Goal: Use online tool/utility: Utilize a website feature to perform a specific function

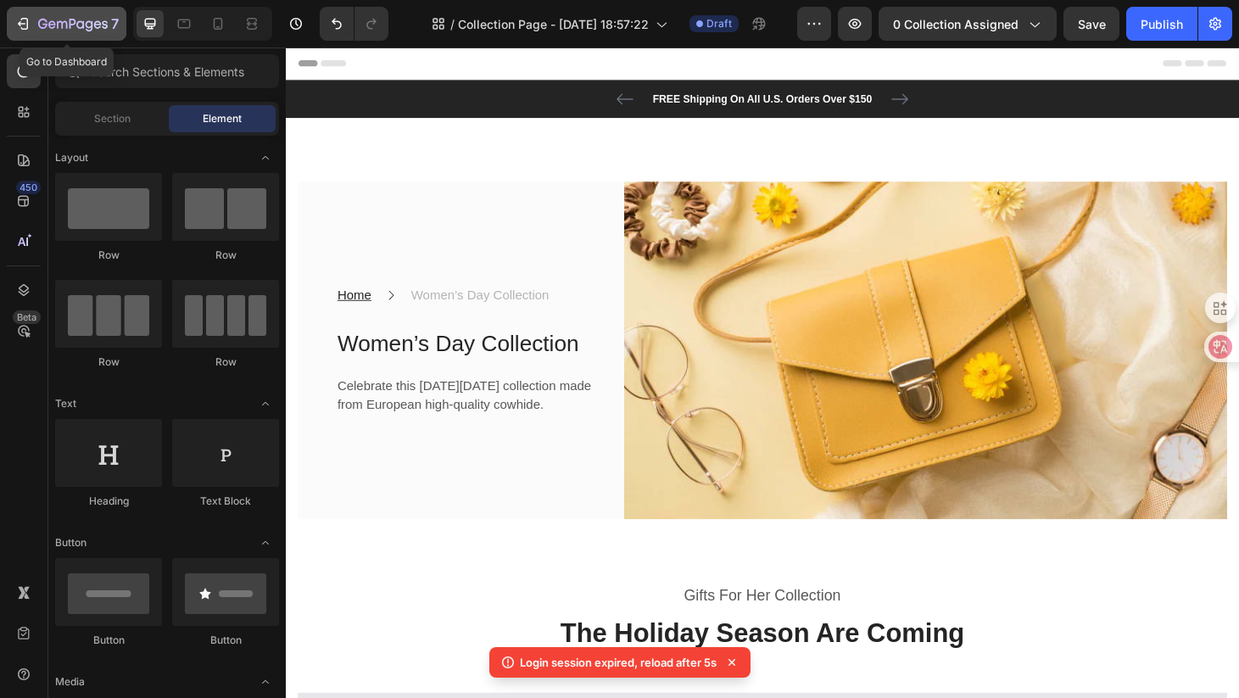
click at [29, 25] on icon "button" at bounding box center [22, 23] width 17 height 17
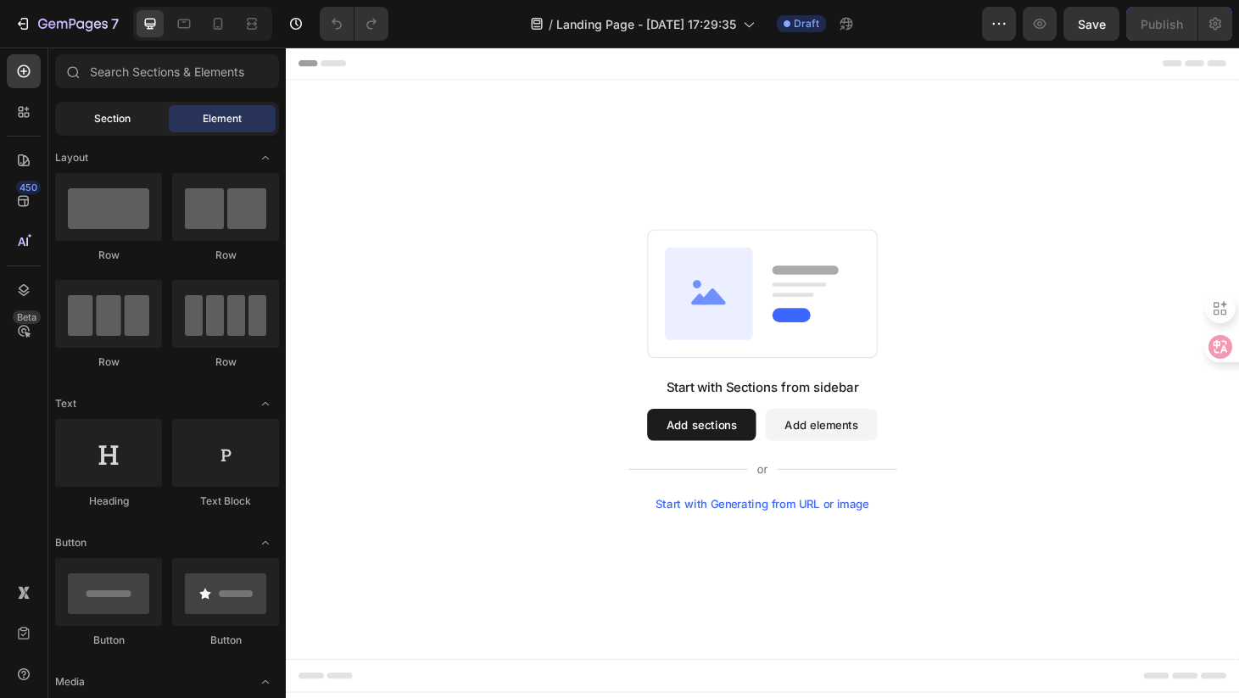
click at [110, 127] on div "Section" at bounding box center [112, 118] width 107 height 27
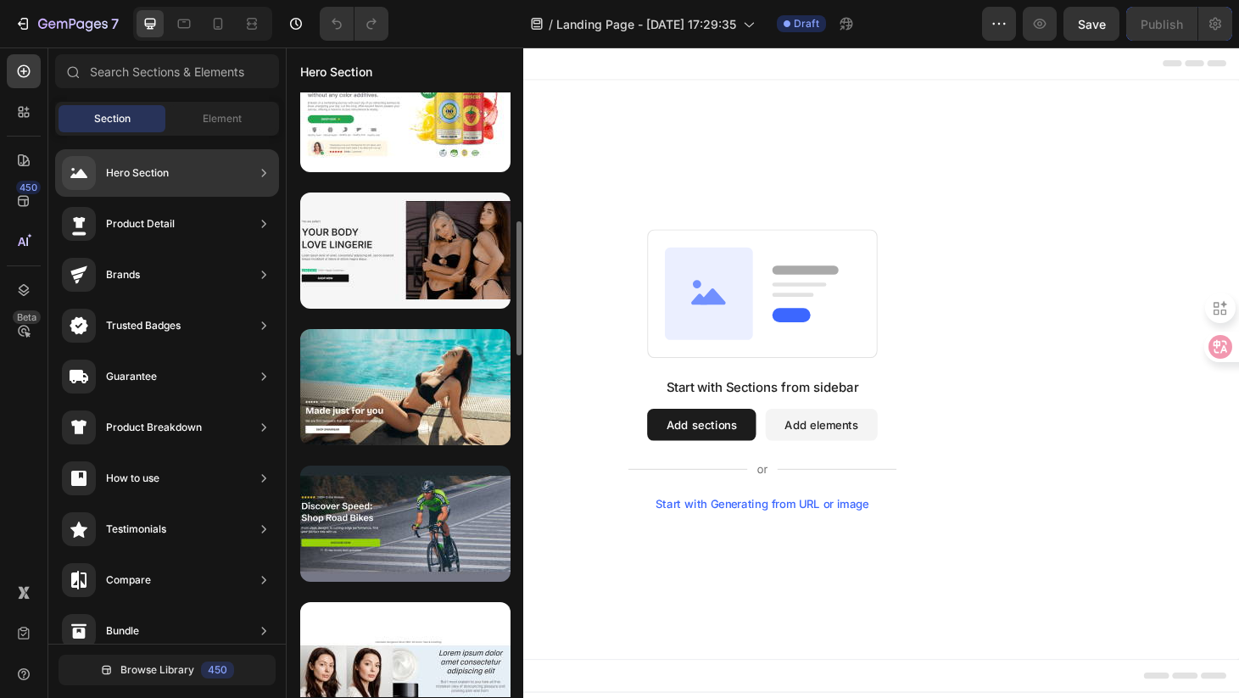
scroll to position [1288, 0]
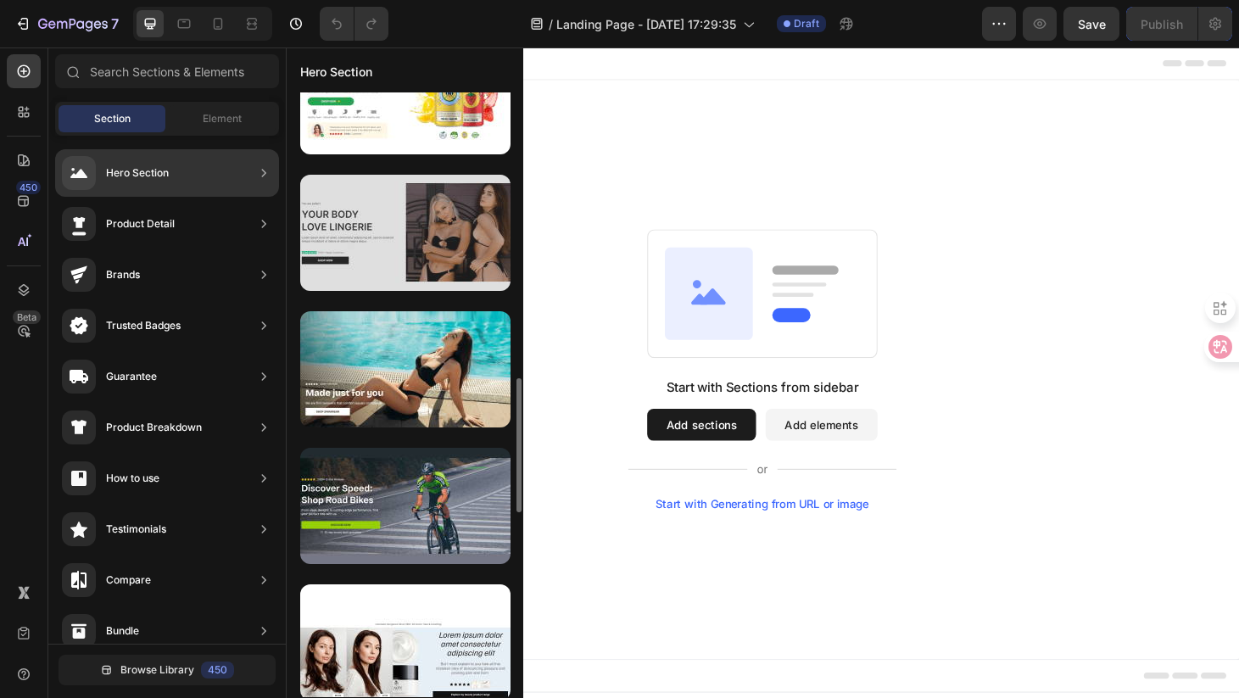
click at [372, 257] on div at bounding box center [405, 233] width 210 height 116
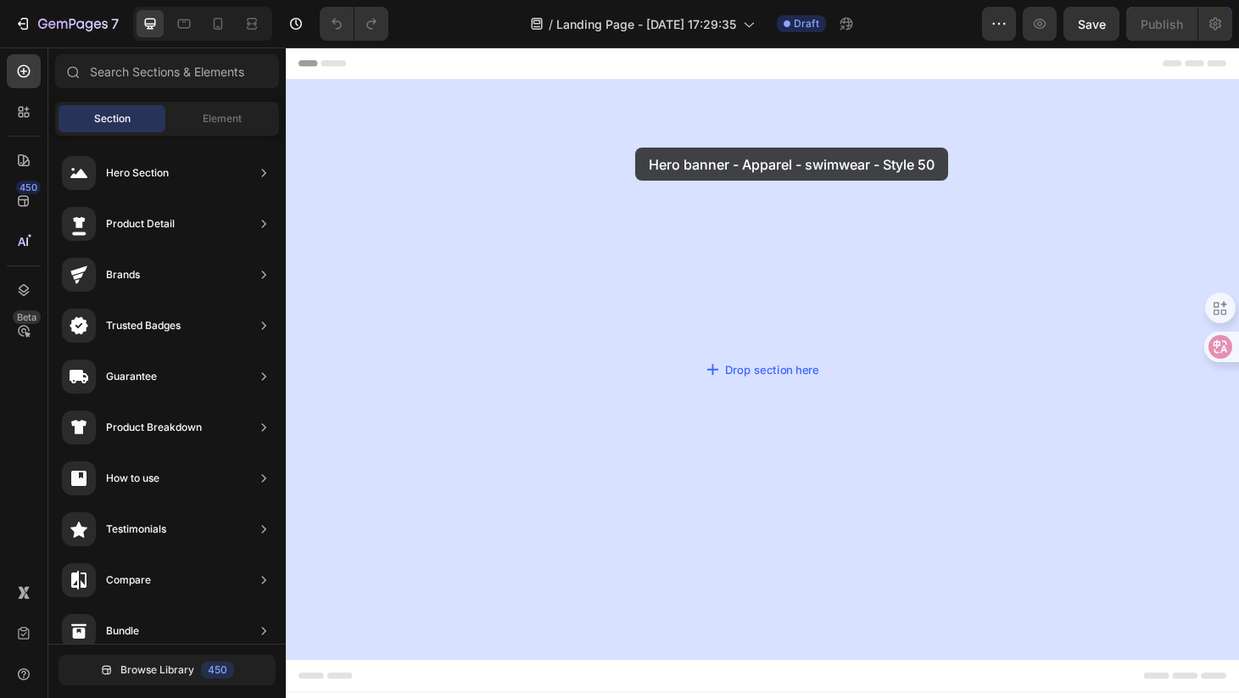
drag, startPoint x: 670, startPoint y: 297, endPoint x: 592, endPoint y: 192, distance: 130.9
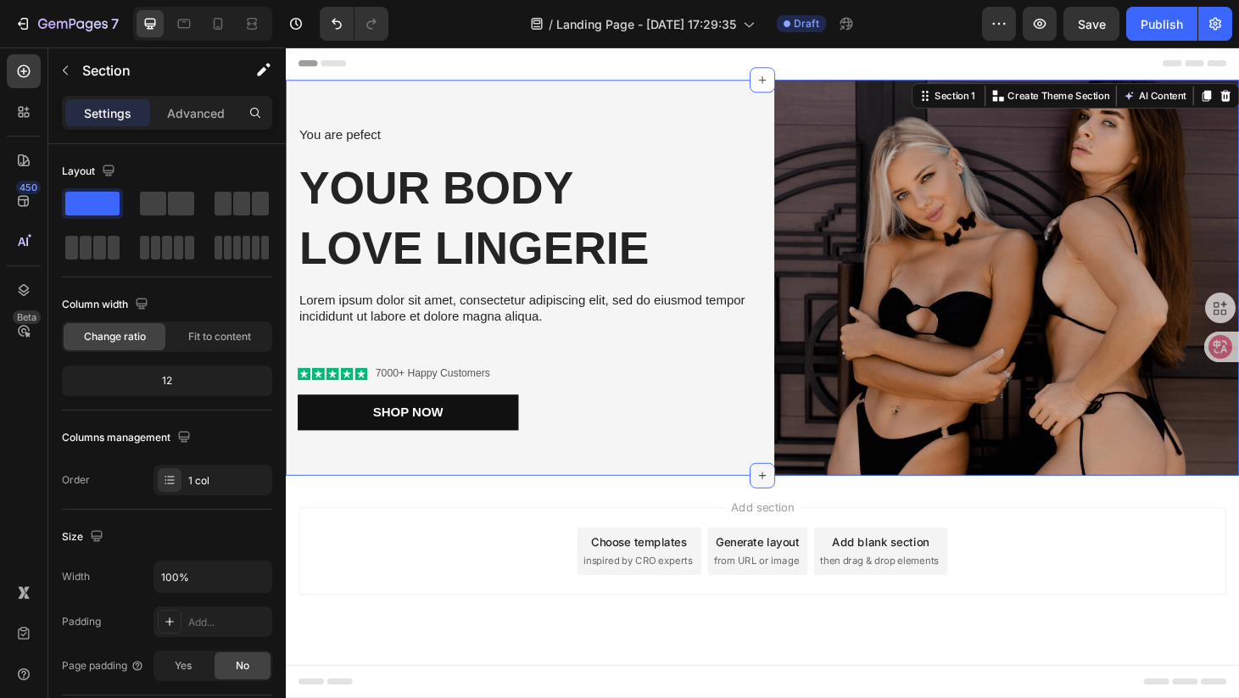
click at [796, 503] on icon at bounding box center [795, 505] width 14 height 14
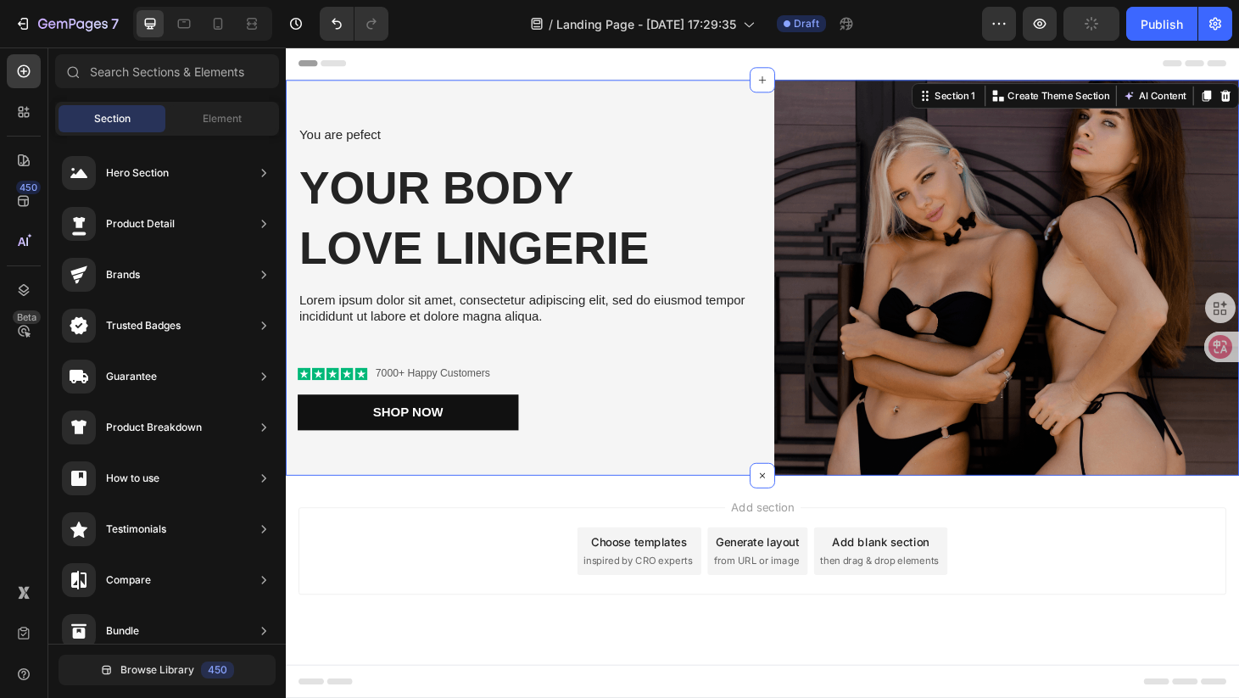
click at [1098, 580] on div "Add section Choose templates inspired by CRO experts Generate layout from URL o…" at bounding box center [794, 585] width 991 height 93
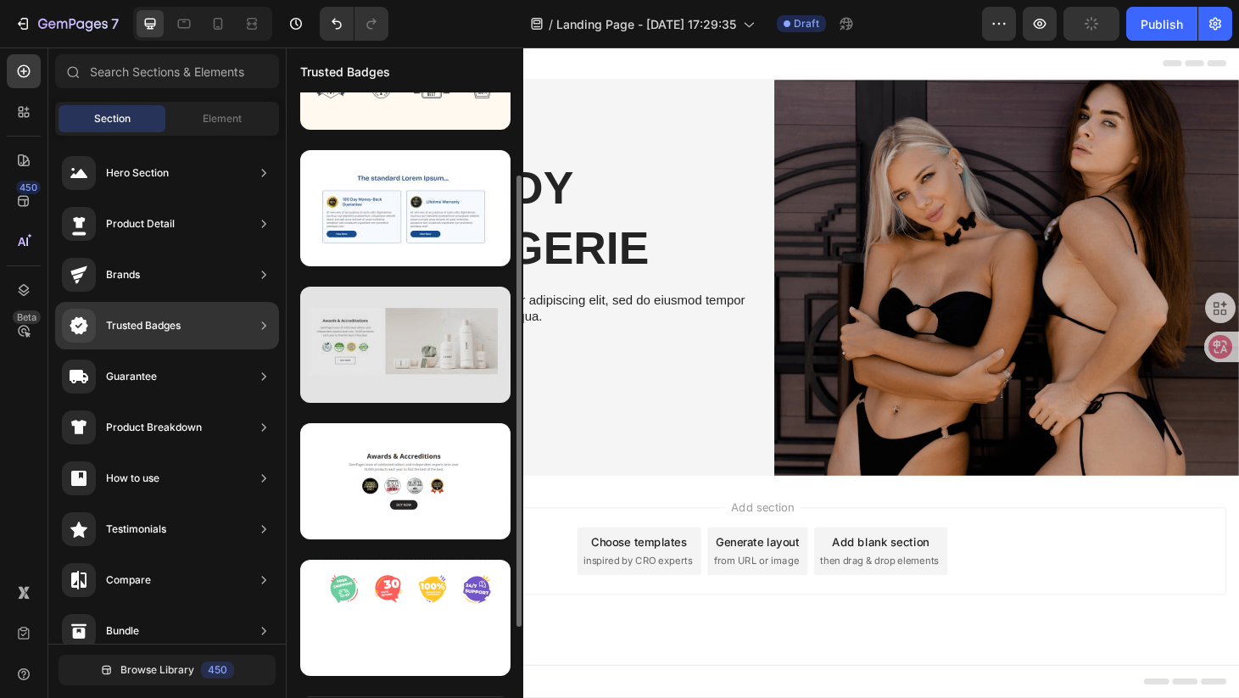
scroll to position [0, 0]
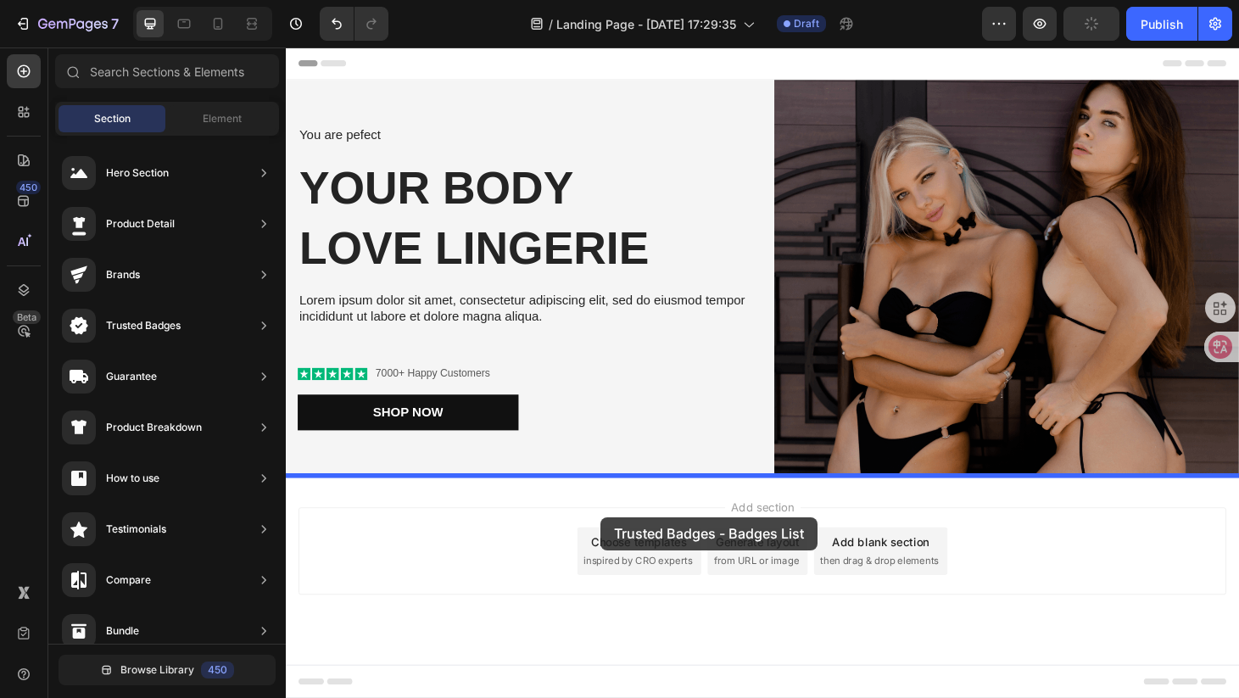
drag, startPoint x: 662, startPoint y: 215, endPoint x: 622, endPoint y: 549, distance: 336.4
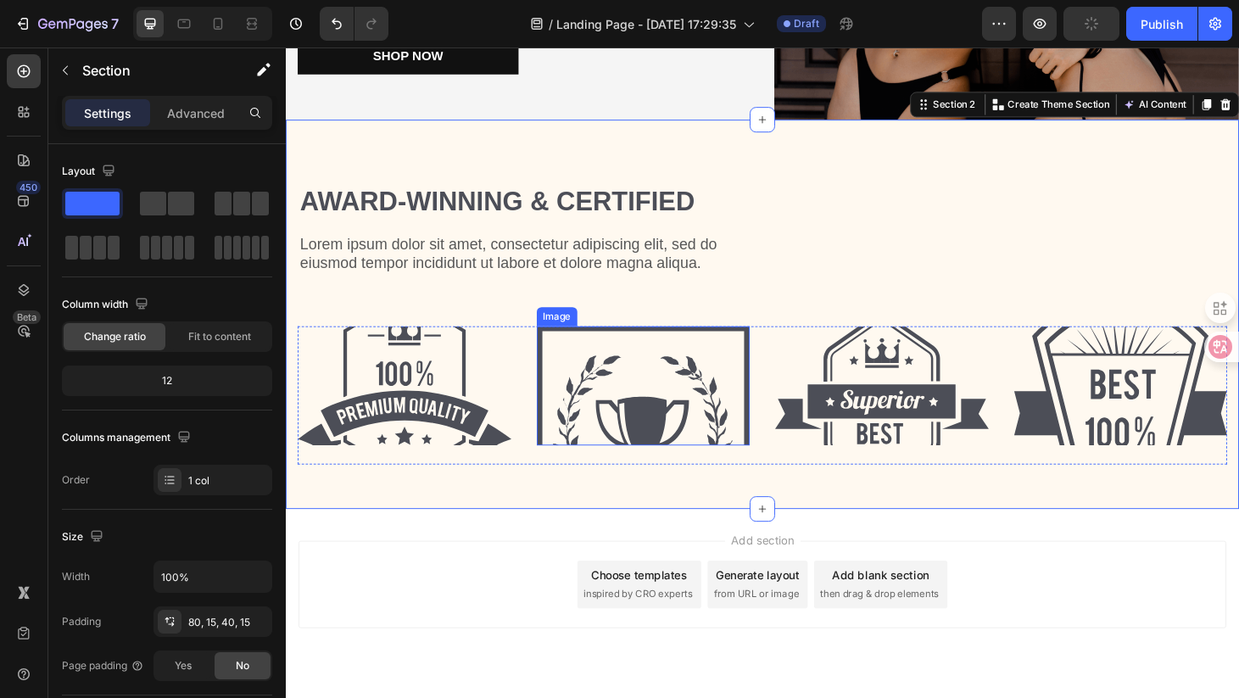
scroll to position [381, 0]
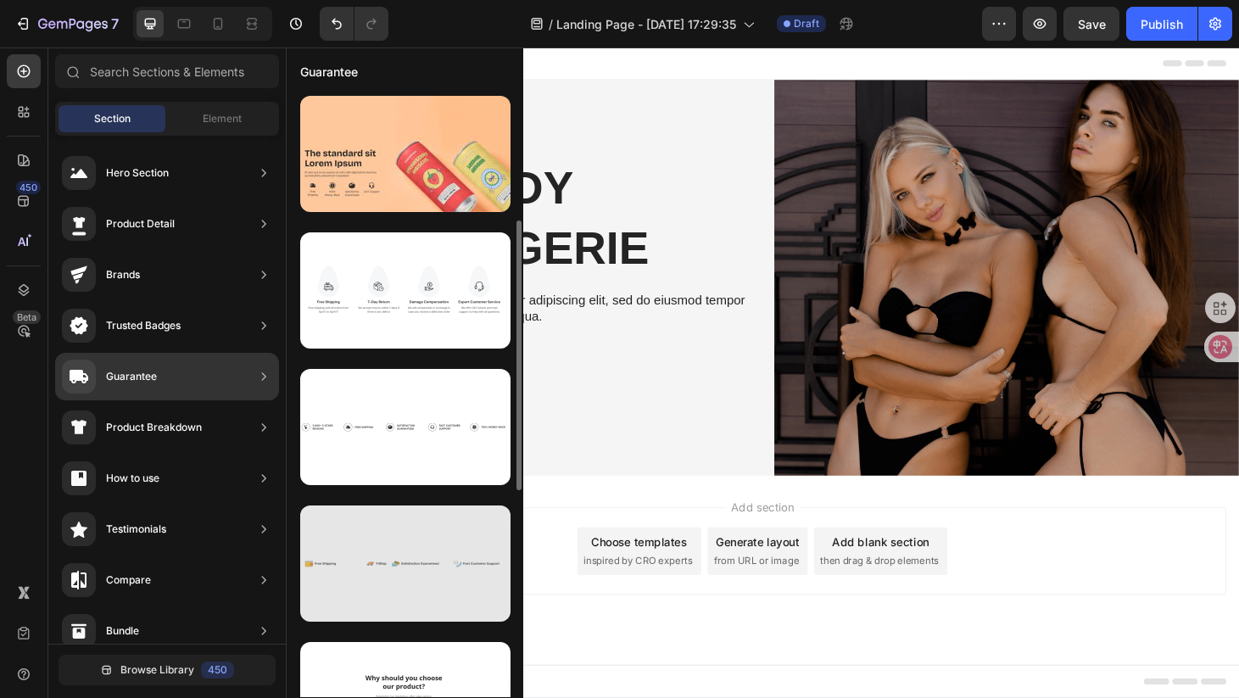
scroll to position [279, 0]
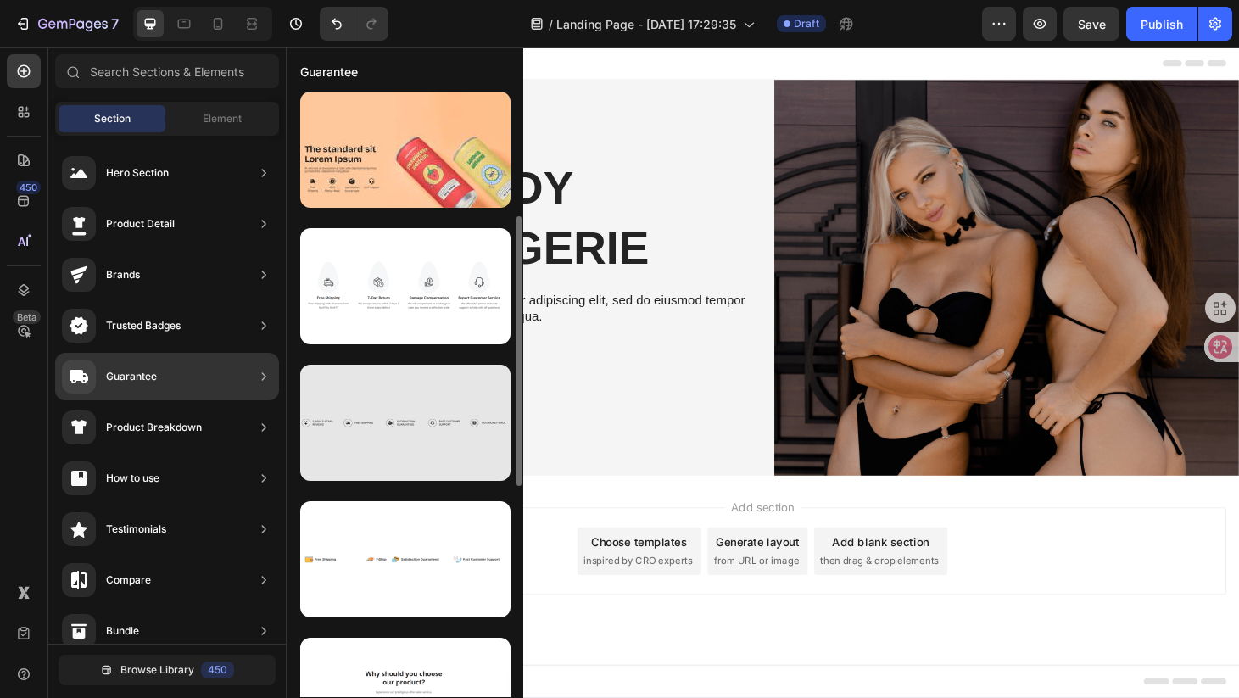
click at [411, 439] on div at bounding box center [405, 423] width 210 height 116
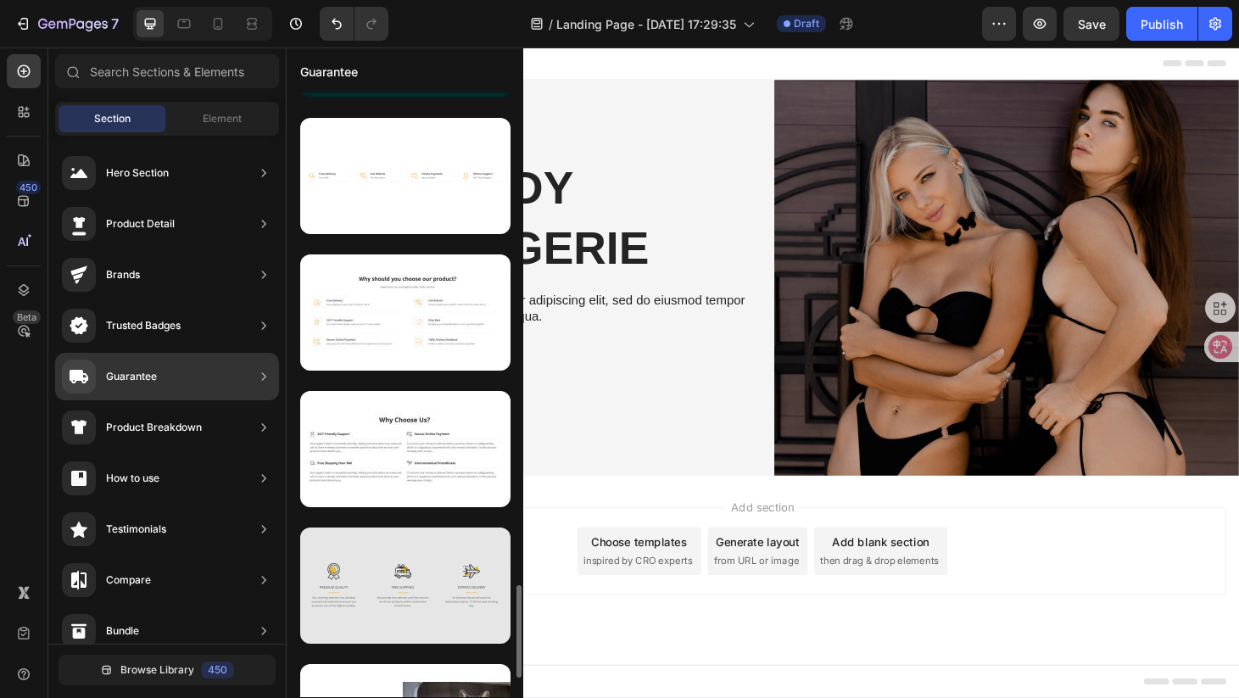
scroll to position [2939, 0]
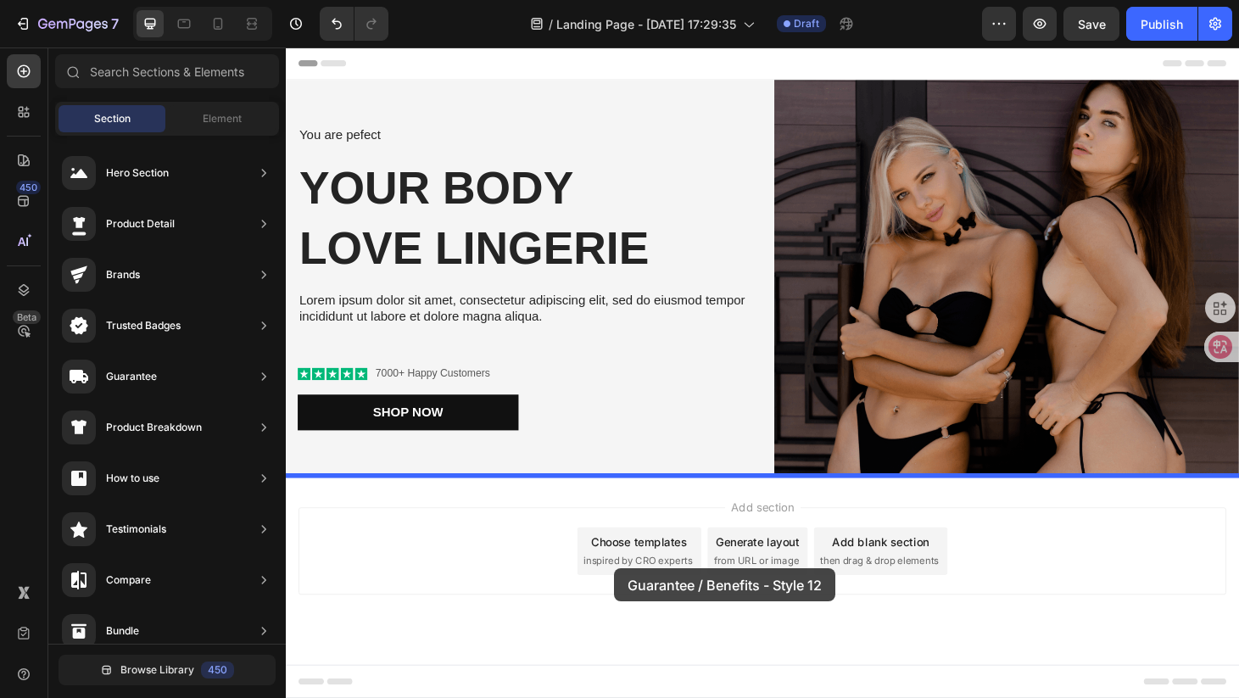
drag, startPoint x: 679, startPoint y: 291, endPoint x: 630, endPoint y: 602, distance: 315.1
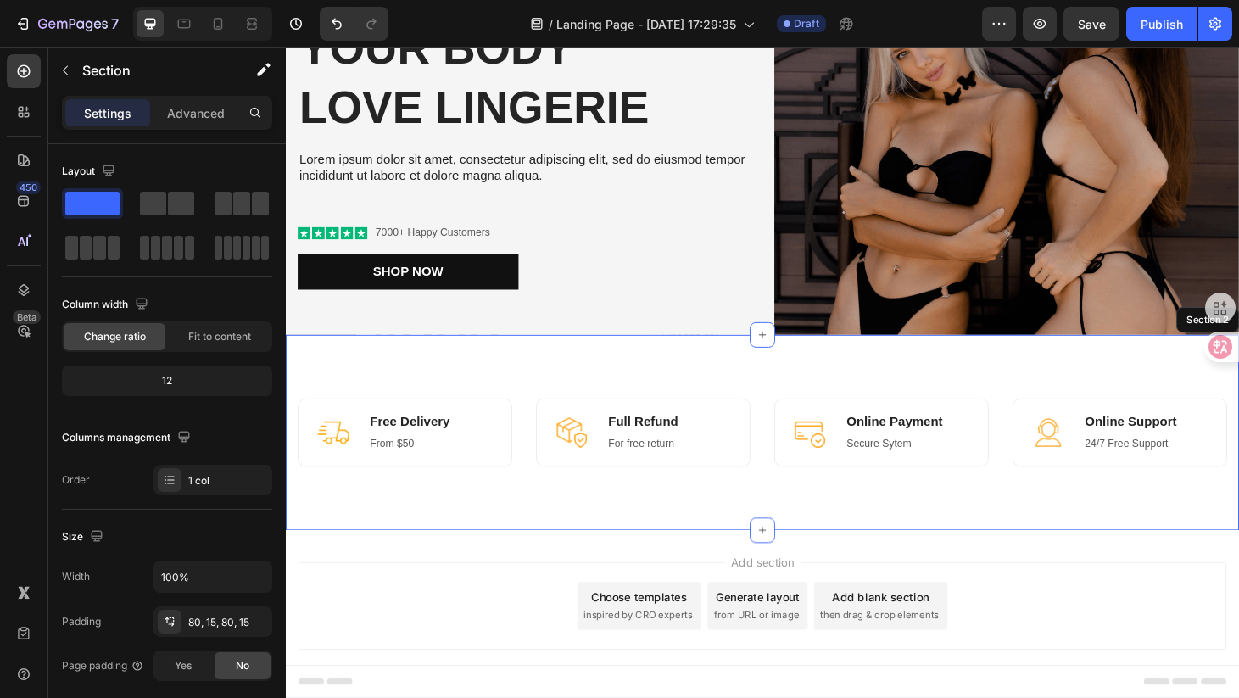
scroll to position [1, 0]
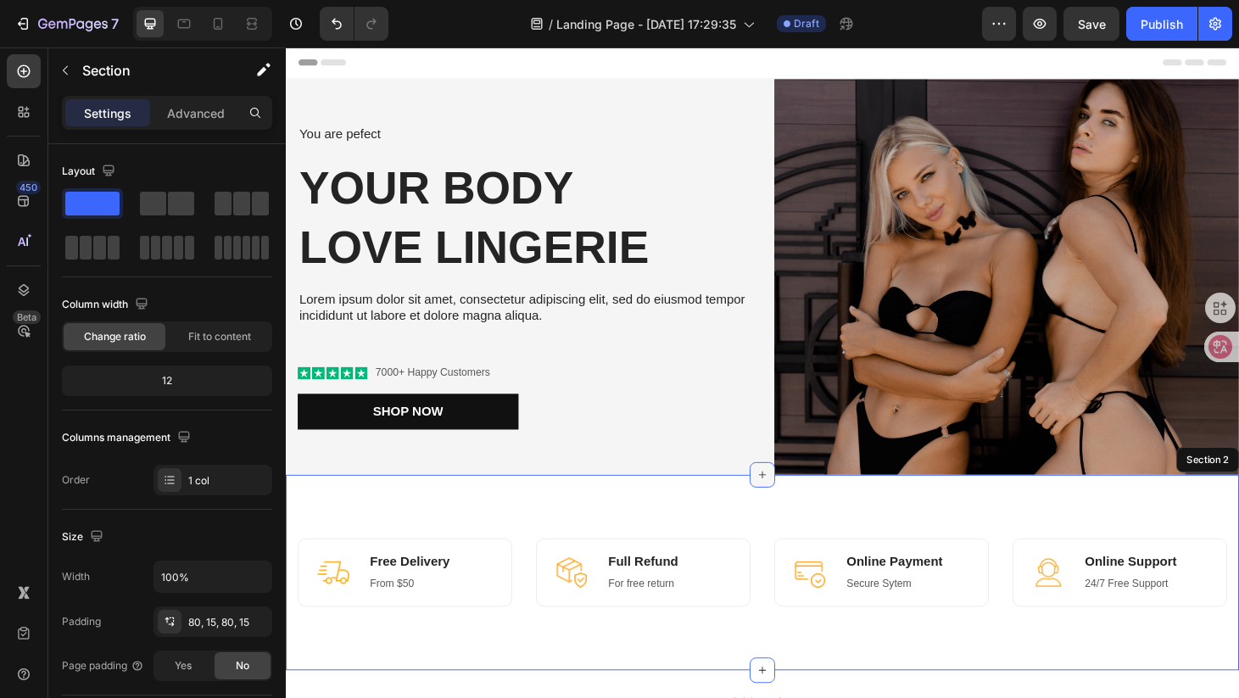
click at [789, 502] on icon at bounding box center [795, 504] width 14 height 14
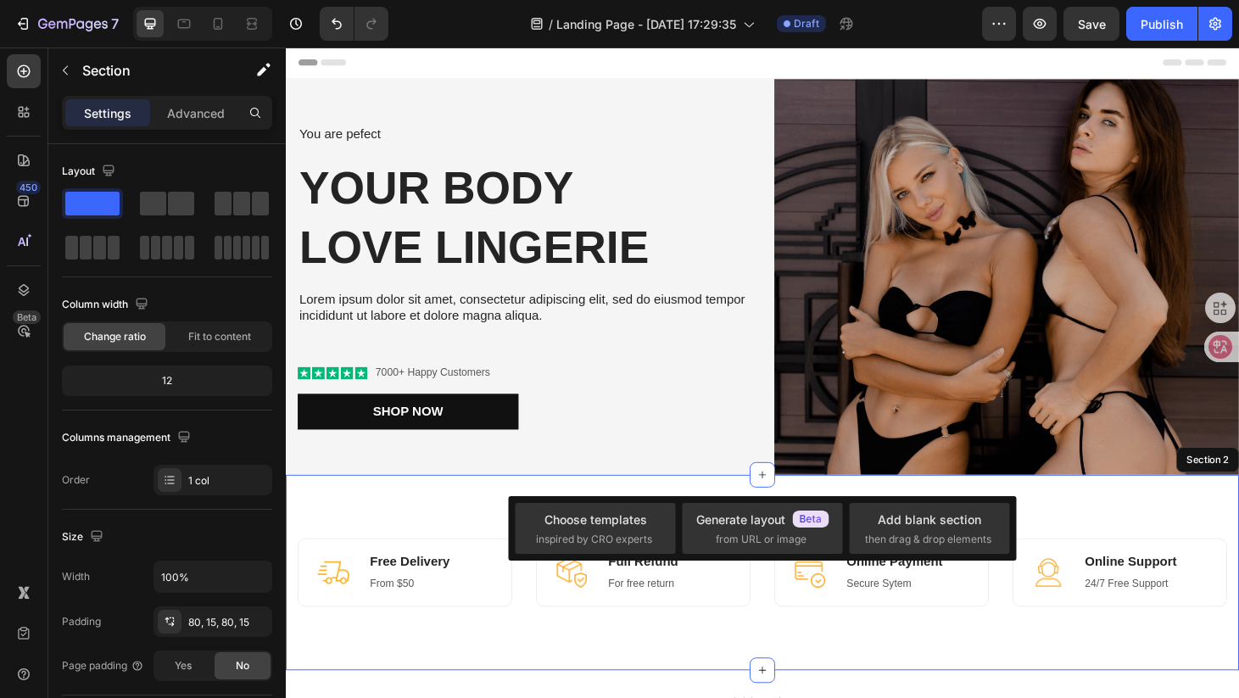
click at [947, 672] on div "Image Free Delivery Heading From $50 Text block Row Image Full Refund Heading F…" at bounding box center [795, 608] width 1018 height 209
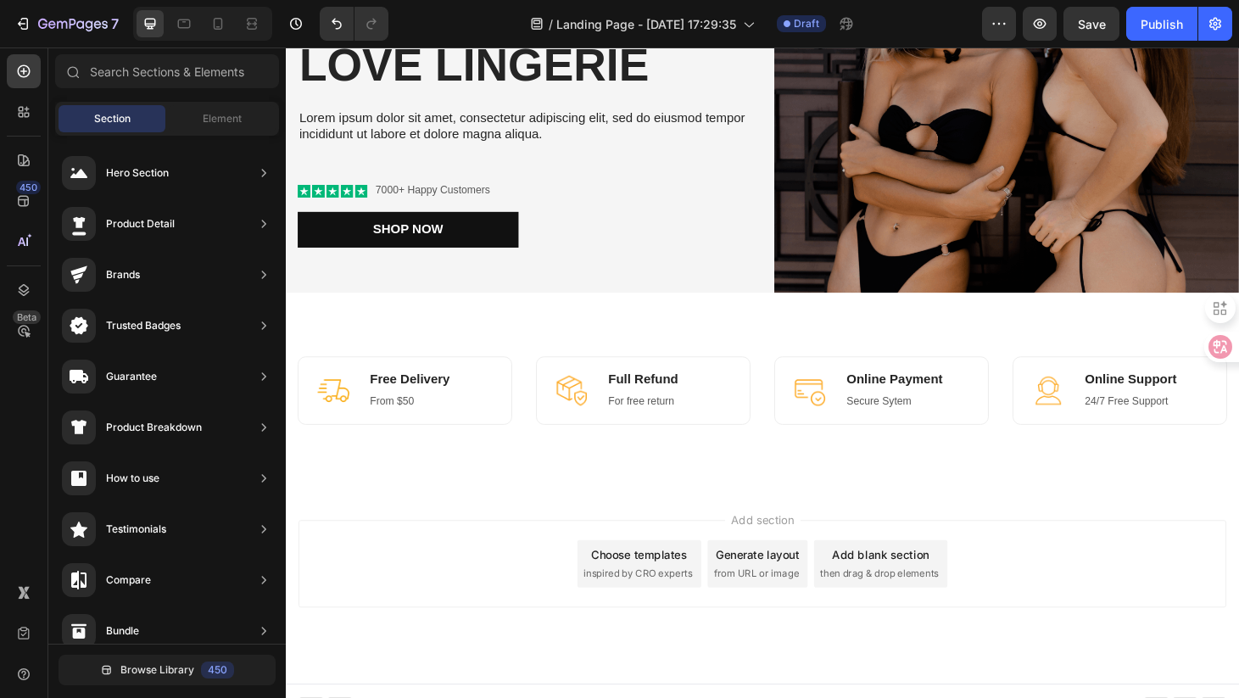
scroll to position [197, 0]
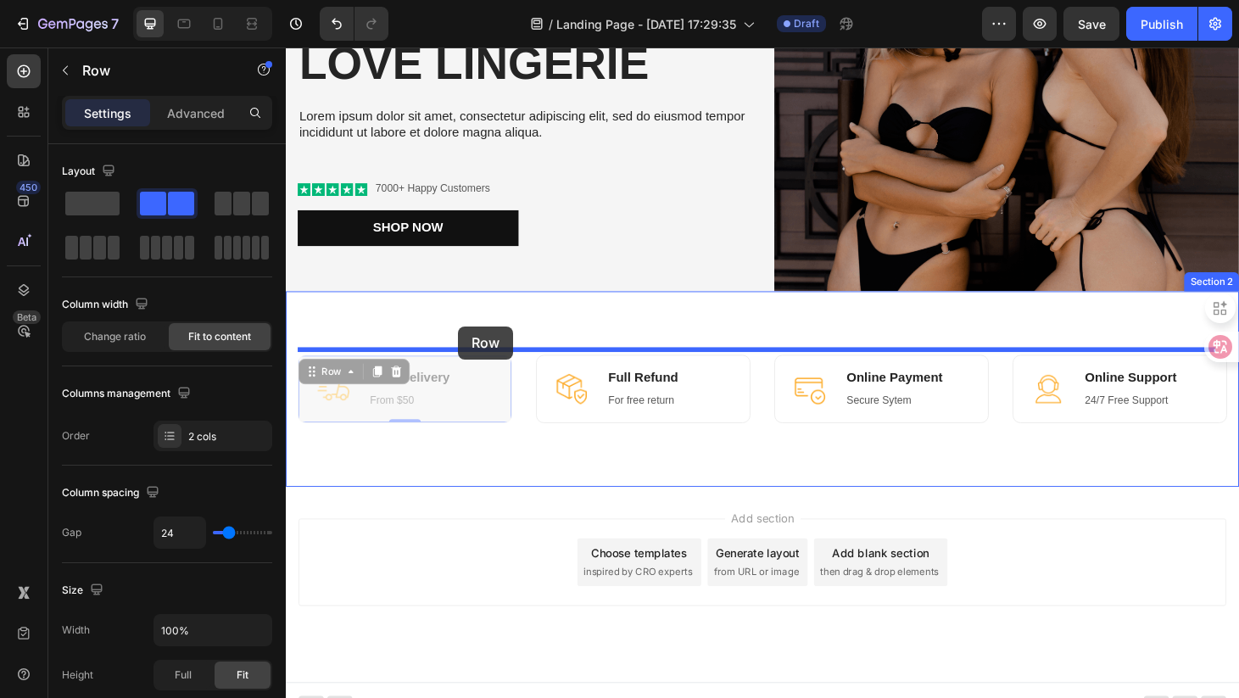
drag, startPoint x: 470, startPoint y: 416, endPoint x: 470, endPoint y: 345, distance: 71.2
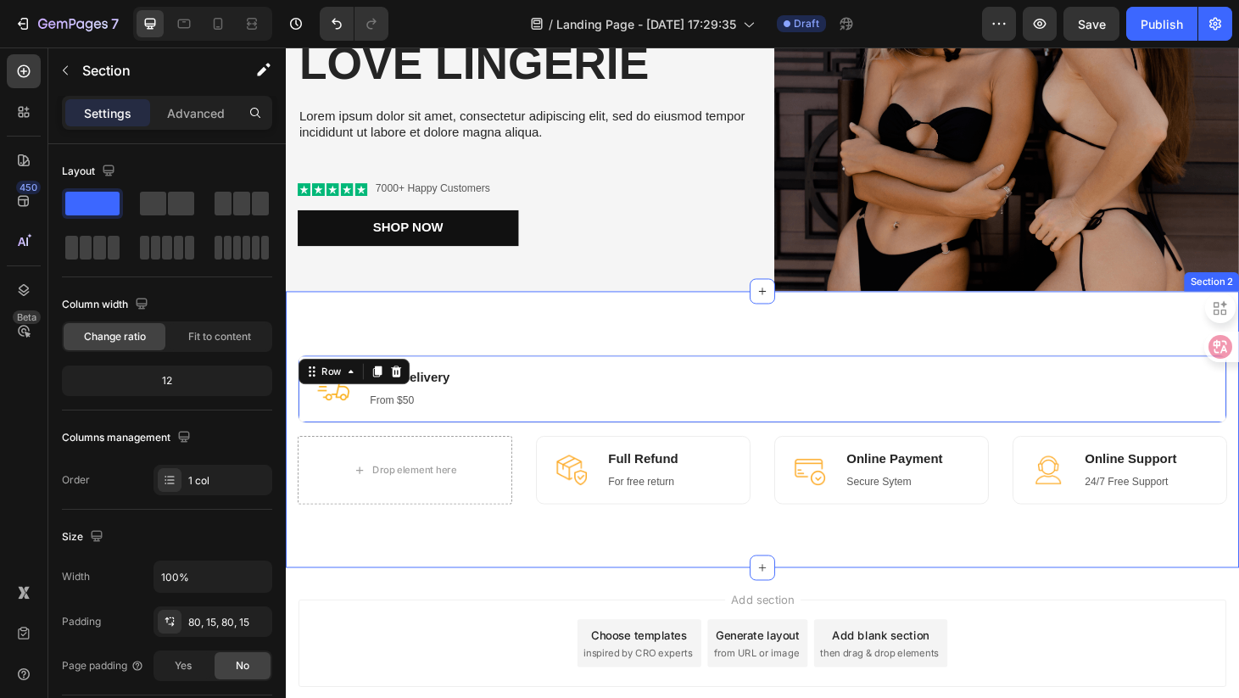
click at [657, 556] on div "Image Free Delivery Heading From $50 Text block Row 16 Drop element here Image …" at bounding box center [795, 456] width 1018 height 296
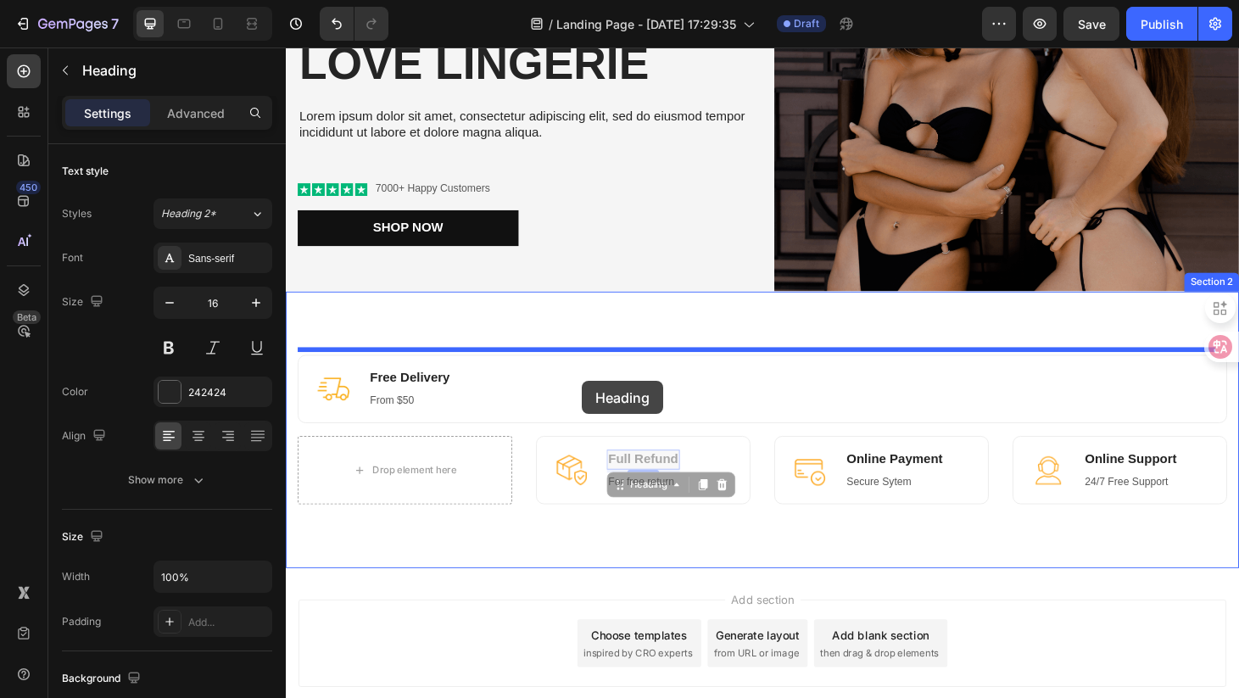
drag, startPoint x: 626, startPoint y: 491, endPoint x: 602, endPoint y: 402, distance: 92.2
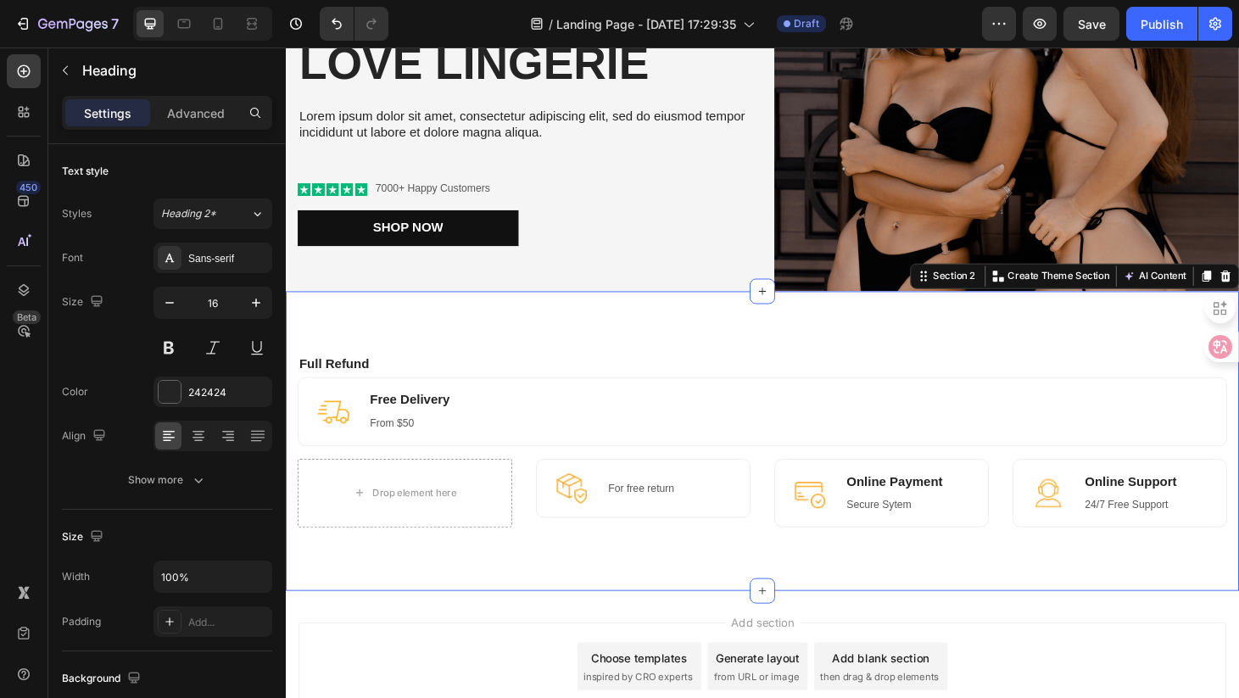
click at [769, 559] on div "Full Refund Heading Image Free Delivery Heading From $50 Text block Row Drop el…" at bounding box center [795, 468] width 1018 height 320
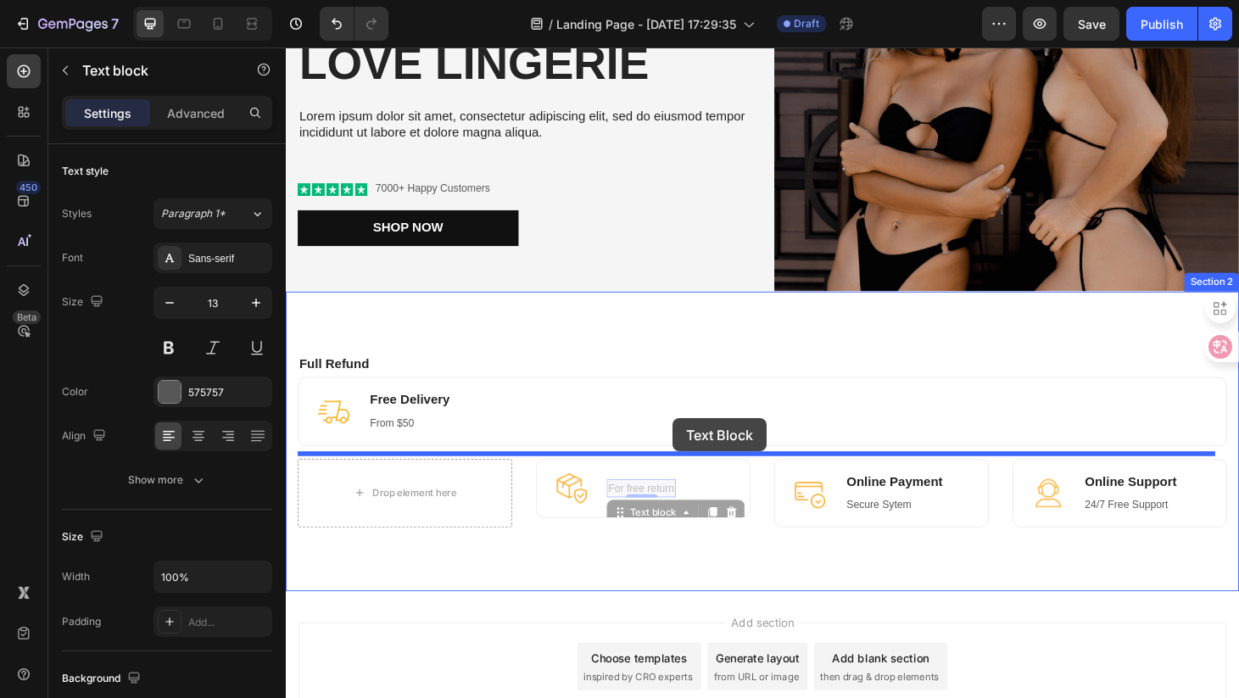
drag, startPoint x: 674, startPoint y: 515, endPoint x: 671, endPoint y: 433, distance: 81.5
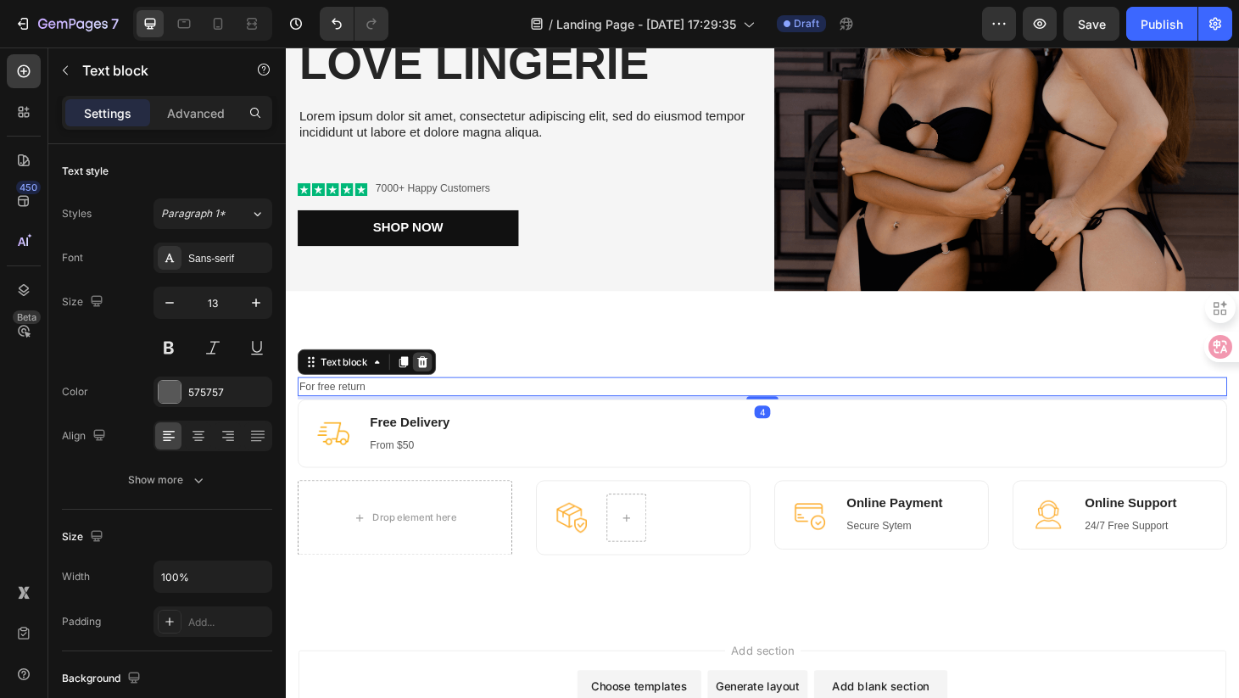
click at [427, 386] on div at bounding box center [432, 383] width 20 height 20
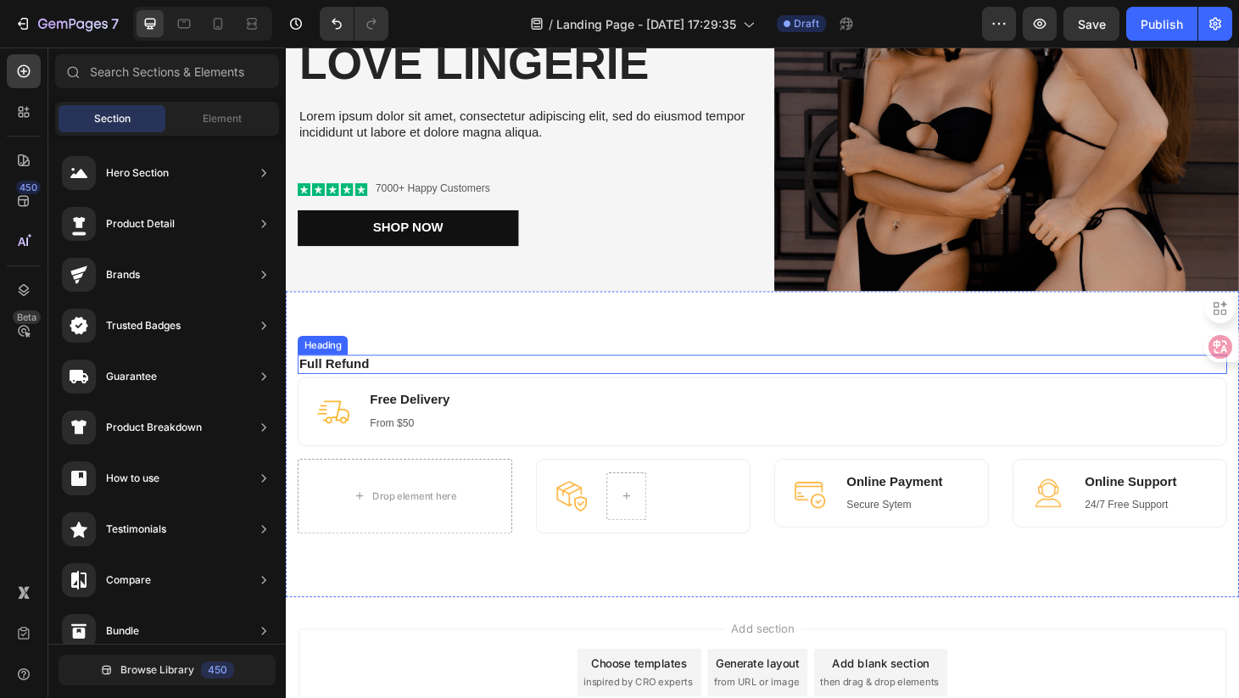
click at [1086, 384] on p "Full Refund" at bounding box center [794, 386] width 989 height 18
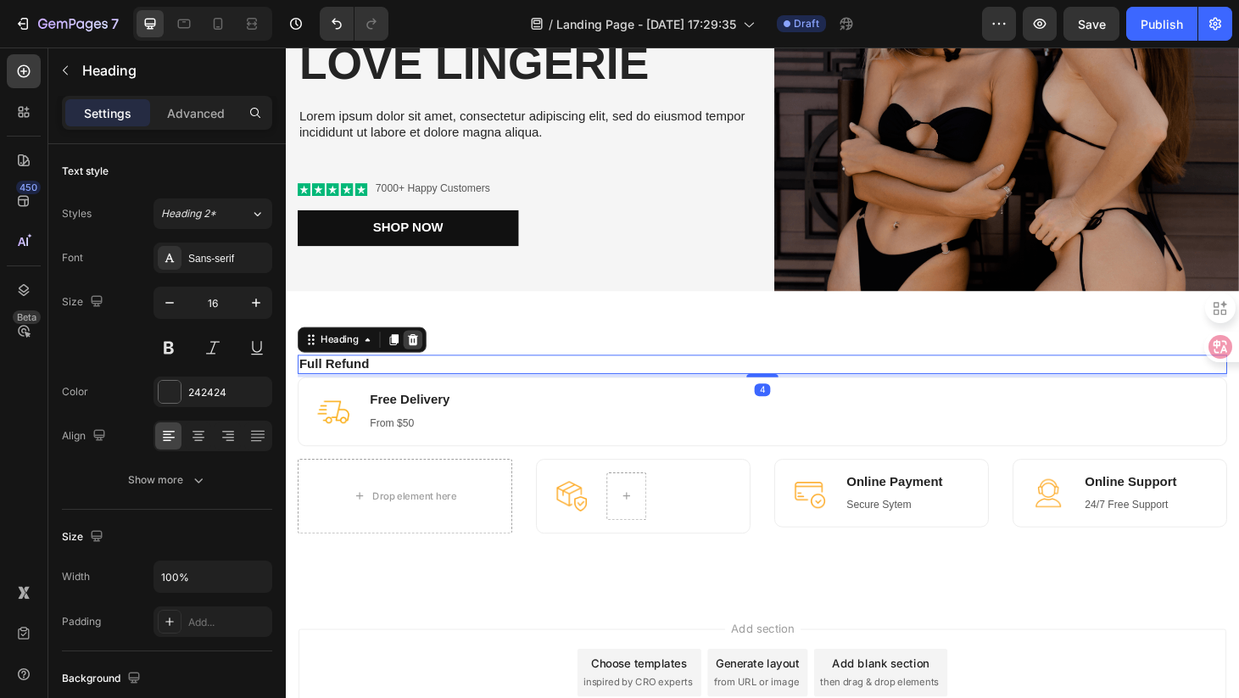
click at [424, 354] on icon at bounding box center [421, 360] width 11 height 12
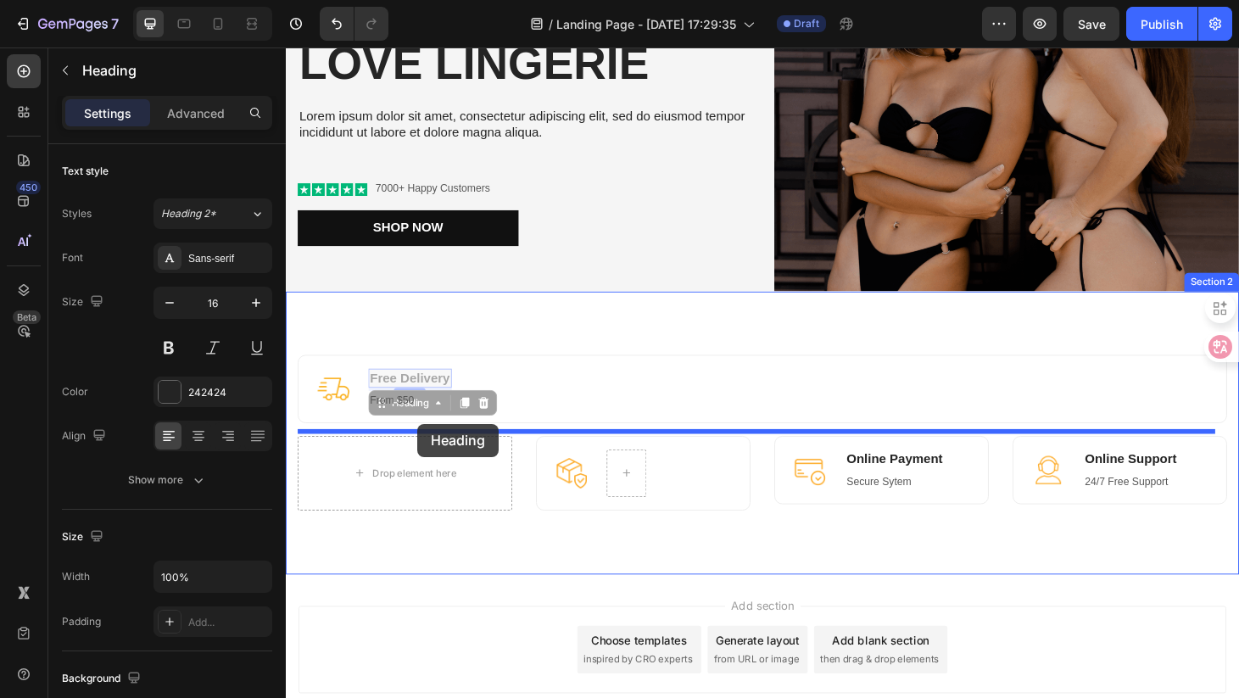
drag, startPoint x: 427, startPoint y: 401, endPoint x: 427, endPoint y: 455, distance: 53.4
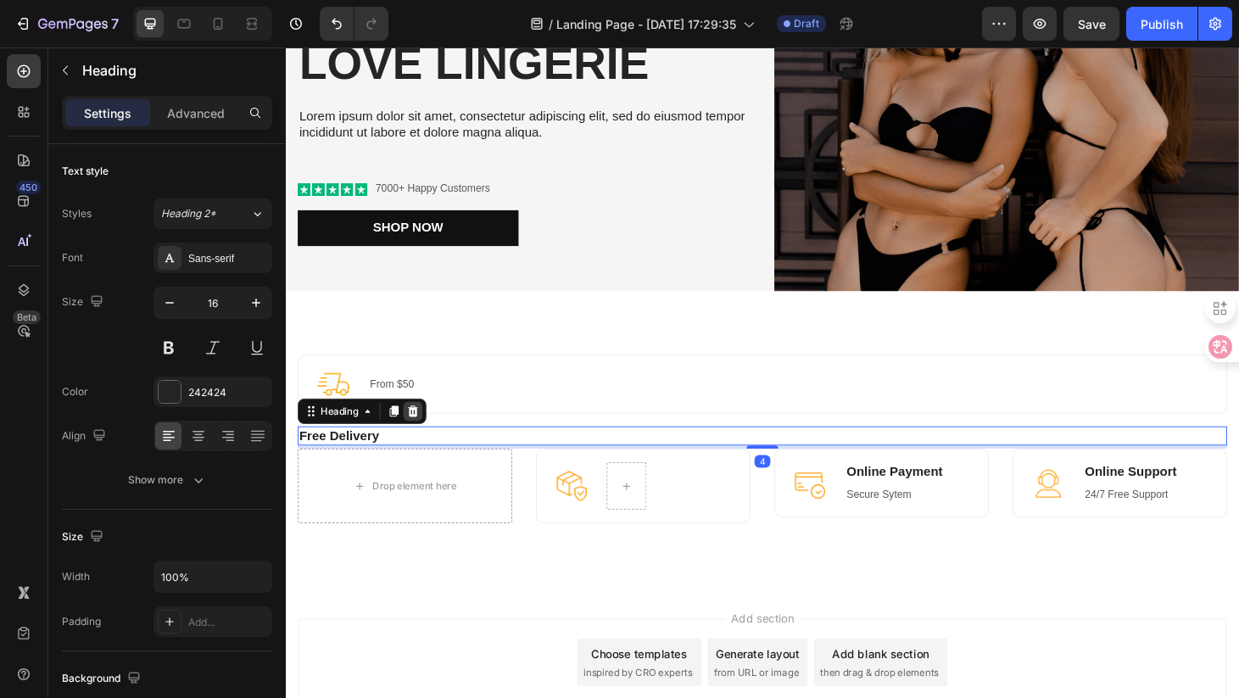
click at [432, 432] on div at bounding box center [421, 436] width 20 height 20
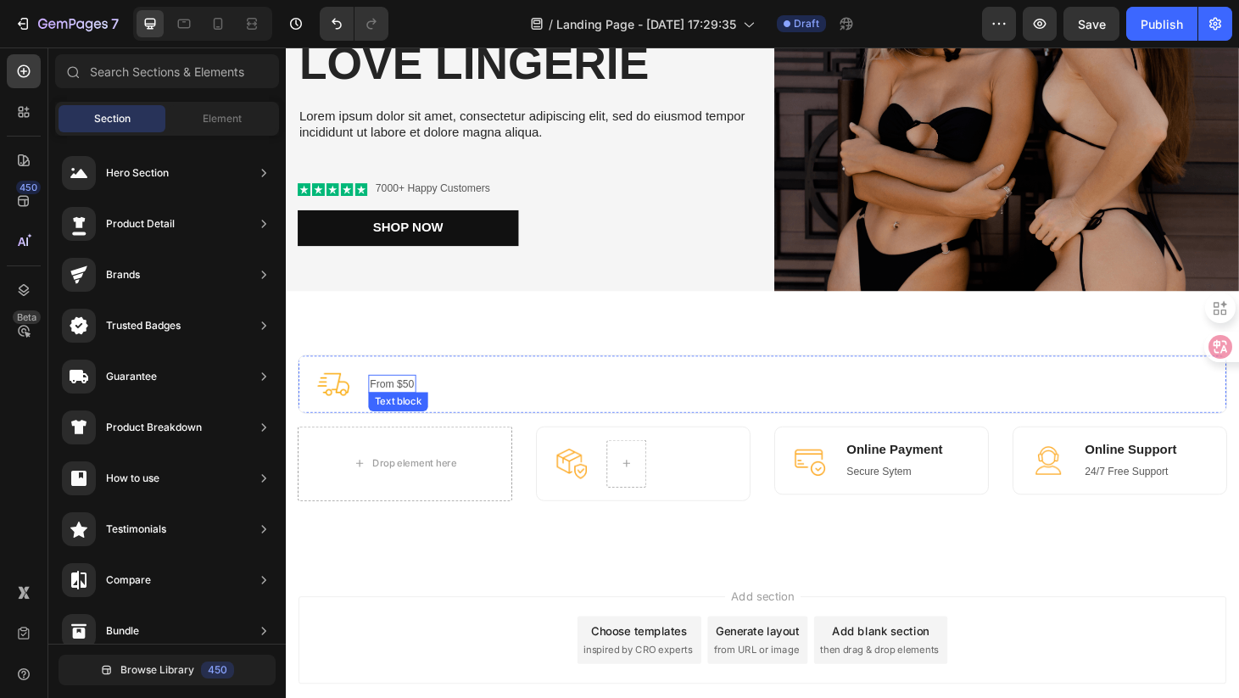
click at [421, 399] on p "From $50" at bounding box center [399, 407] width 47 height 17
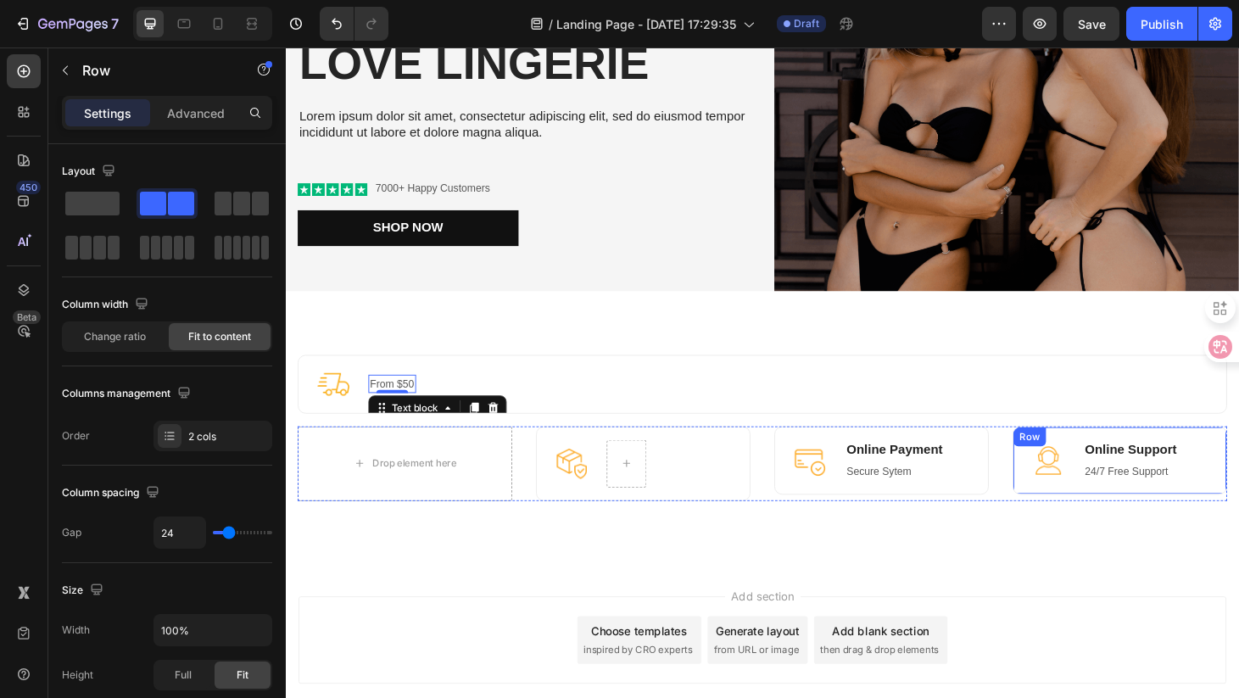
click at [1113, 481] on div "Image Online Support Heading 24/7 Free Support Text block Row" at bounding box center [1176, 488] width 229 height 73
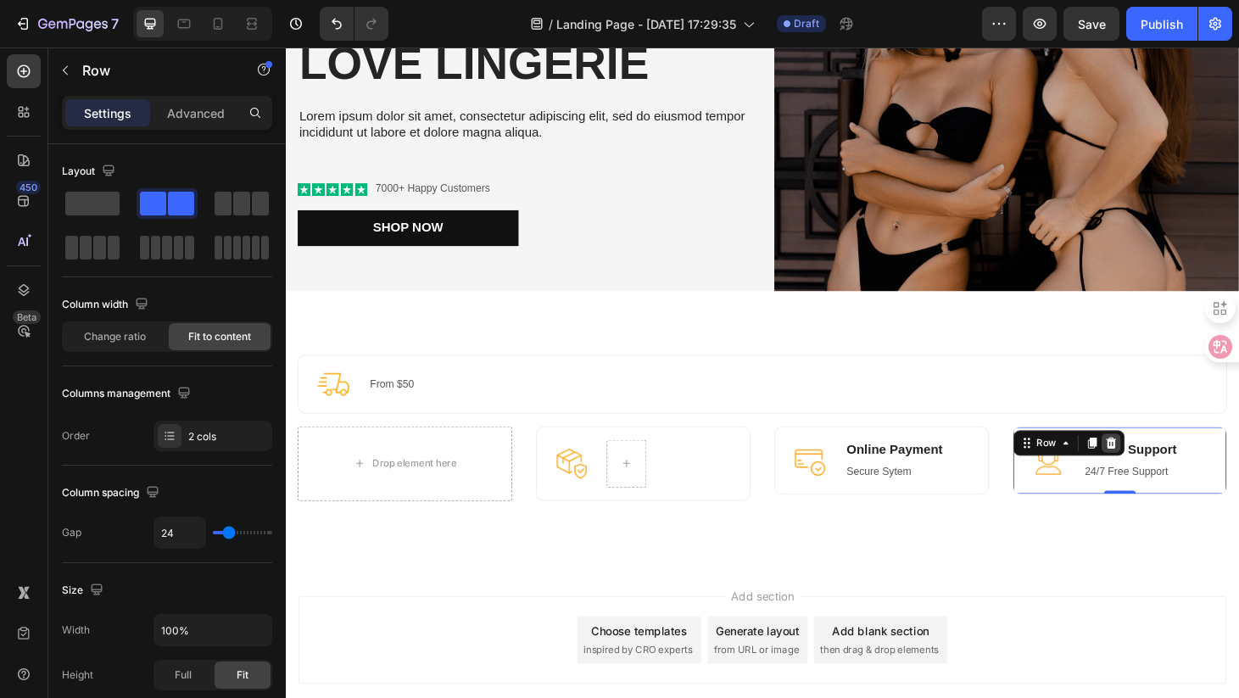
click at [1161, 463] on icon at bounding box center [1167, 470] width 14 height 14
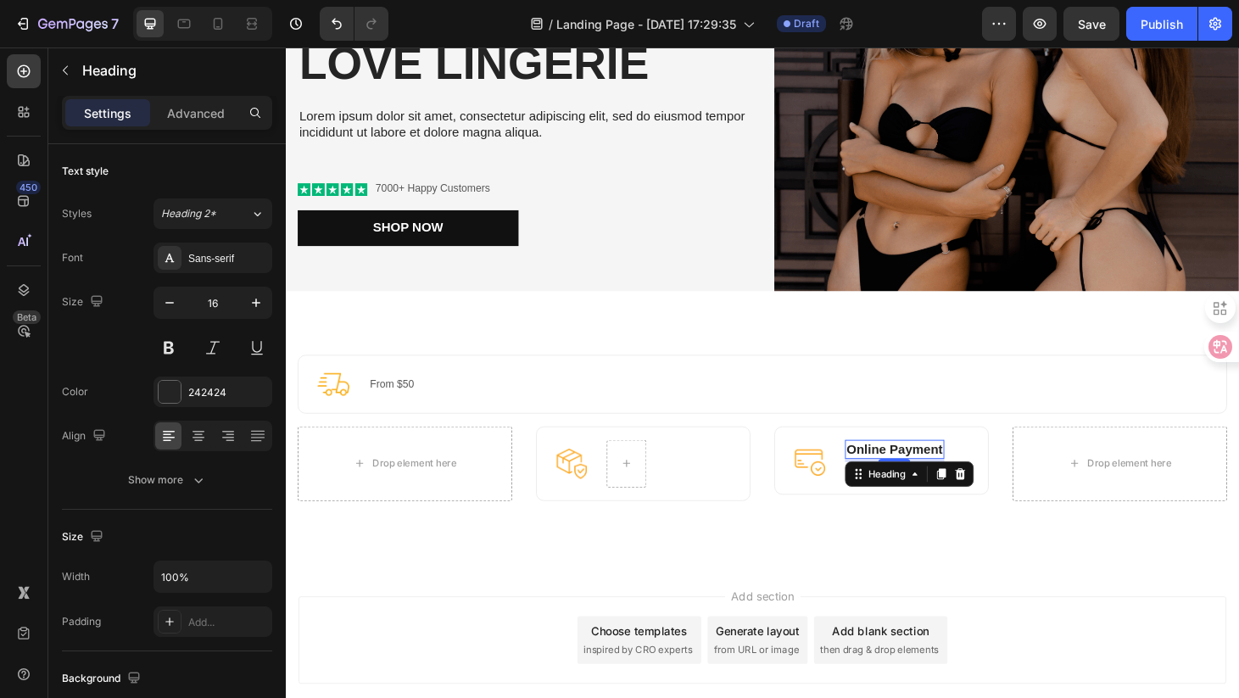
click at [954, 468] on p "Online Payment" at bounding box center [936, 477] width 103 height 18
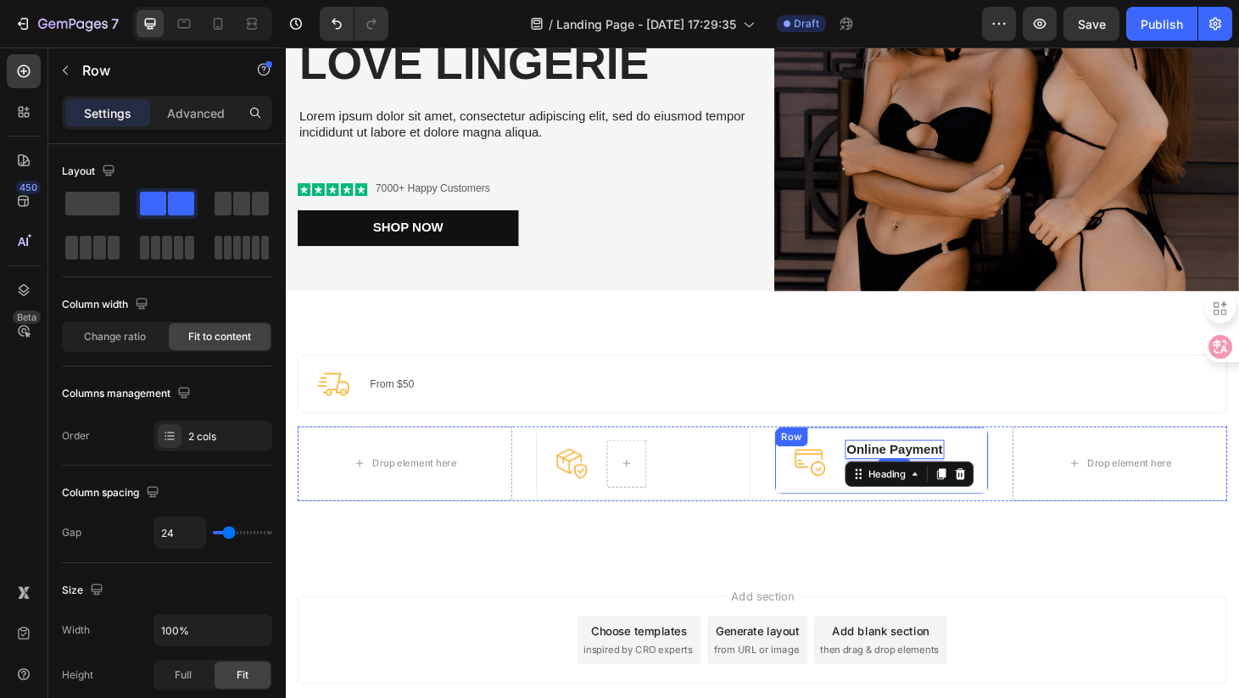
click at [997, 420] on div "Image From $50 Text block Row" at bounding box center [795, 407] width 992 height 63
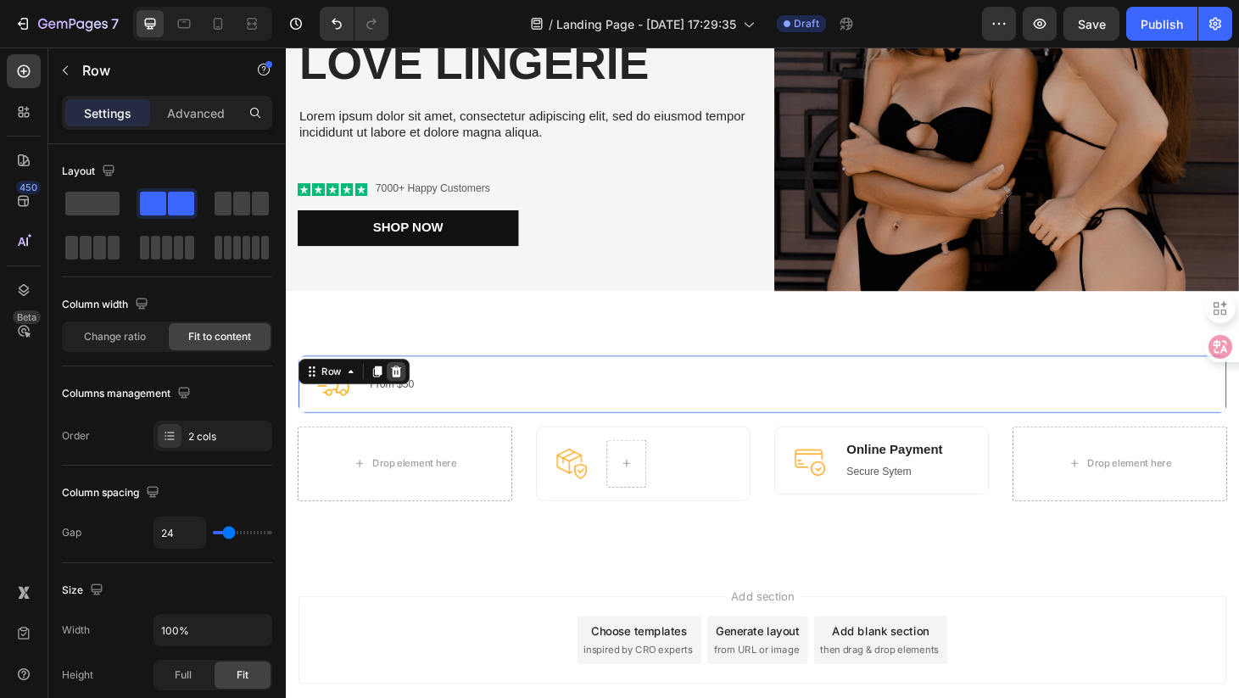
click at [405, 388] on icon at bounding box center [404, 394] width 11 height 12
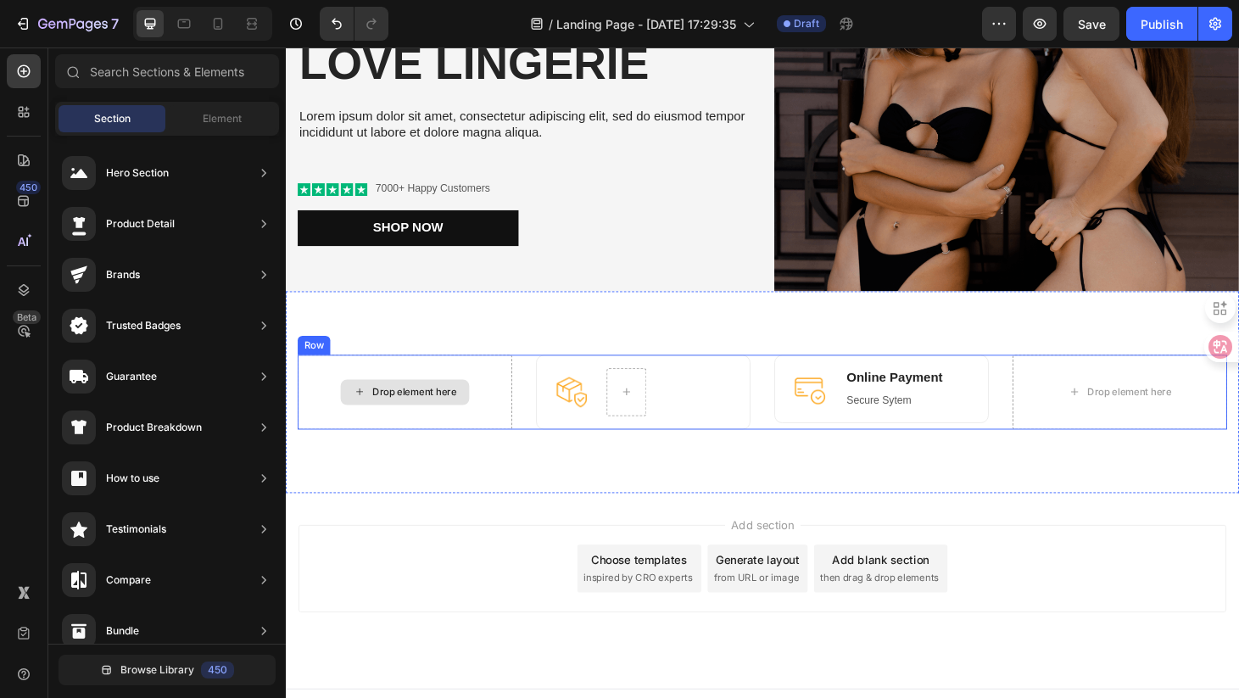
click at [518, 379] on div "Drop element here" at bounding box center [413, 416] width 229 height 80
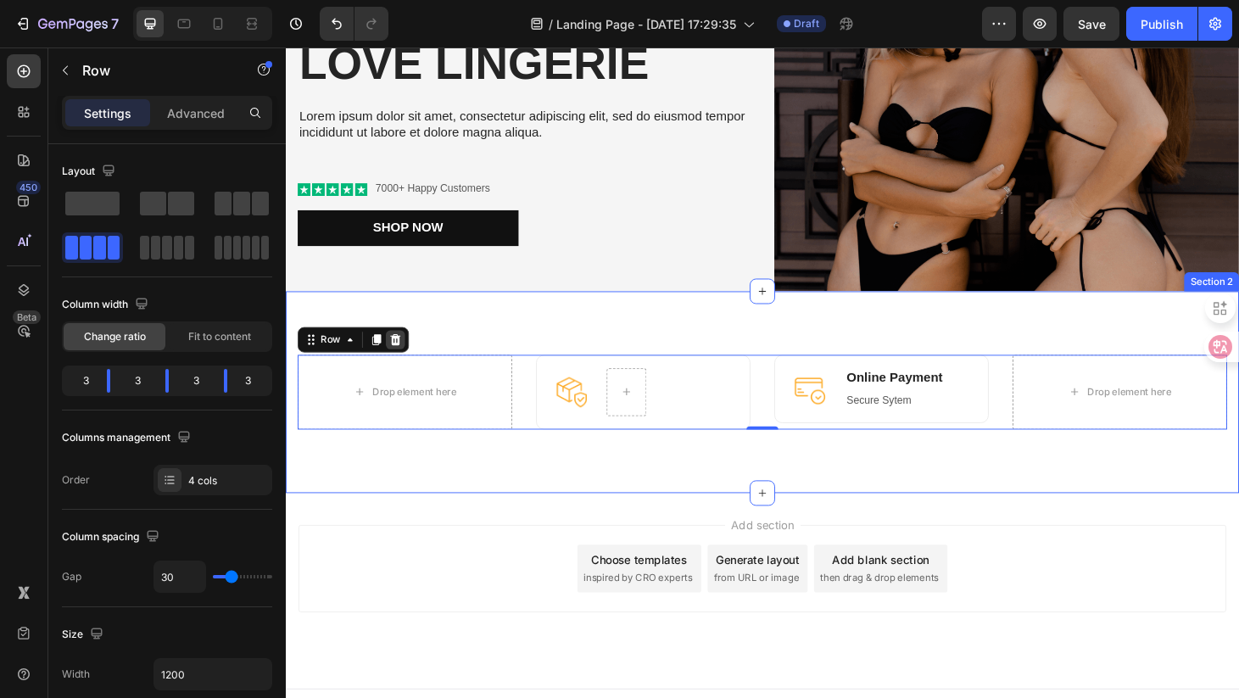
click at [406, 354] on icon at bounding box center [403, 360] width 11 height 12
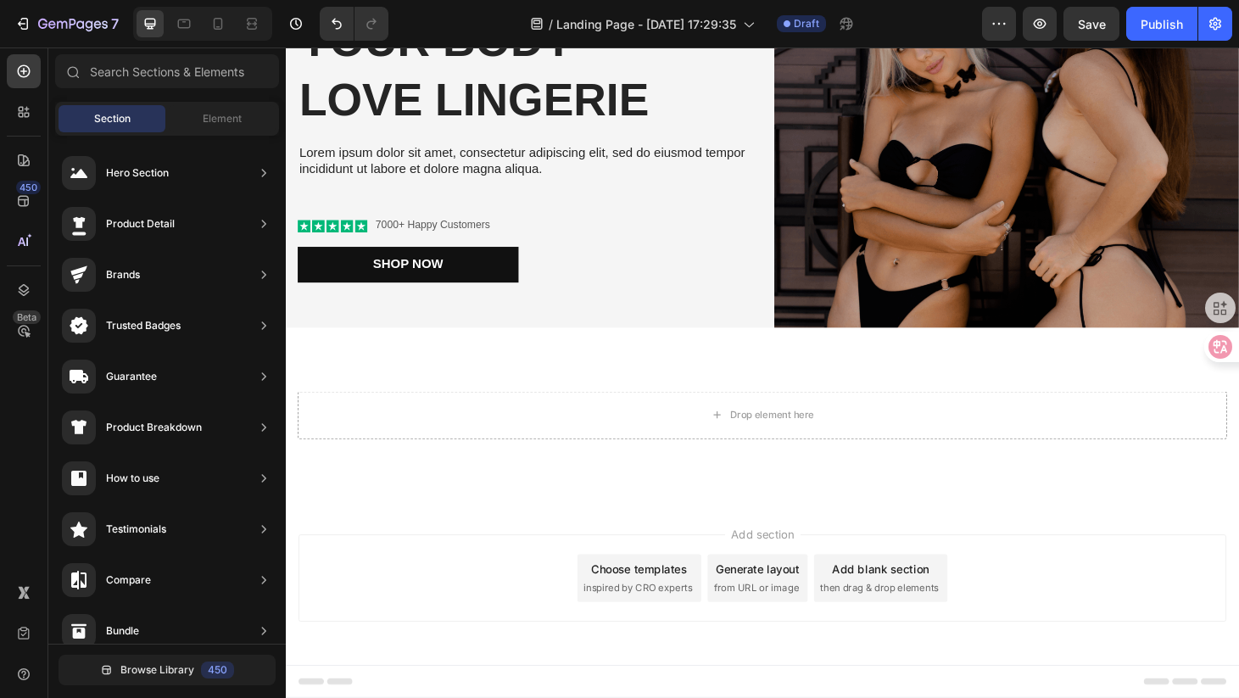
scroll to position [152, 0]
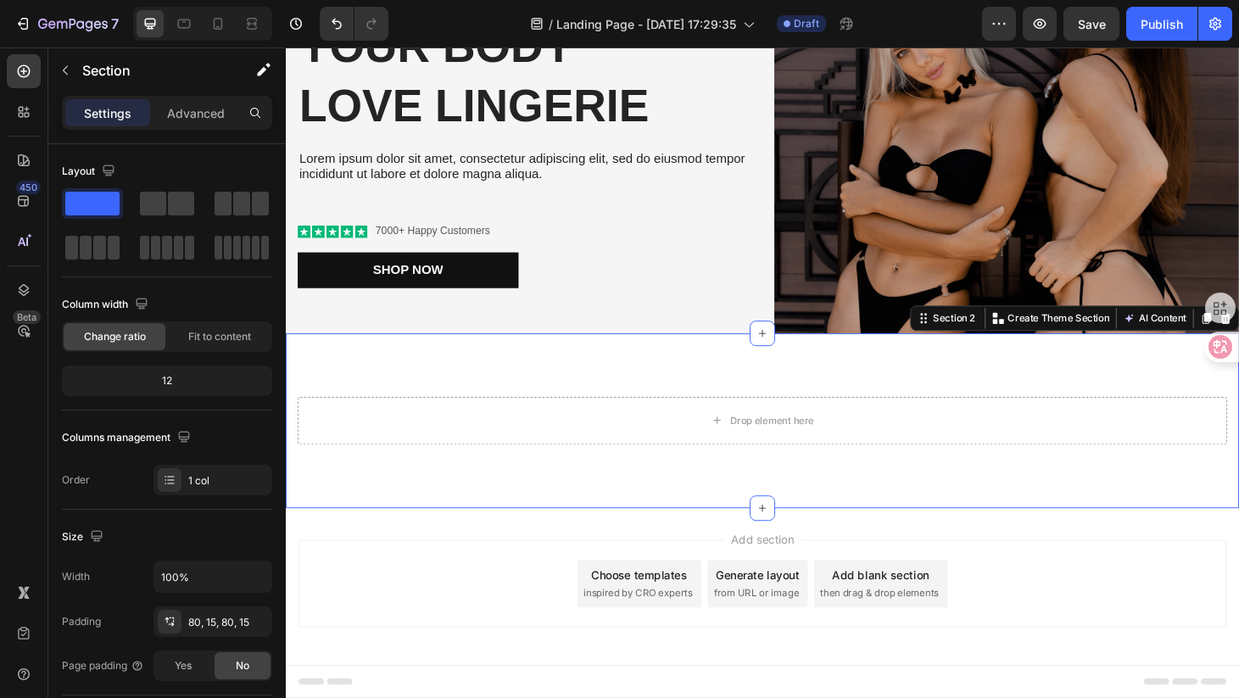
click at [534, 370] on div "Drop element here Section 2 You can create reusable sections Create Theme Secti…" at bounding box center [795, 446] width 1018 height 187
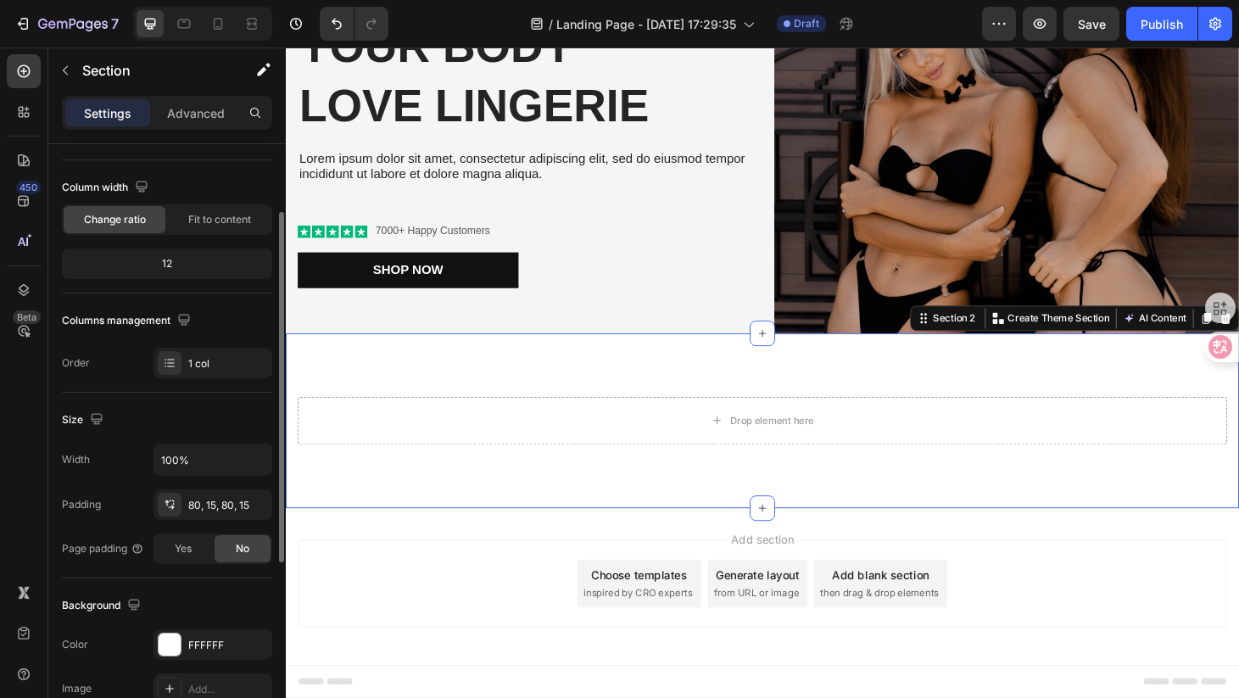
scroll to position [0, 0]
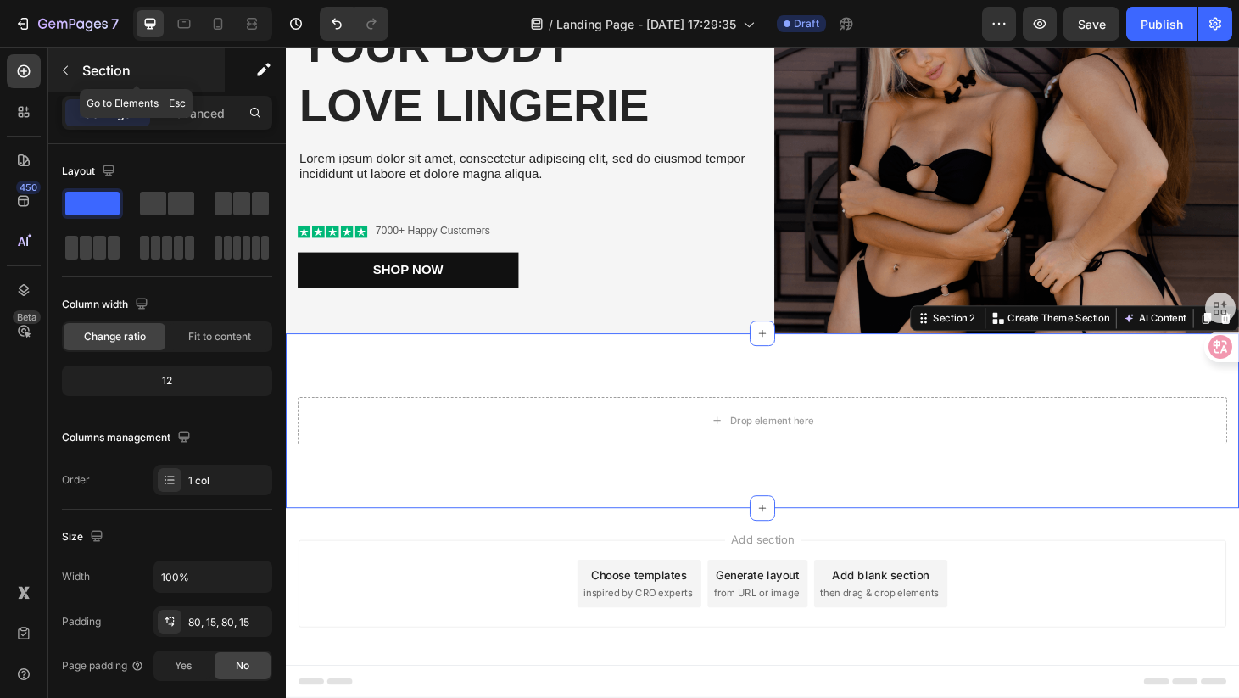
click at [64, 70] on icon "button" at bounding box center [66, 71] width 14 height 14
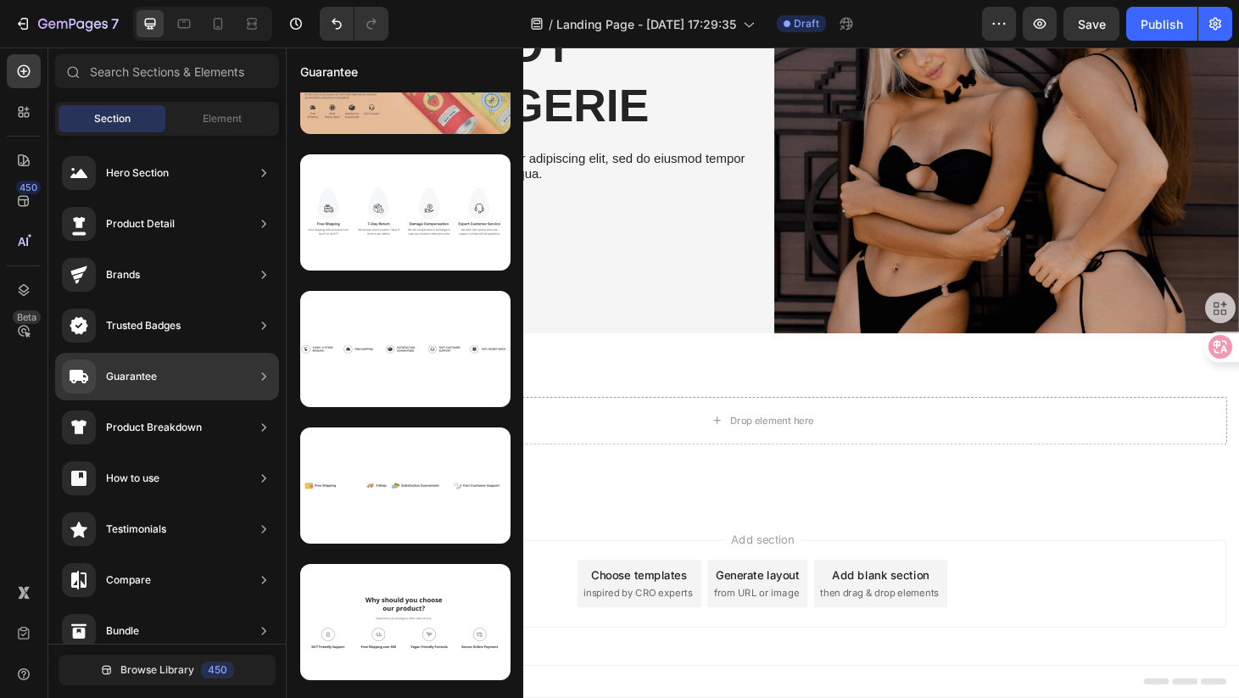
scroll to position [354, 0]
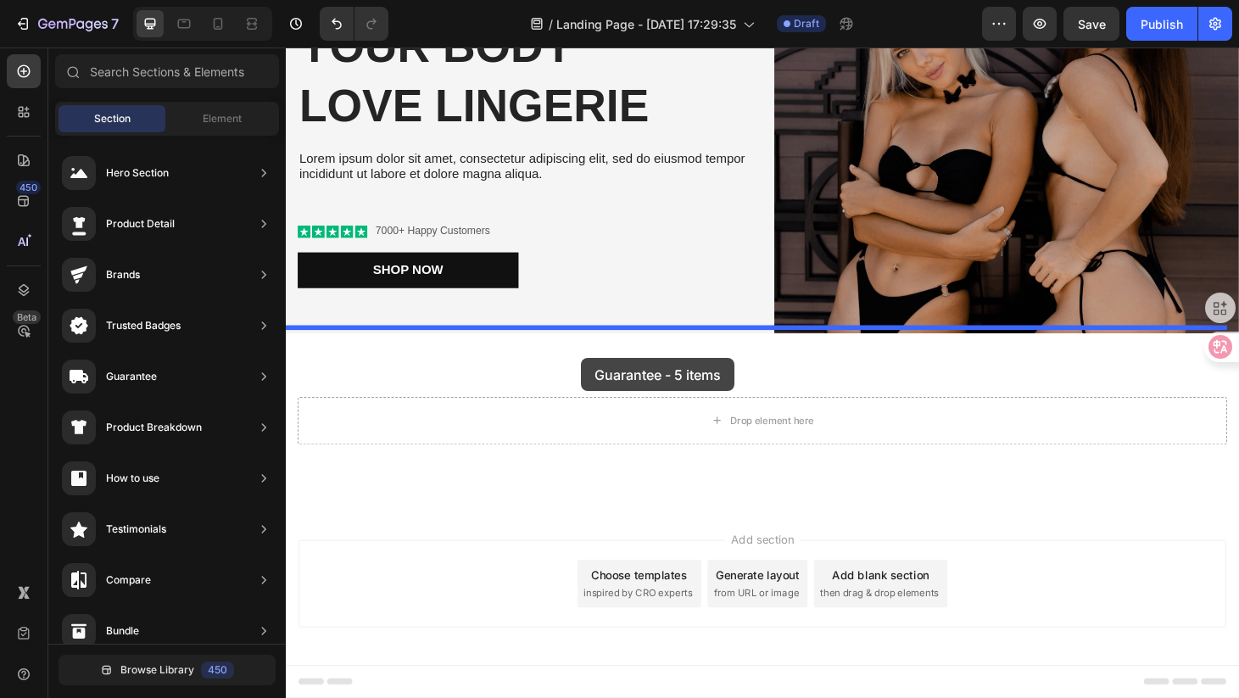
drag, startPoint x: 660, startPoint y: 392, endPoint x: 600, endPoint y: 379, distance: 60.7
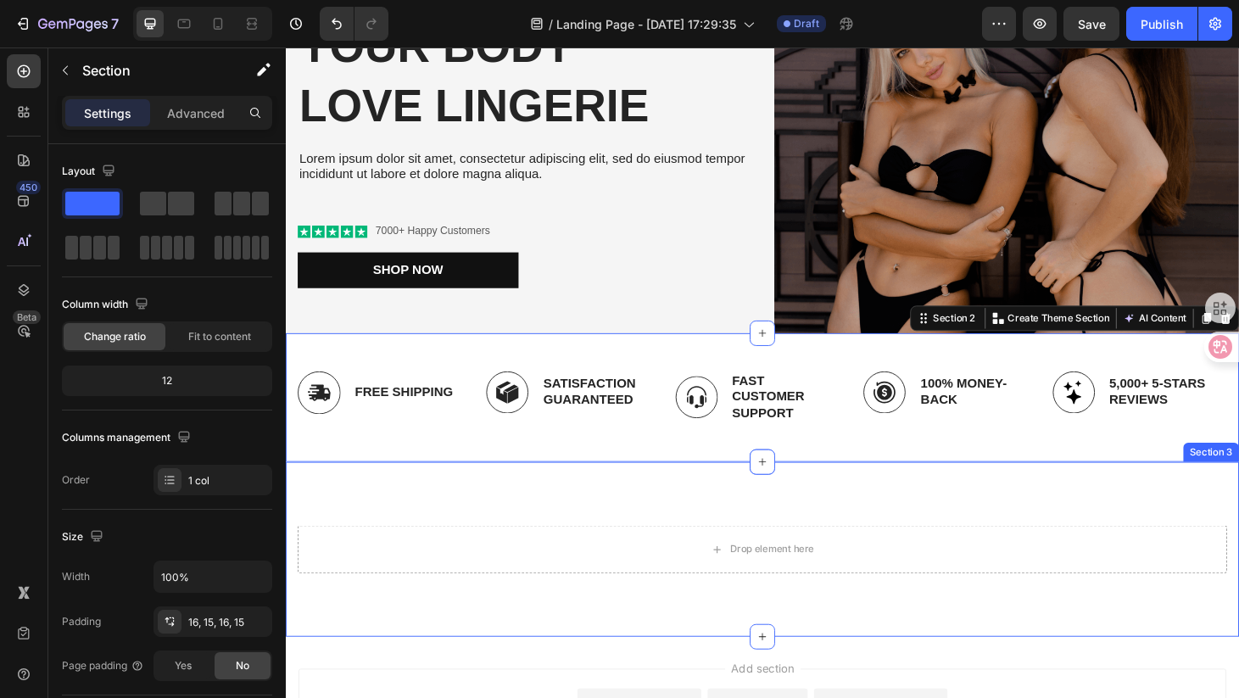
click at [1170, 512] on div "Drop element here Section 3" at bounding box center [795, 583] width 1018 height 187
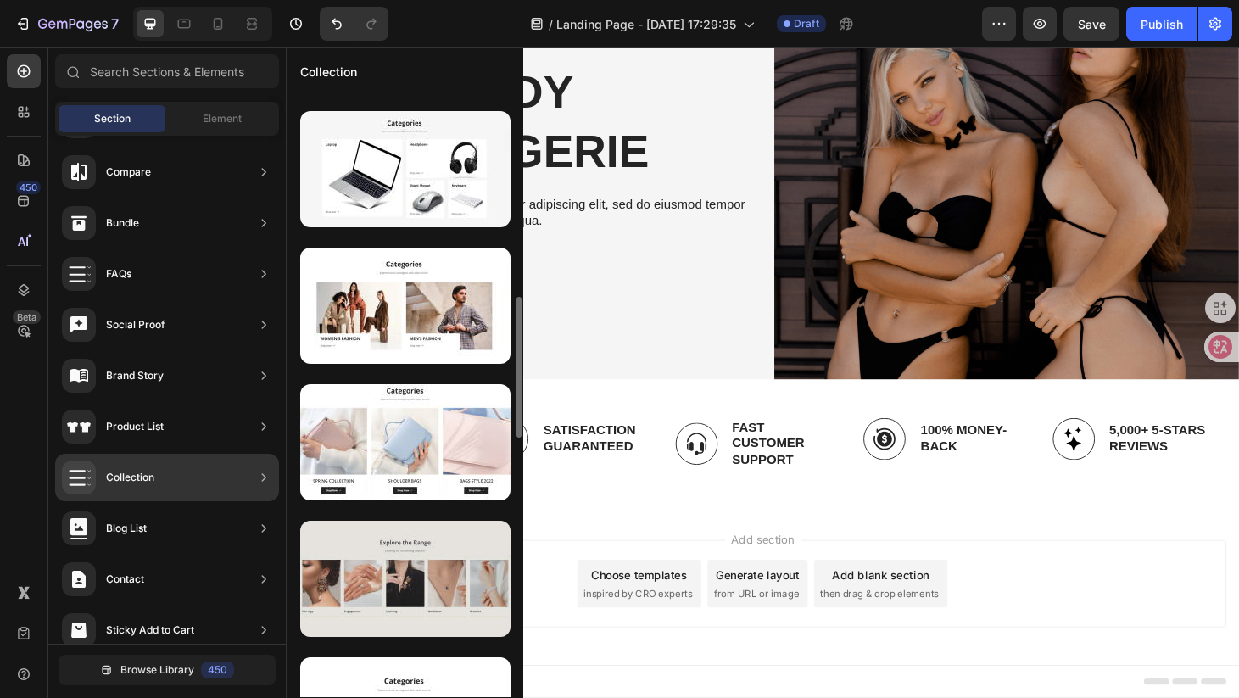
scroll to position [924, 0]
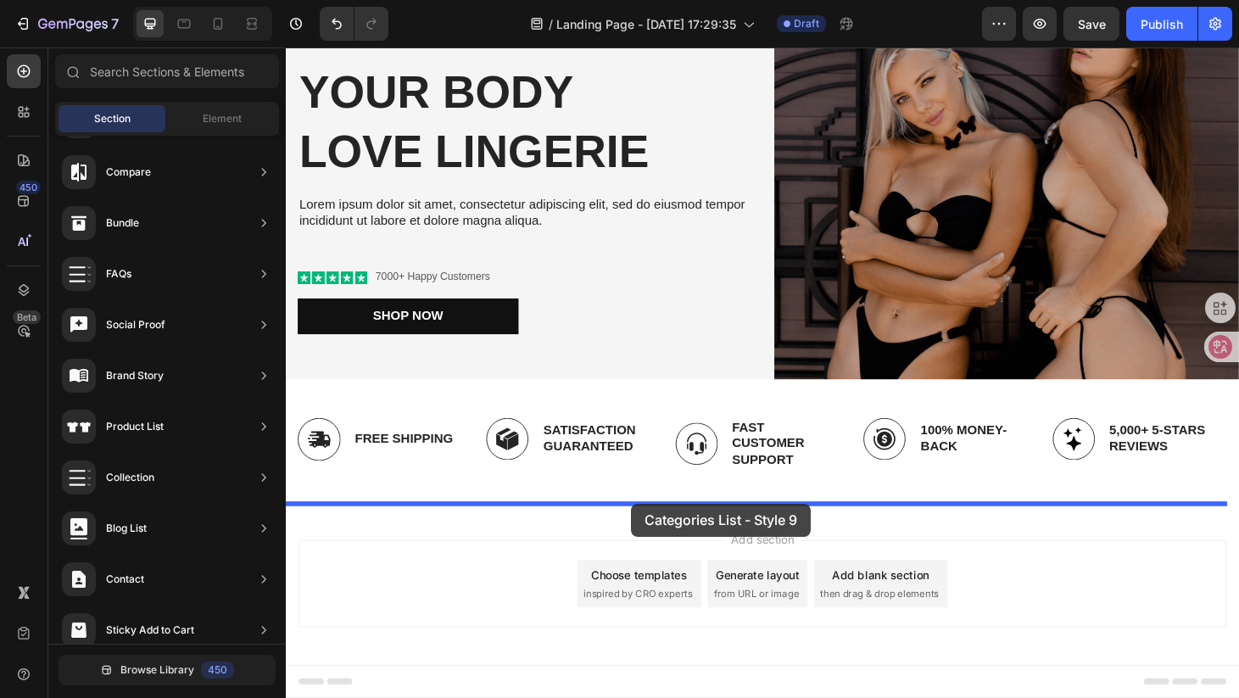
drag, startPoint x: 680, startPoint y: 396, endPoint x: 654, endPoint y: 534, distance: 140.7
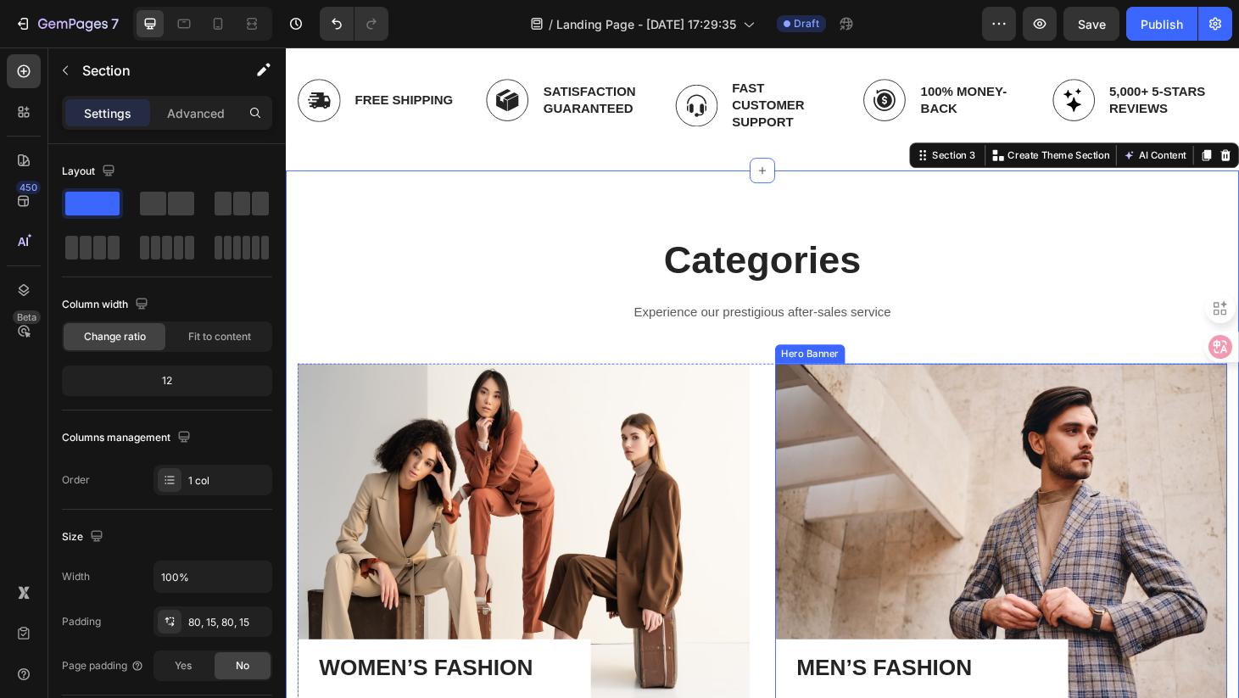
scroll to position [807, 0]
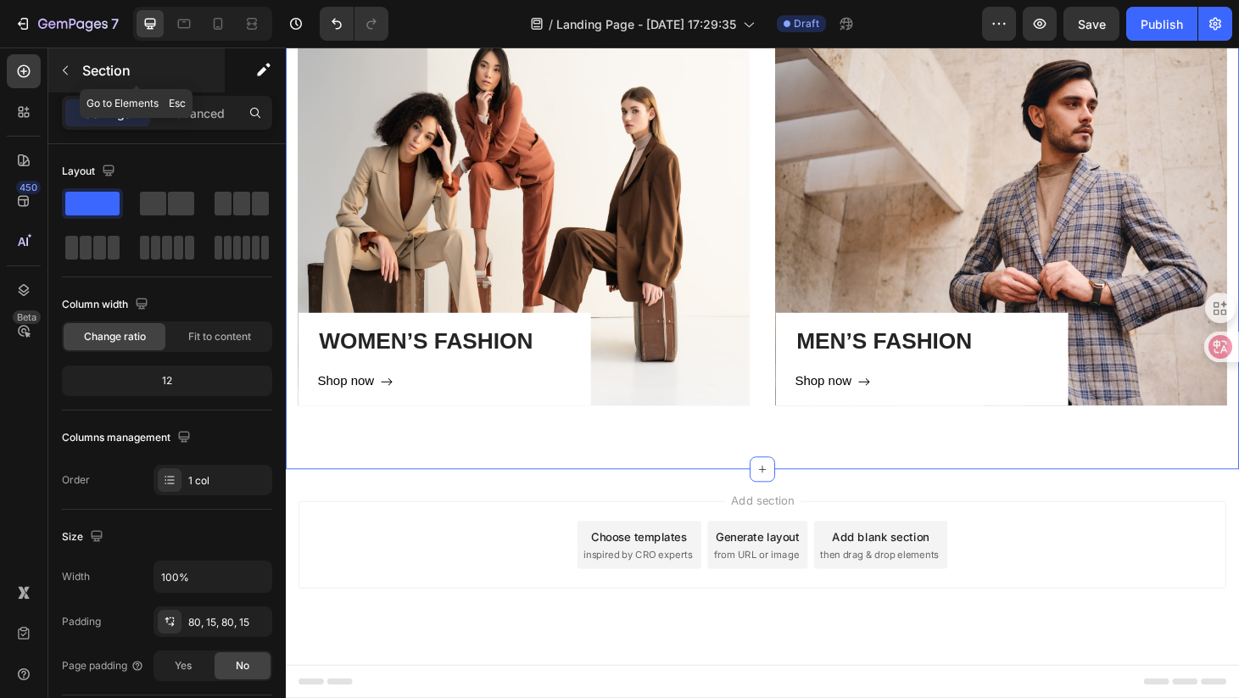
click at [66, 74] on icon "button" at bounding box center [65, 70] width 5 height 9
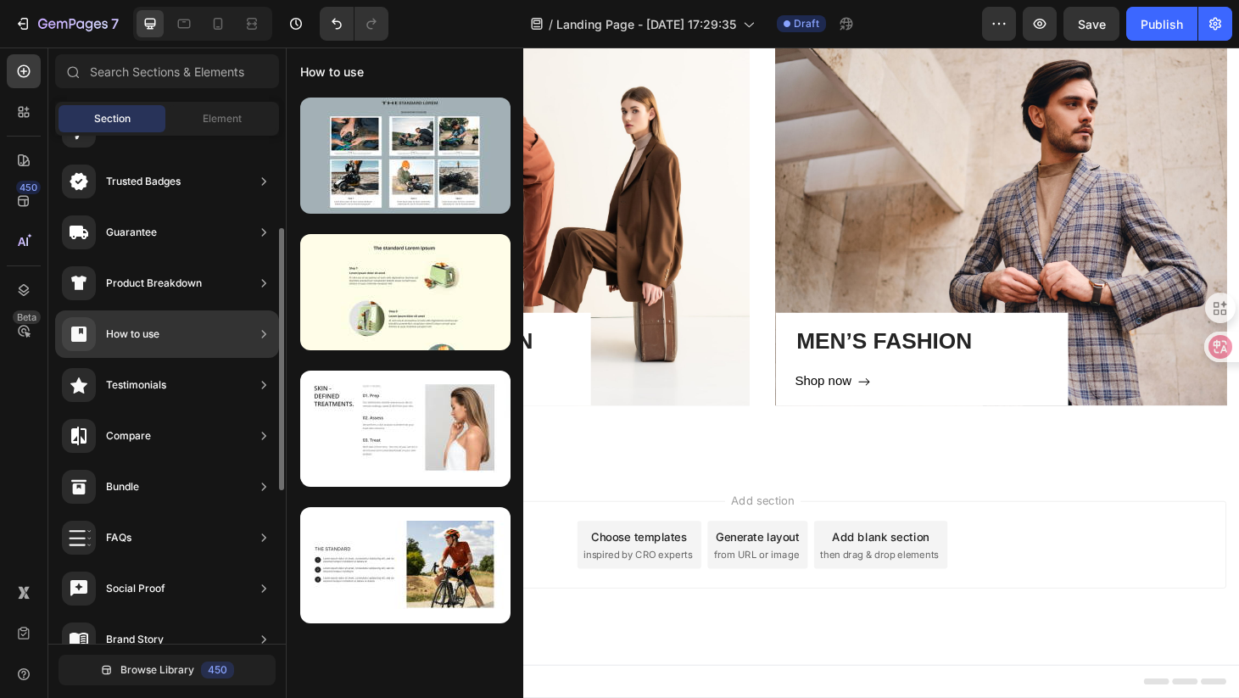
scroll to position [0, 0]
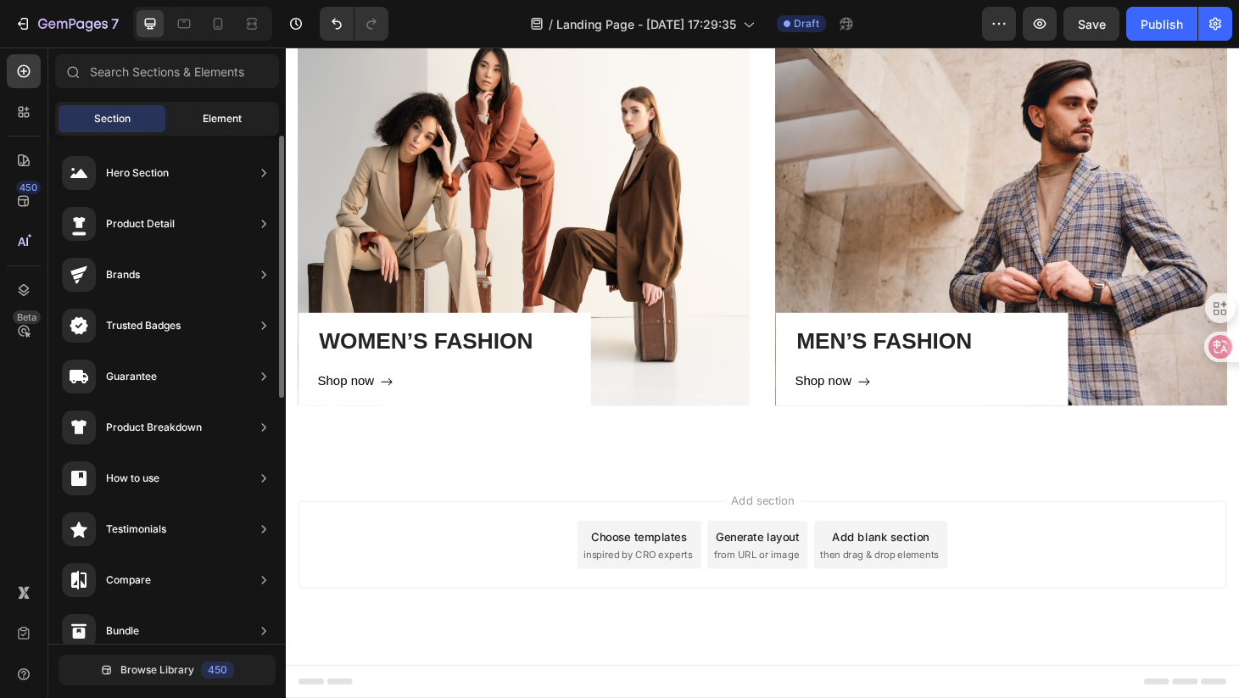
click at [221, 122] on span "Element" at bounding box center [222, 118] width 39 height 15
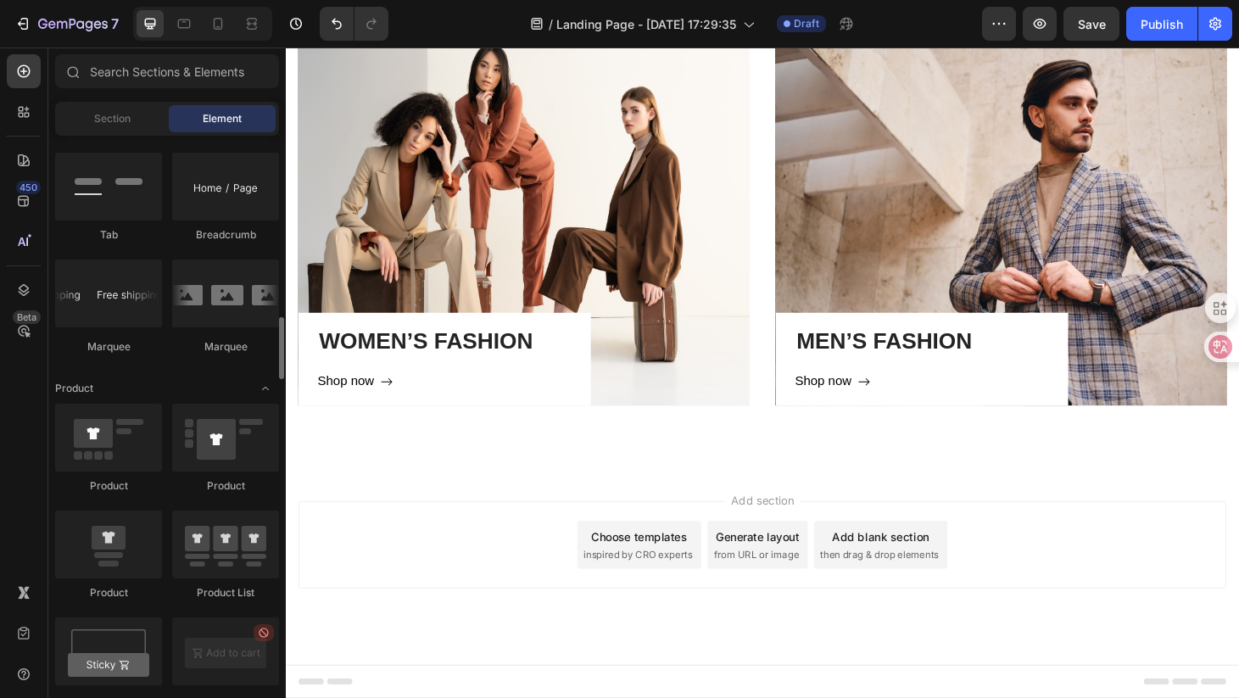
scroll to position [1931, 0]
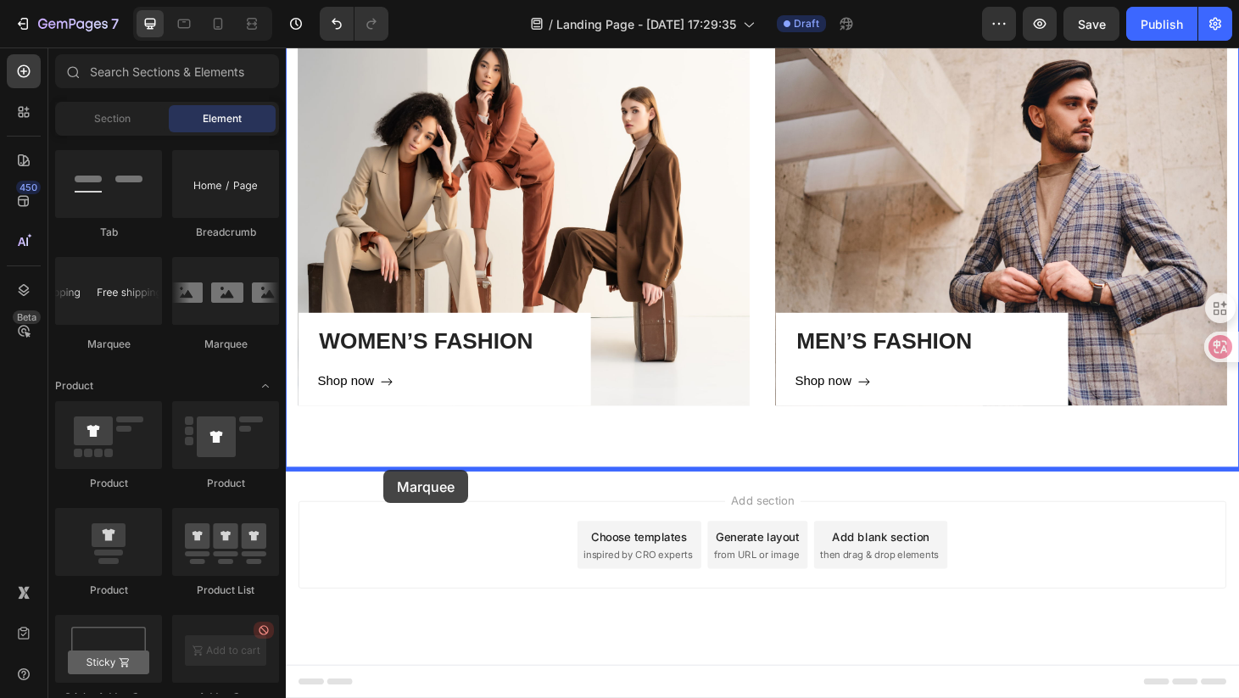
drag, startPoint x: 503, startPoint y: 347, endPoint x: 390, endPoint y: 499, distance: 189.1
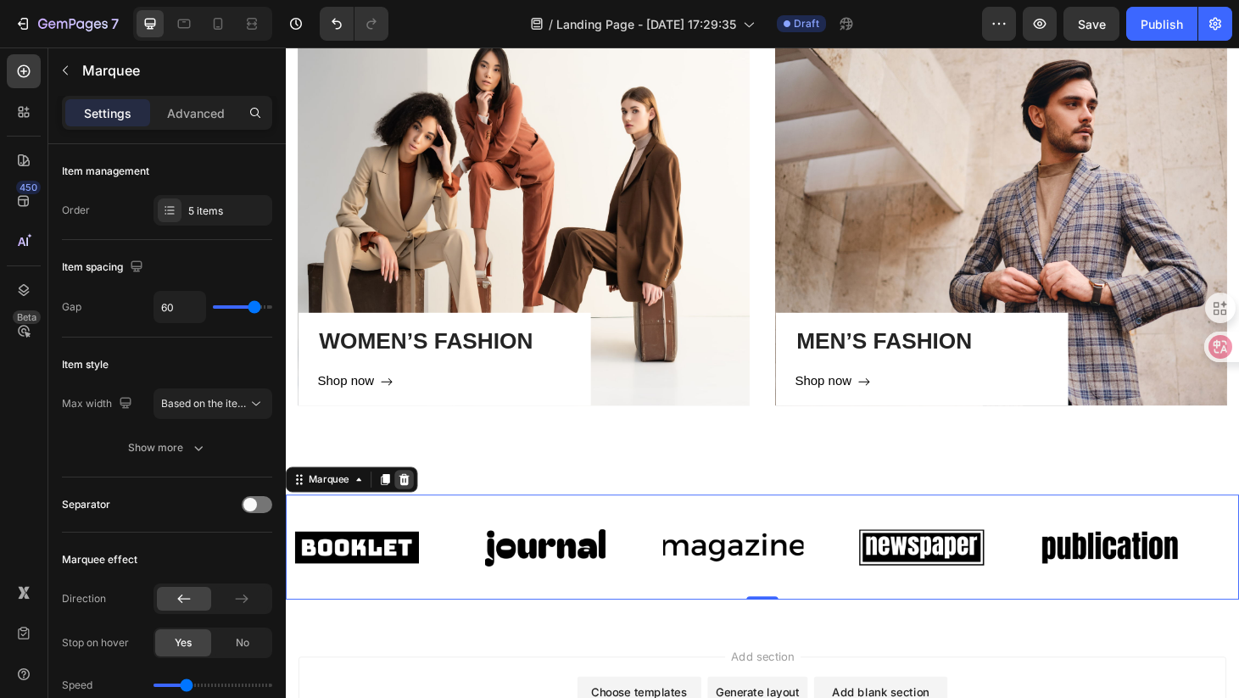
click at [413, 505] on icon at bounding box center [412, 509] width 11 height 12
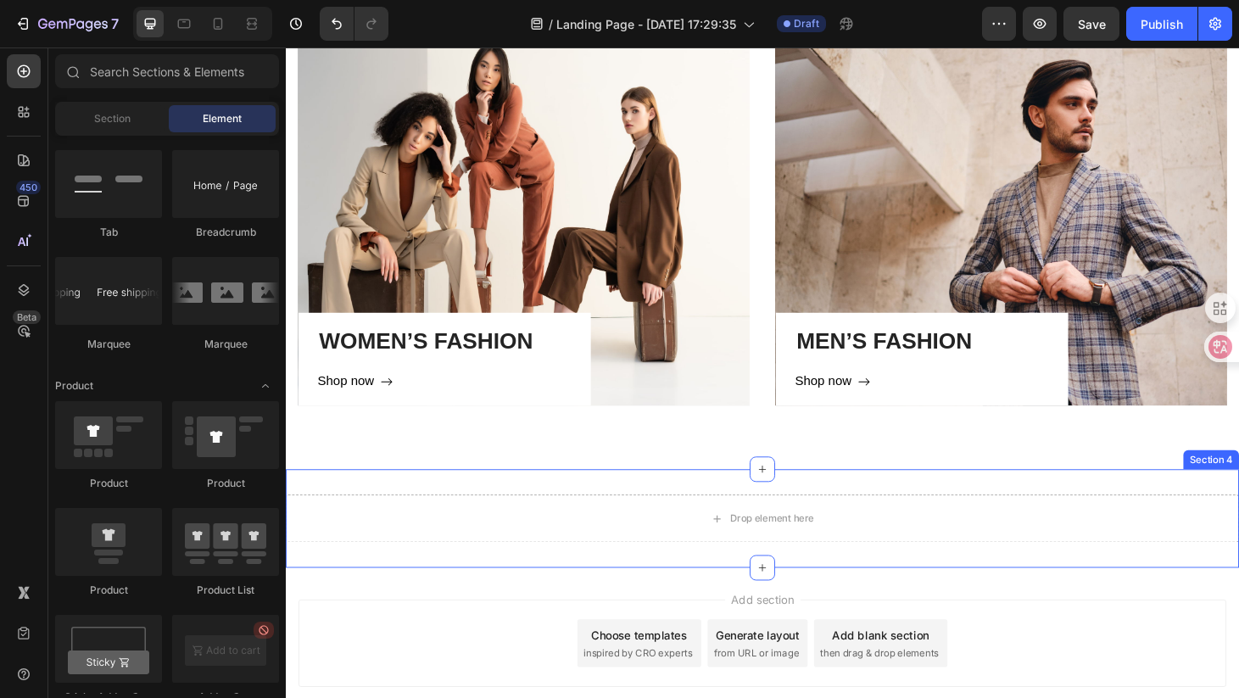
click at [1023, 510] on div "Drop element here Section 4" at bounding box center [795, 550] width 1018 height 105
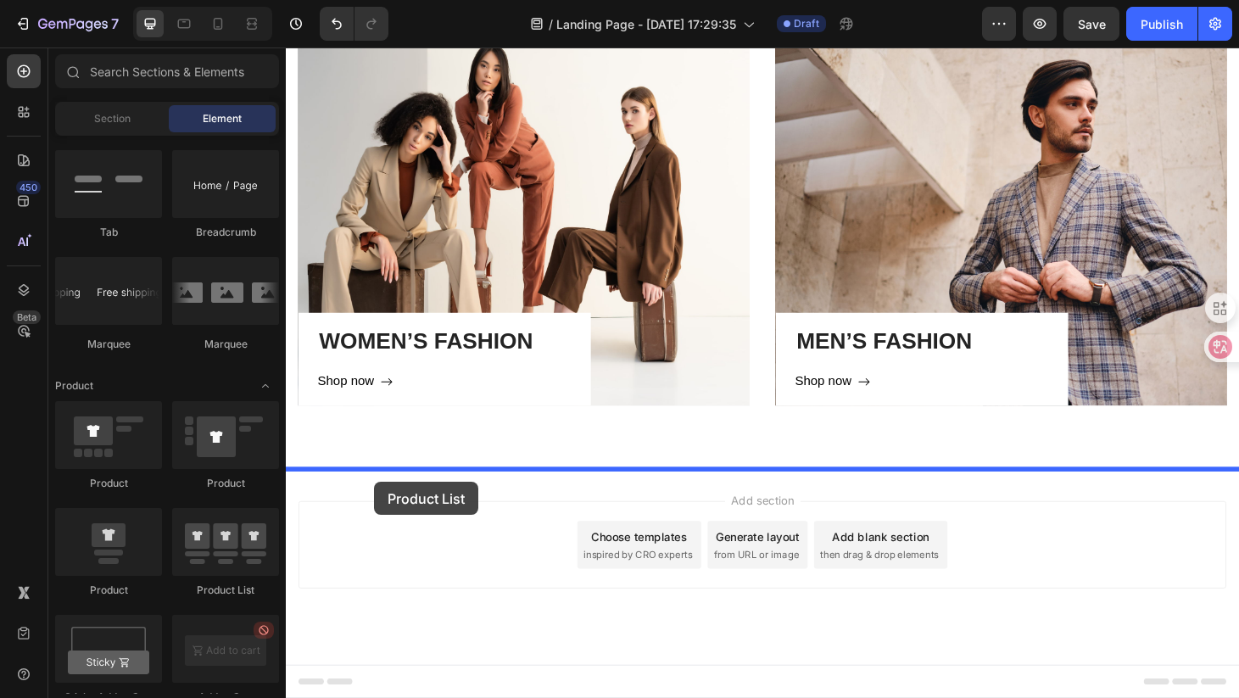
drag, startPoint x: 494, startPoint y: 594, endPoint x: 380, endPoint y: 511, distance: 140.3
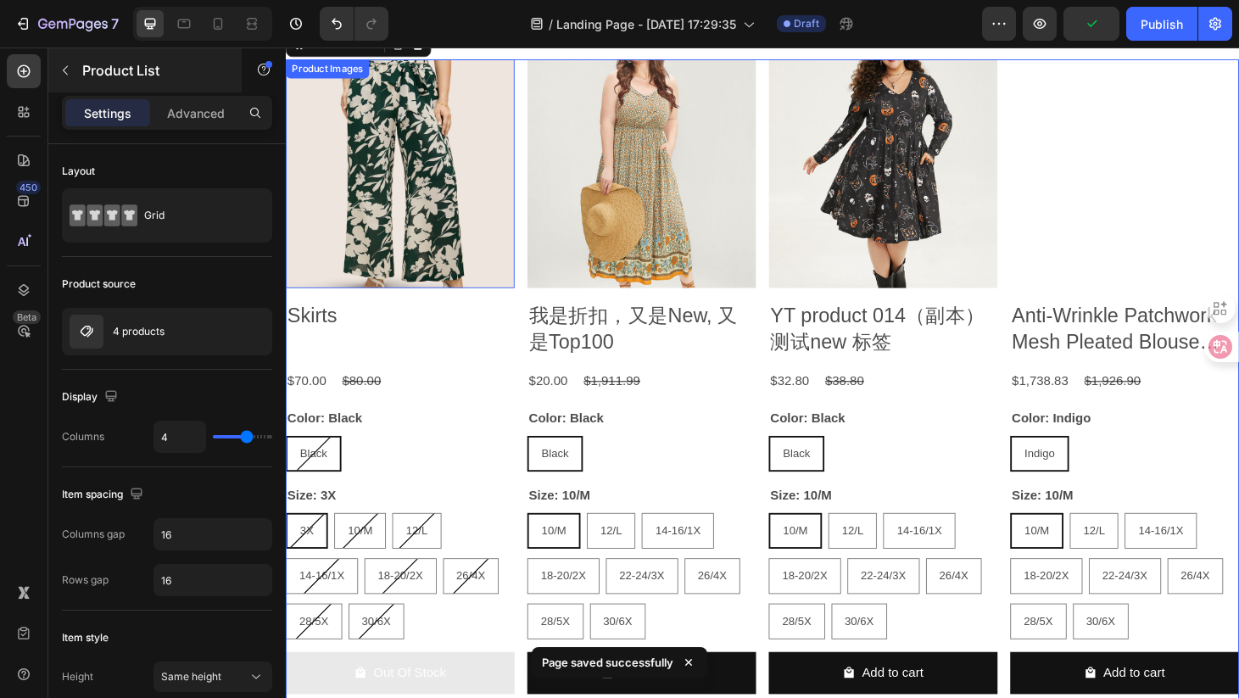
scroll to position [1265, 0]
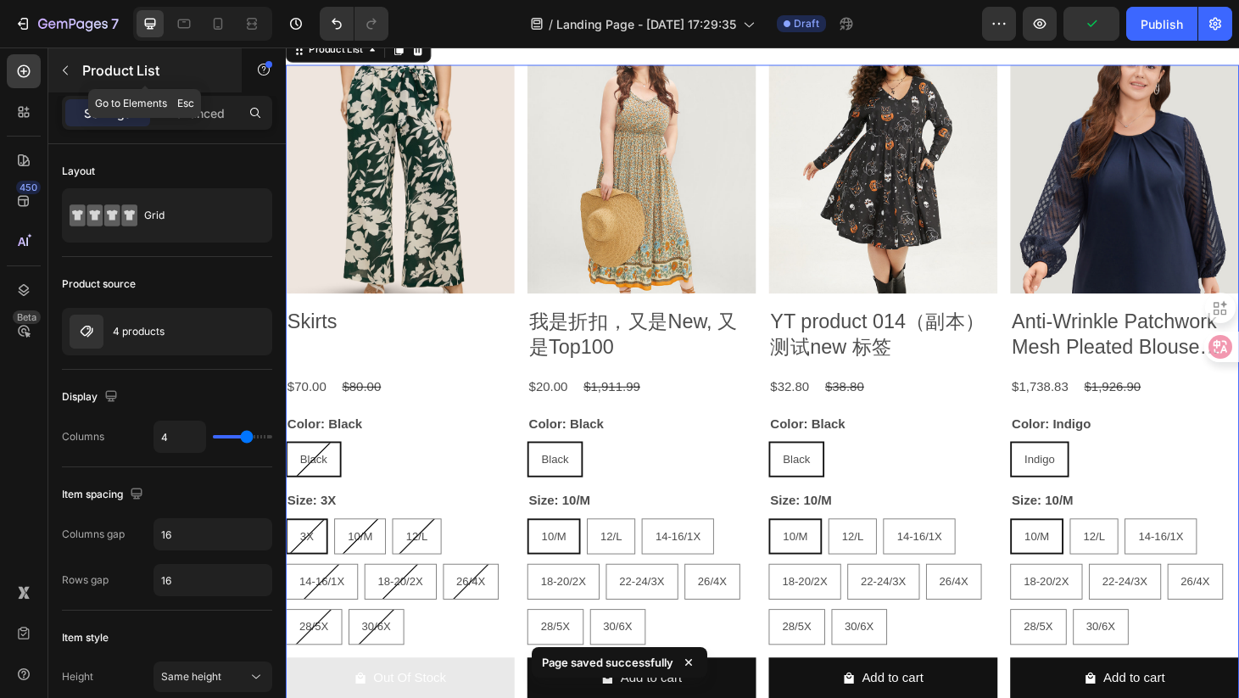
click at [63, 66] on icon "button" at bounding box center [66, 71] width 14 height 14
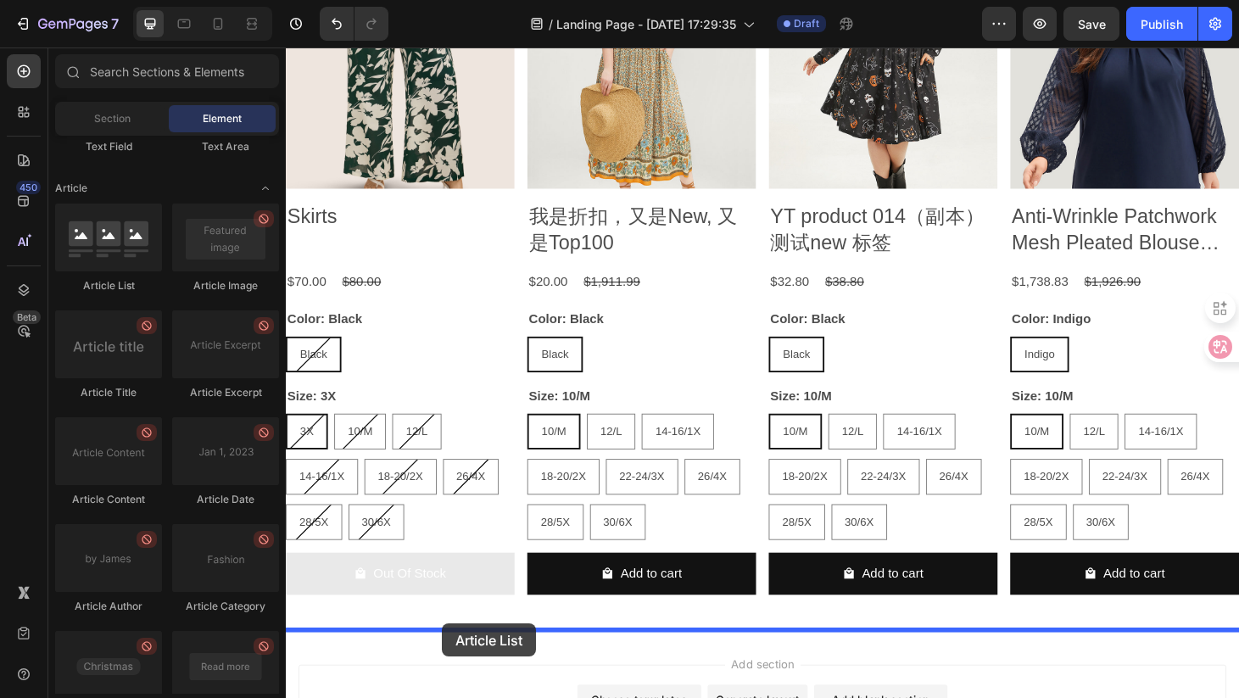
scroll to position [1549, 0]
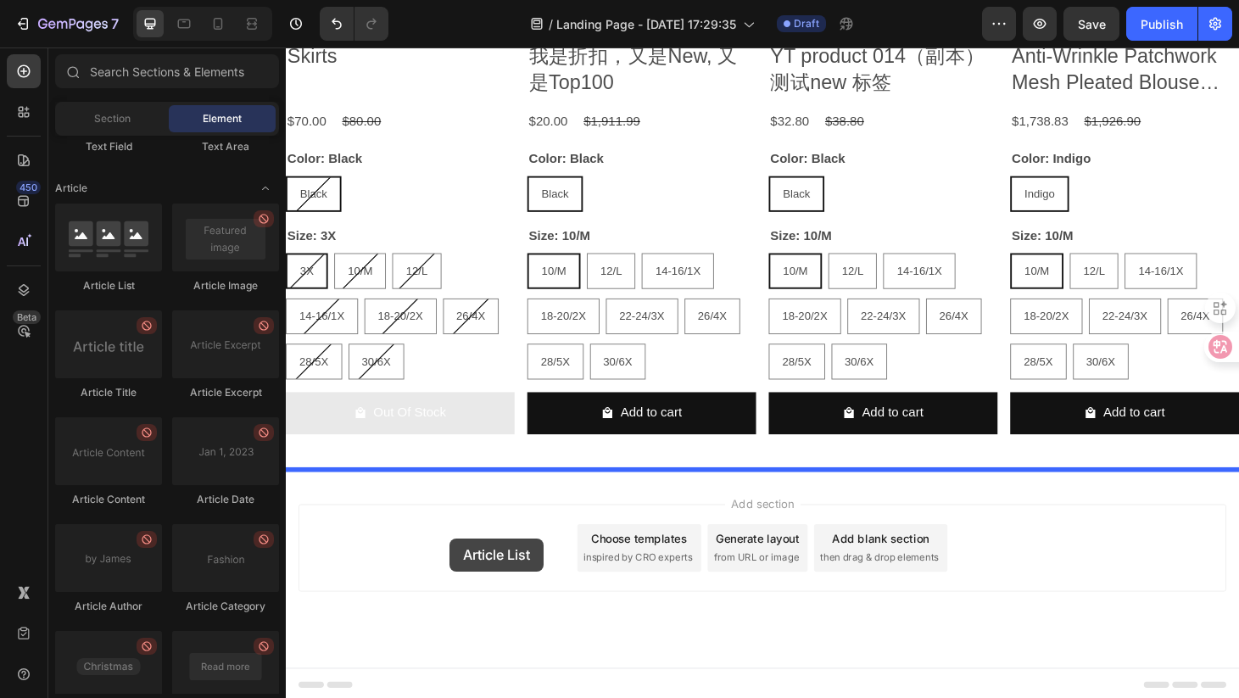
drag, startPoint x: 395, startPoint y: 285, endPoint x: 461, endPoint y: 572, distance: 294.0
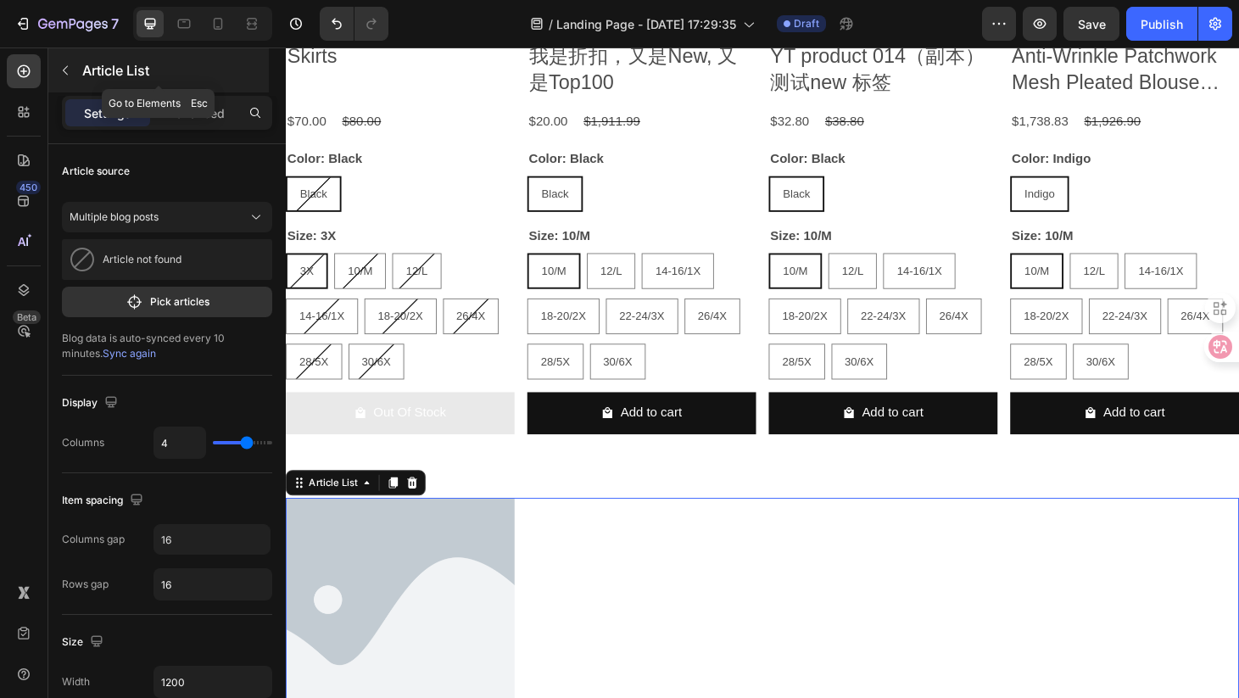
click at [65, 68] on icon "button" at bounding box center [65, 70] width 5 height 9
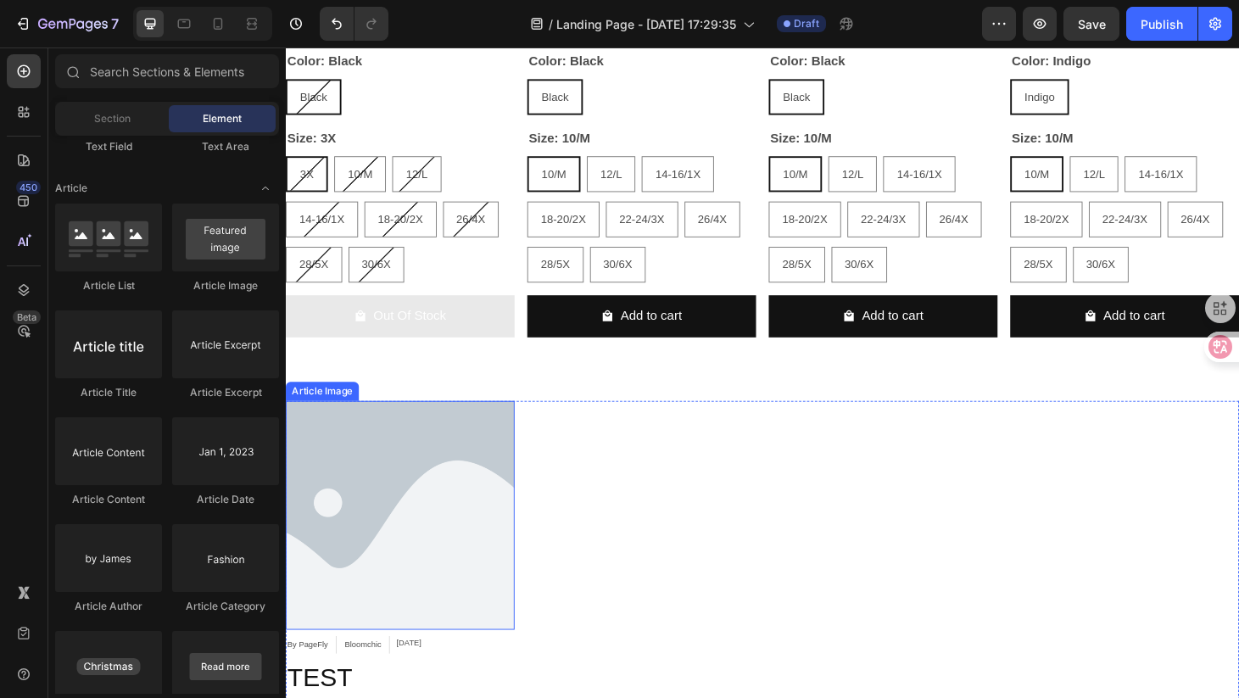
scroll to position [1668, 0]
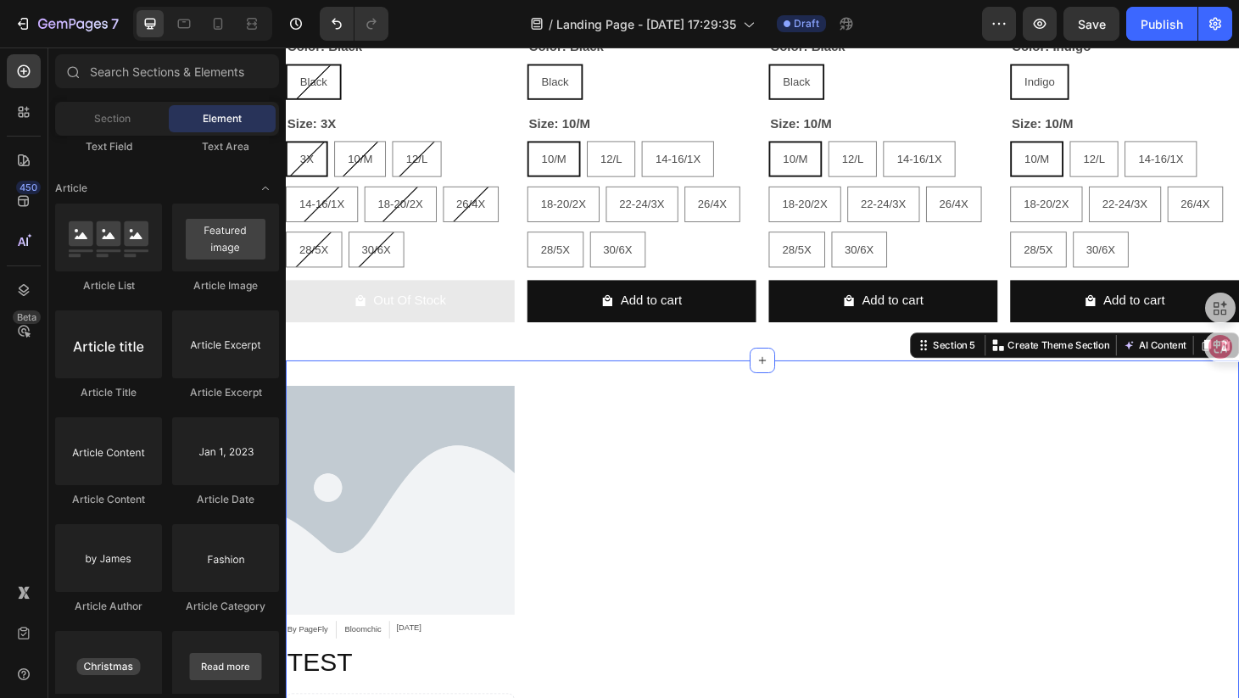
click at [1098, 391] on div "Article Image By PageFly Article Author Bloomchic Article Category Nov 16, 2024…" at bounding box center [795, 618] width 1018 height 472
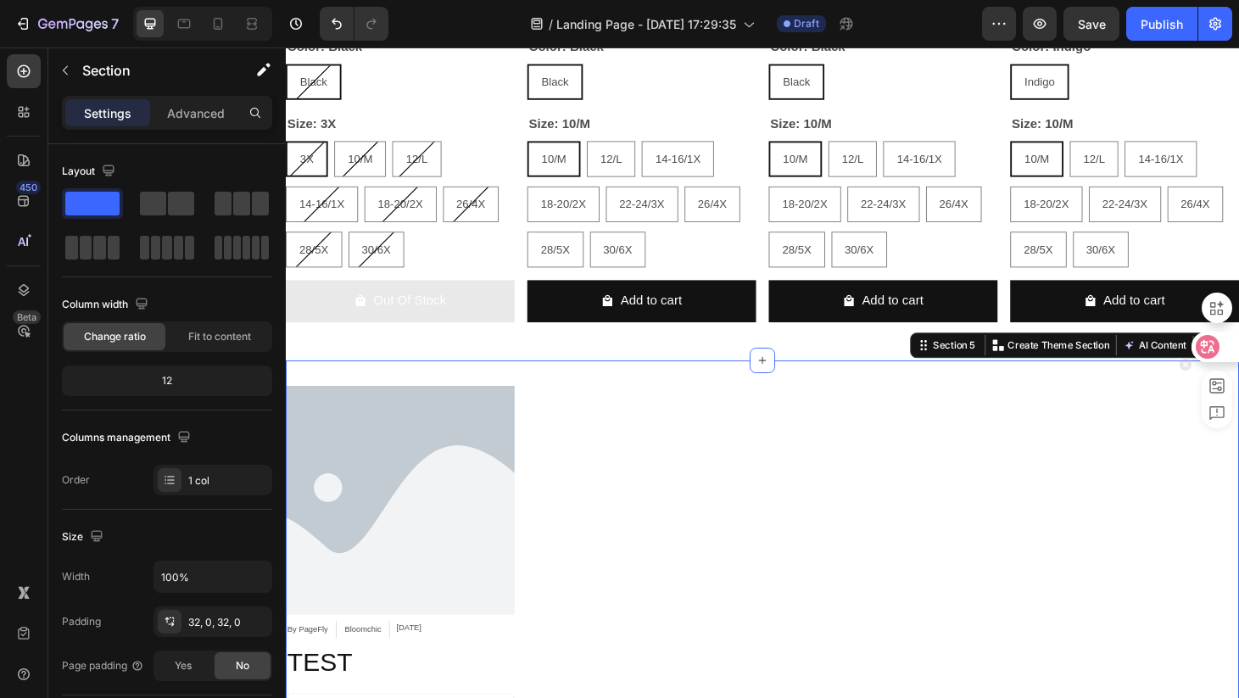
click at [1186, 367] on icon at bounding box center [1186, 365] width 12 height 12
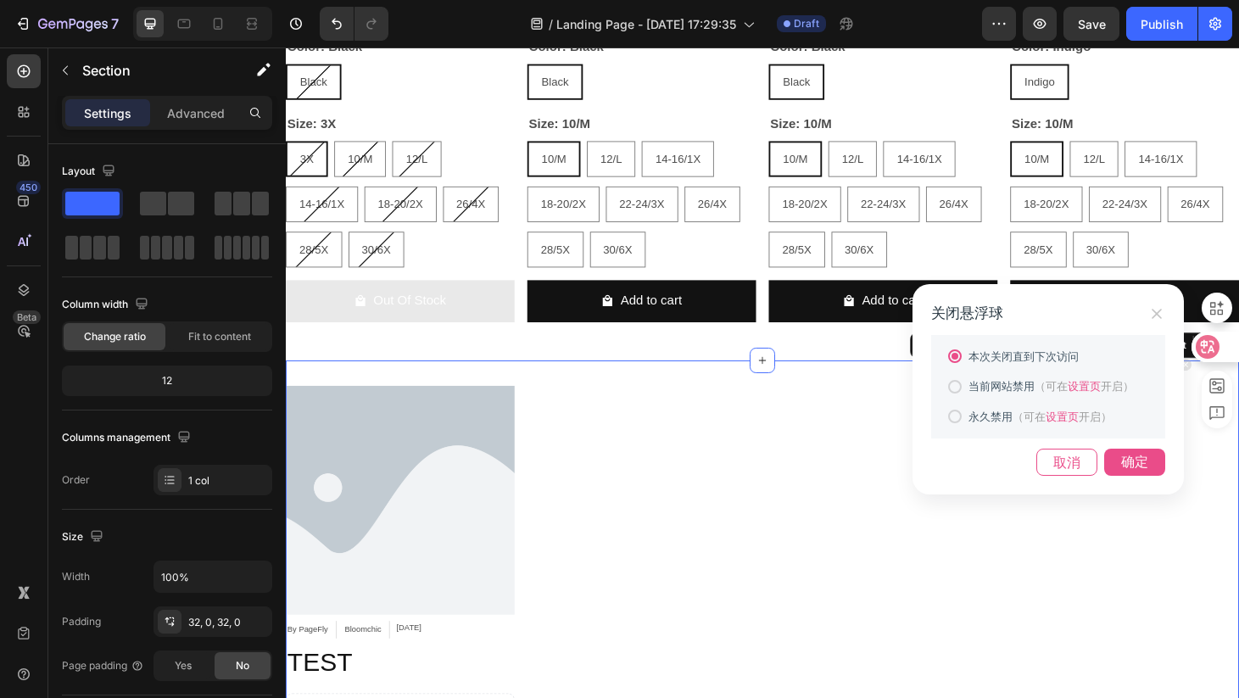
click at [1137, 466] on div "确定" at bounding box center [1134, 462] width 61 height 27
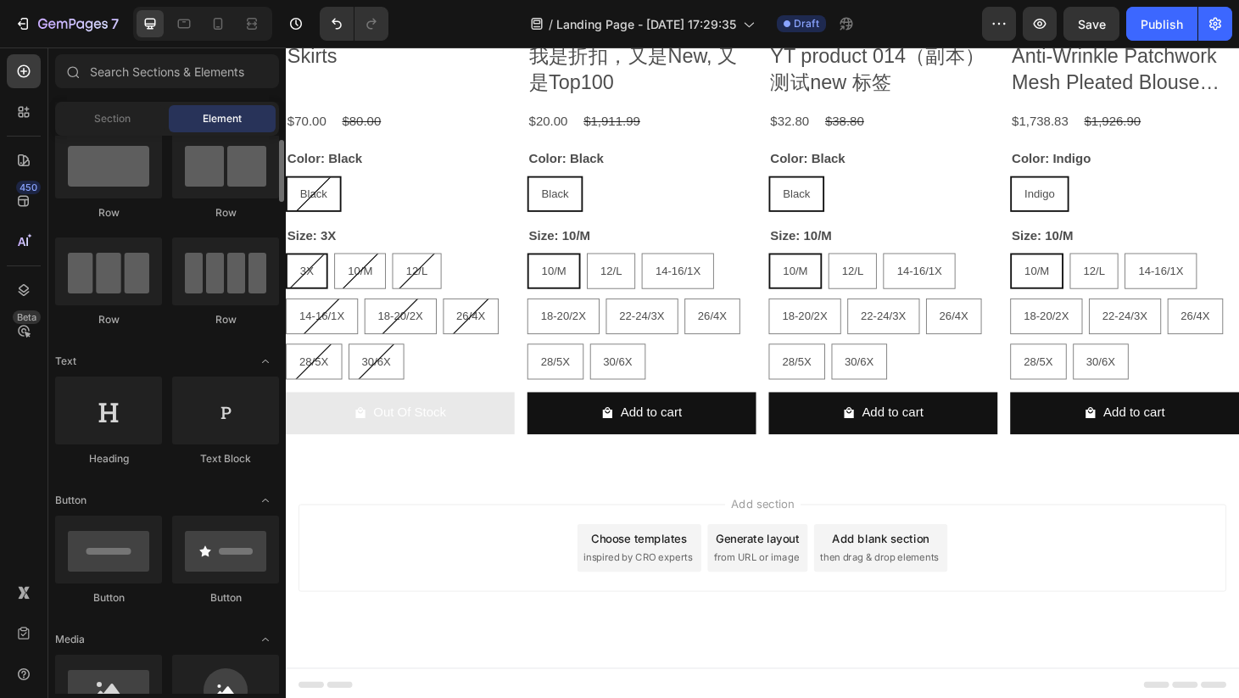
scroll to position [0, 0]
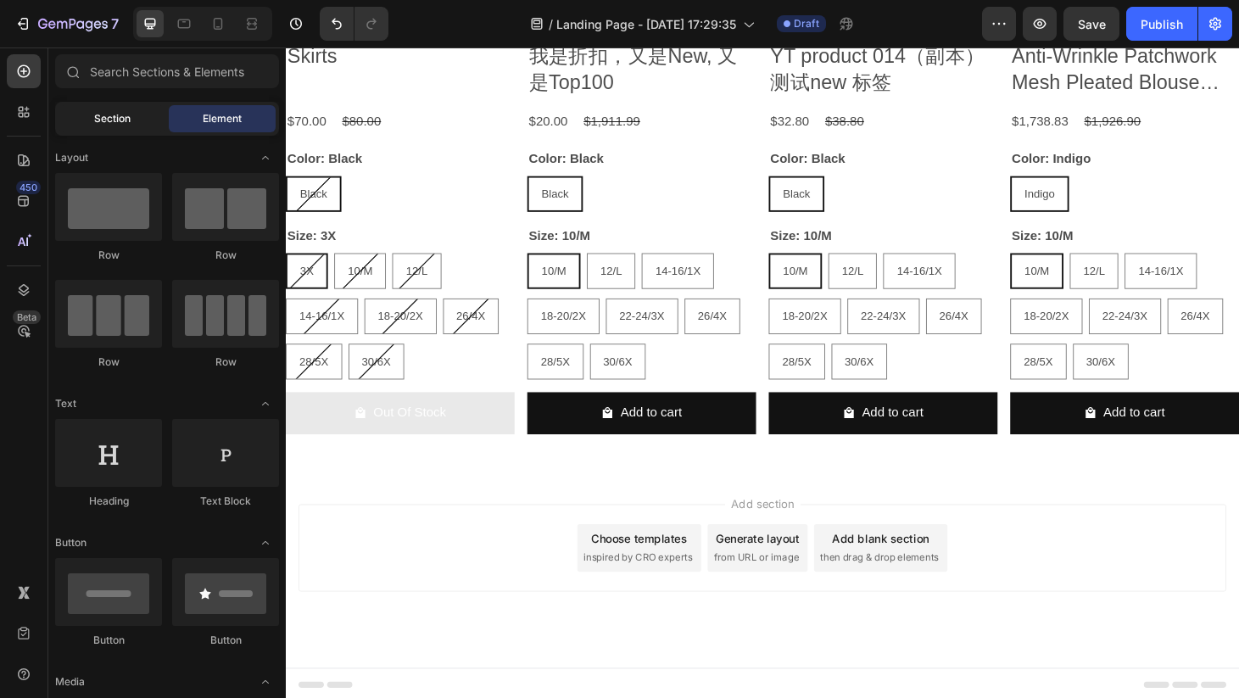
click at [112, 118] on span "Section" at bounding box center [112, 118] width 36 height 15
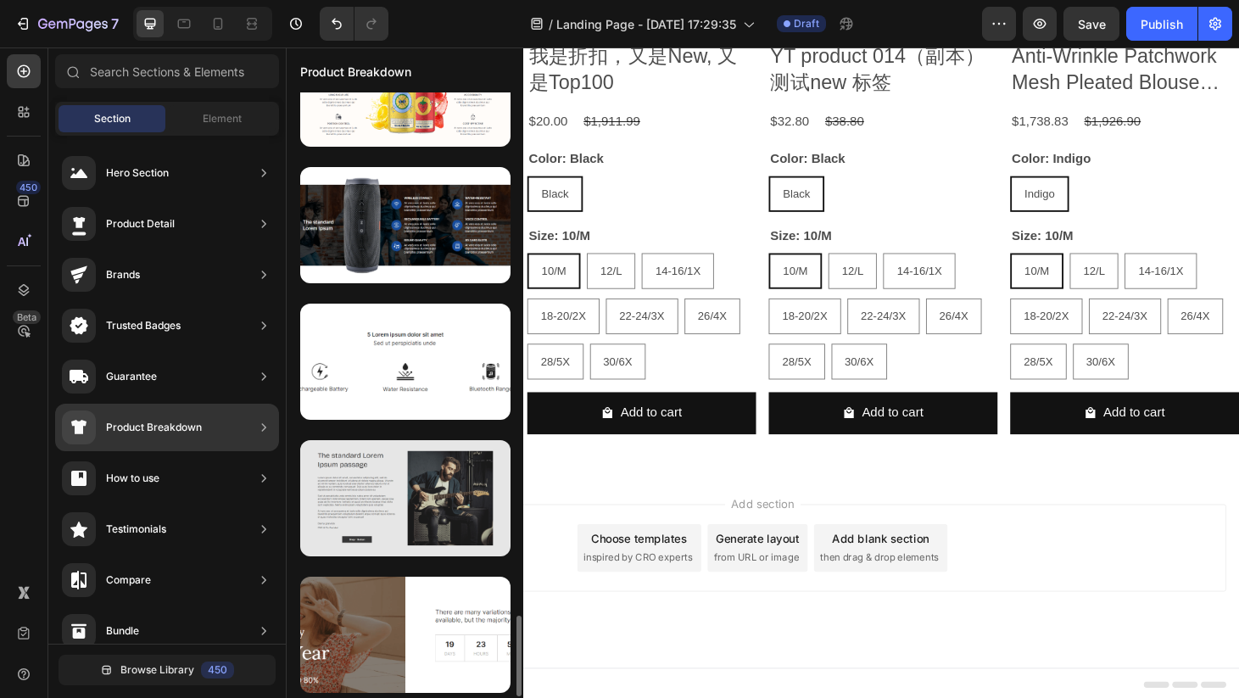
scroll to position [3891, 0]
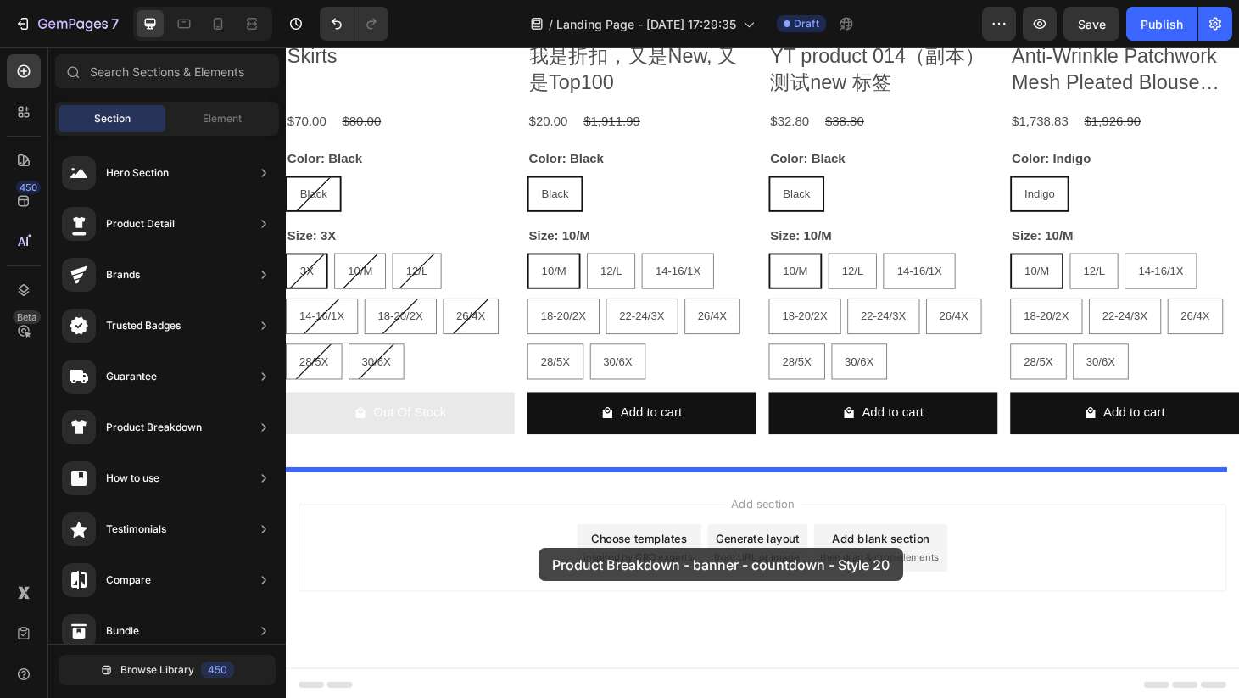
drag, startPoint x: 634, startPoint y: 681, endPoint x: 555, endPoint y: 582, distance: 126.2
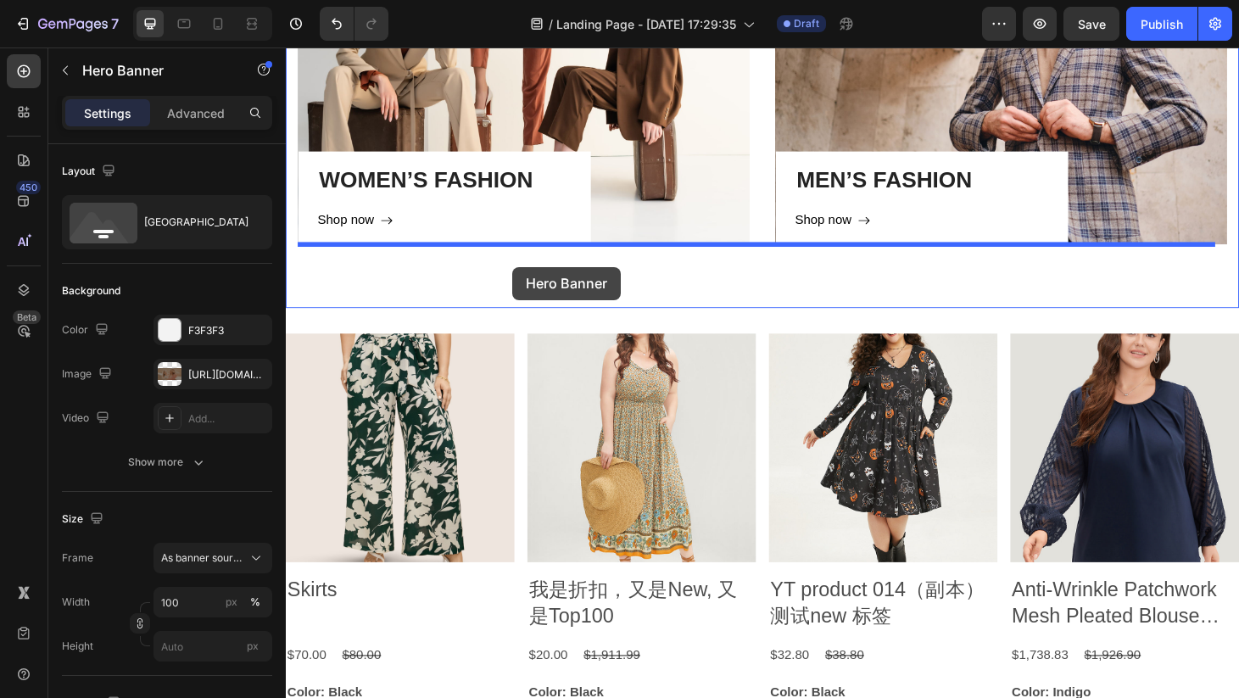
scroll to position [974, 0]
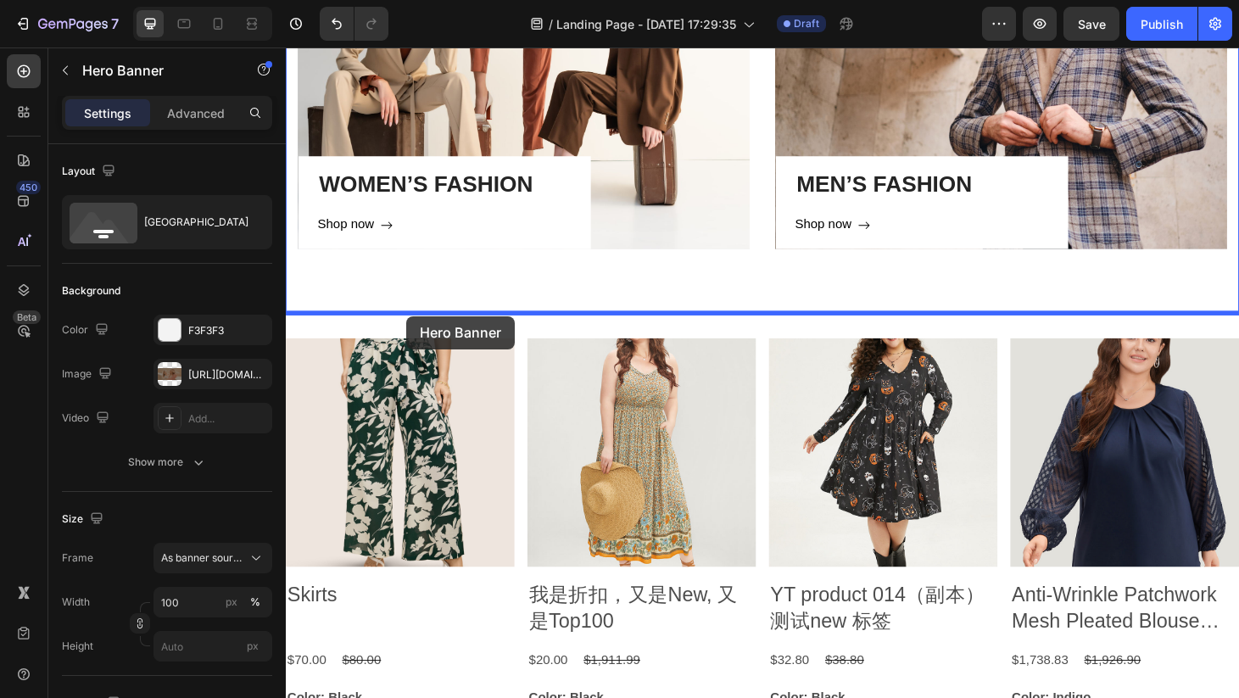
drag, startPoint x: 725, startPoint y: 402, endPoint x: 415, endPoint y: 334, distance: 317.7
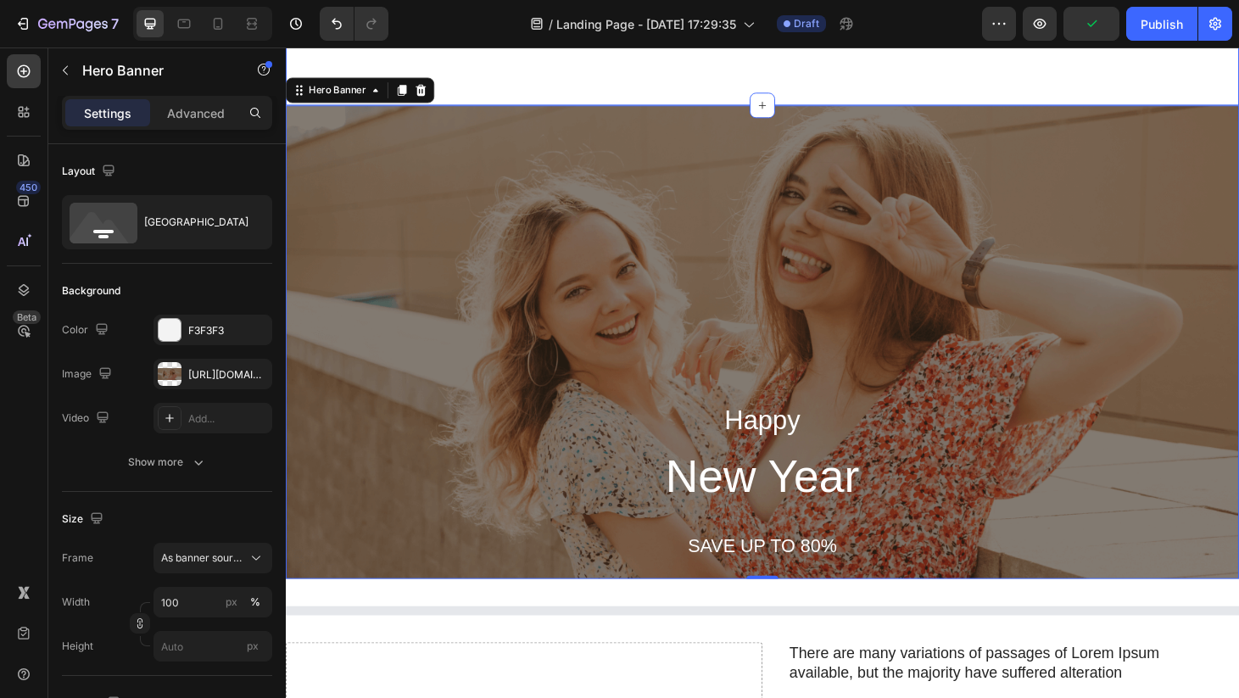
scroll to position [1186, 0]
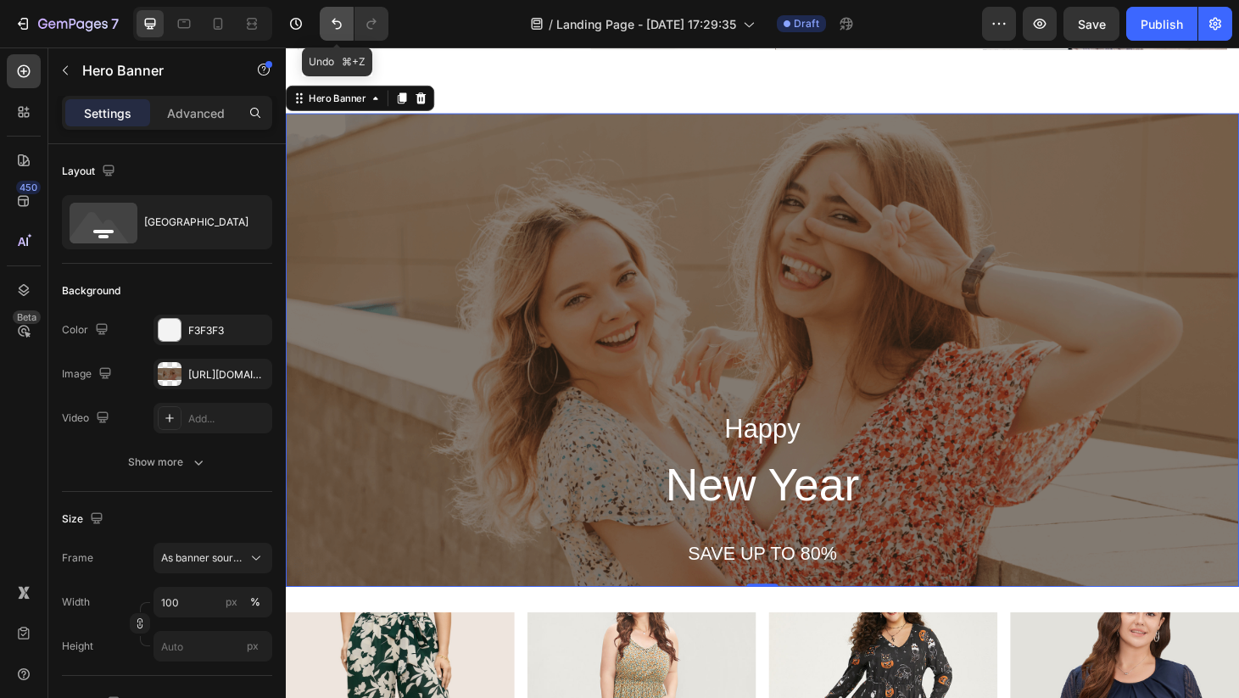
click at [336, 15] on icon "Undo/Redo" at bounding box center [336, 23] width 17 height 17
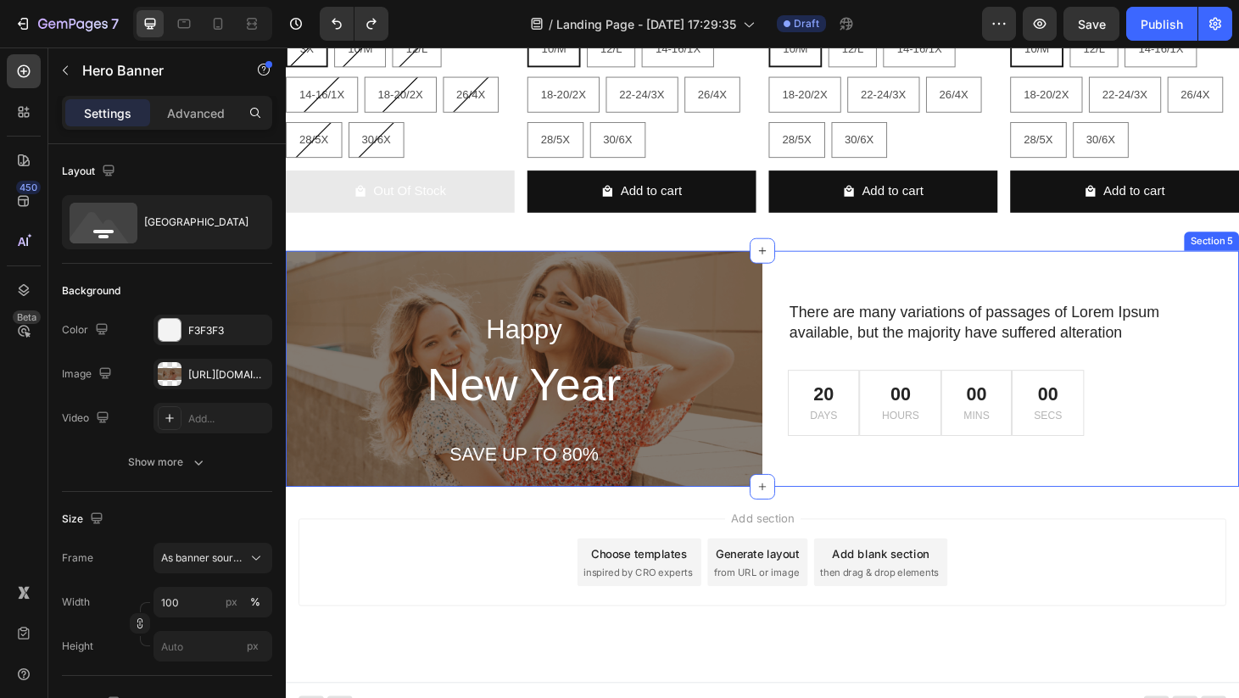
scroll to position [1798, 0]
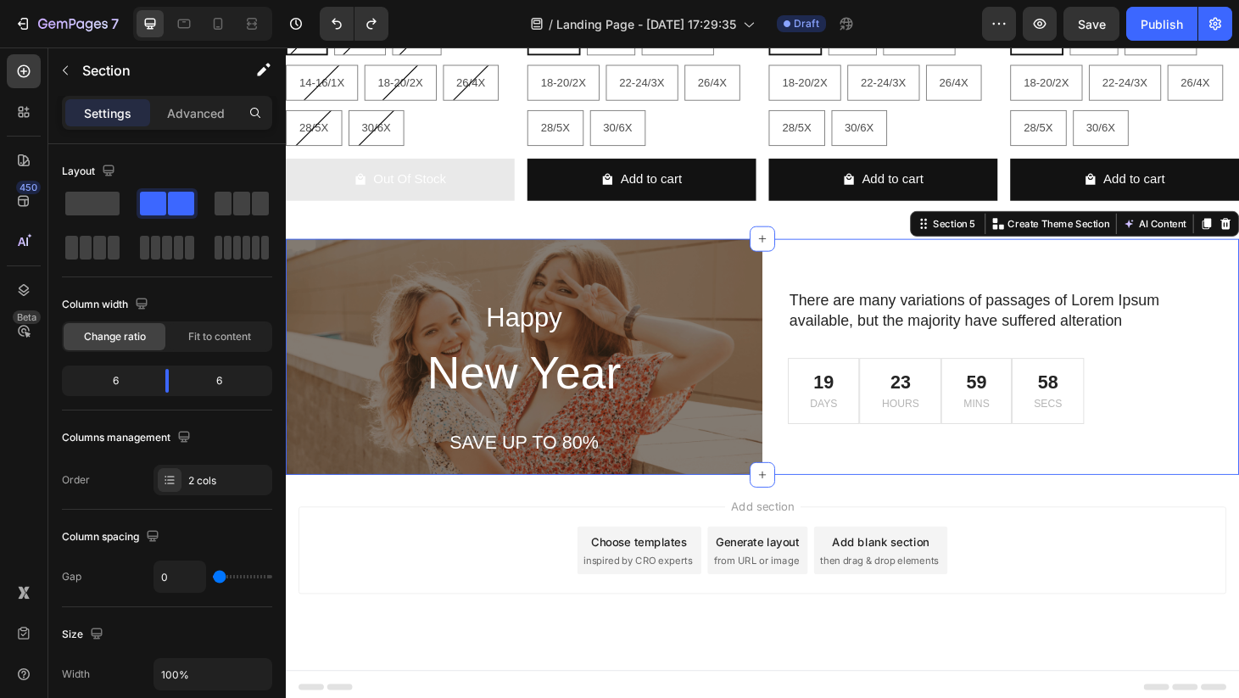
click at [1111, 478] on div "There are many variations of passages of Lorem Ipsum available, but the majorit…" at bounding box center [1049, 378] width 509 height 253
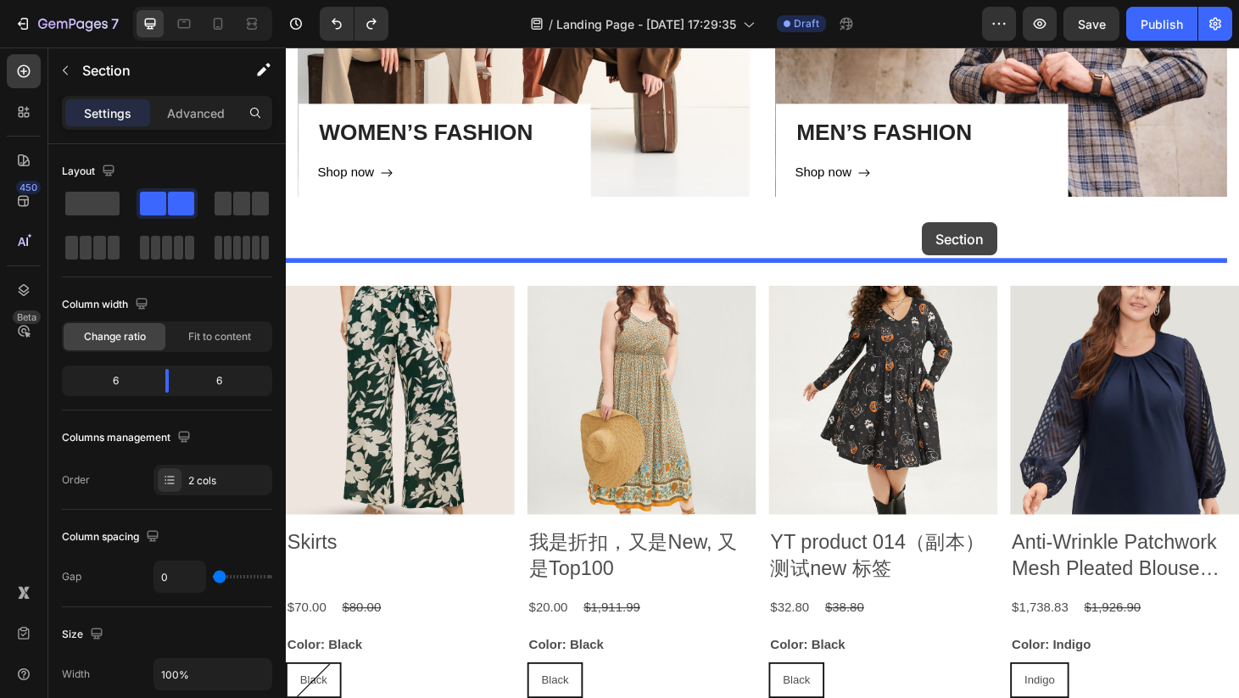
scroll to position [993, 0]
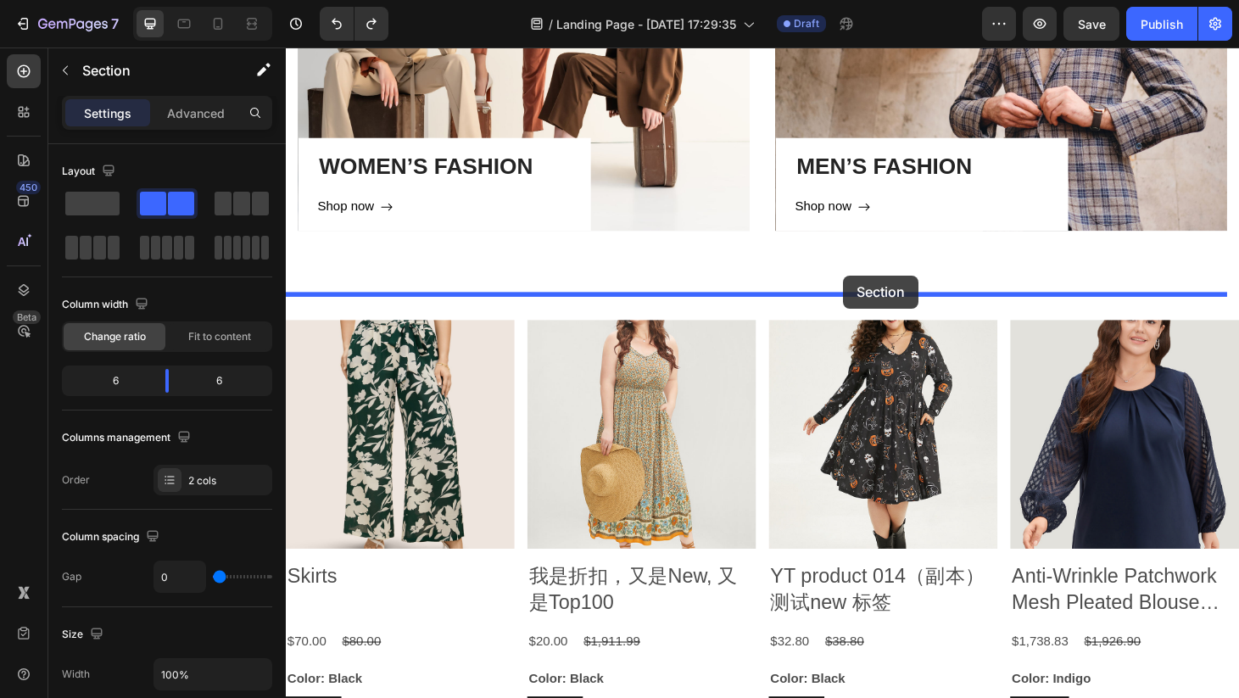
drag, startPoint x: 1052, startPoint y: 263, endPoint x: 879, endPoint y: 293, distance: 174.7
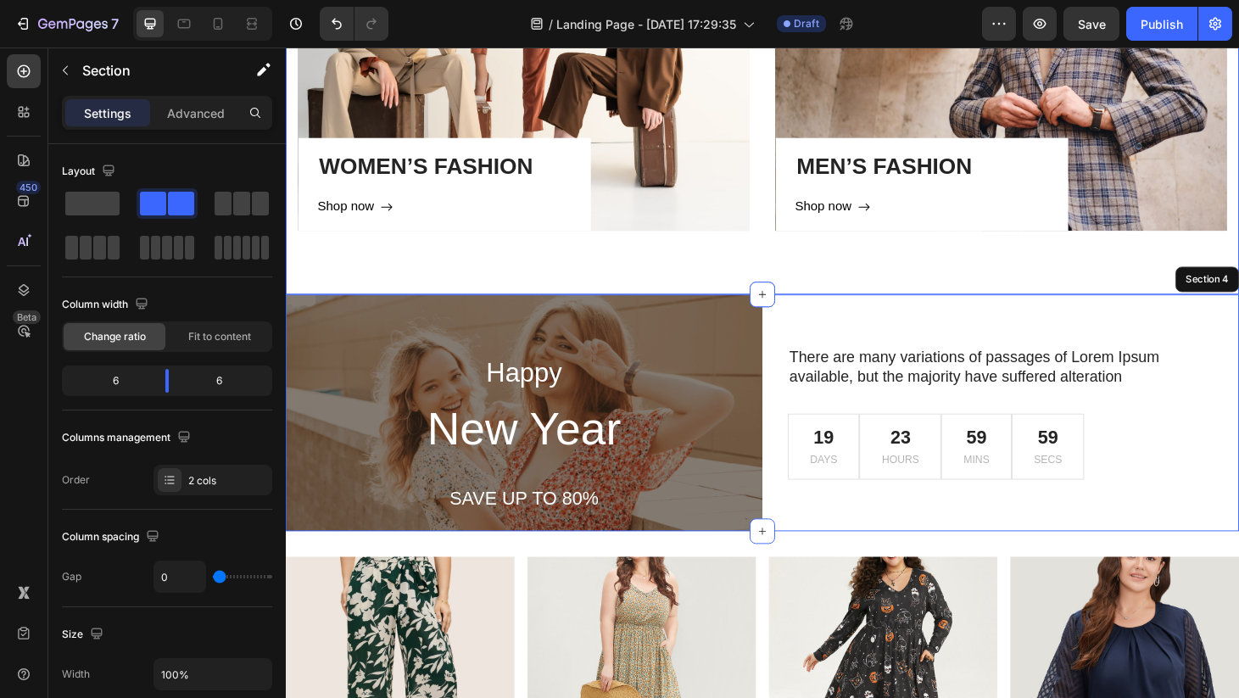
drag, startPoint x: 857, startPoint y: 274, endPoint x: 887, endPoint y: 284, distance: 31.4
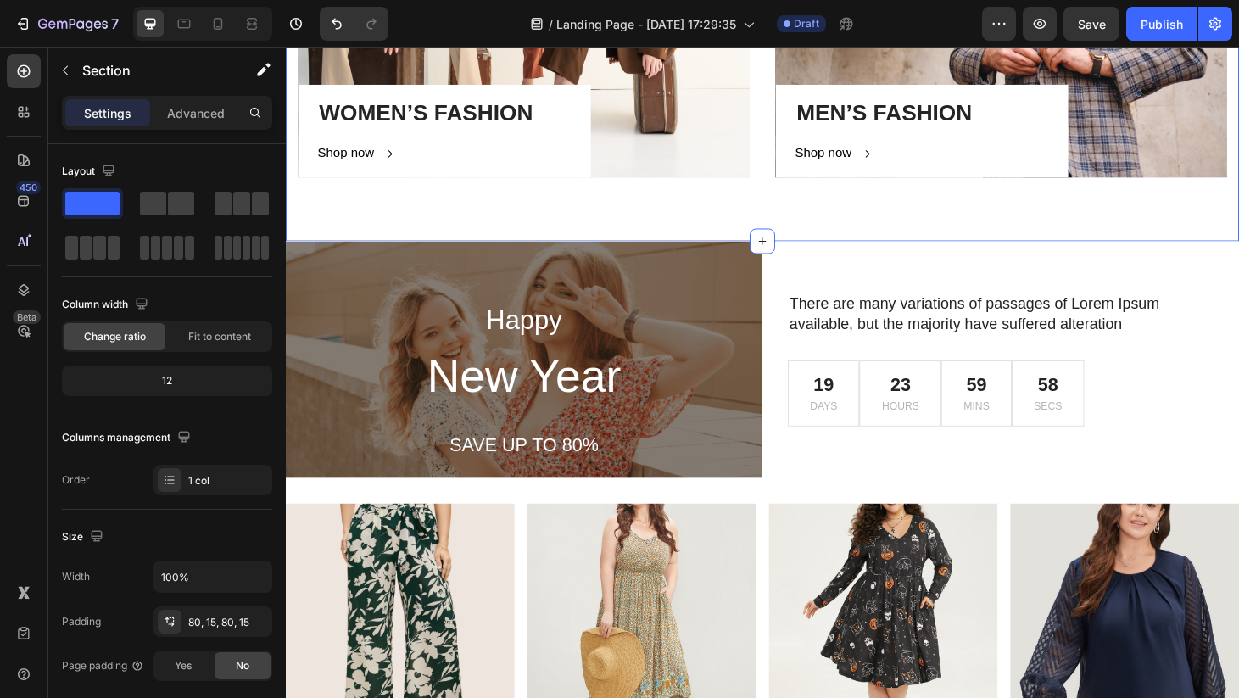
scroll to position [1055, 0]
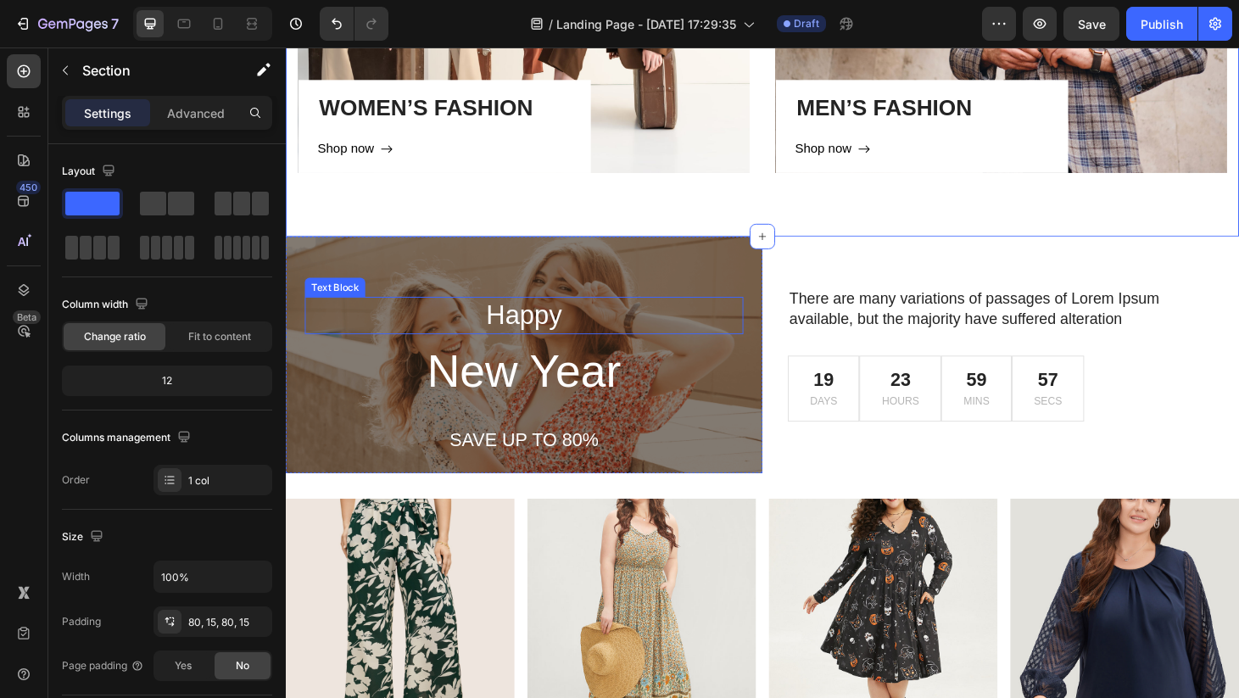
click at [686, 337] on p "Happy" at bounding box center [540, 333] width 465 height 36
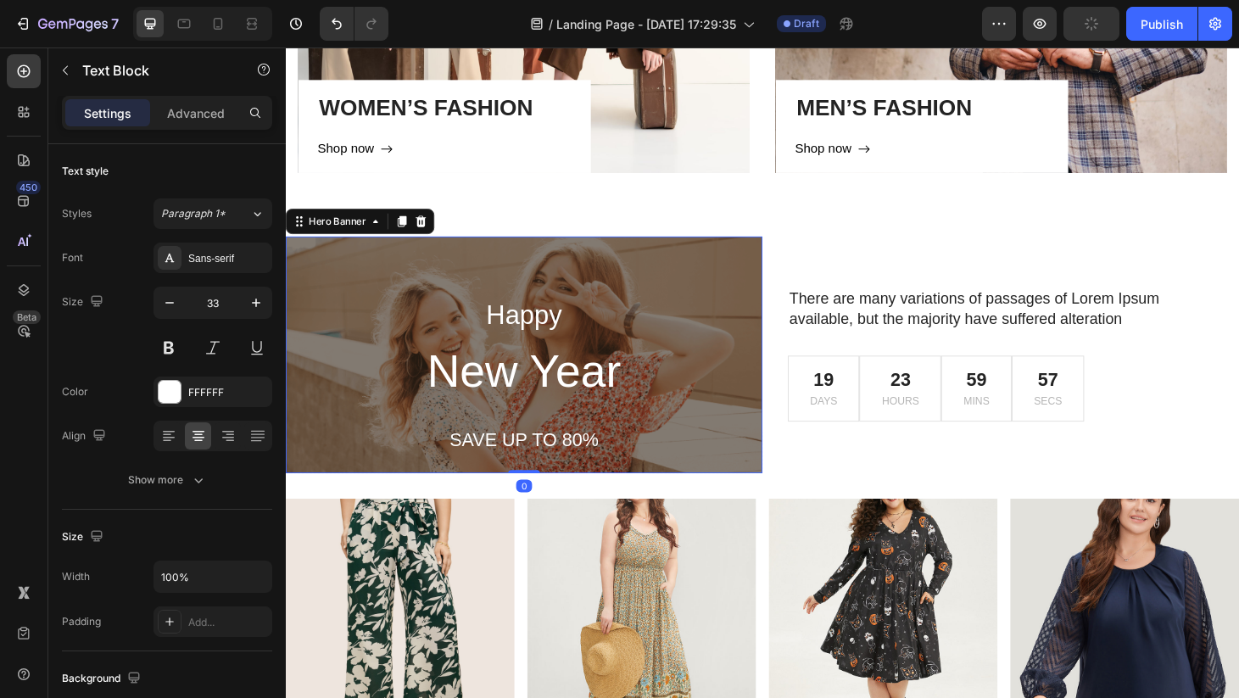
click at [720, 433] on div "Happy Text Block New Year Heading SAVE UP TO 80% Text Block" at bounding box center [540, 398] width 468 height 168
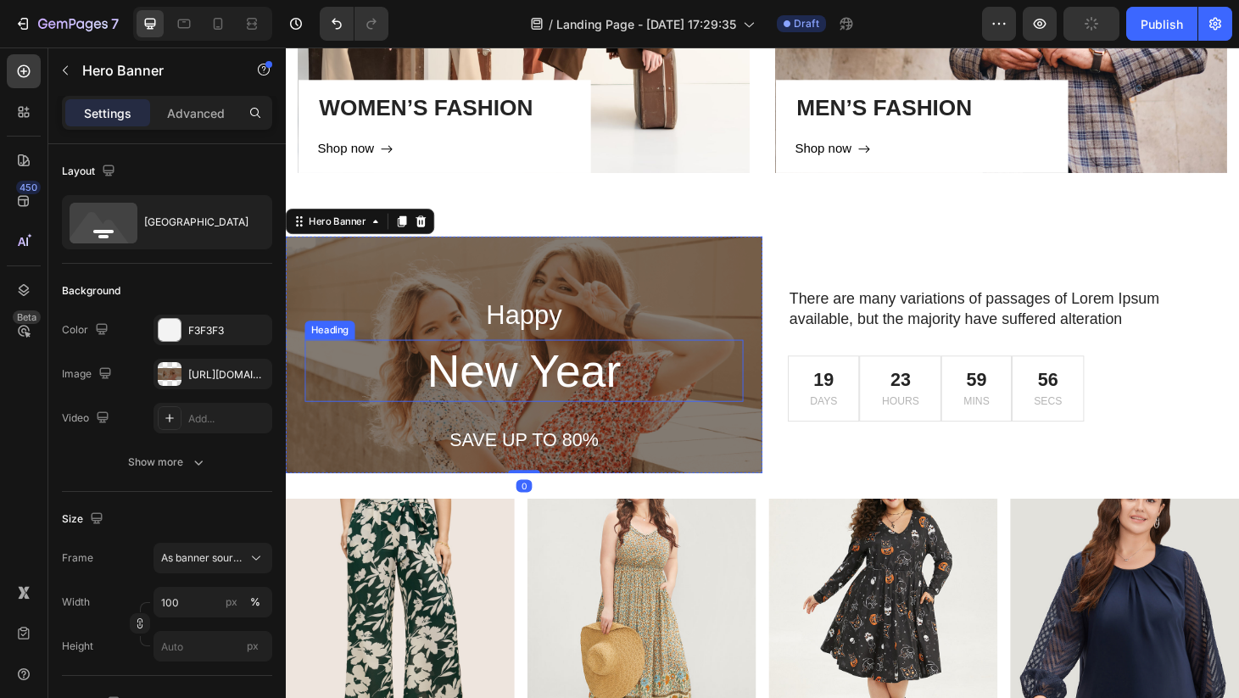
click at [716, 293] on div "Happy Text Block New Year Heading SAVE UP TO 80% Text Block" at bounding box center [540, 397] width 509 height 209
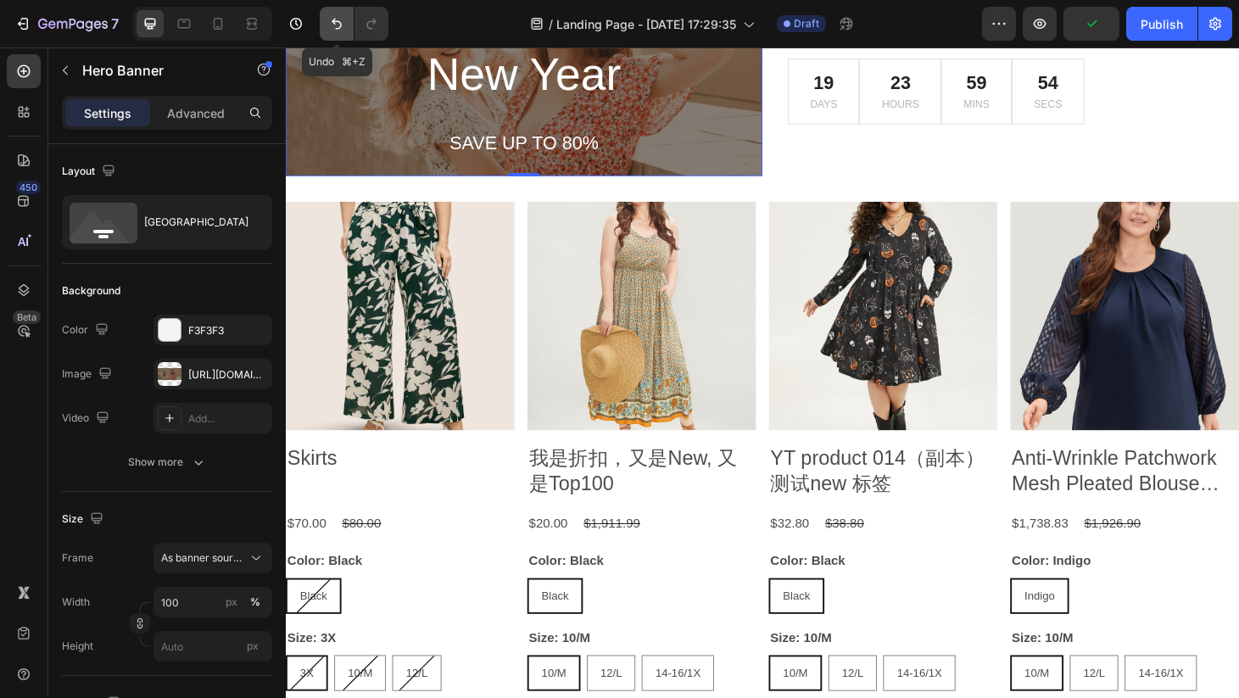
click at [332, 17] on icon "Undo/Redo" at bounding box center [336, 23] width 17 height 17
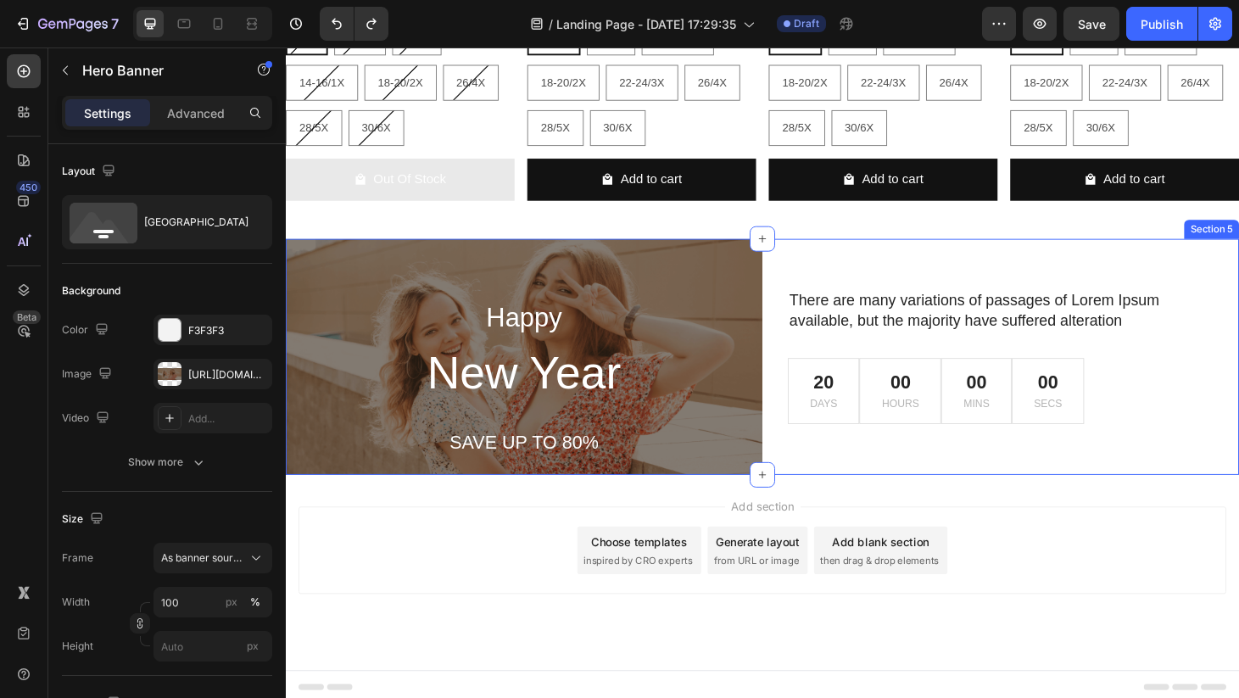
scroll to position [1796, 0]
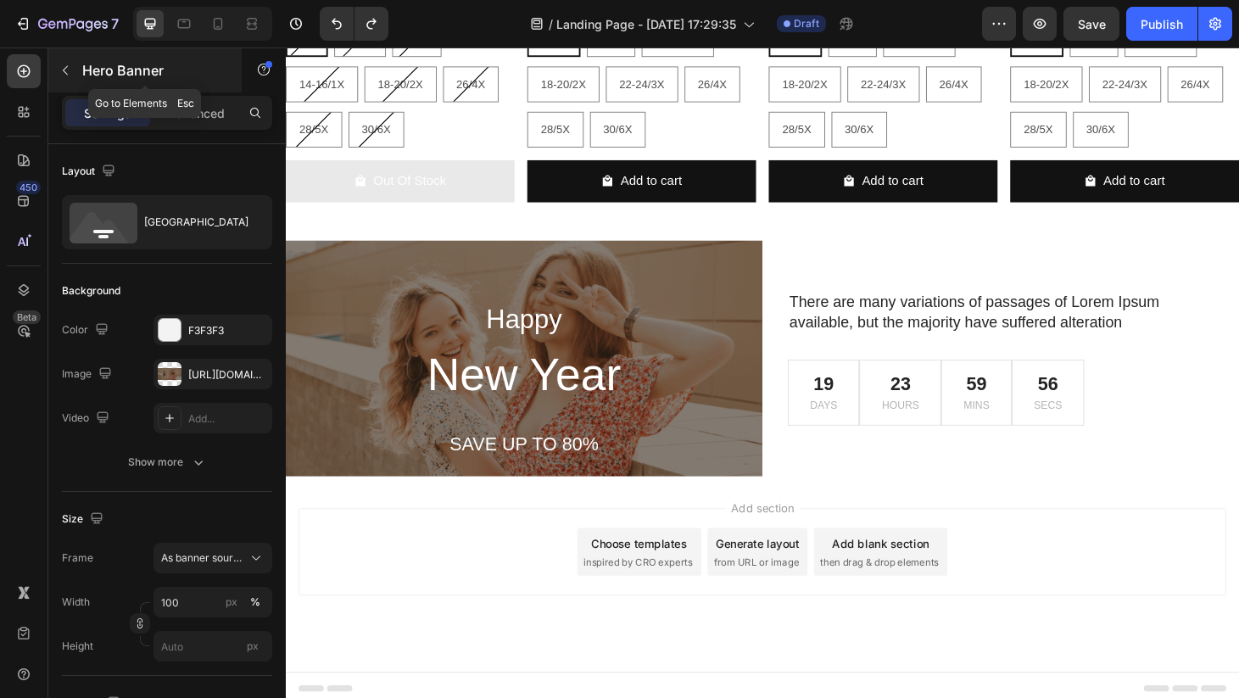
click at [68, 70] on icon "button" at bounding box center [66, 71] width 14 height 14
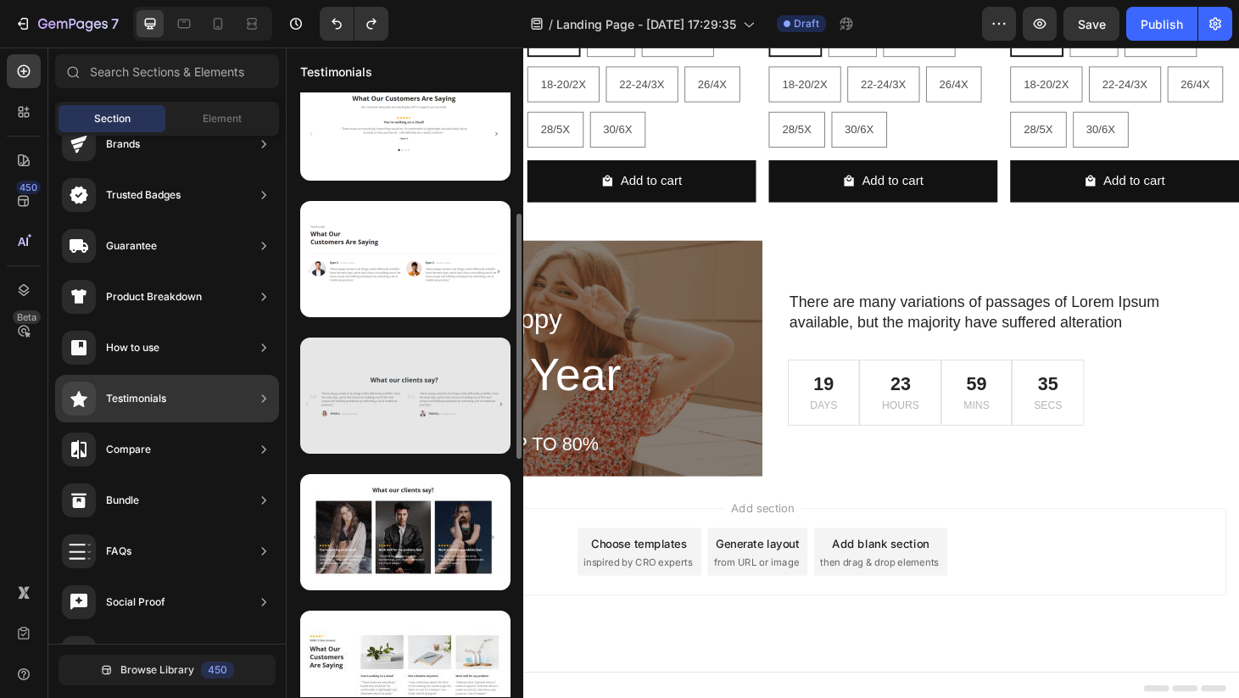
scroll to position [304, 0]
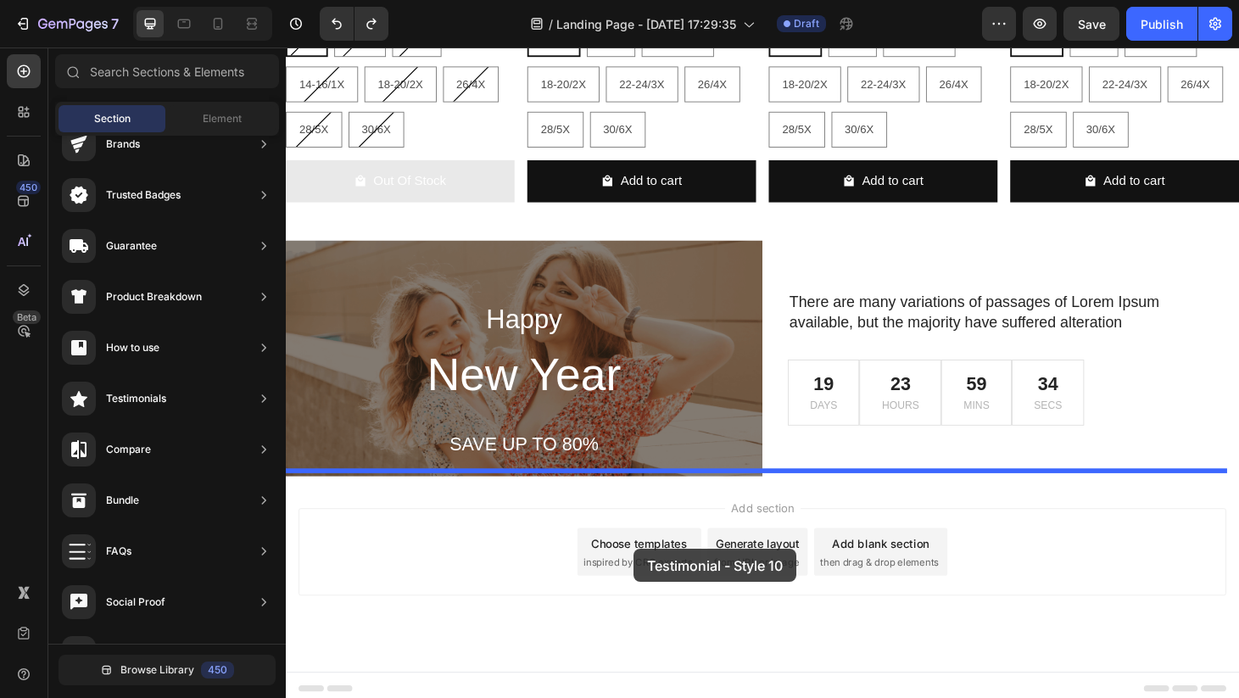
drag, startPoint x: 667, startPoint y: 540, endPoint x: 657, endPoint y: 583, distance: 43.4
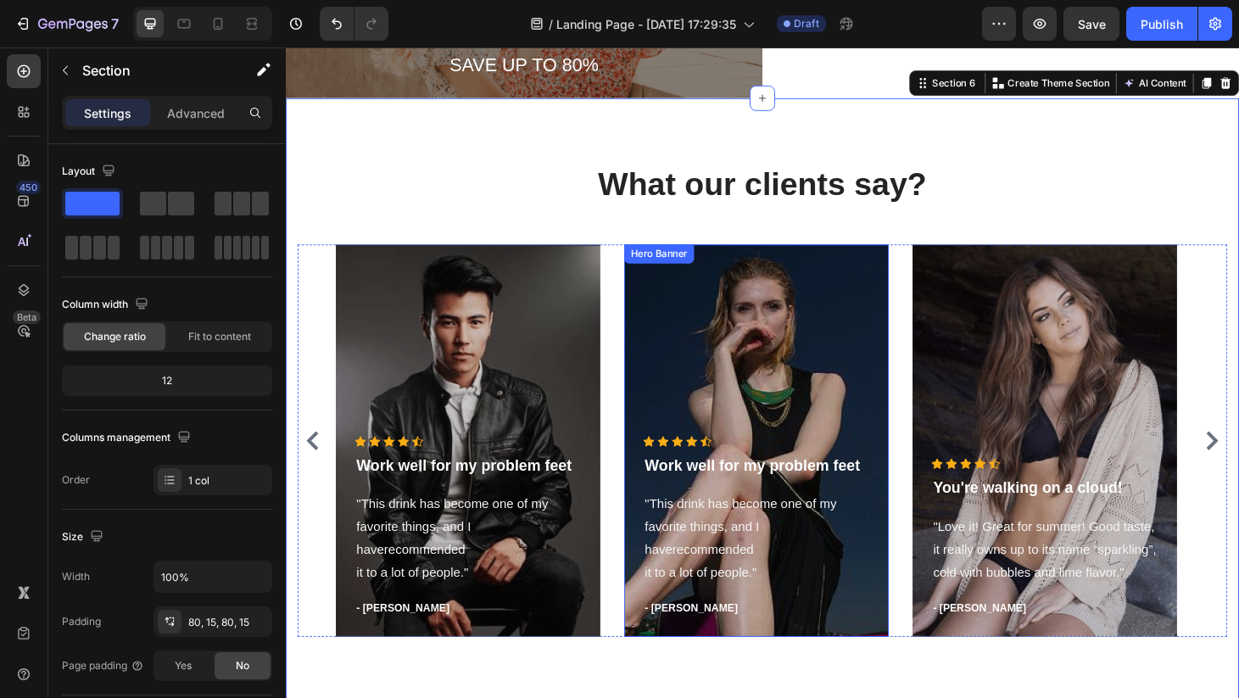
scroll to position [2195, 0]
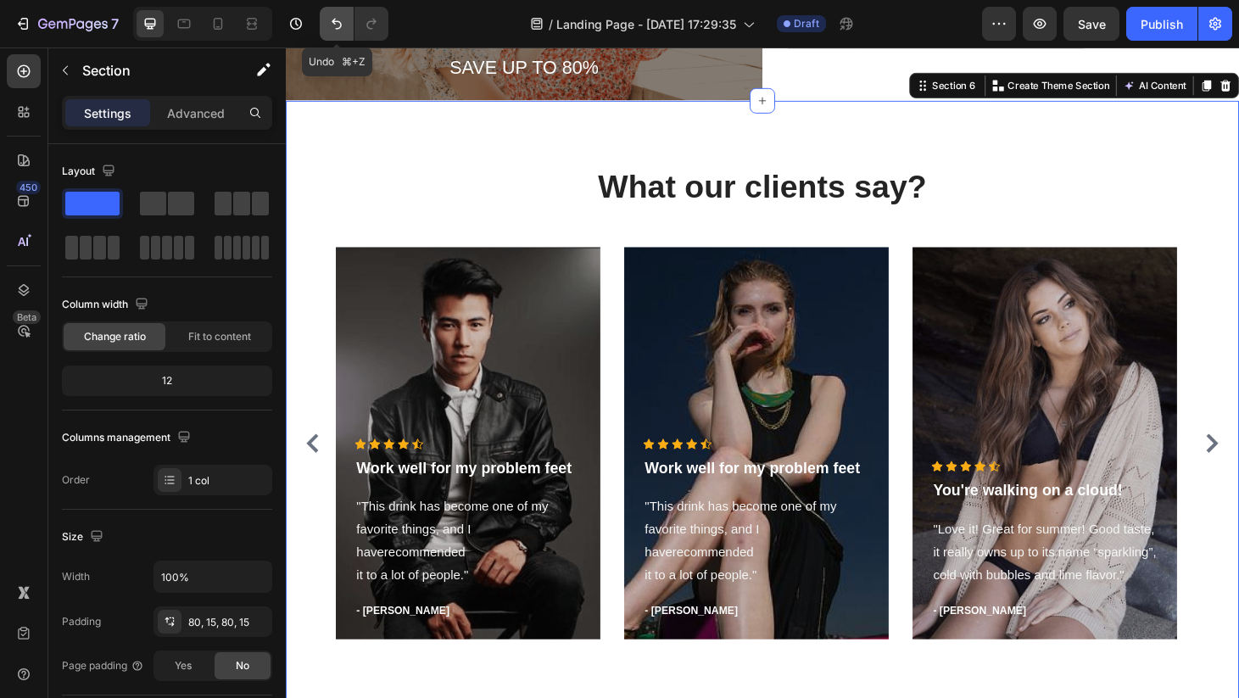
click at [342, 22] on icon "Undo/Redo" at bounding box center [336, 23] width 17 height 17
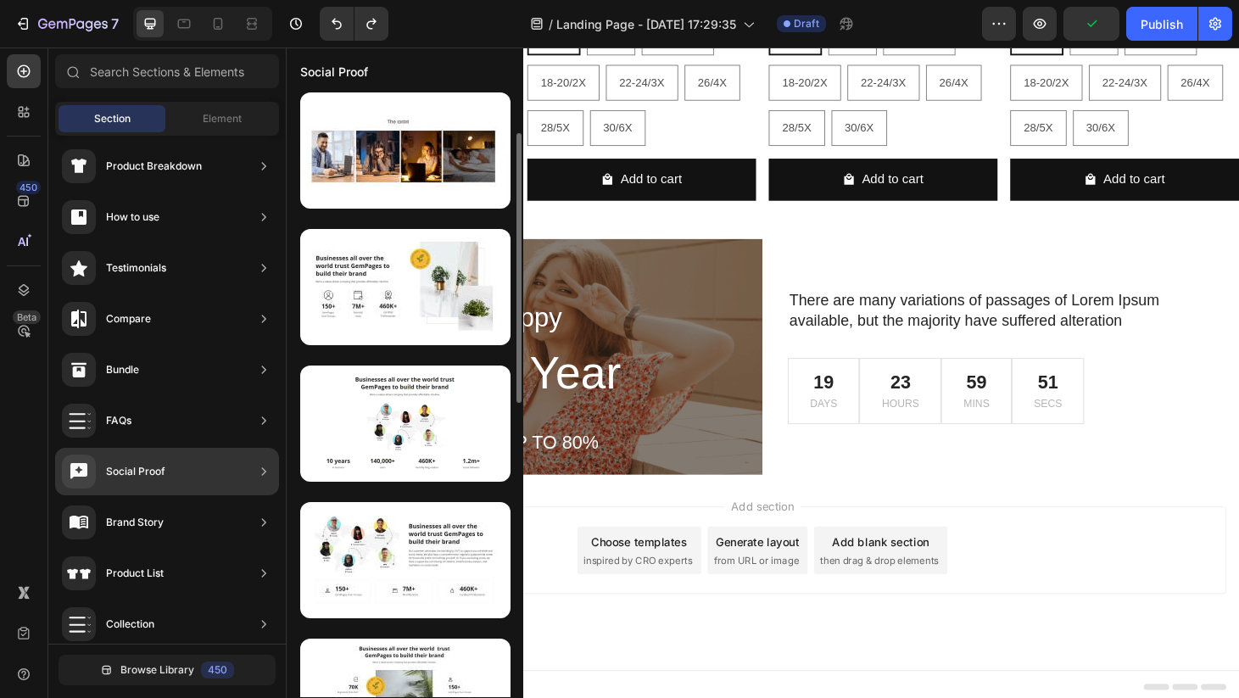
scroll to position [142, 0]
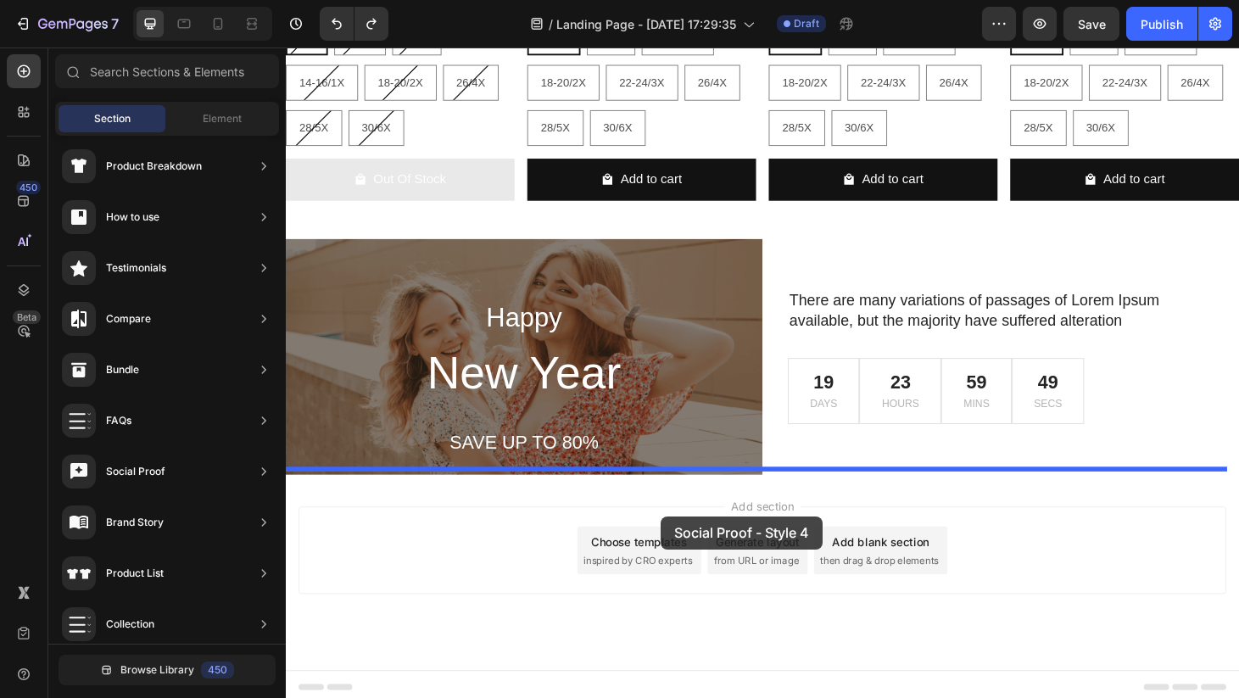
drag, startPoint x: 690, startPoint y: 595, endPoint x: 686, endPoint y: 548, distance: 46.8
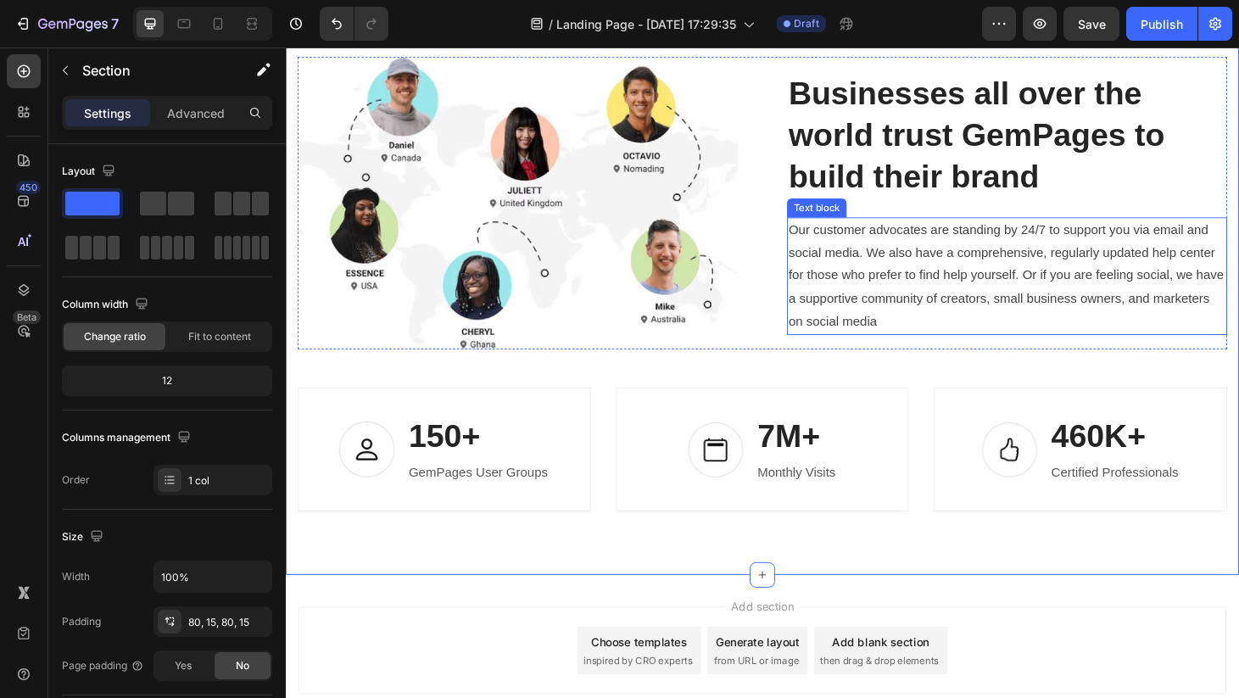
scroll to position [2323, 0]
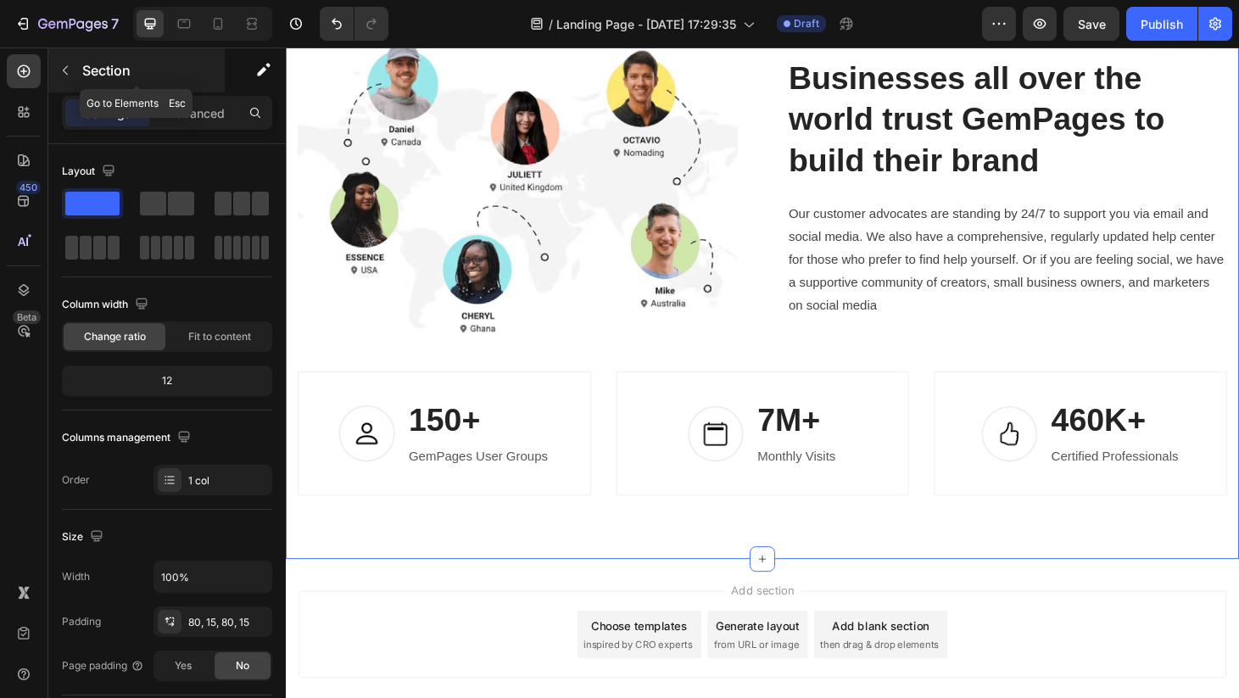
click at [69, 68] on icon "button" at bounding box center [66, 71] width 14 height 14
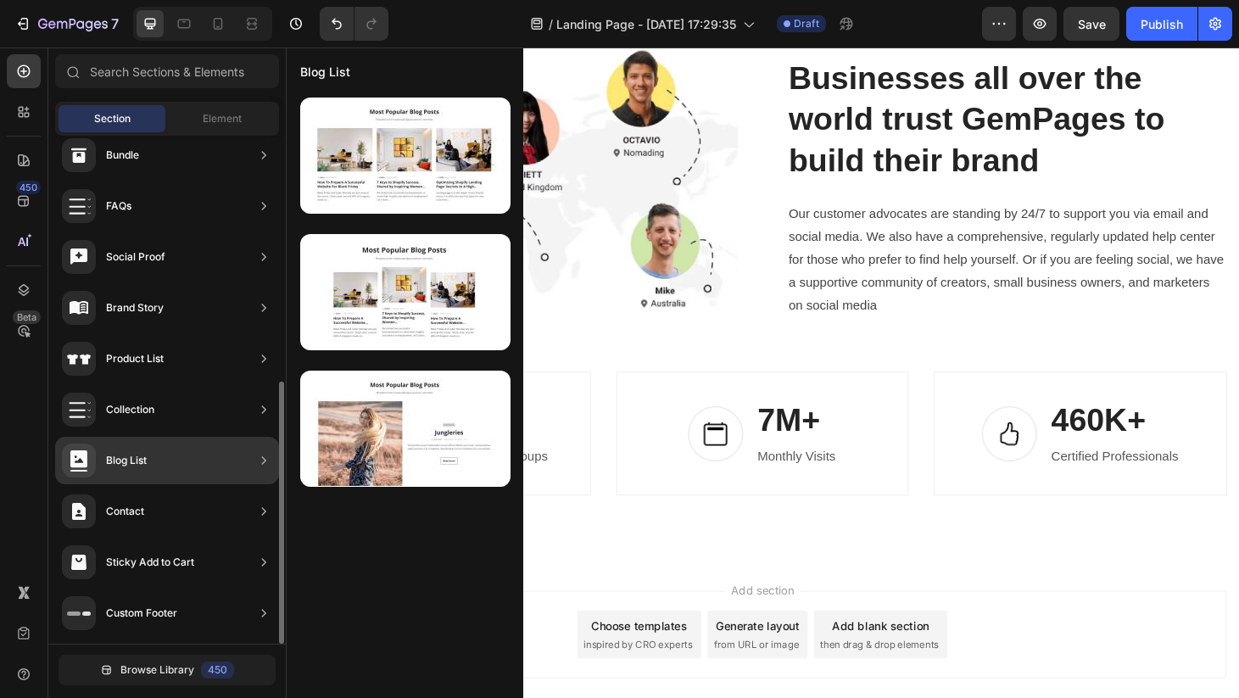
scroll to position [0, 0]
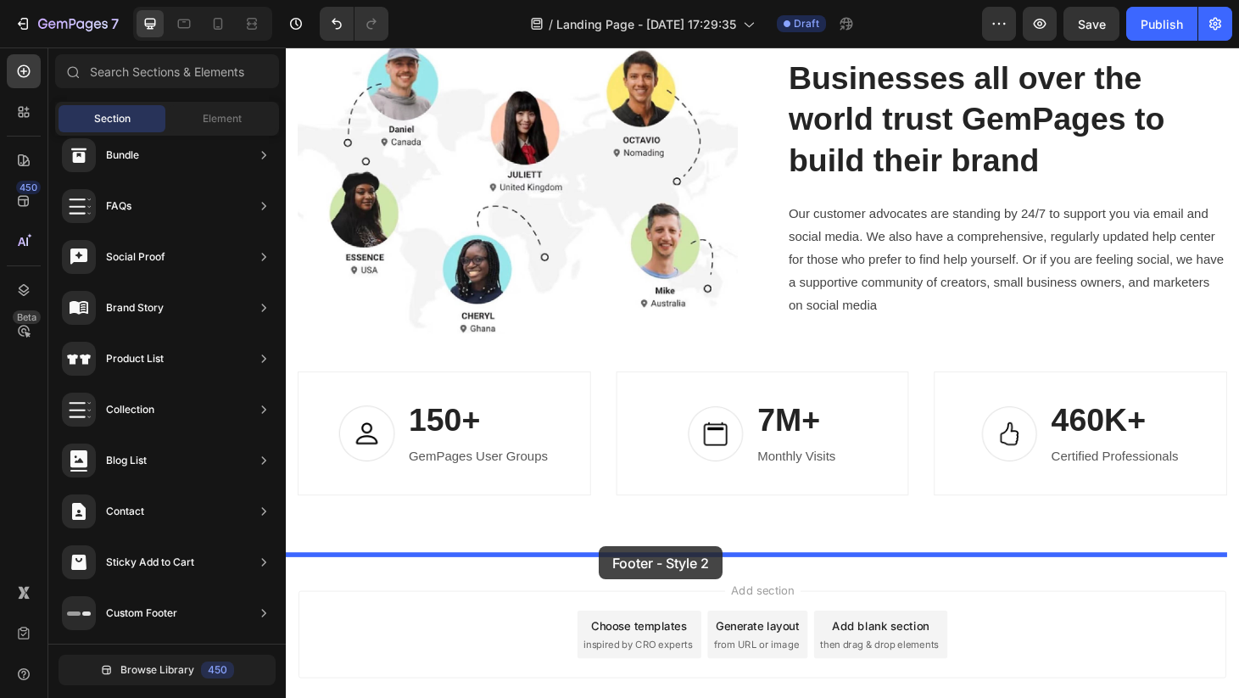
drag, startPoint x: 689, startPoint y: 365, endPoint x: 620, endPoint y: 580, distance: 226.1
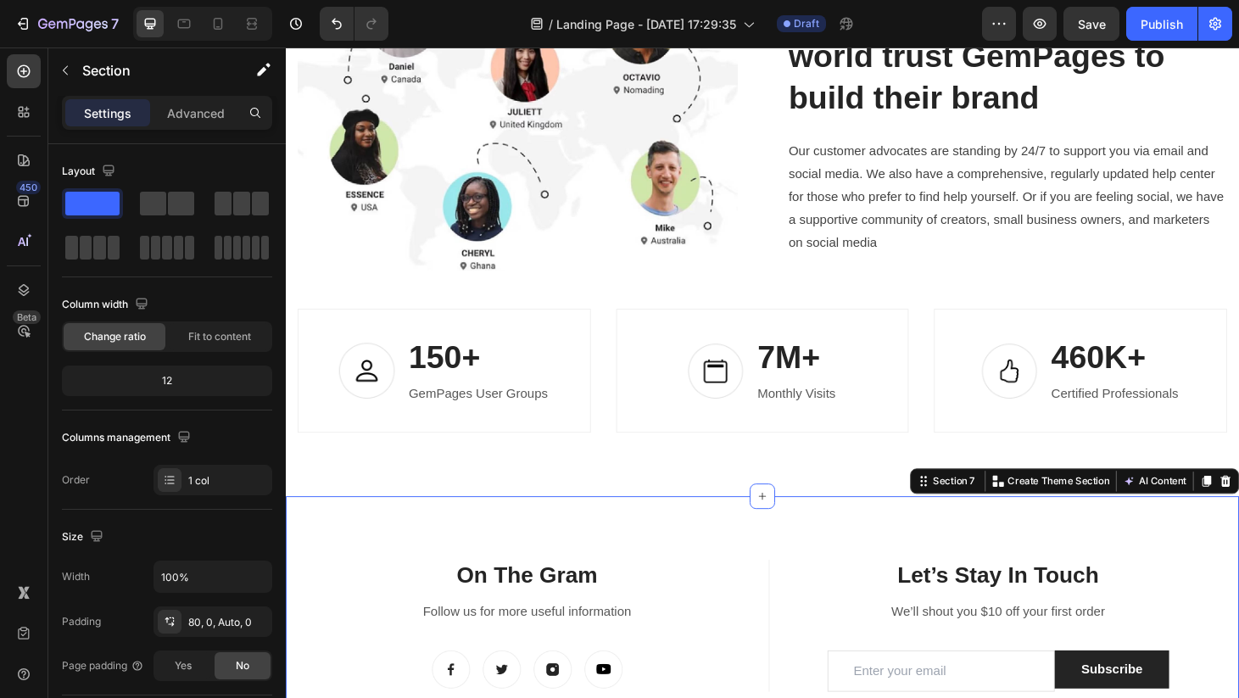
scroll to position [2343, 0]
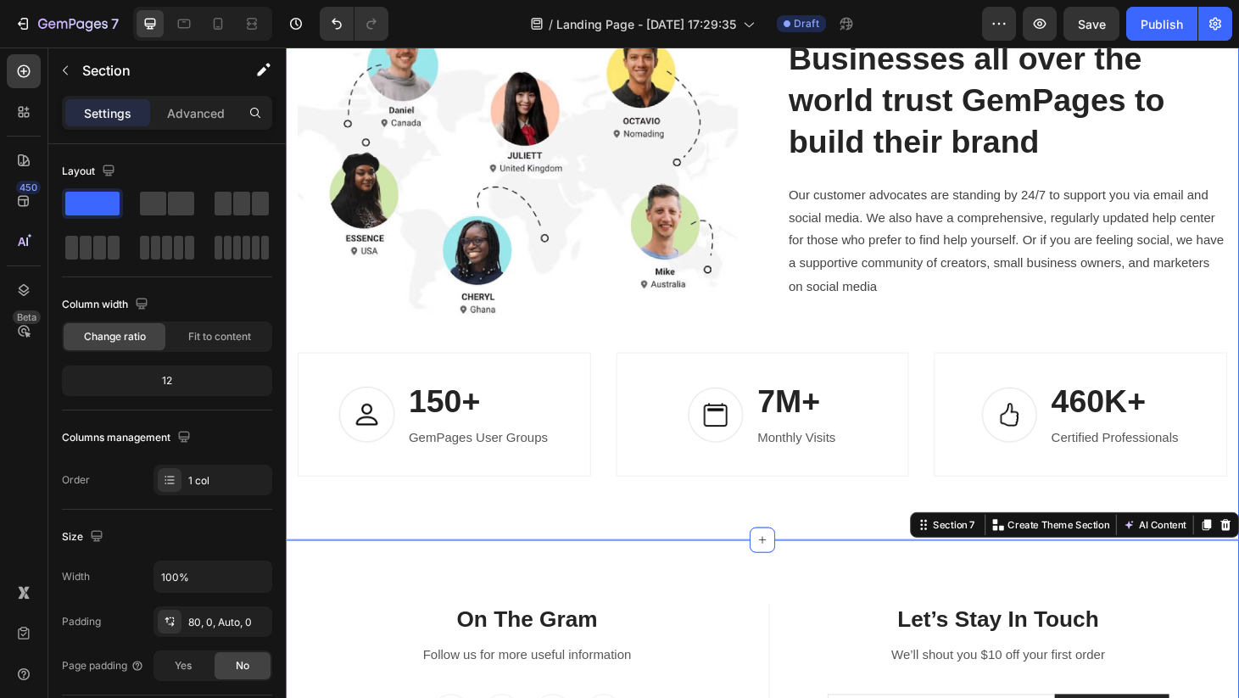
click at [968, 344] on div "Image Businesses all over the world trust GemPages to build their brand Heading…" at bounding box center [795, 262] width 992 height 485
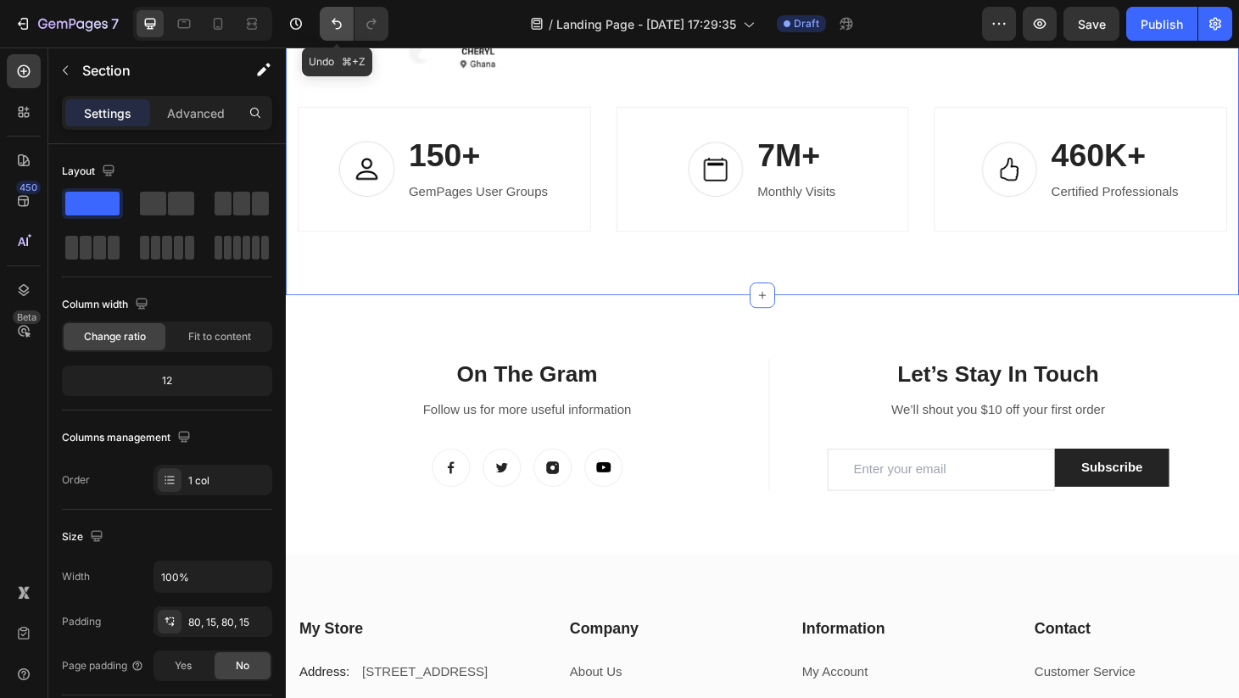
click at [332, 24] on icon "Undo/Redo" at bounding box center [336, 23] width 17 height 17
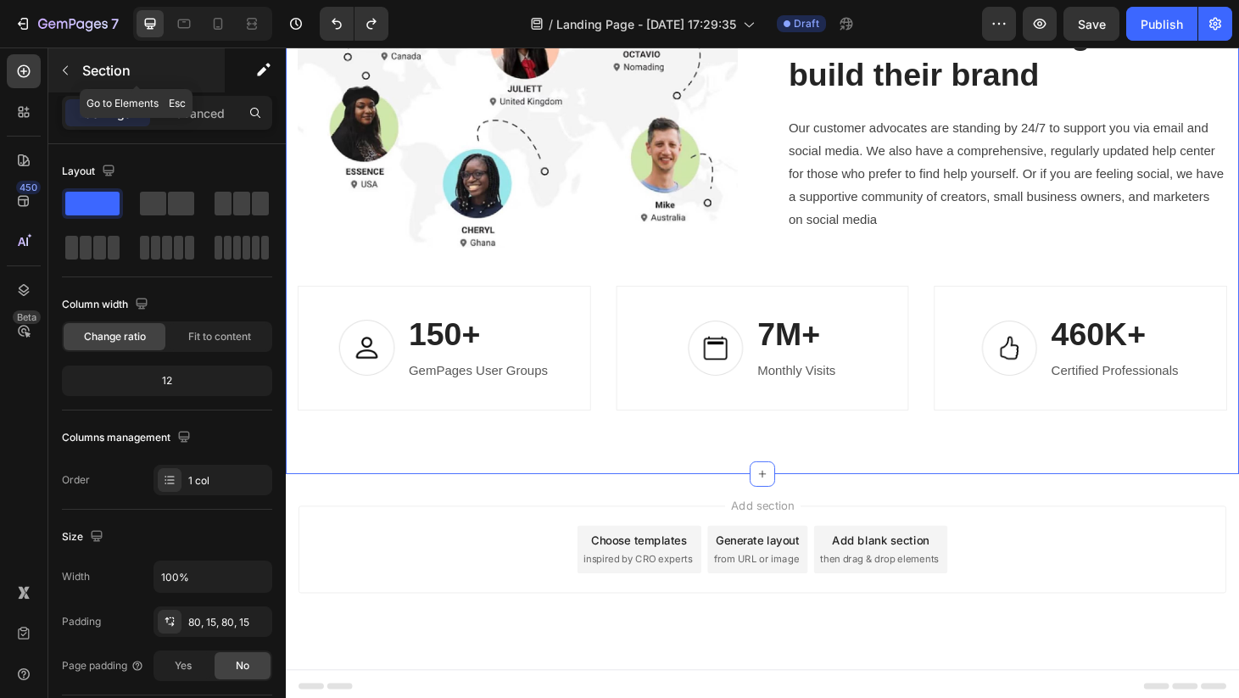
click at [59, 68] on icon "button" at bounding box center [66, 71] width 14 height 14
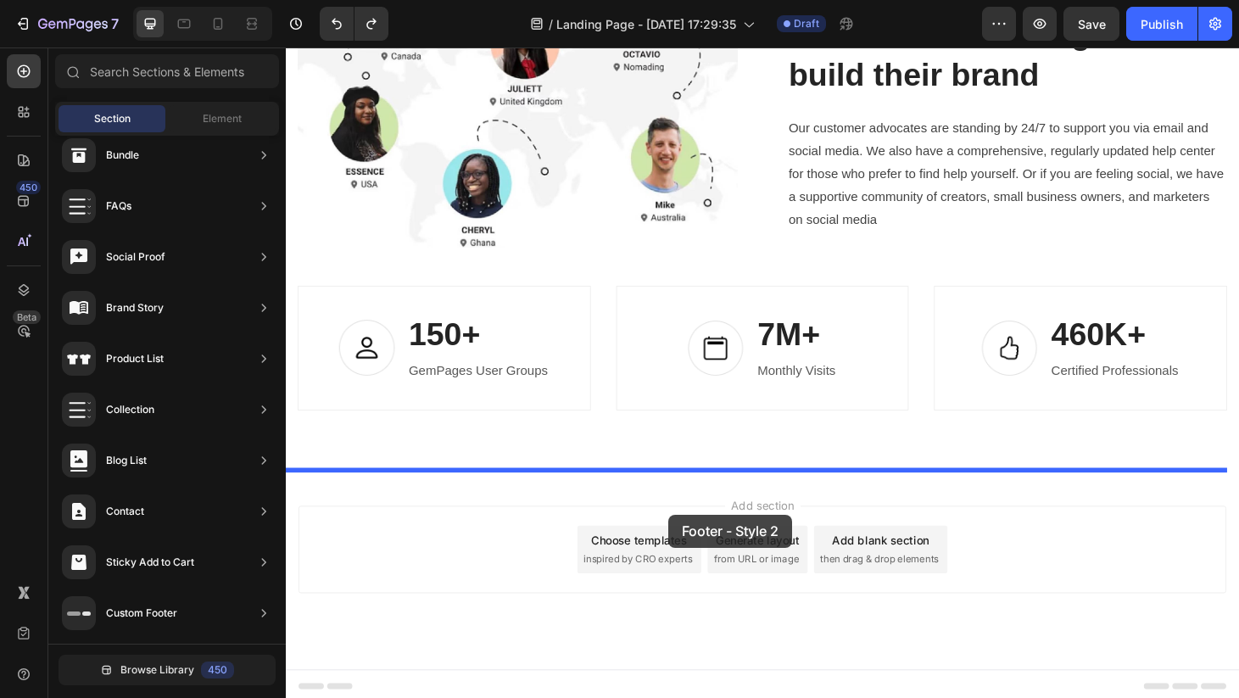
drag, startPoint x: 670, startPoint y: 347, endPoint x: 695, endPoint y: 546, distance: 200.9
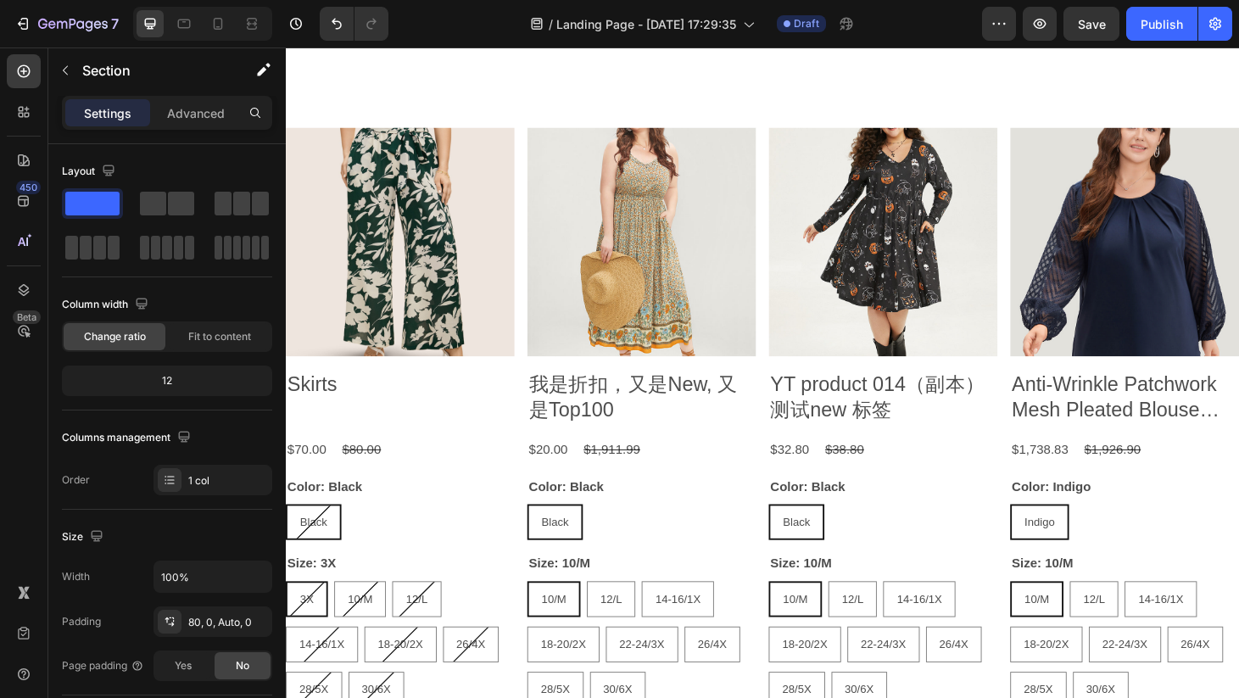
scroll to position [1301, 0]
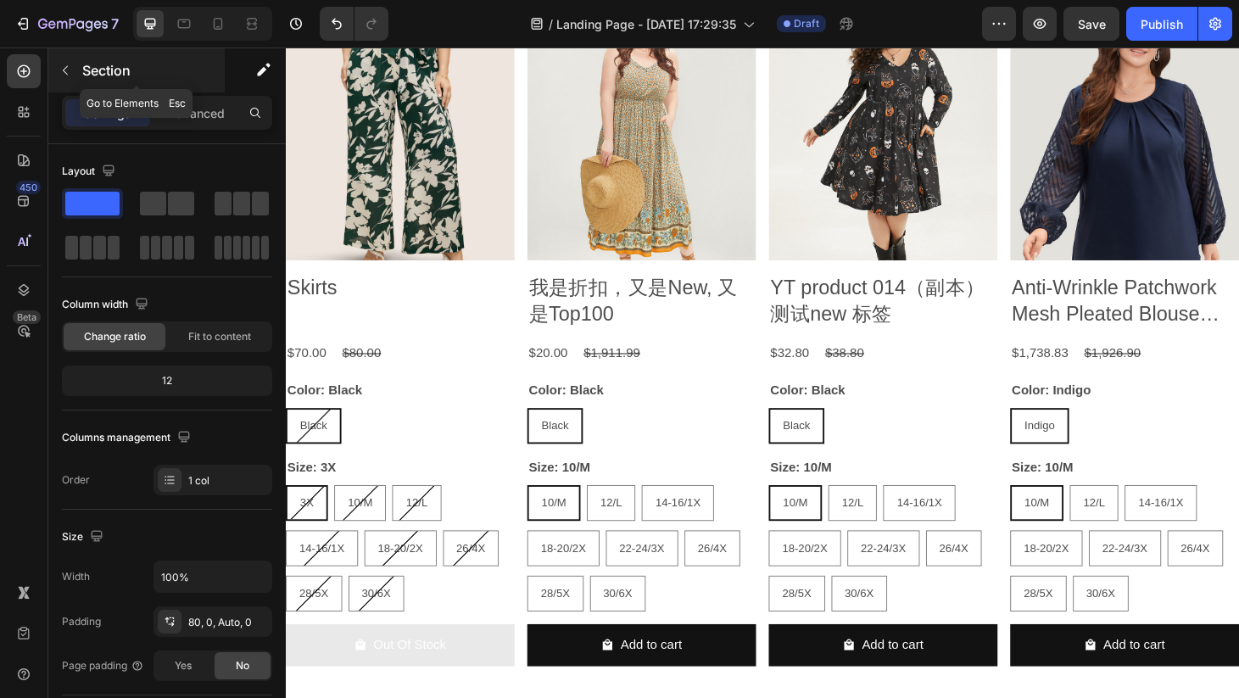
click at [61, 65] on icon "button" at bounding box center [66, 71] width 14 height 14
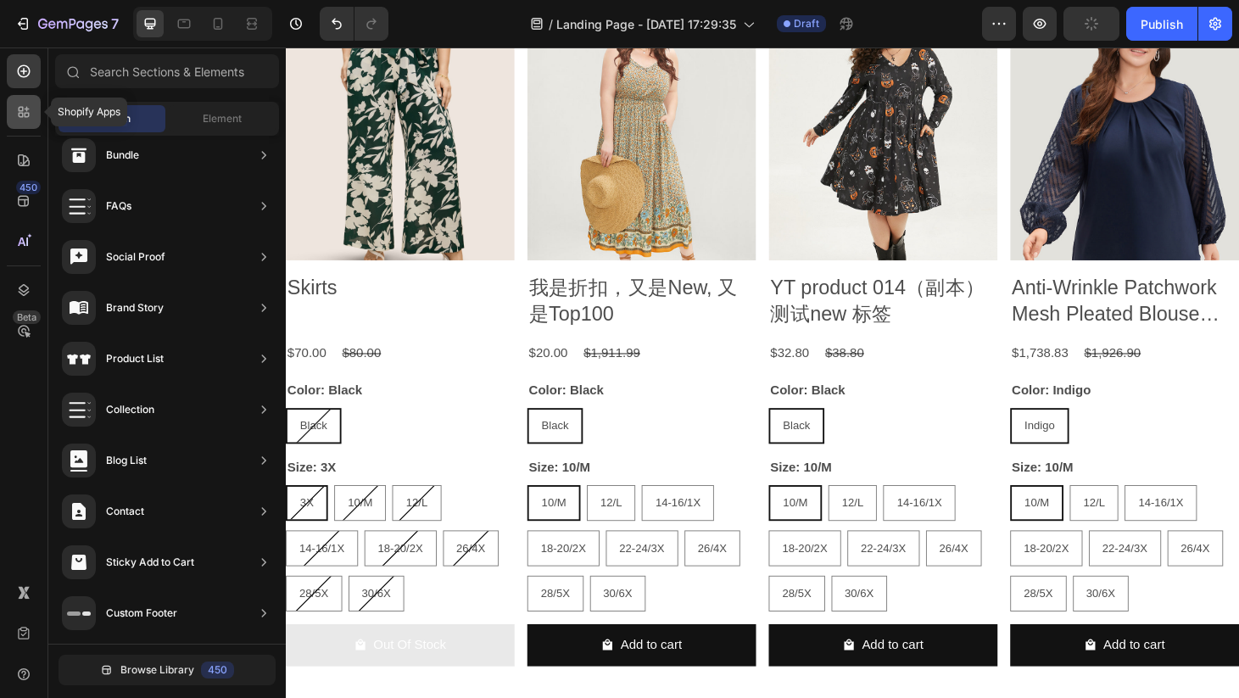
click at [25, 114] on icon at bounding box center [23, 111] width 17 height 17
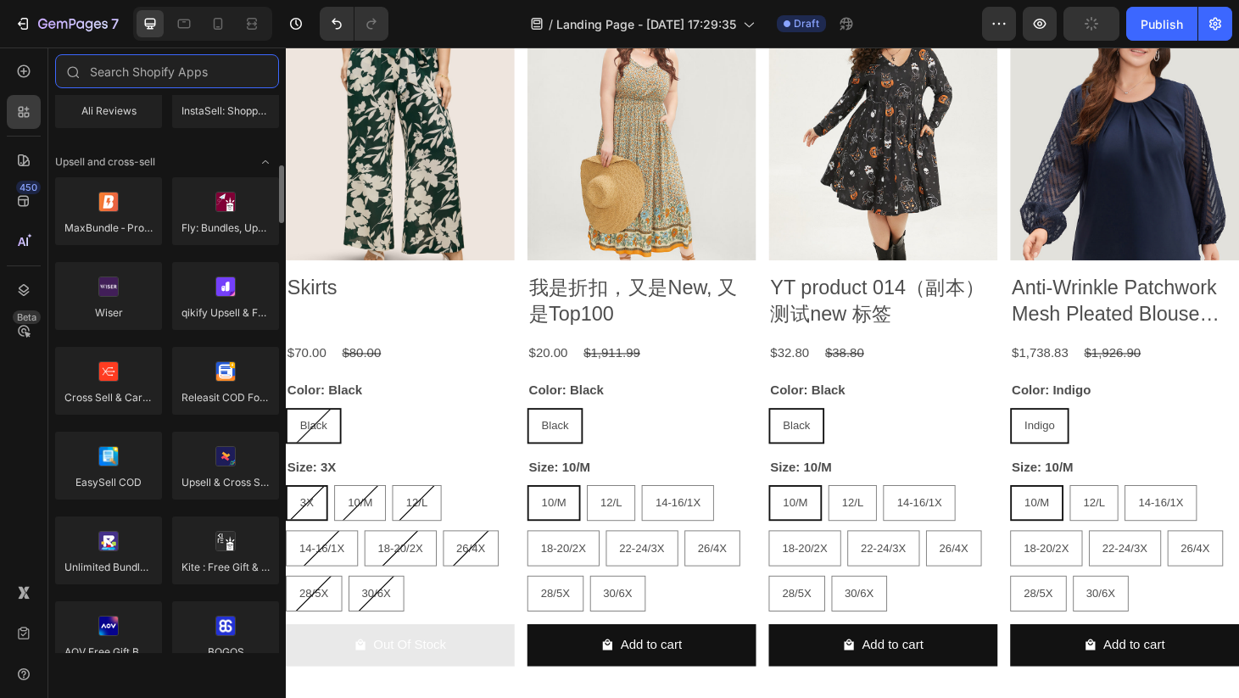
scroll to position [669, 0]
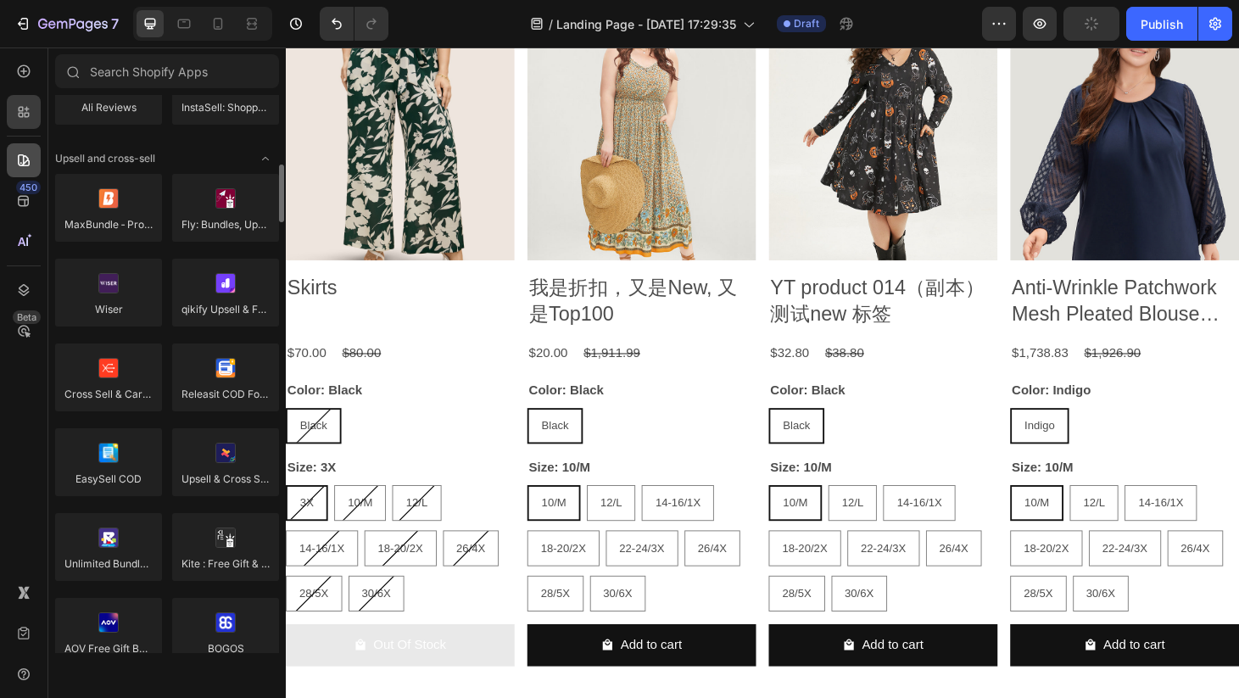
click at [31, 164] on icon at bounding box center [23, 160] width 17 height 17
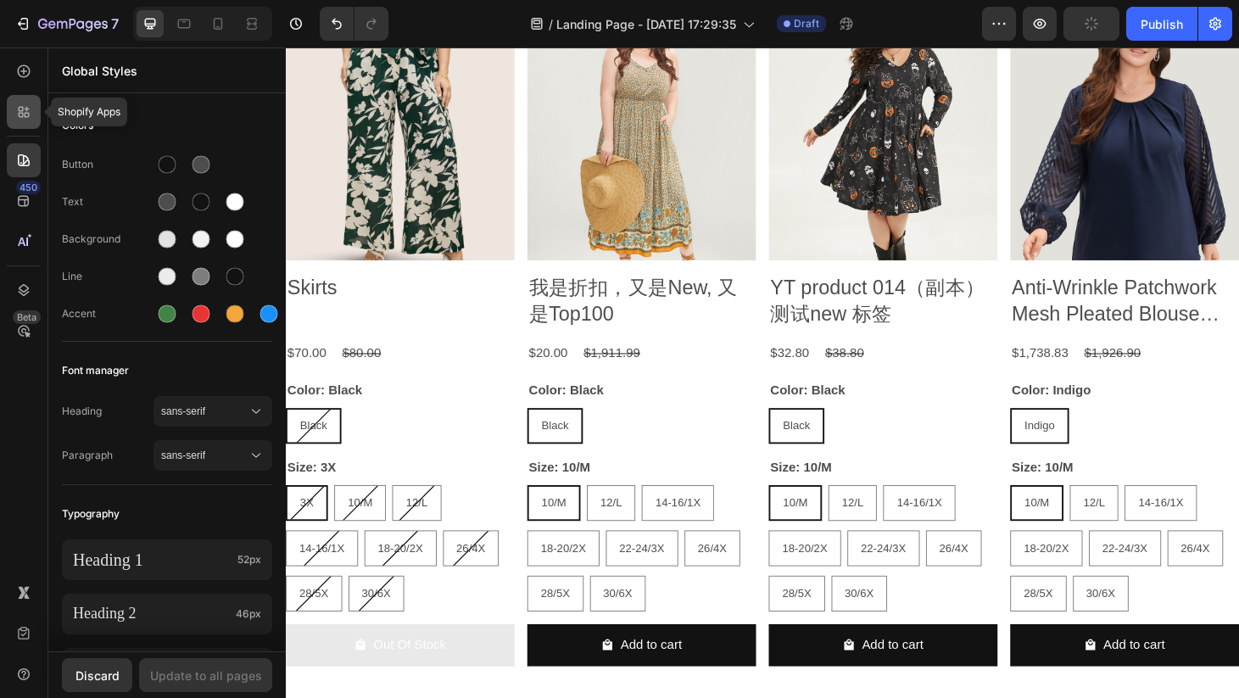
click at [22, 120] on div at bounding box center [24, 112] width 34 height 34
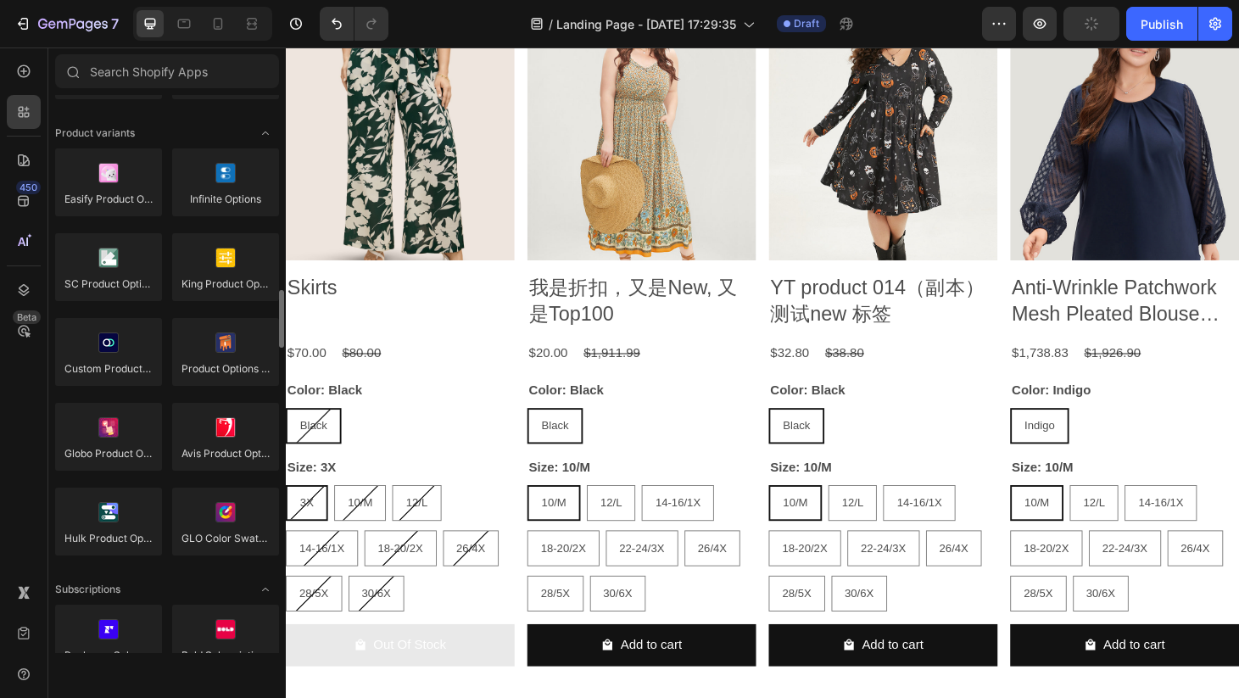
scroll to position [1863, 0]
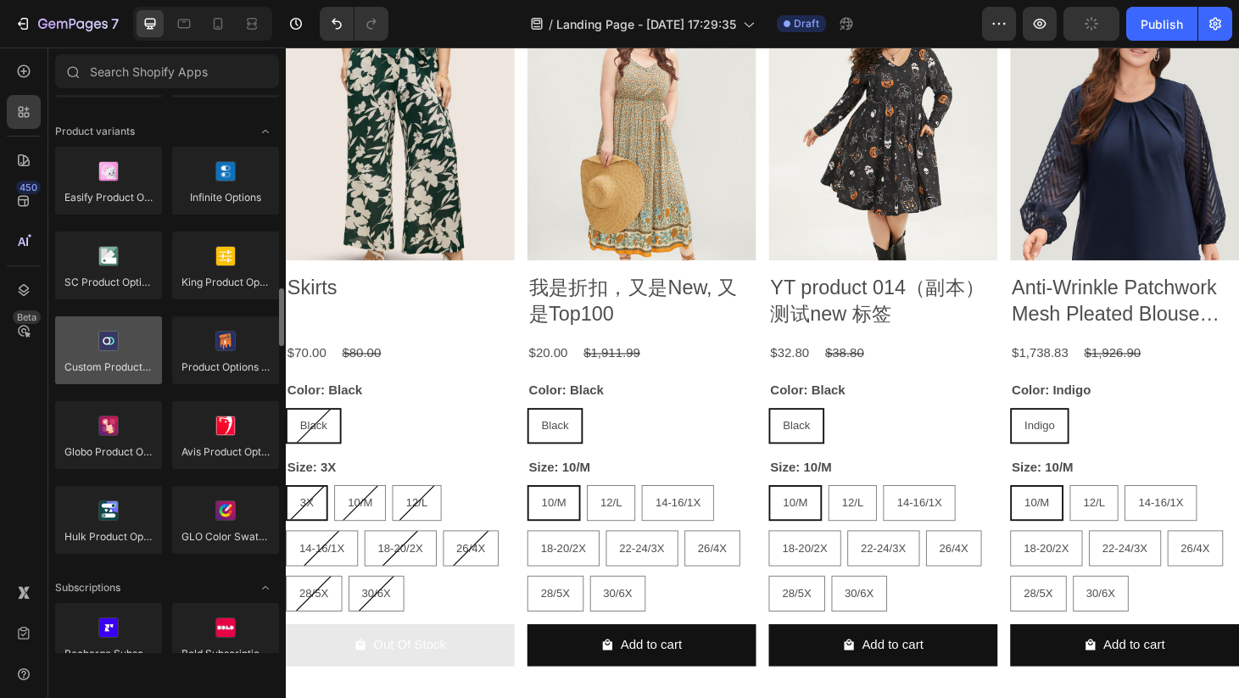
click at [132, 374] on div at bounding box center [108, 350] width 107 height 68
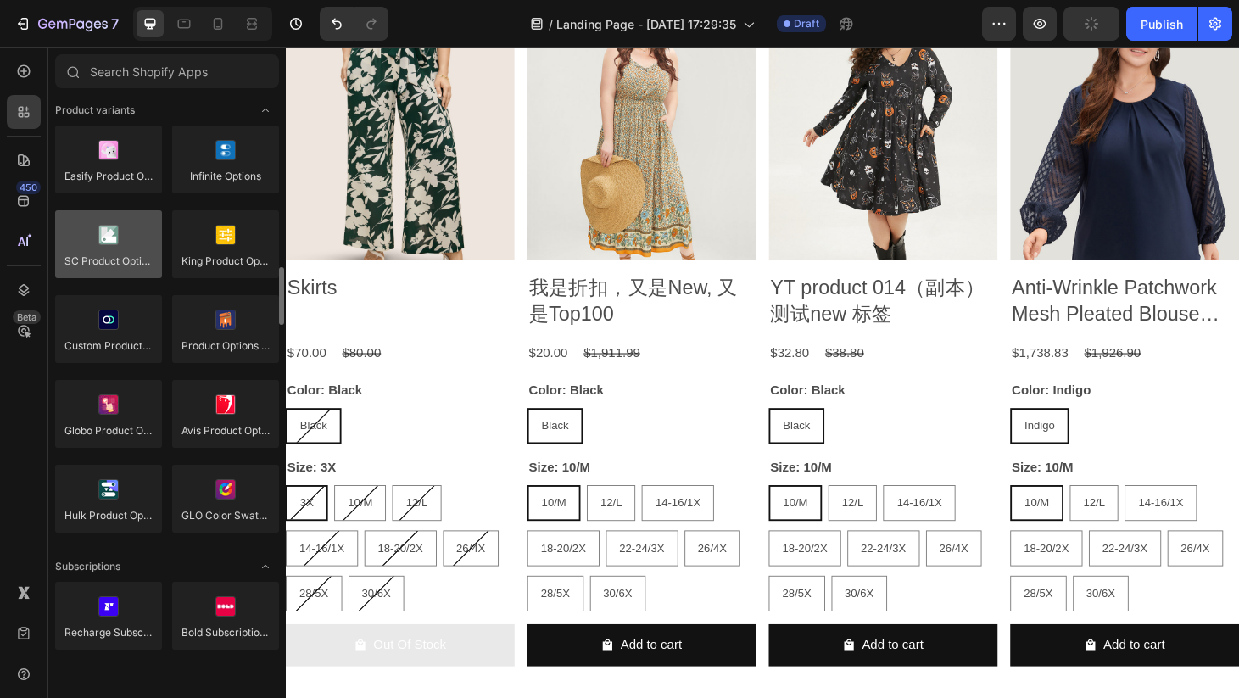
scroll to position [1894, 0]
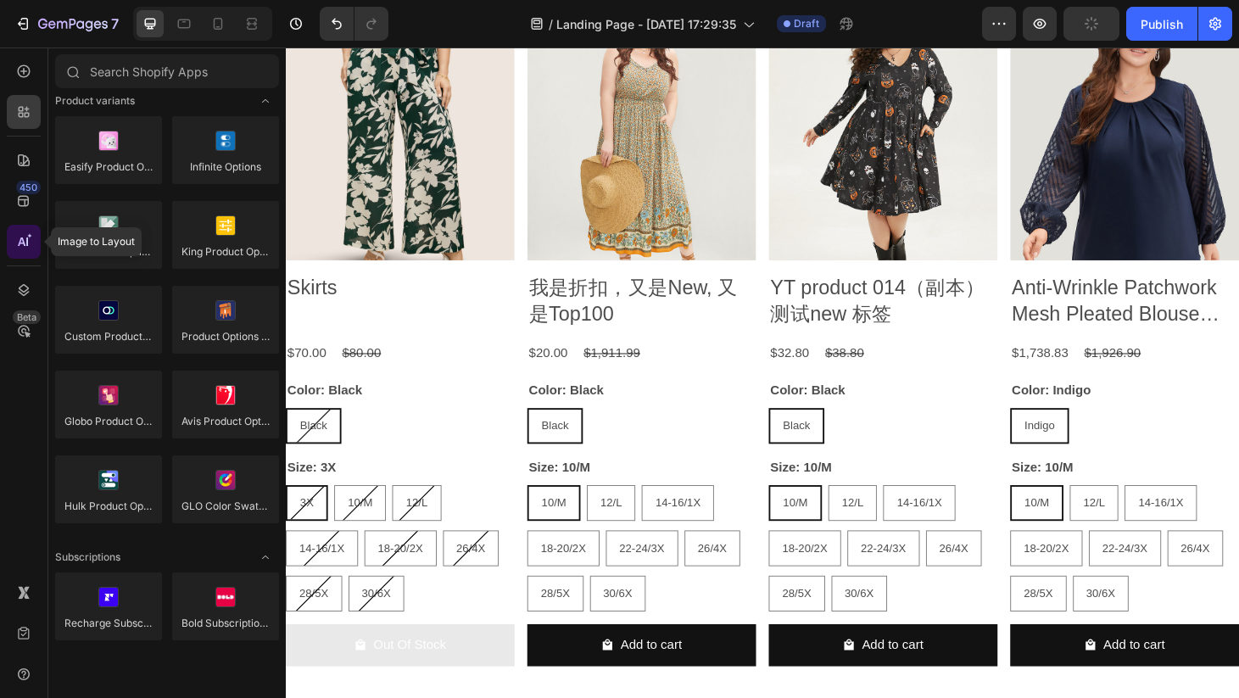
click at [27, 238] on icon at bounding box center [29, 235] width 5 height 5
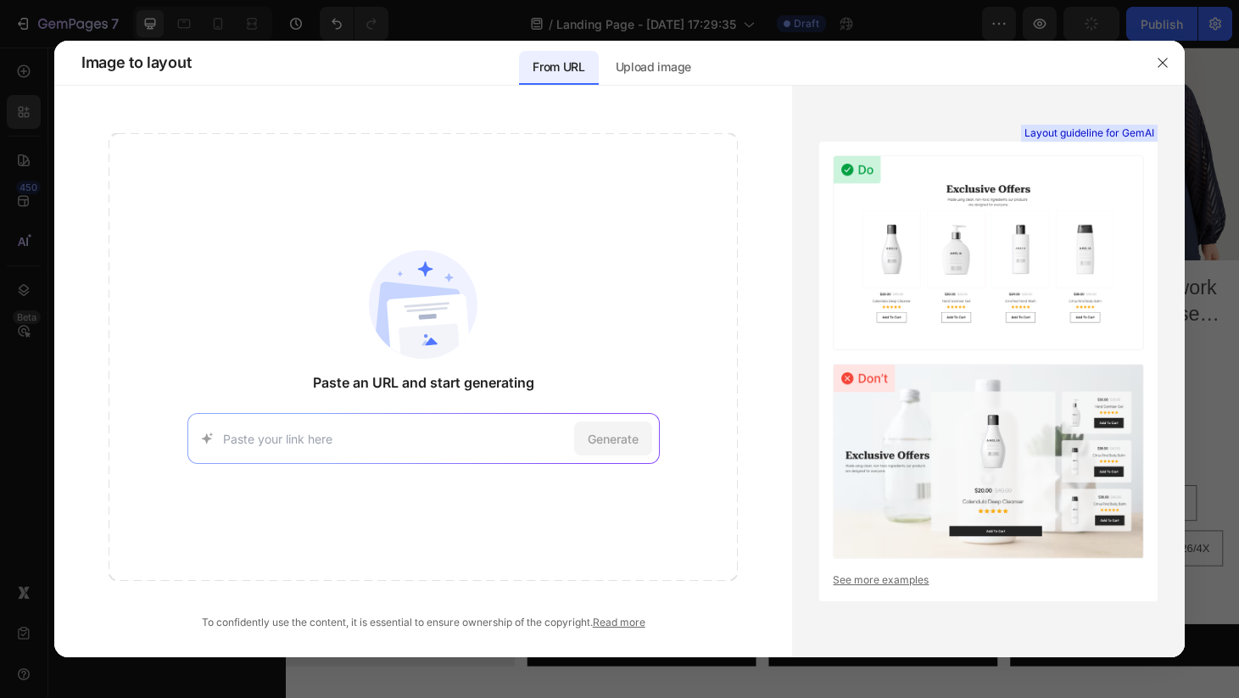
click at [349, 428] on div "Generate" at bounding box center [423, 438] width 472 height 51
click at [342, 438] on input at bounding box center [395, 439] width 344 height 18
click at [408, 432] on input at bounding box center [395, 439] width 344 height 18
click at [370, 441] on input at bounding box center [395, 439] width 344 height 18
paste input "https://www.vivaia.com/promotion/25-Plus-One-Endless-Fun.html"
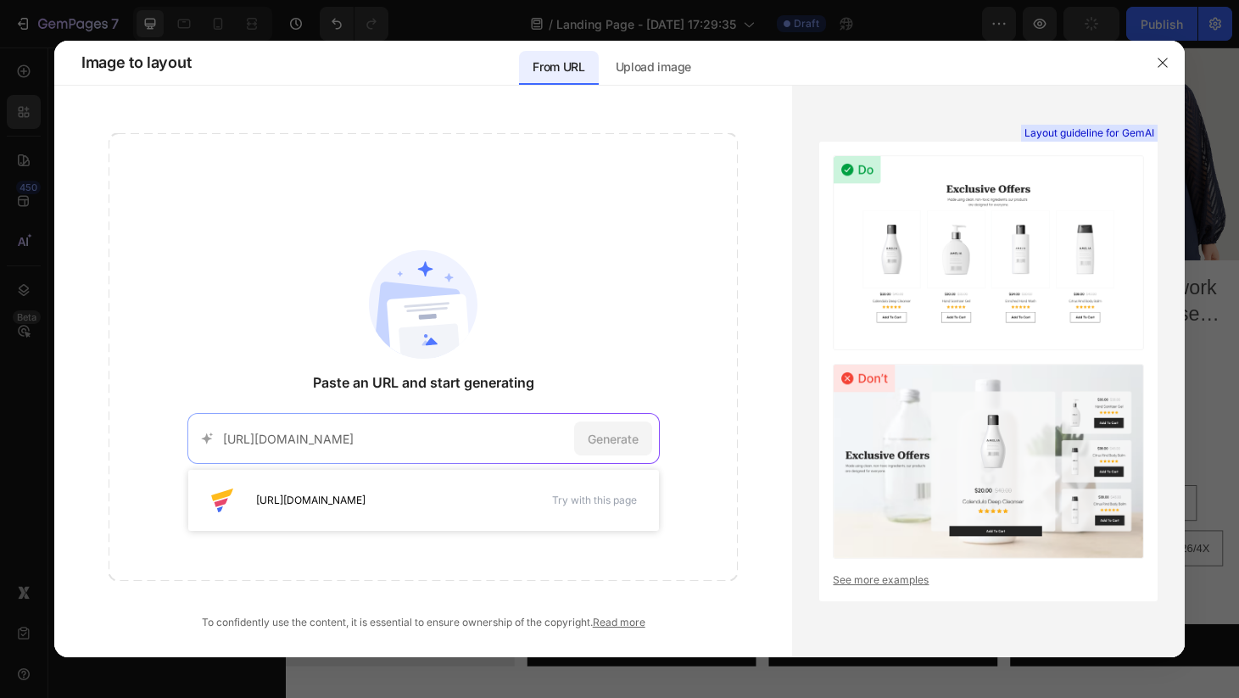
scroll to position [0, 30]
type input "https://www.vivaia.com/promotion/25-Plus-One-Endless-Fun.html"
click at [603, 433] on span "Generate" at bounding box center [613, 439] width 51 height 18
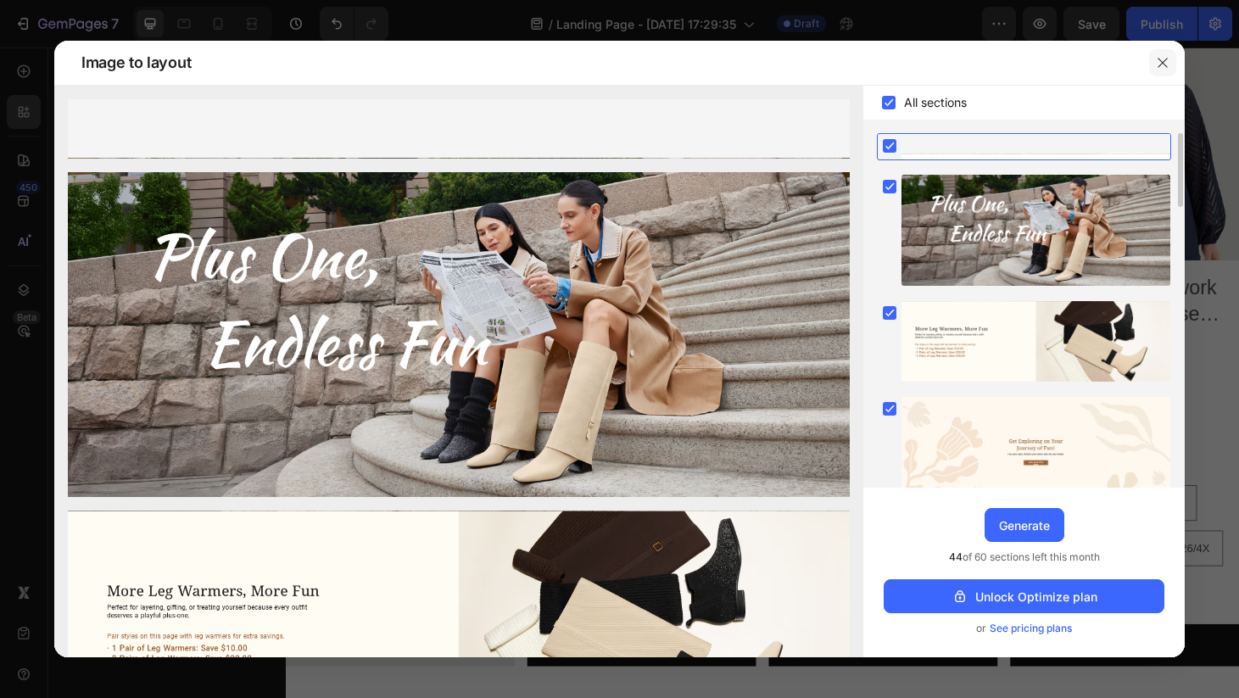
click at [1161, 61] on icon "button" at bounding box center [1162, 62] width 9 height 9
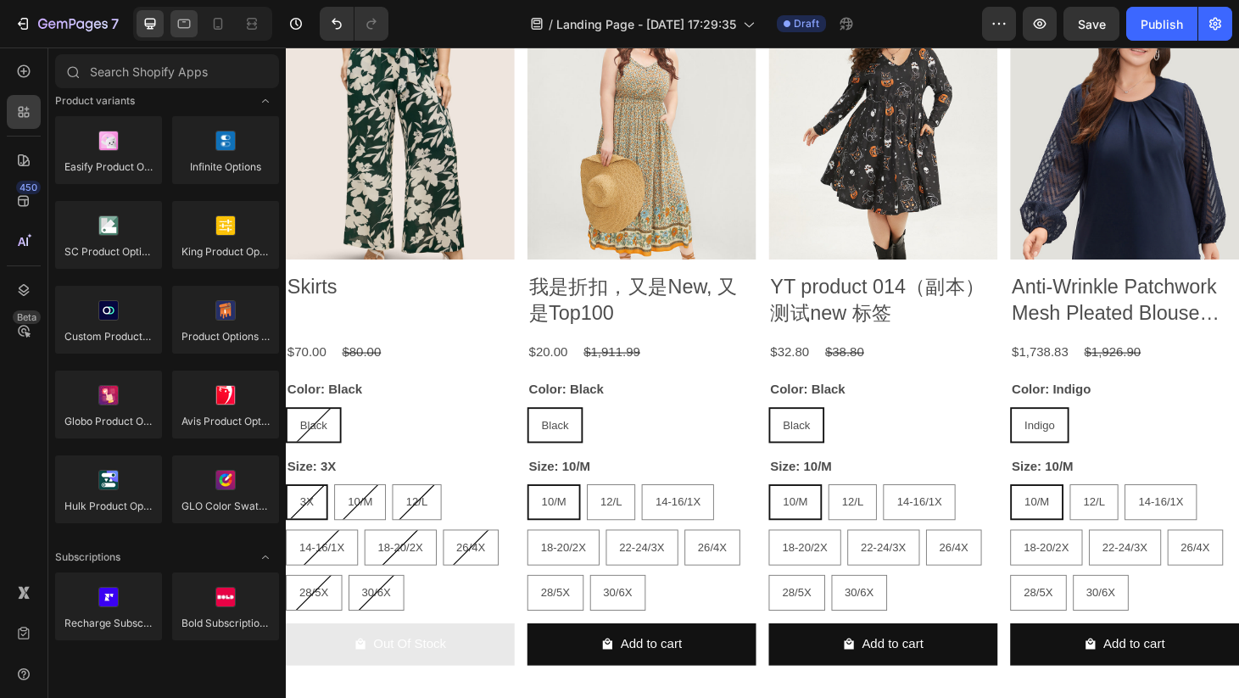
scroll to position [1304, 0]
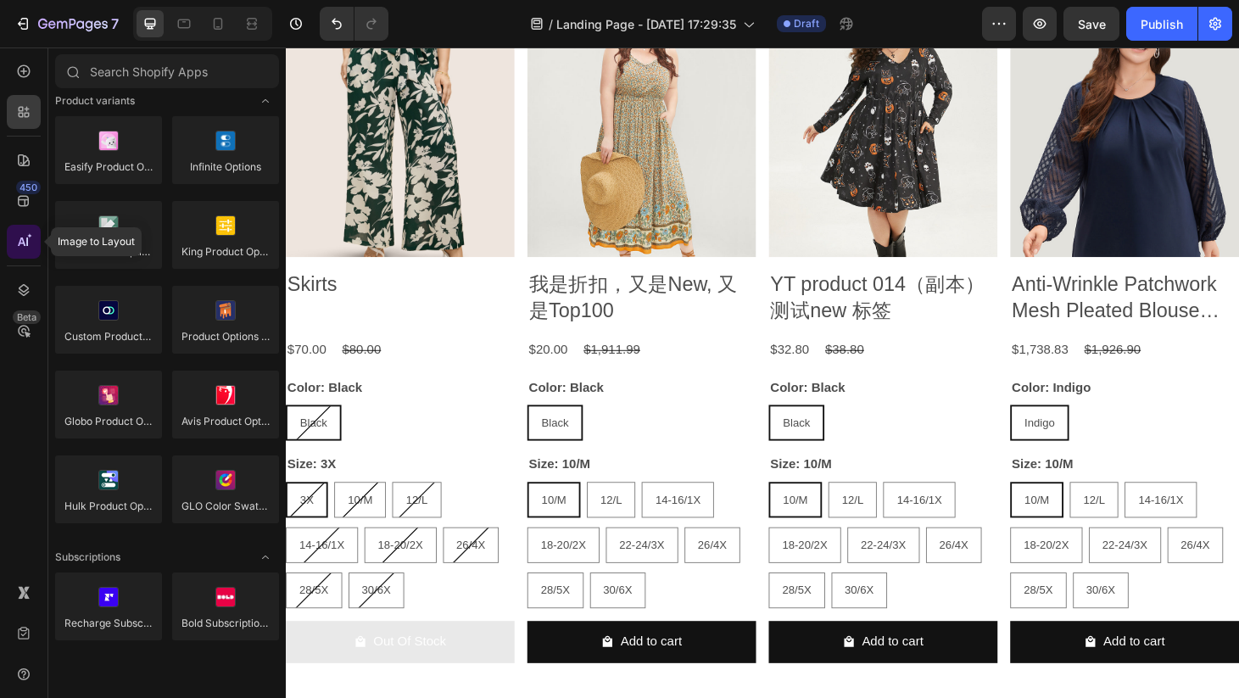
click at [30, 235] on icon at bounding box center [29, 235] width 5 height 5
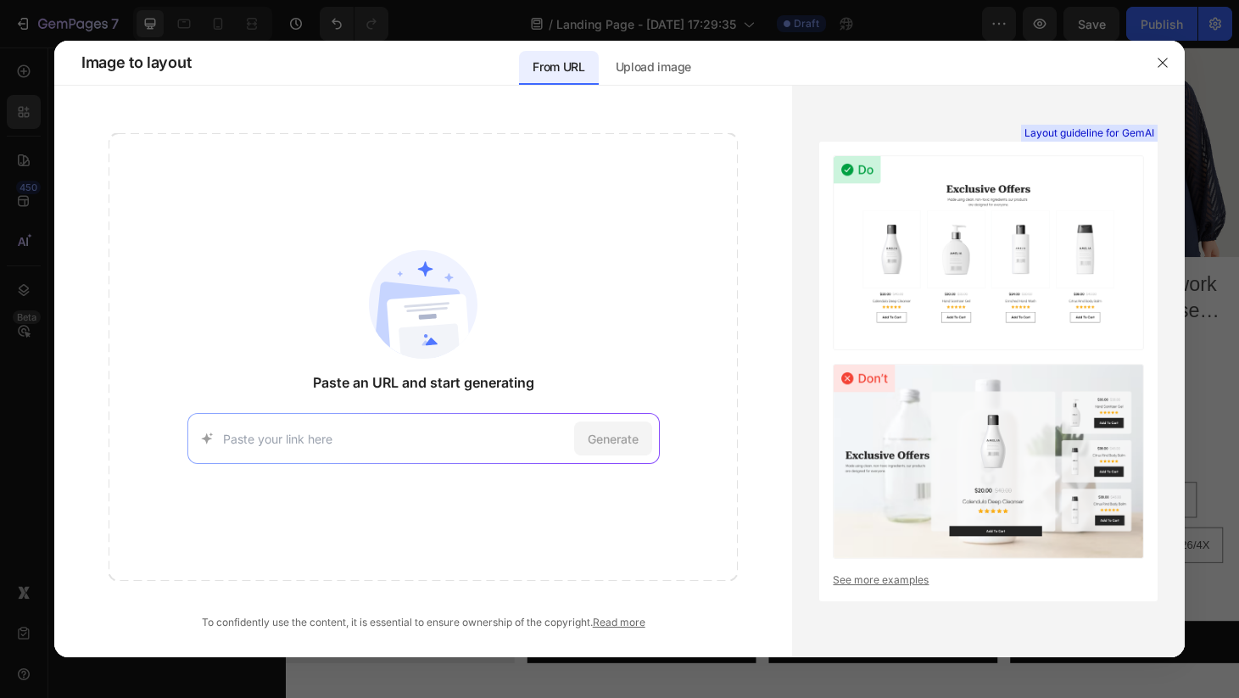
click at [424, 435] on input at bounding box center [395, 439] width 344 height 18
paste input "https://www.lanebryant.com/new/features/september-lookbook?intid=lb_hp_sub_sept…"
type input "https://www.lanebryant.com/new/features/september-lookbook?intid=lb_hp_sub_sept…"
click at [603, 449] on div "Generate" at bounding box center [613, 439] width 78 height 34
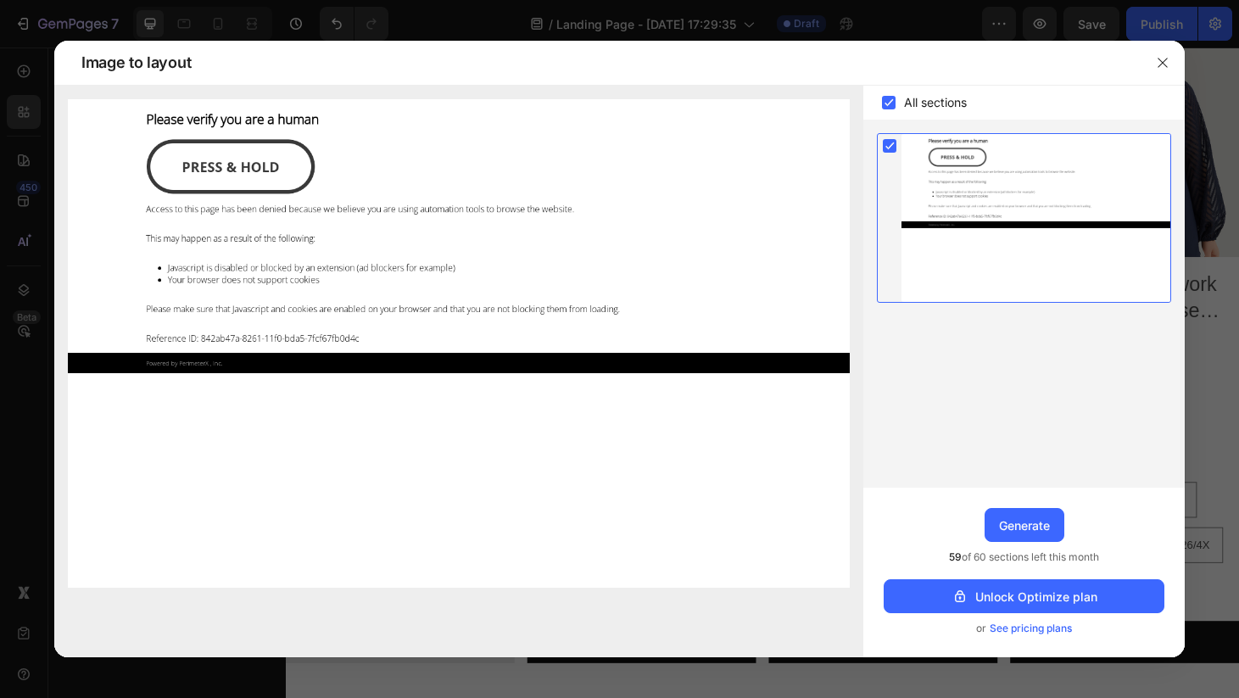
click at [244, 170] on img at bounding box center [459, 343] width 782 height 489
click at [1166, 64] on icon "button" at bounding box center [1163, 63] width 14 height 14
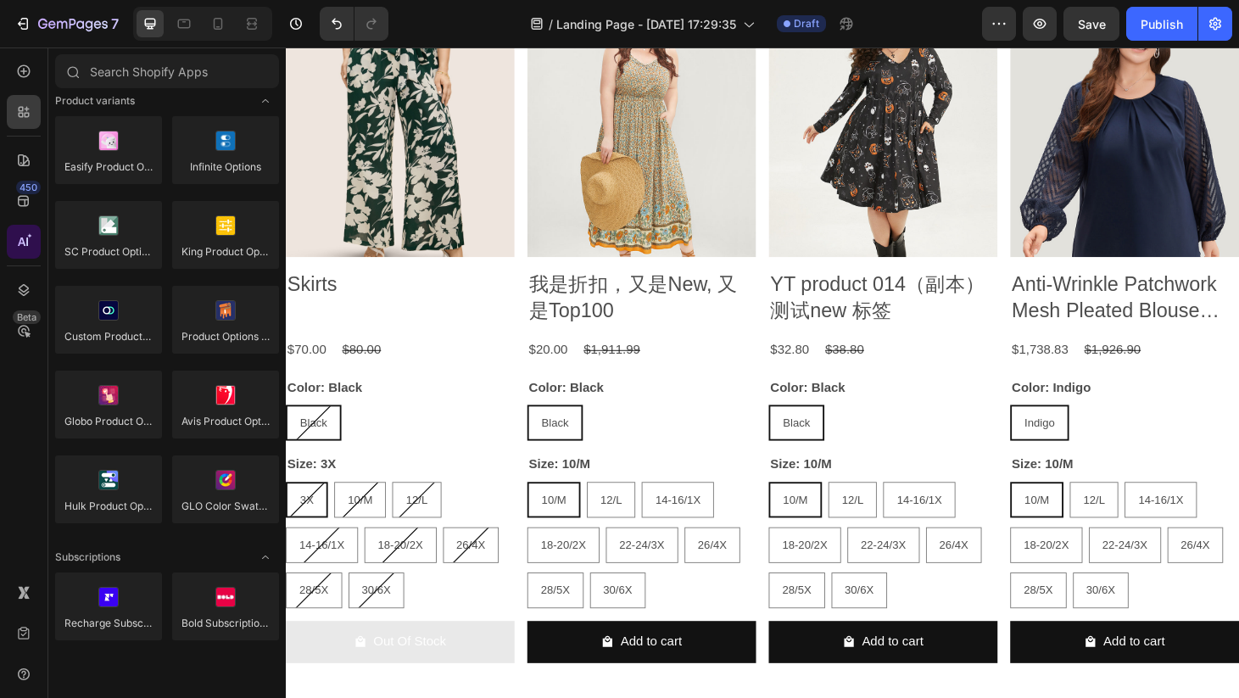
click at [25, 249] on icon at bounding box center [23, 241] width 17 height 17
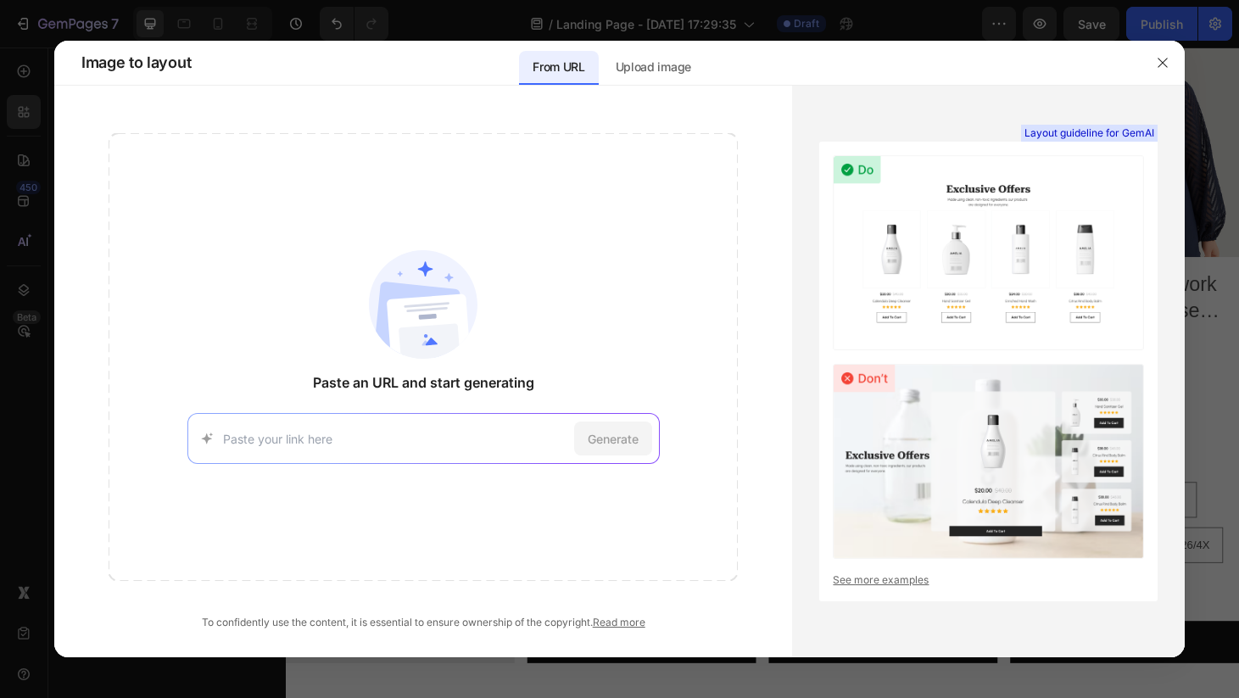
click at [418, 434] on input at bounding box center [395, 439] width 344 height 18
type input "https://www.torrid.com/brands/lovesick/shop-all/?promo_id=Homepage&promo_name=L…"
click at [589, 443] on span "Generate" at bounding box center [613, 439] width 51 height 18
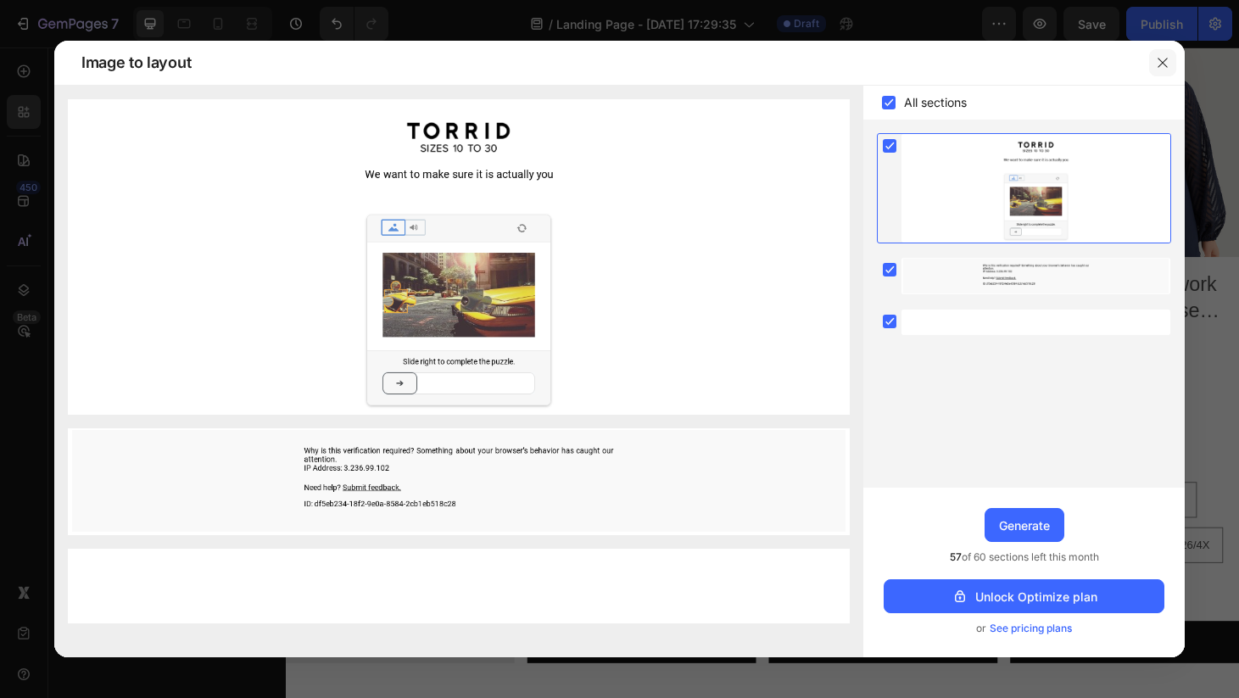
click at [1156, 62] on icon "button" at bounding box center [1163, 63] width 14 height 14
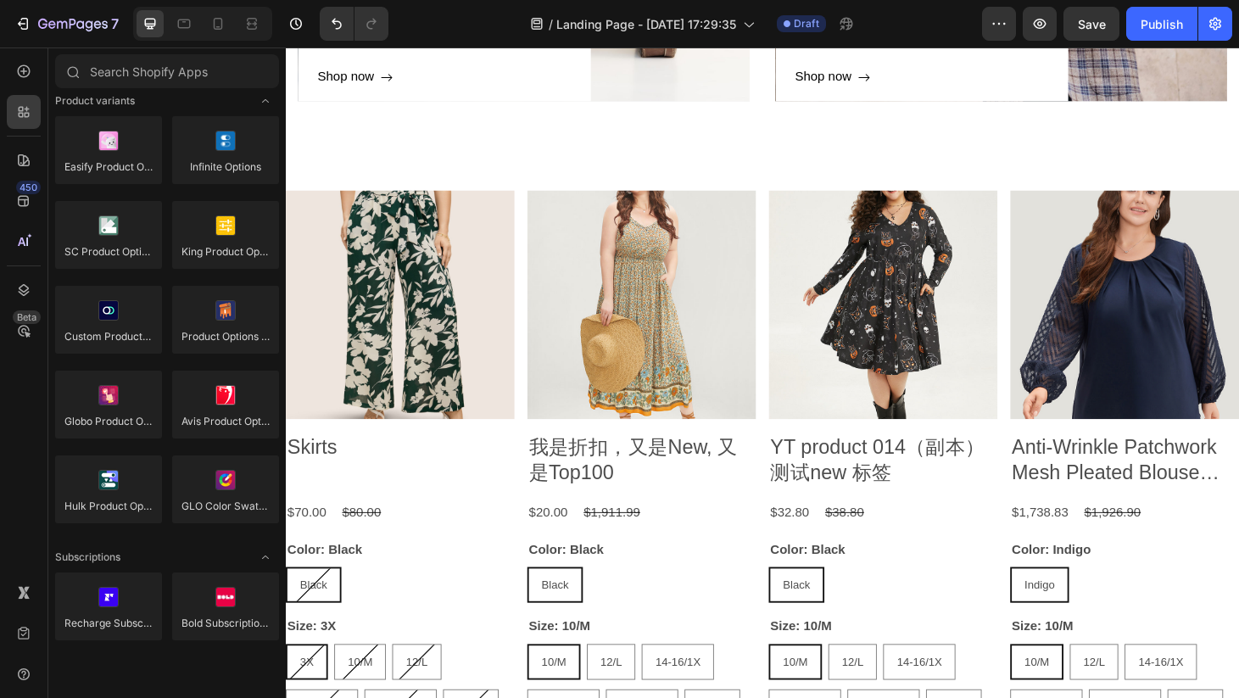
scroll to position [1136, 0]
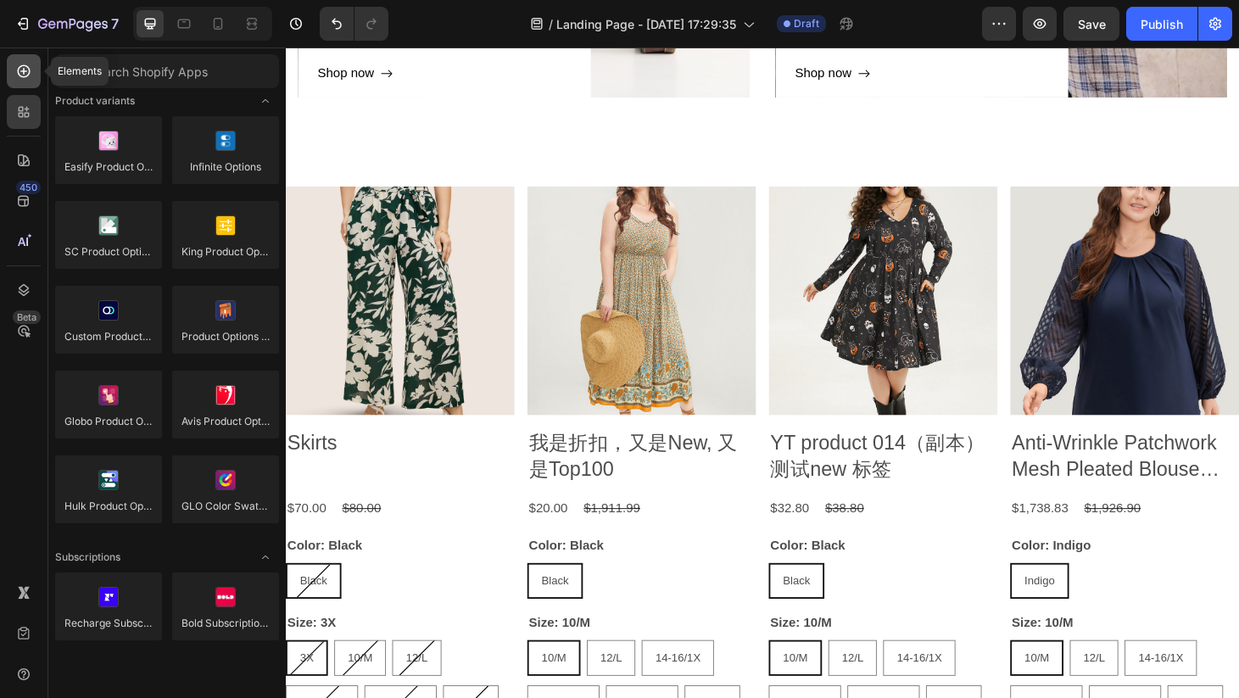
click at [25, 75] on icon at bounding box center [23, 71] width 17 height 17
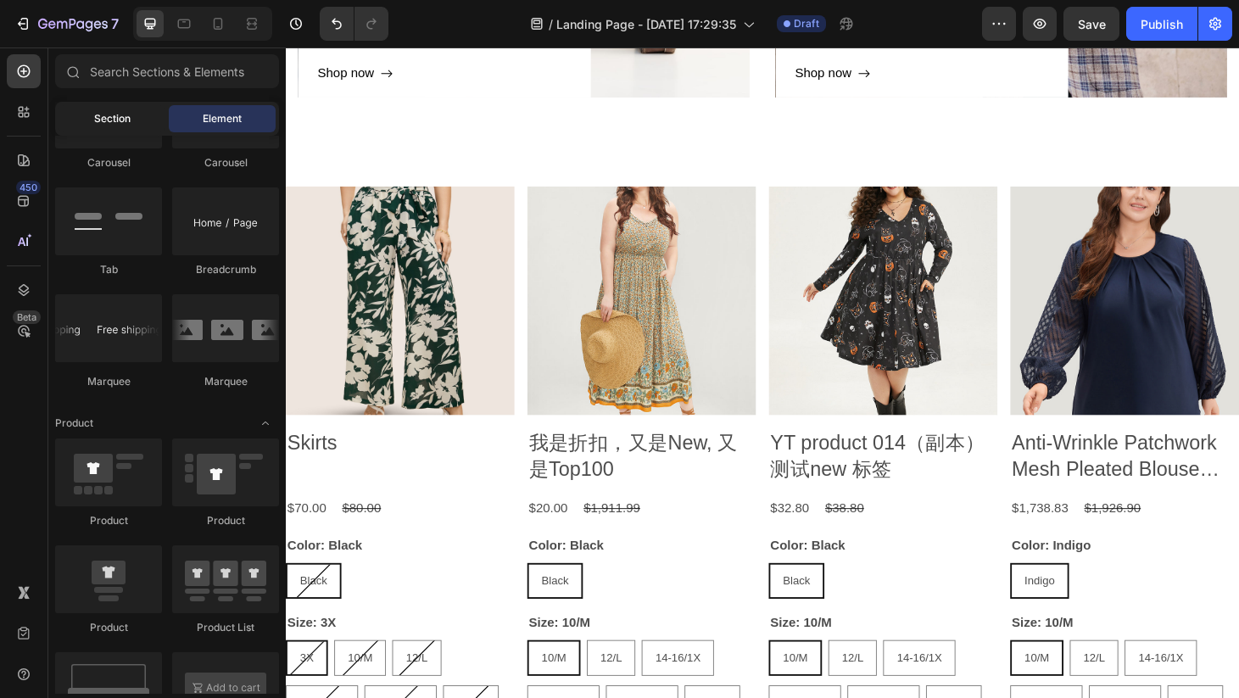
click at [126, 117] on span "Section" at bounding box center [112, 118] width 36 height 15
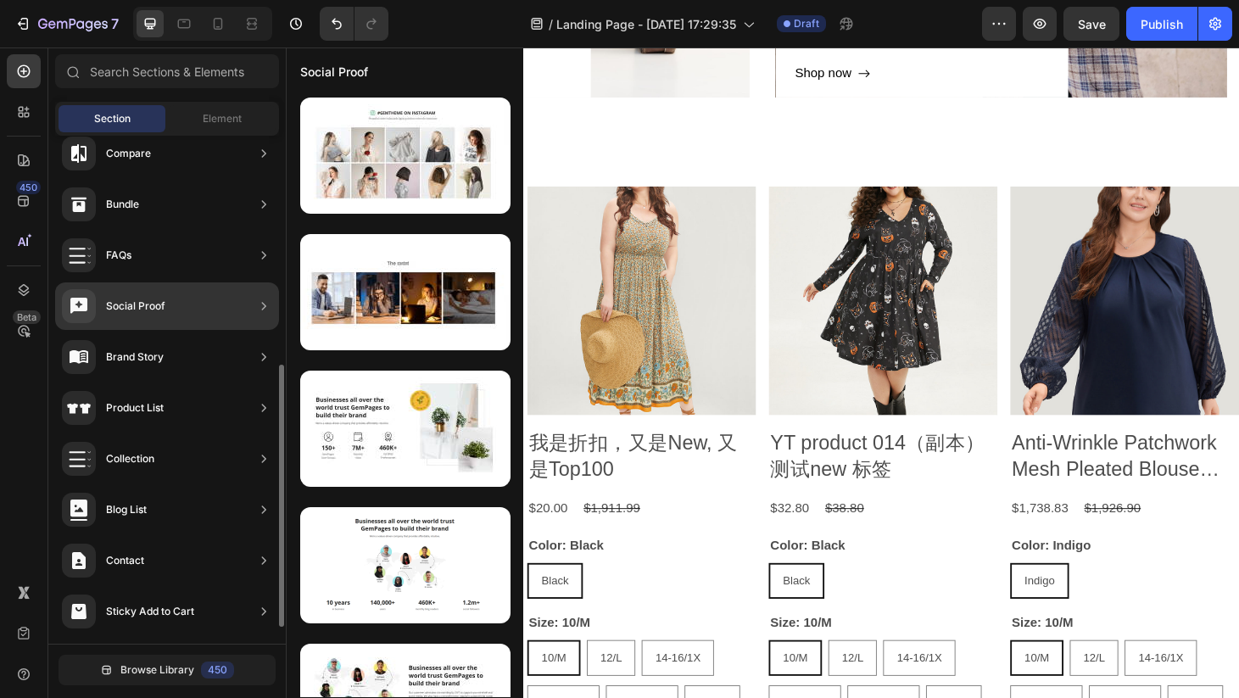
scroll to position [434, 0]
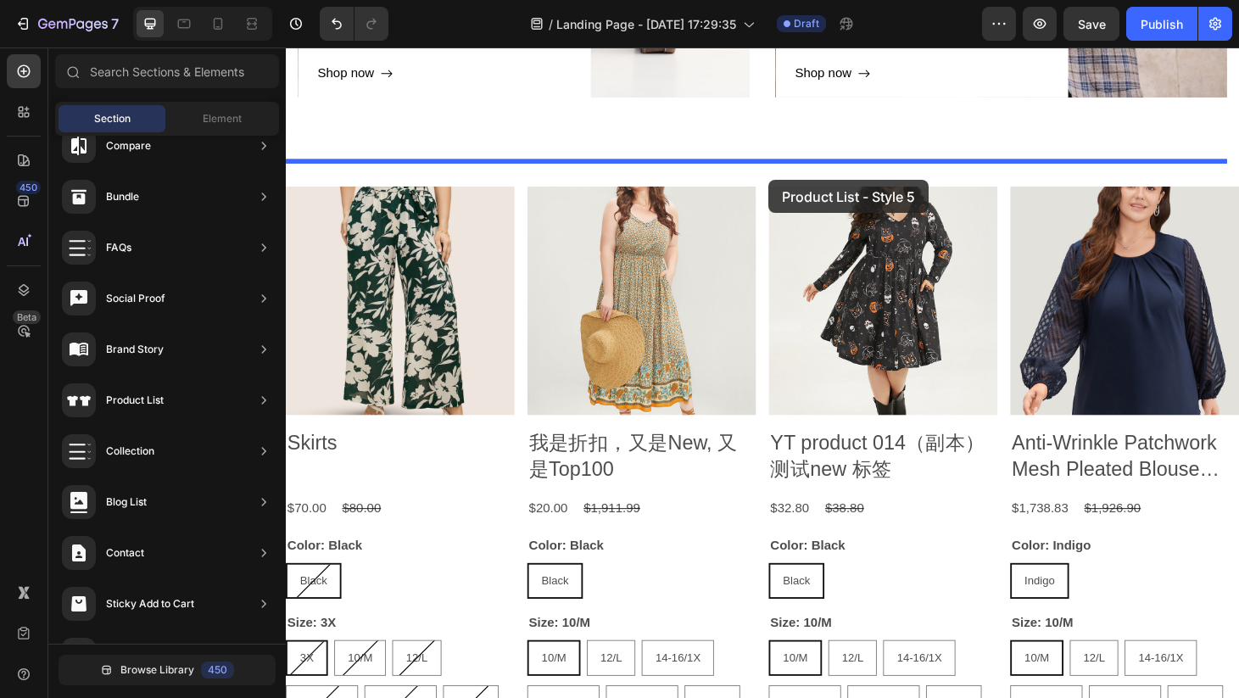
drag, startPoint x: 686, startPoint y: 476, endPoint x: 801, endPoint y: 189, distance: 308.7
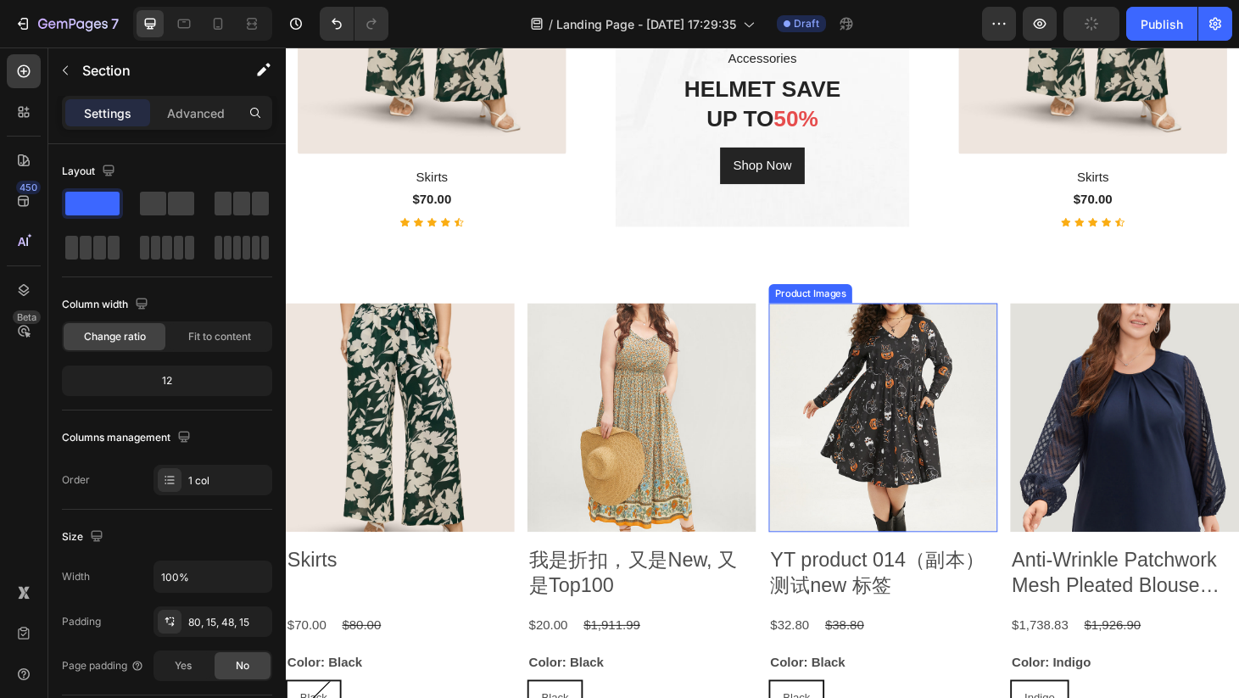
scroll to position [2176, 0]
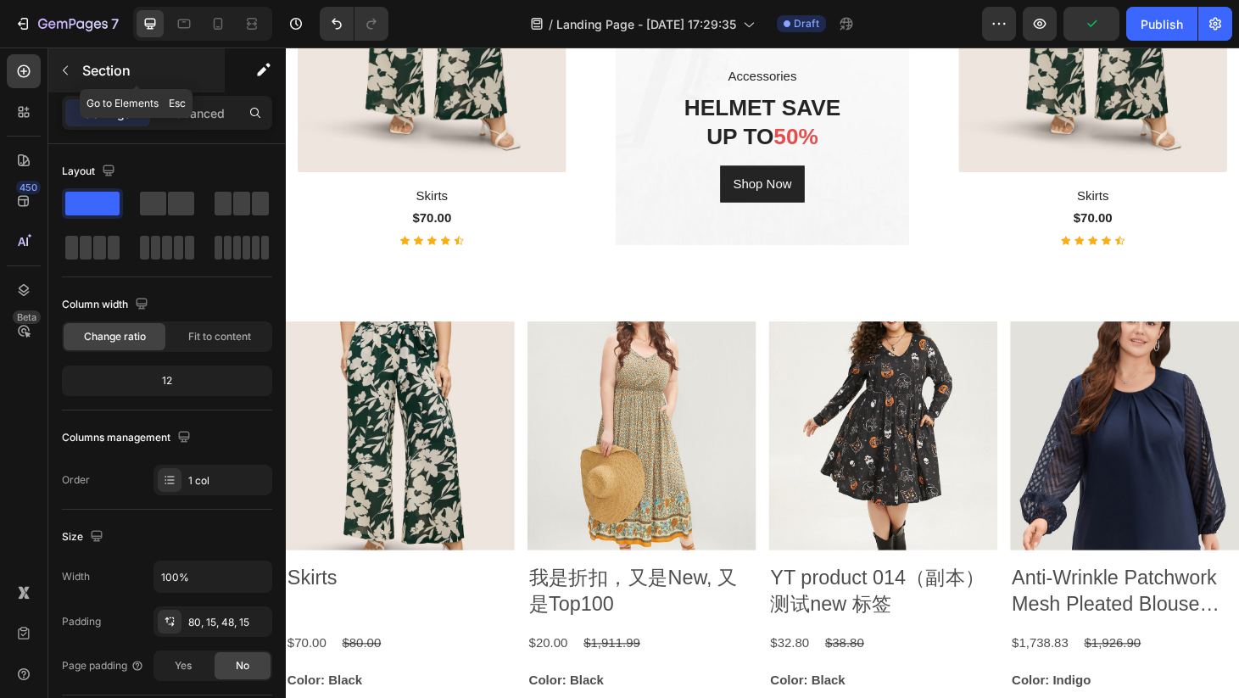
click at [60, 68] on icon "button" at bounding box center [66, 71] width 14 height 14
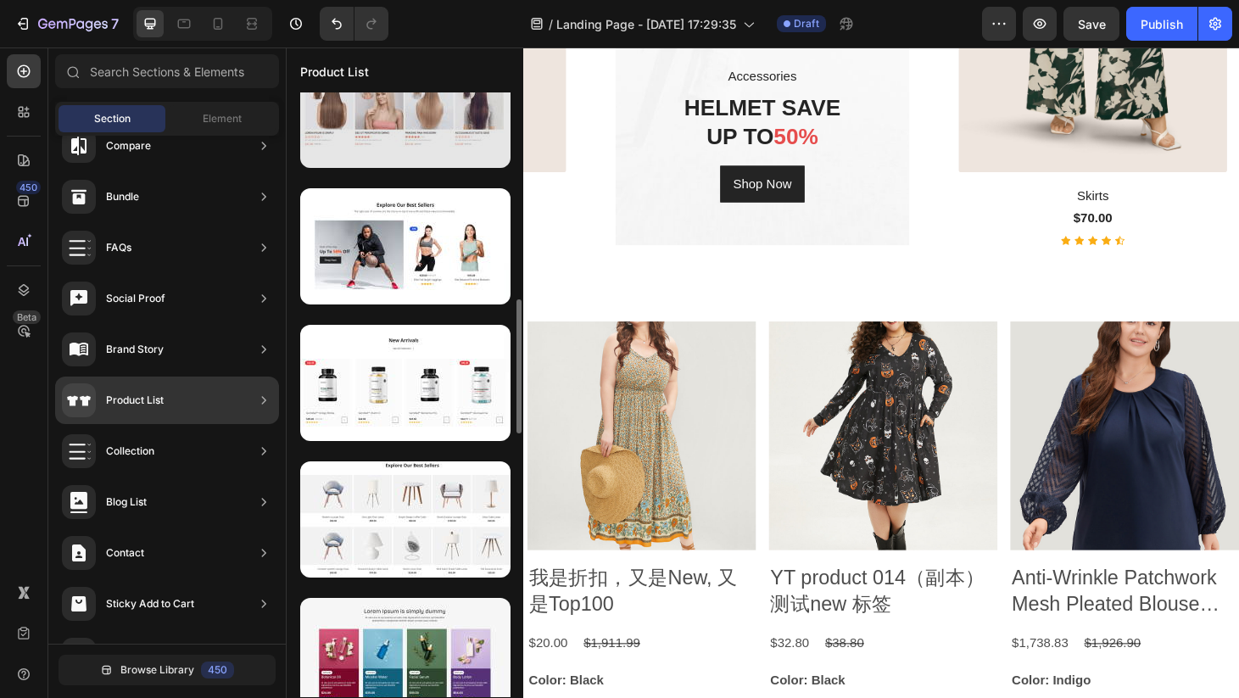
scroll to position [1015, 0]
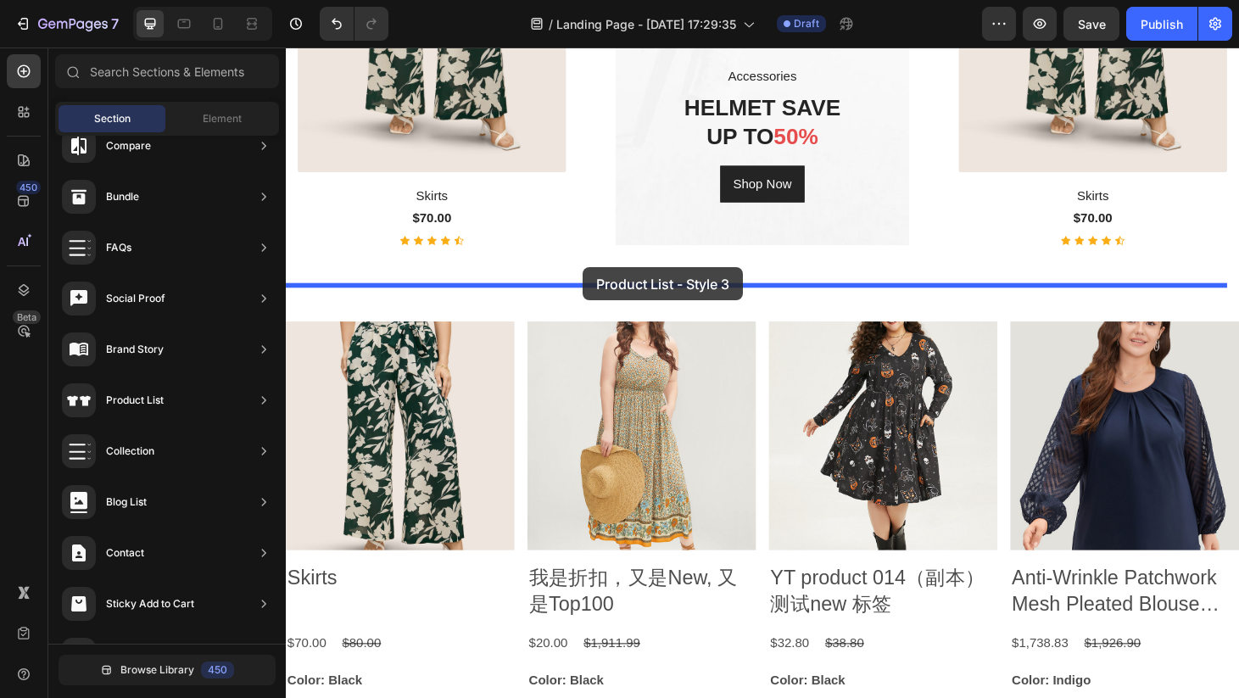
drag, startPoint x: 664, startPoint y: 281, endPoint x: 603, endPoint y: 282, distance: 61.1
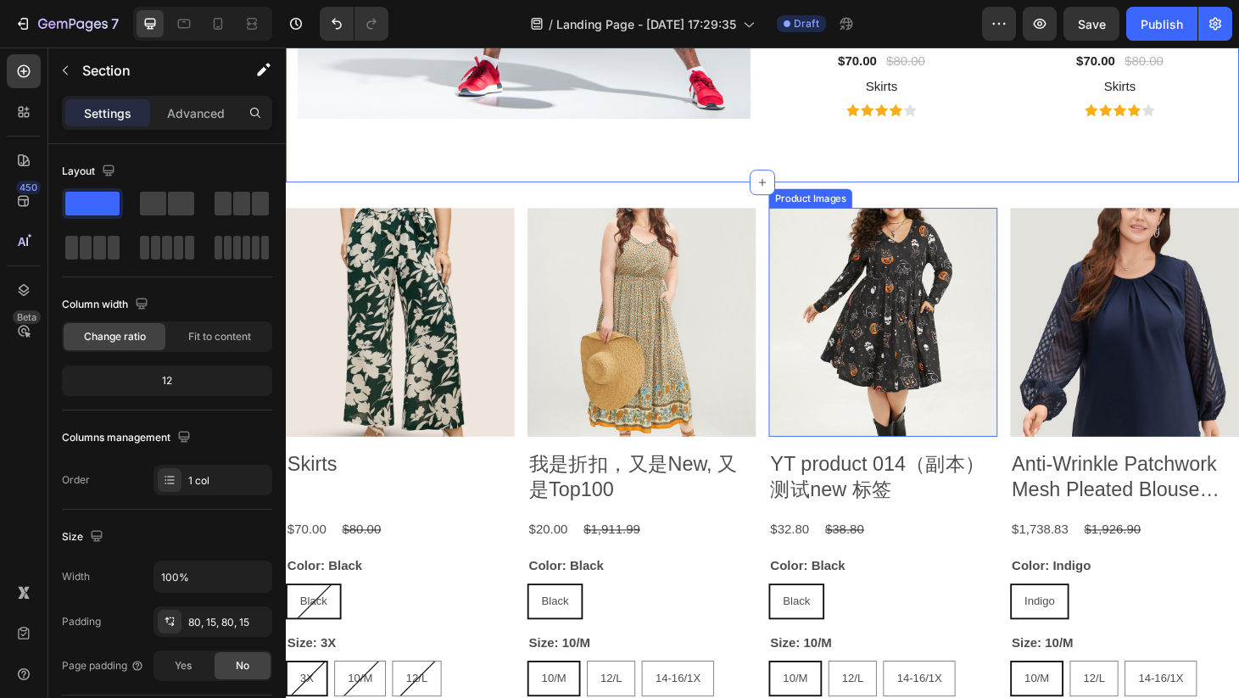
scroll to position [3023, 0]
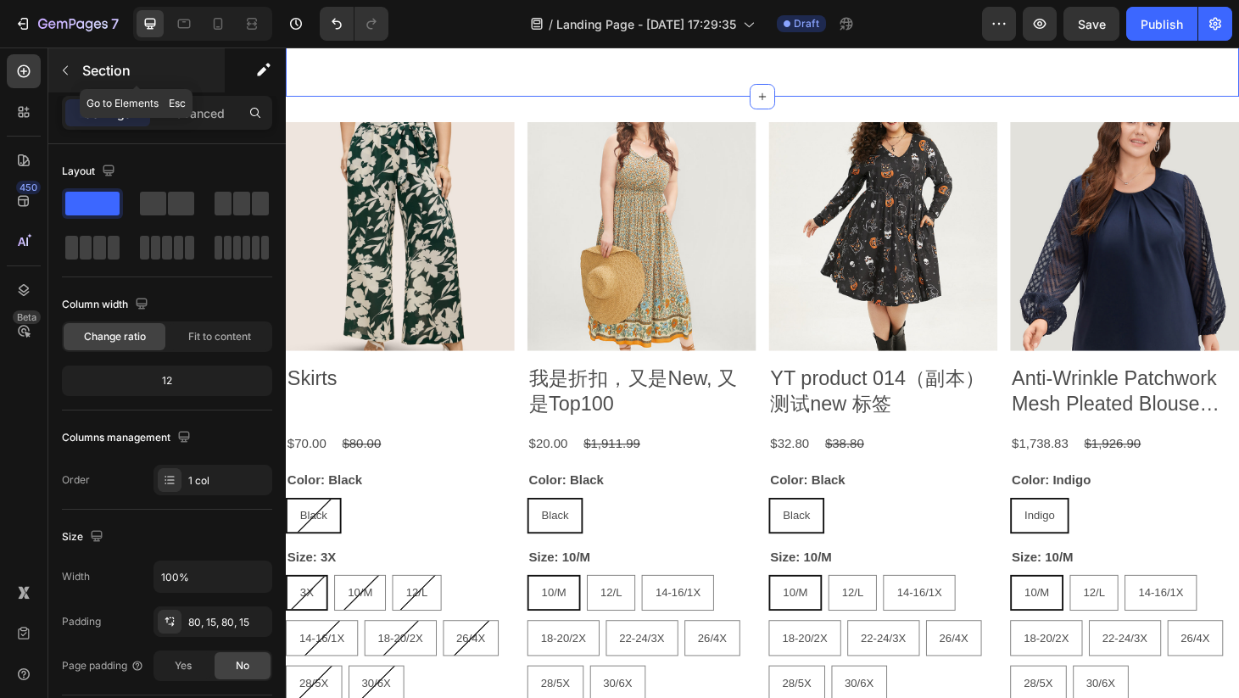
click at [64, 70] on icon "button" at bounding box center [66, 71] width 14 height 14
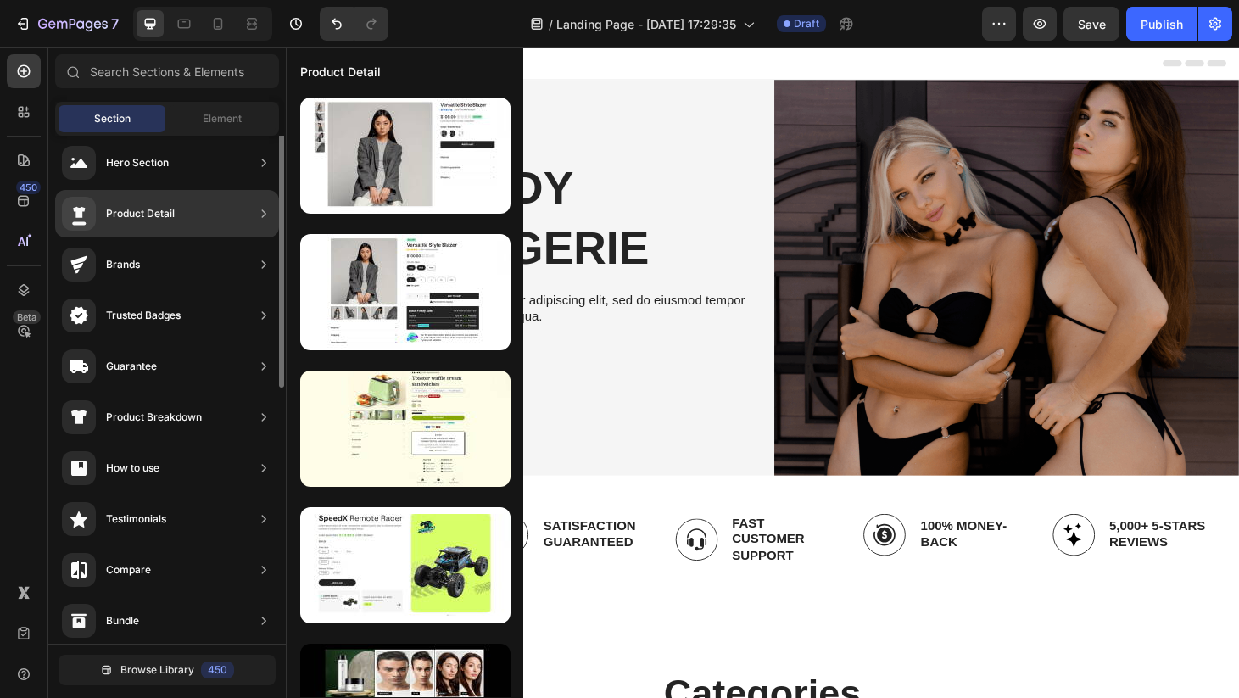
scroll to position [0, 0]
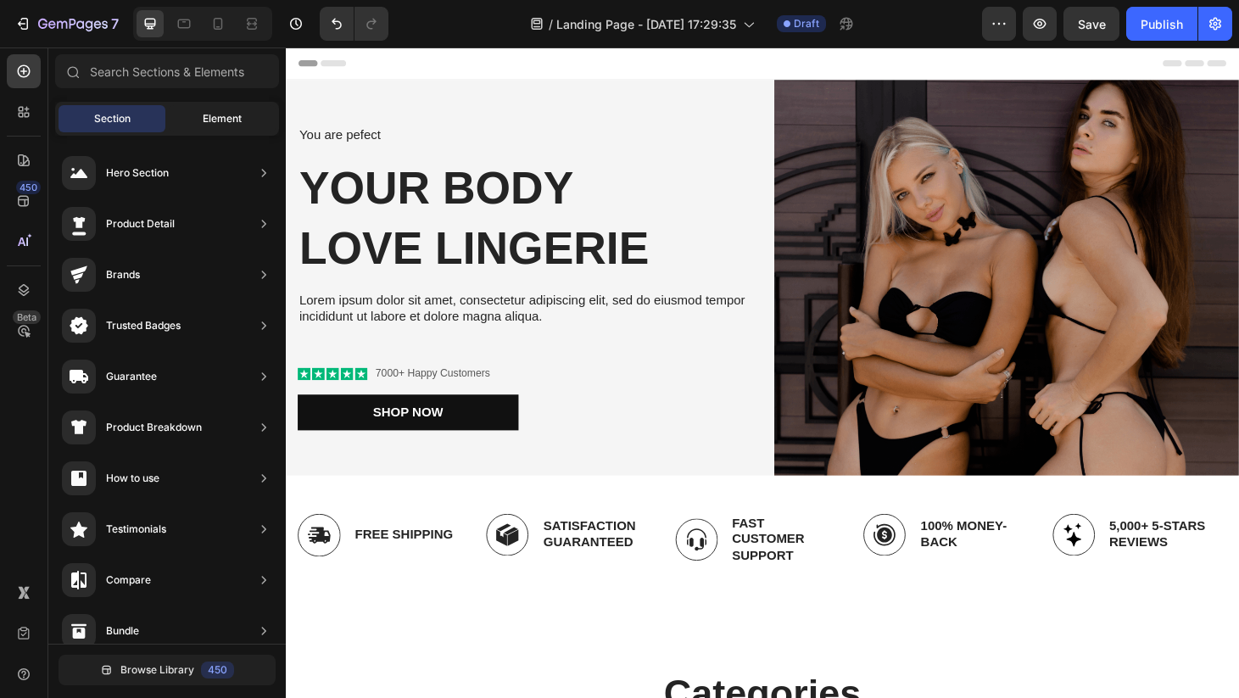
click at [212, 120] on span "Element" at bounding box center [222, 118] width 39 height 15
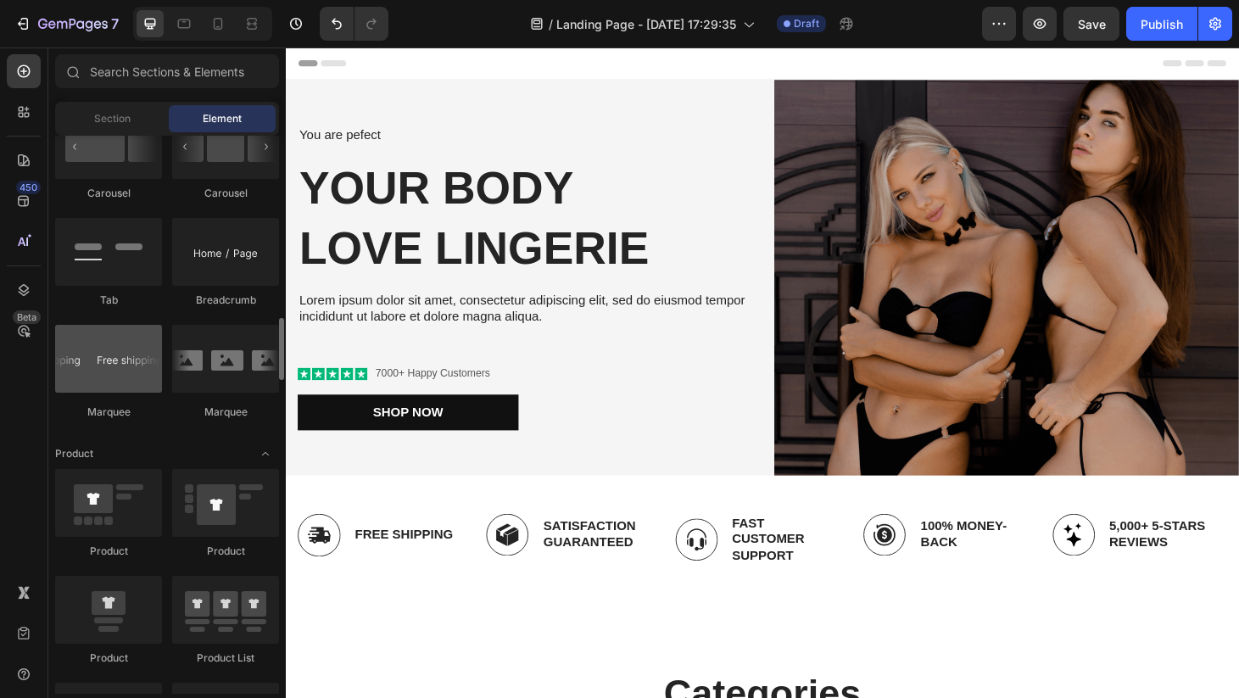
scroll to position [1806, 0]
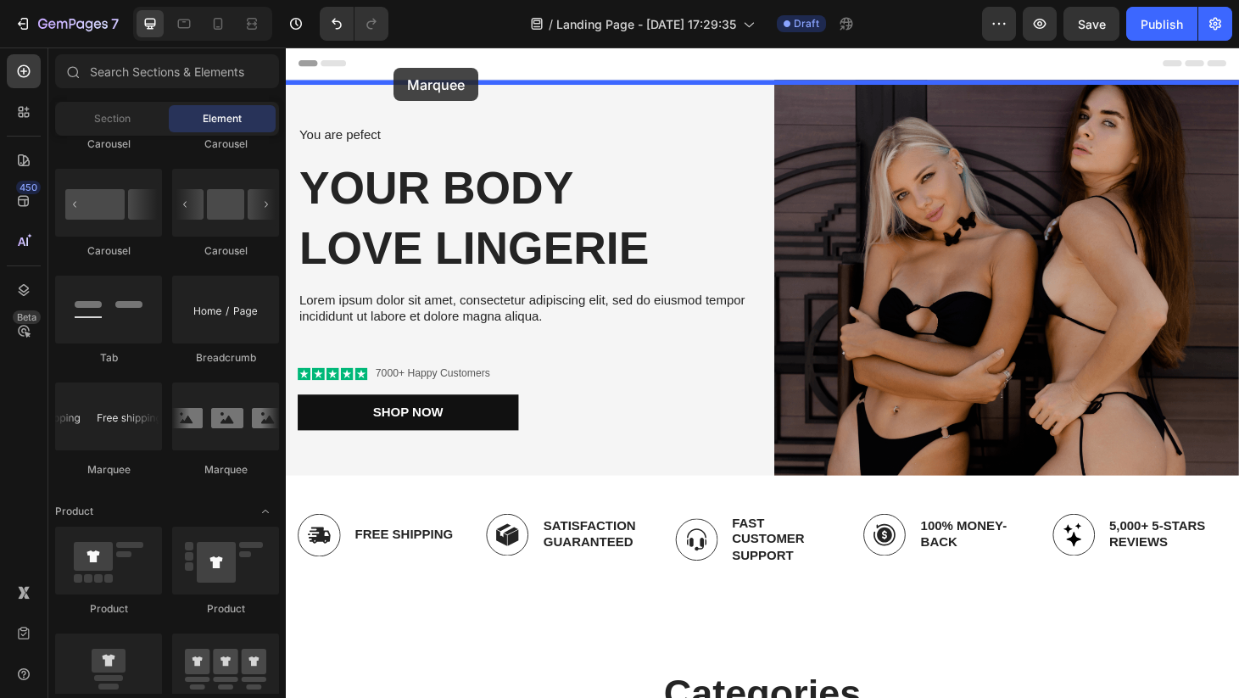
drag, startPoint x: 399, startPoint y: 456, endPoint x: 401, endPoint y: 70, distance: 386.7
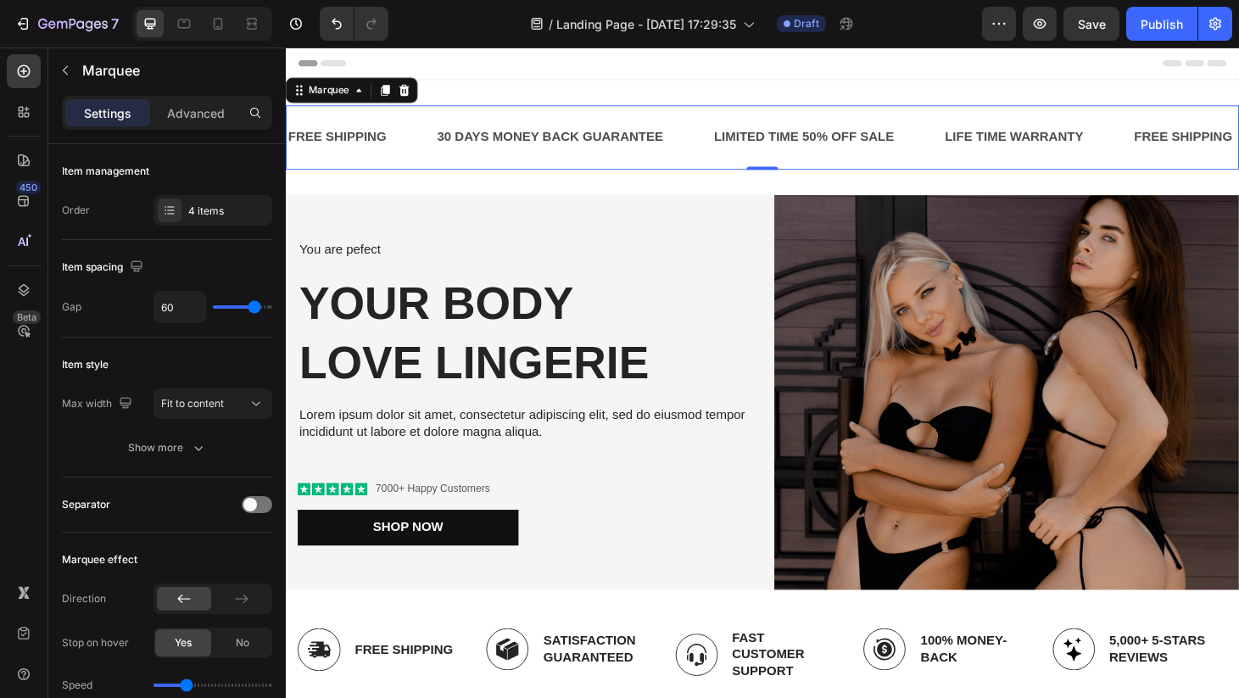
click at [718, 73] on div "Header" at bounding box center [794, 64] width 991 height 34
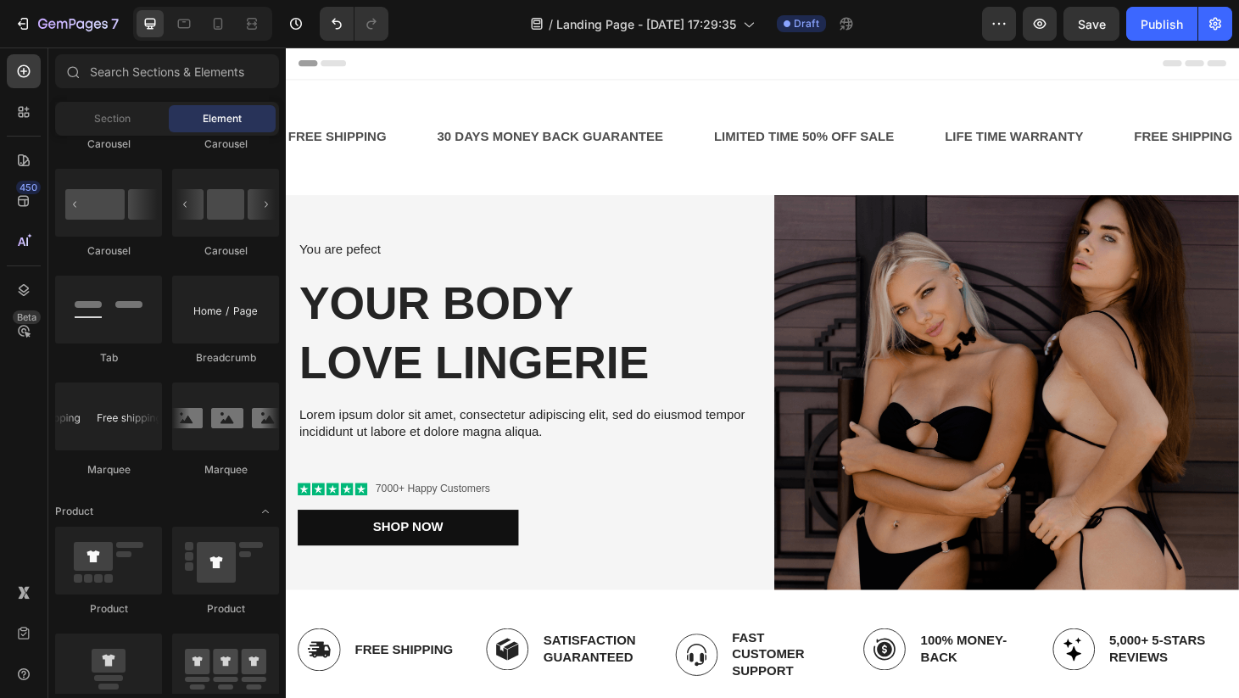
click at [334, 65] on span "Header" at bounding box center [336, 64] width 37 height 17
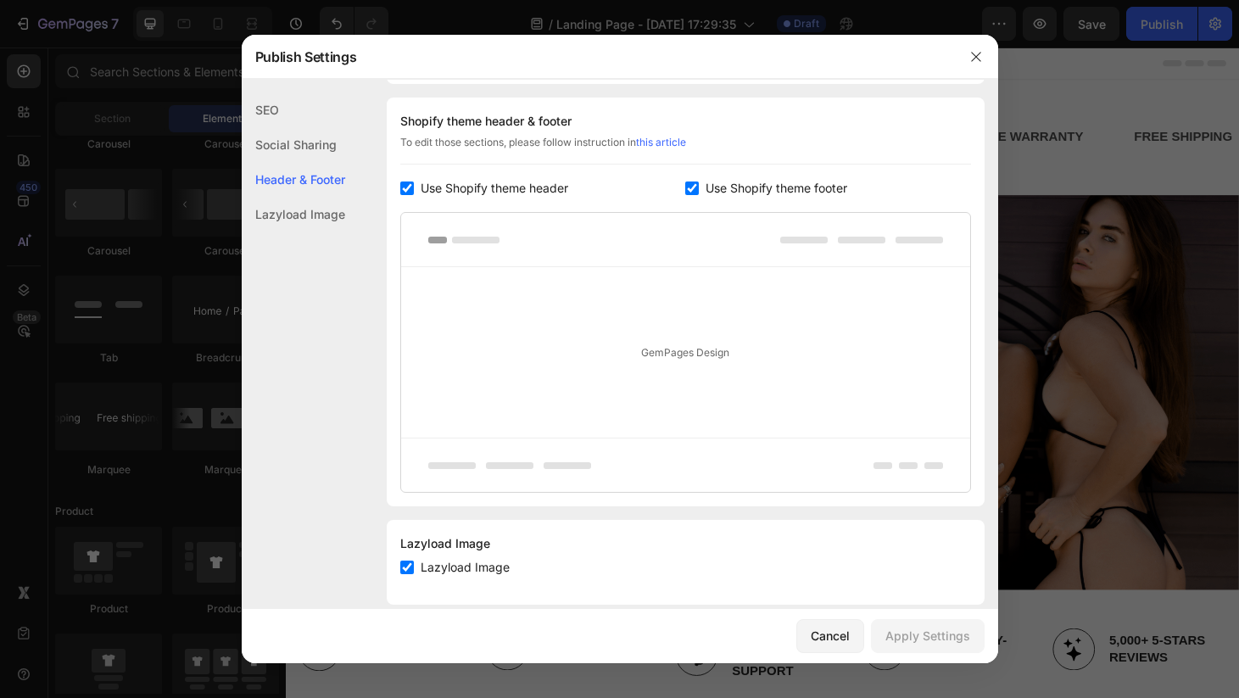
scroll to position [795, 0]
click at [307, 162] on div "Social Sharing" at bounding box center [293, 179] width 103 height 35
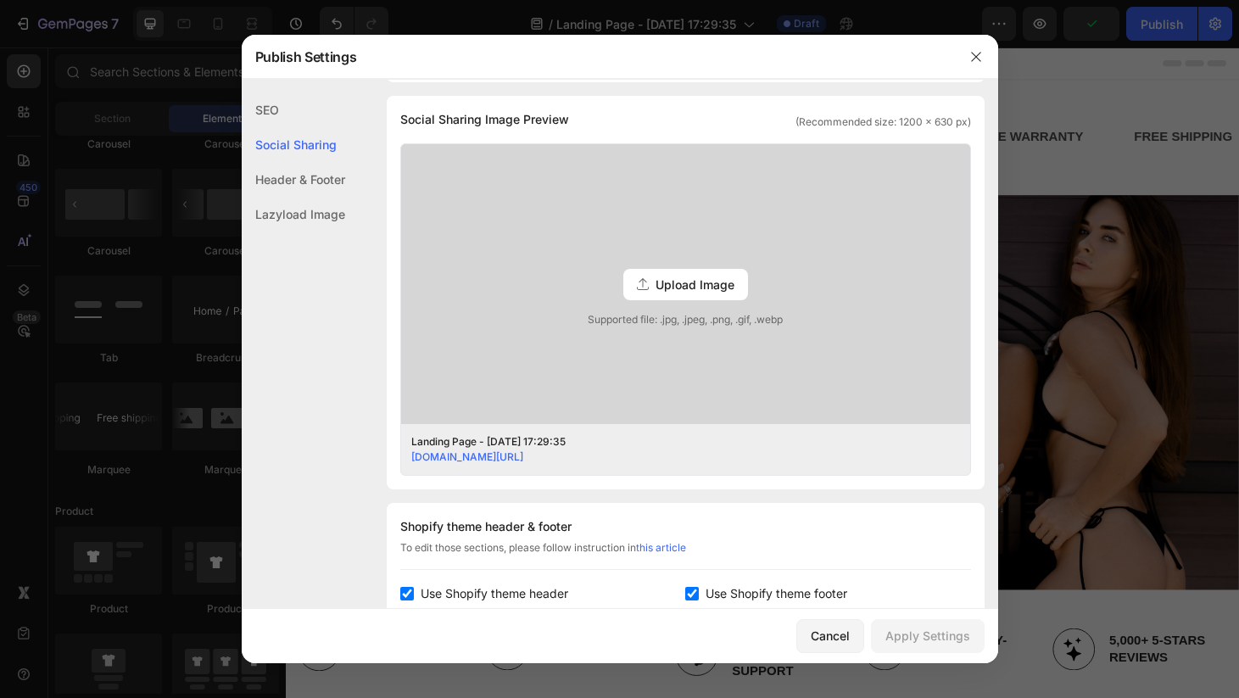
click at [310, 197] on div "Header & Footer" at bounding box center [293, 214] width 103 height 35
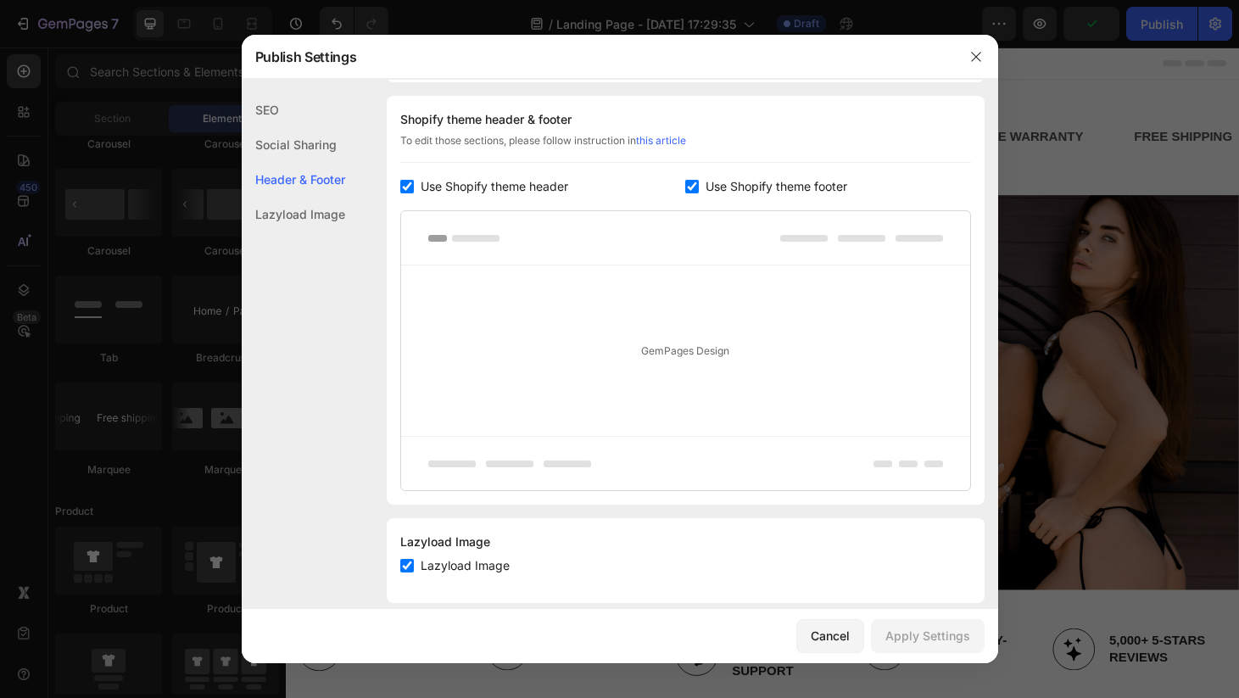
click at [308, 212] on div "Lazyload Image" at bounding box center [293, 214] width 103 height 35
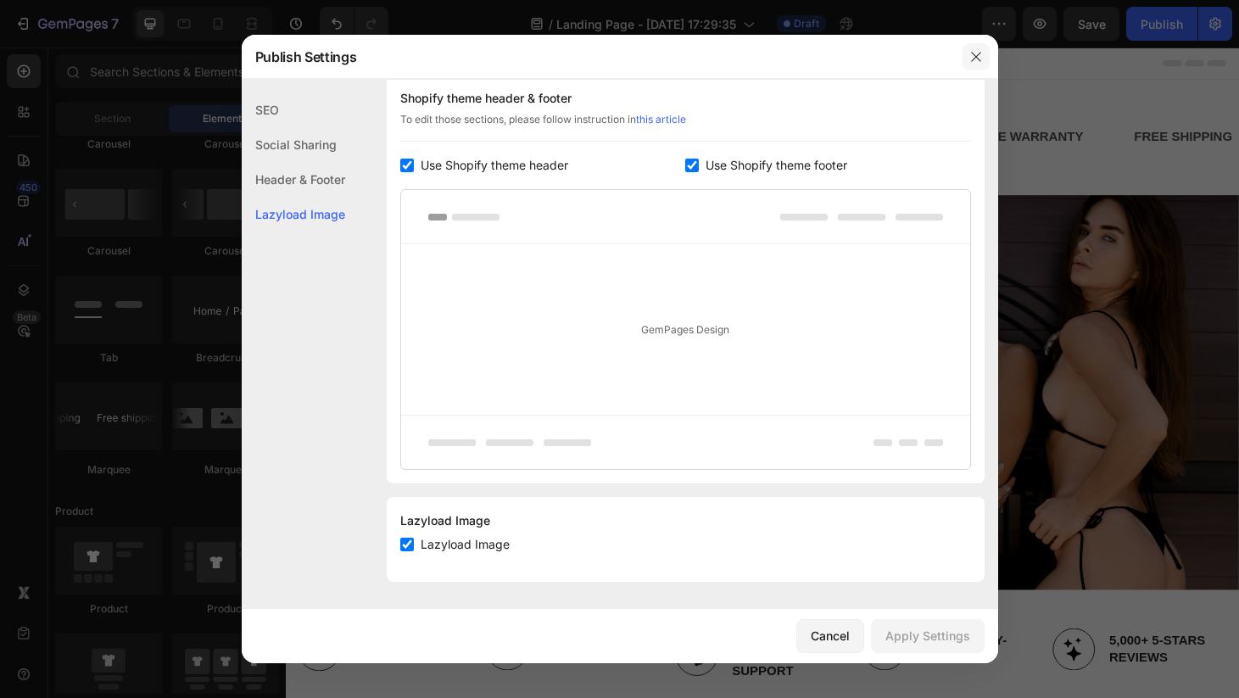
click at [980, 57] on icon "button" at bounding box center [976, 57] width 14 height 14
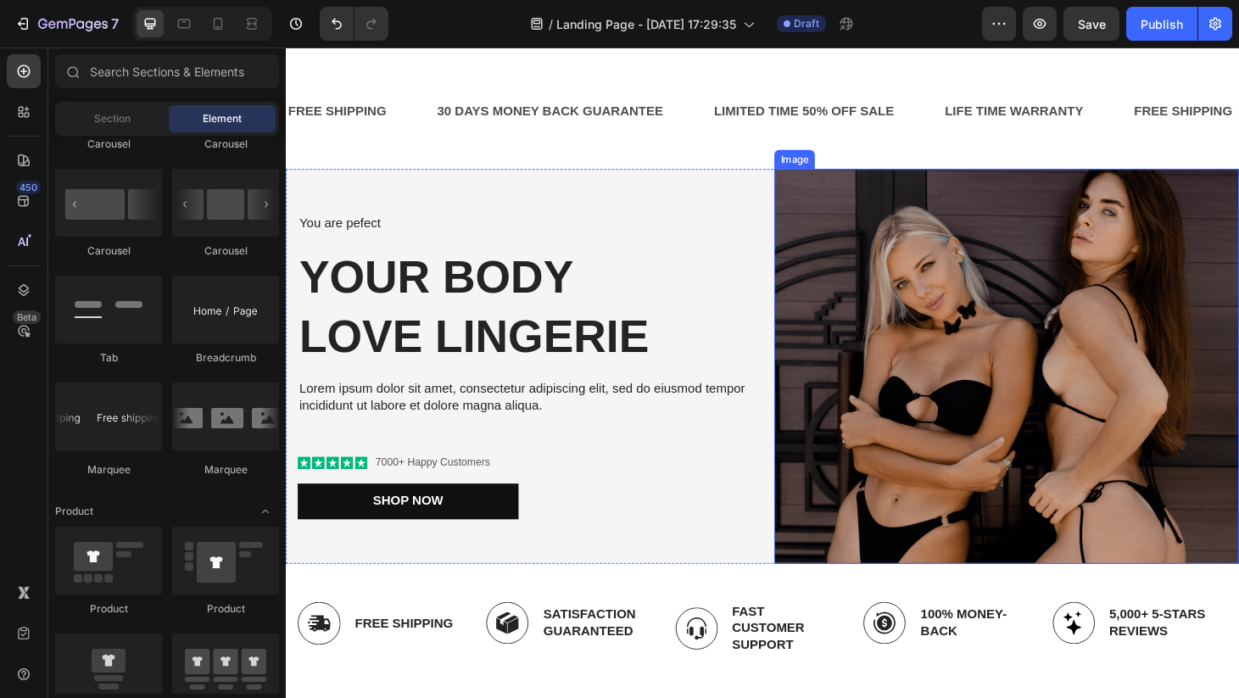
scroll to position [0, 0]
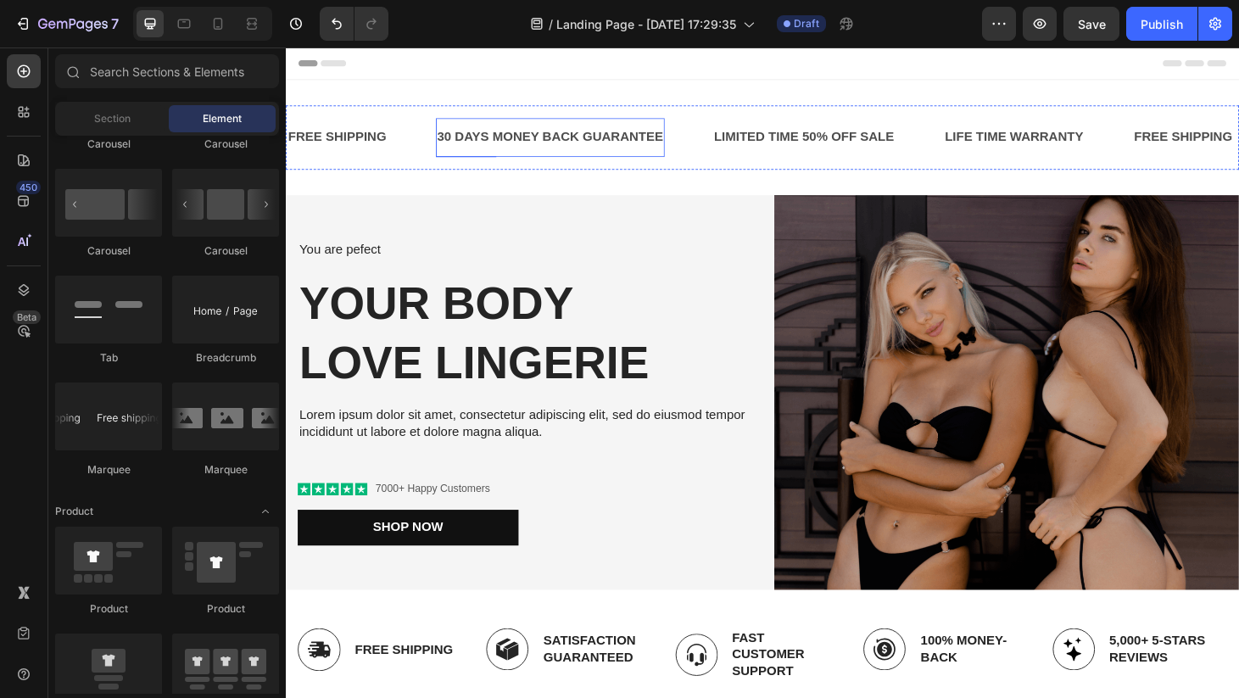
click at [639, 145] on div "30 DAYS MONEY BACK GUARANTEE" at bounding box center [568, 144] width 245 height 28
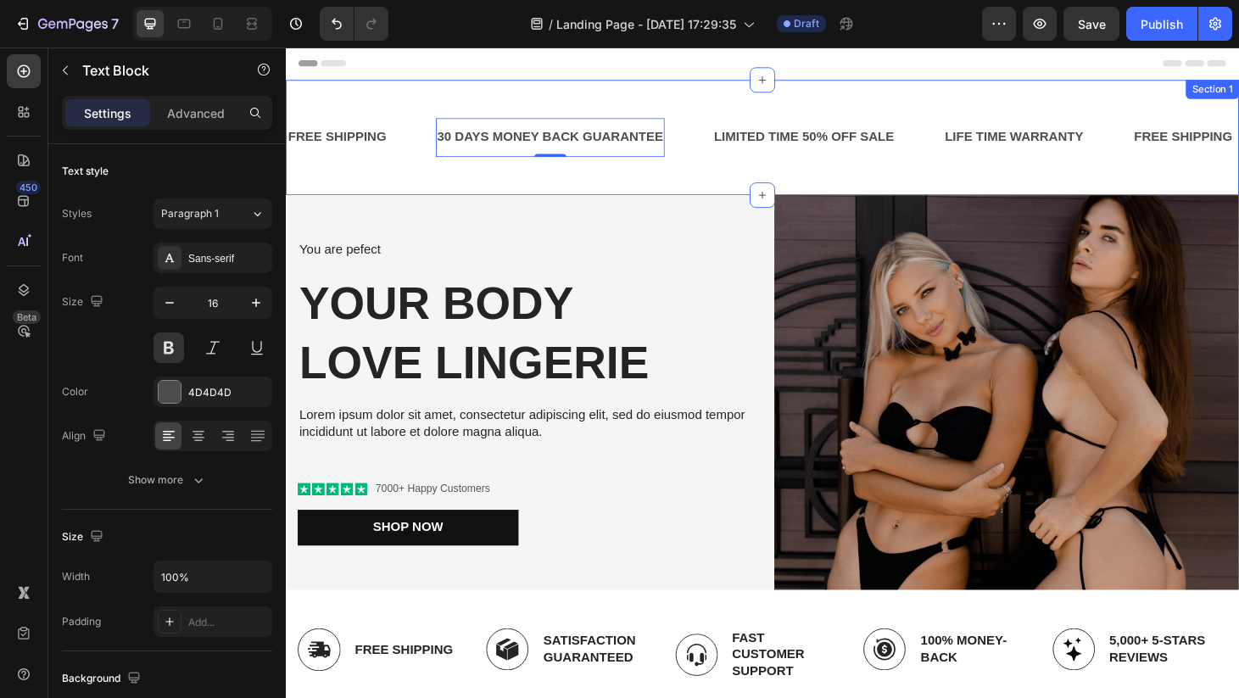
click at [823, 99] on div "FREE SHIPPING Text Block 30 DAYS MONEY BACK GUARANTEE Text Block 0 LIMITED TIME…" at bounding box center [795, 143] width 1018 height 123
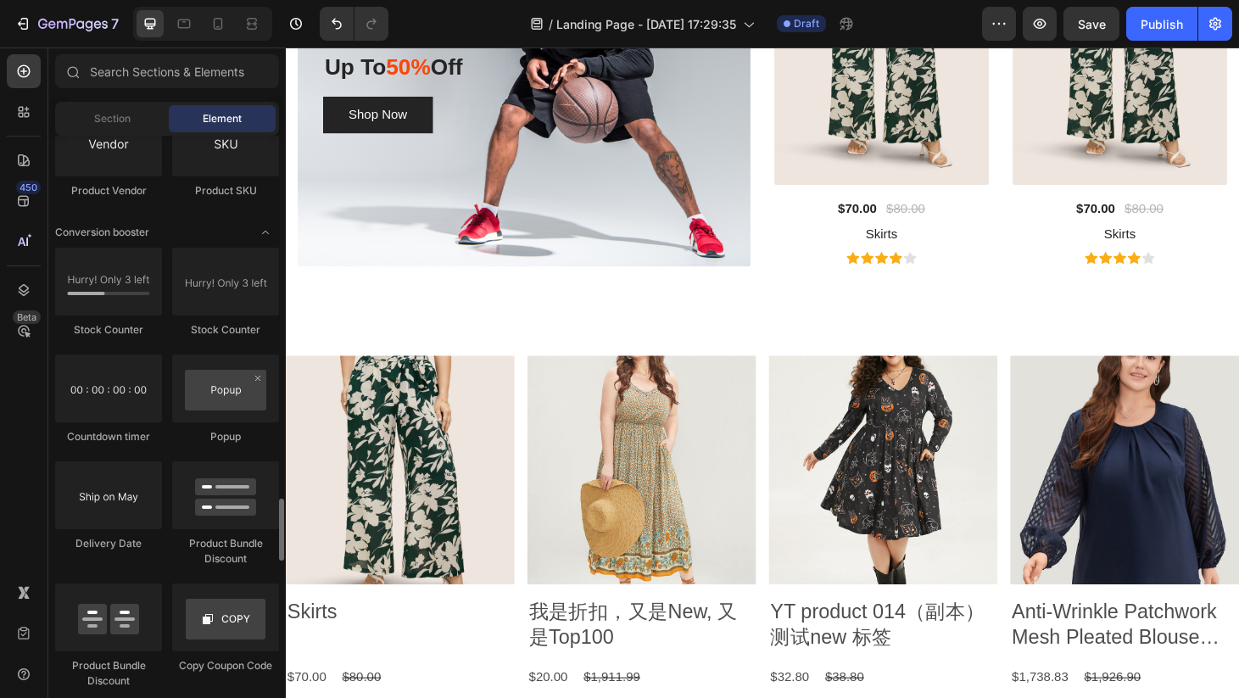
scroll to position [3298, 0]
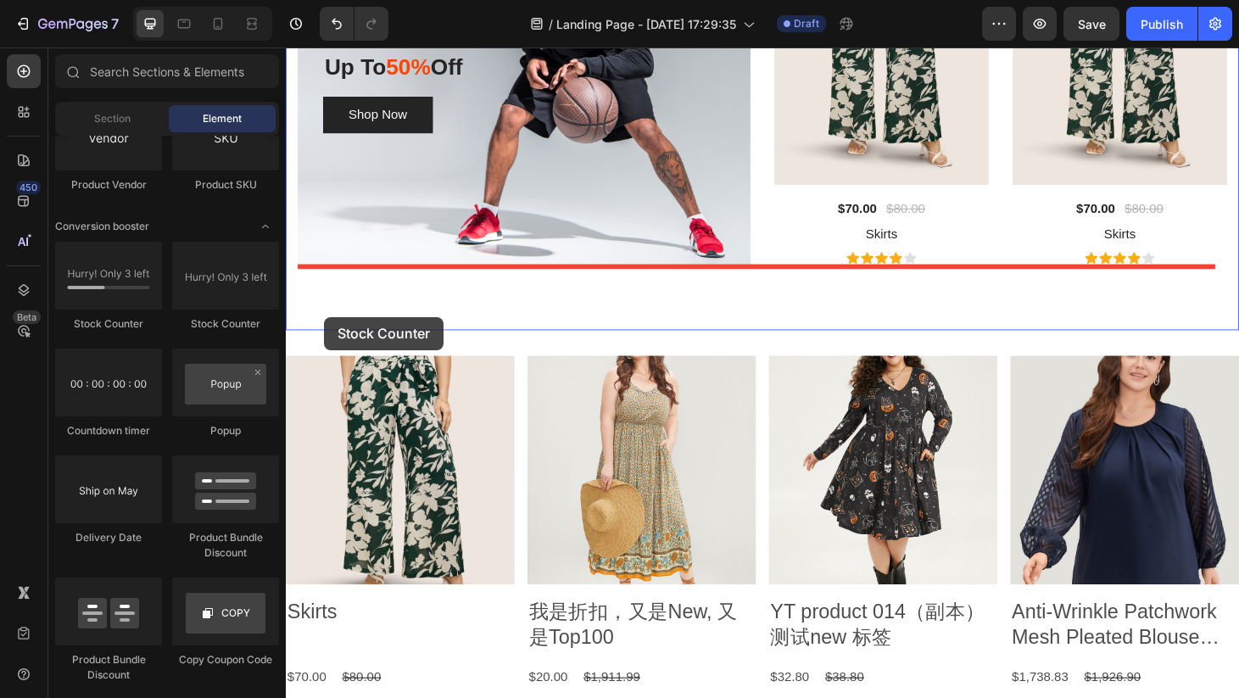
drag, startPoint x: 383, startPoint y: 316, endPoint x: 326, endPoint y: 334, distance: 60.4
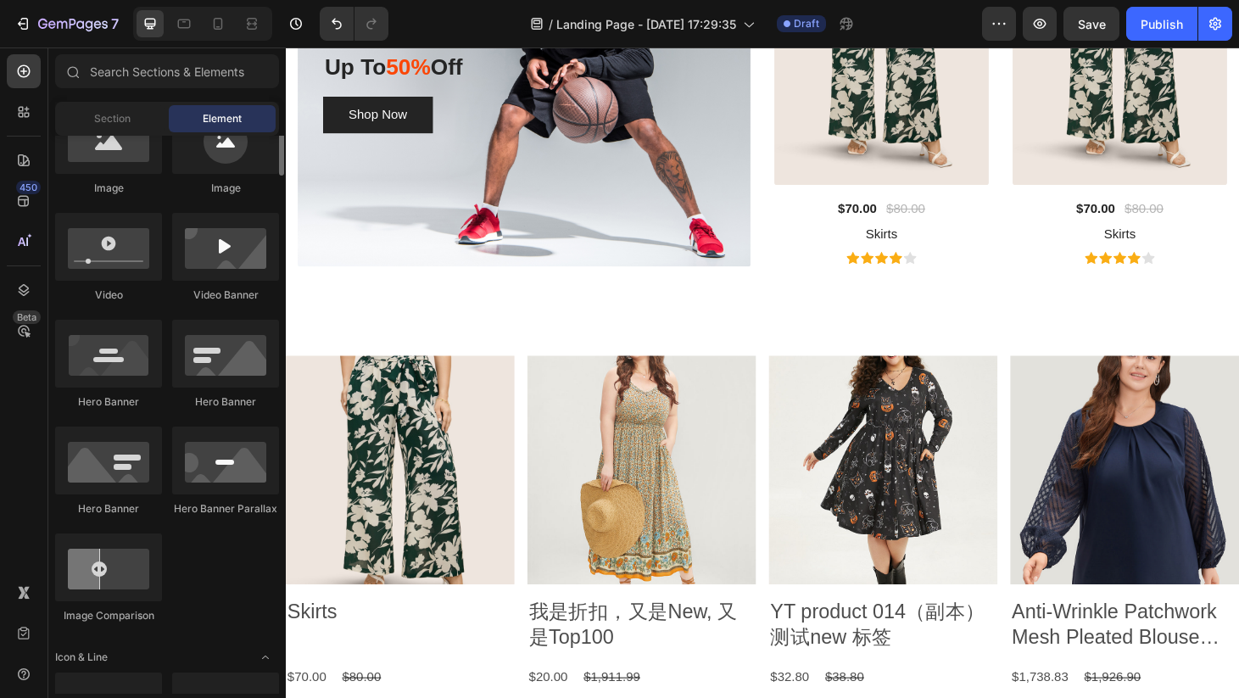
scroll to position [181, 0]
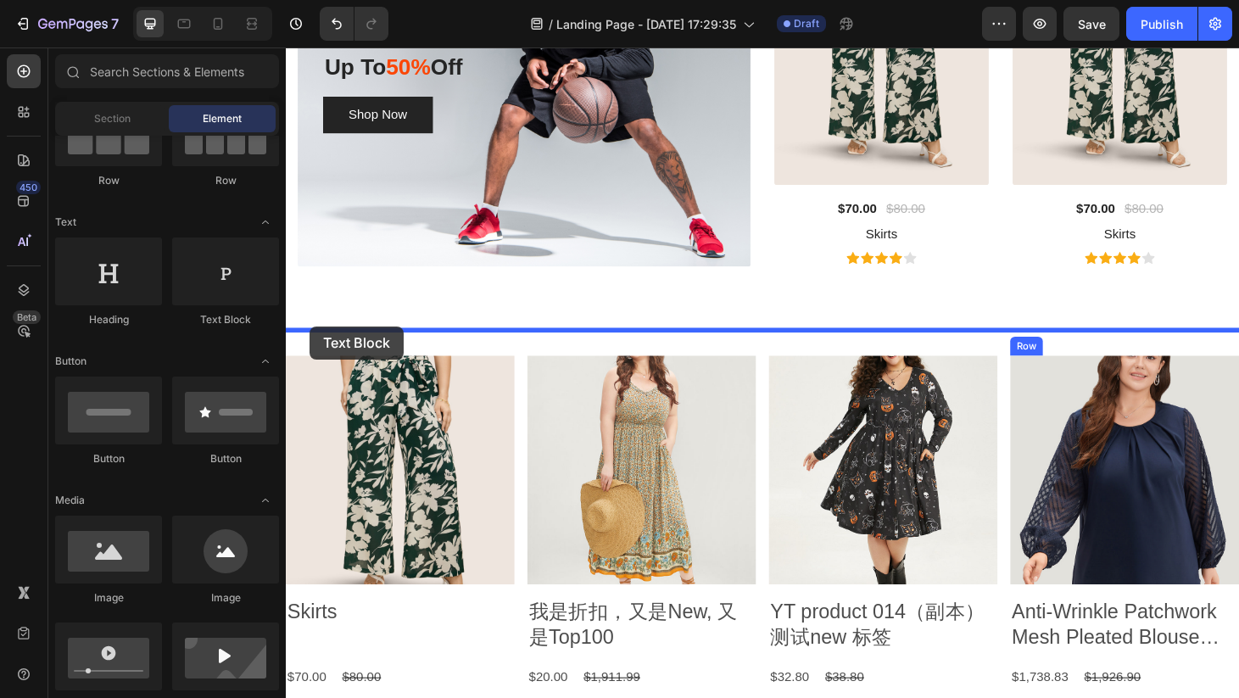
drag, startPoint x: 509, startPoint y: 320, endPoint x: 311, endPoint y: 345, distance: 199.2
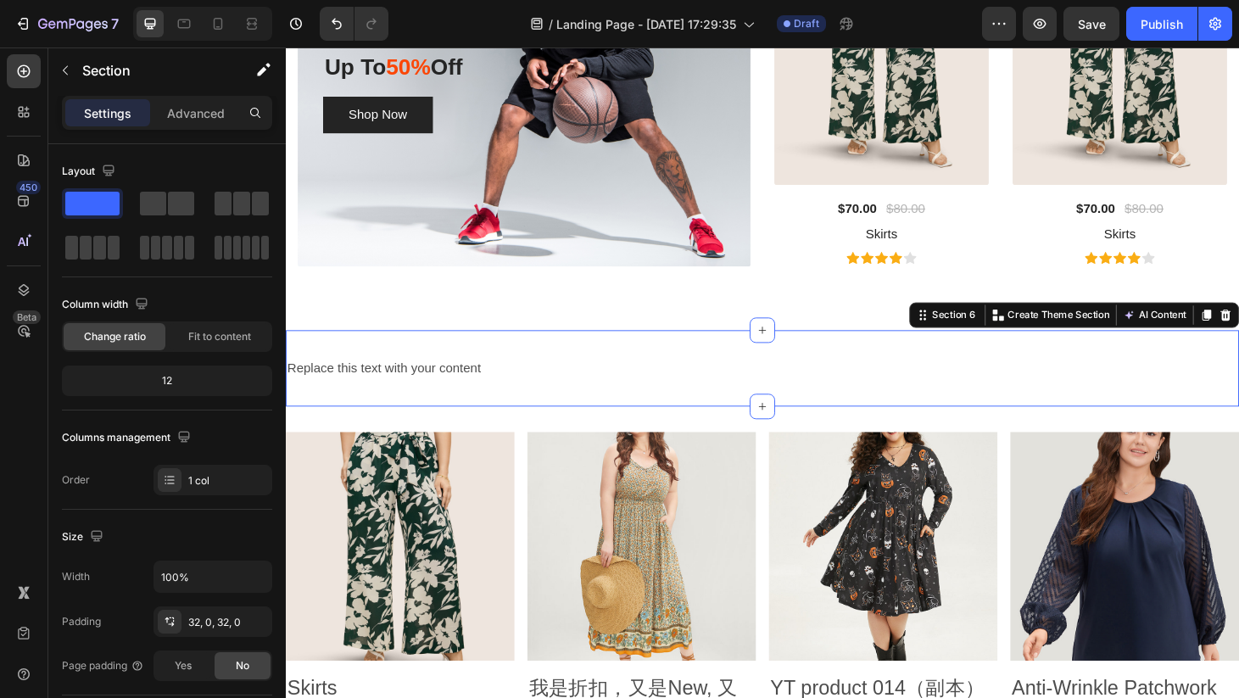
click at [487, 416] on div "Replace this text with your content Text Block Section 6 You can create reusabl…" at bounding box center [795, 390] width 1018 height 82
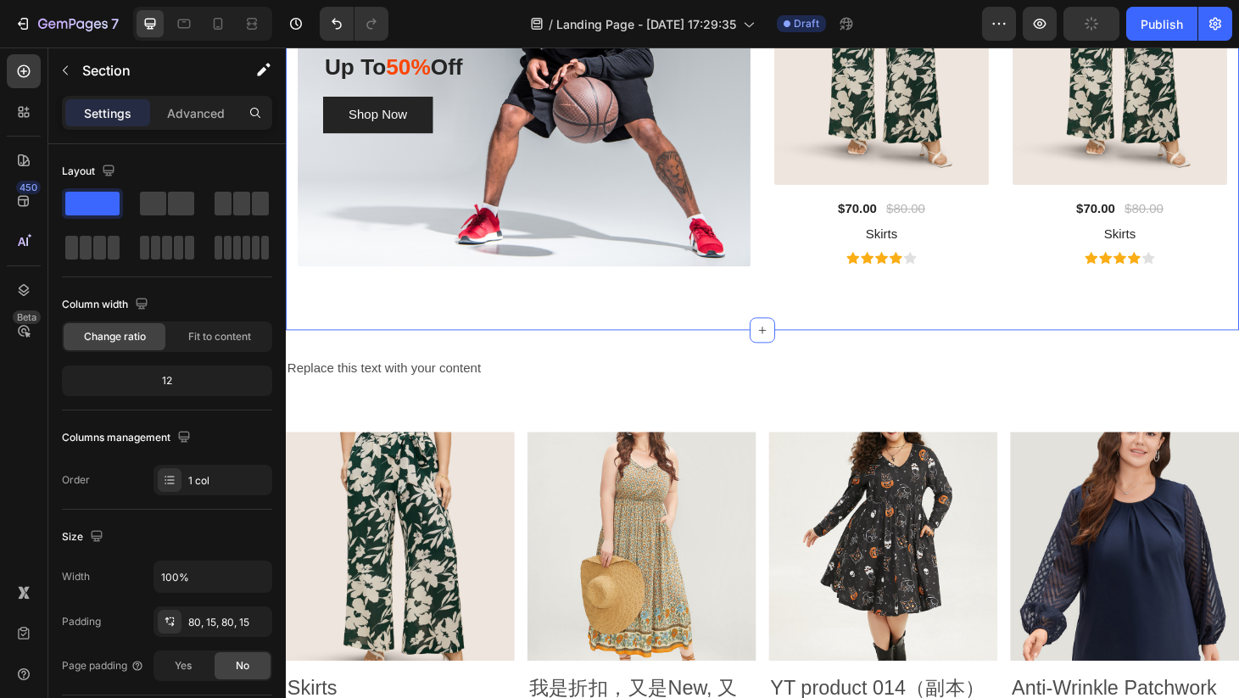
click at [892, 306] on div "Explore Our Best Sellers Heading The right pair of sunnies are the cherry on to…" at bounding box center [795, 26] width 1018 height 645
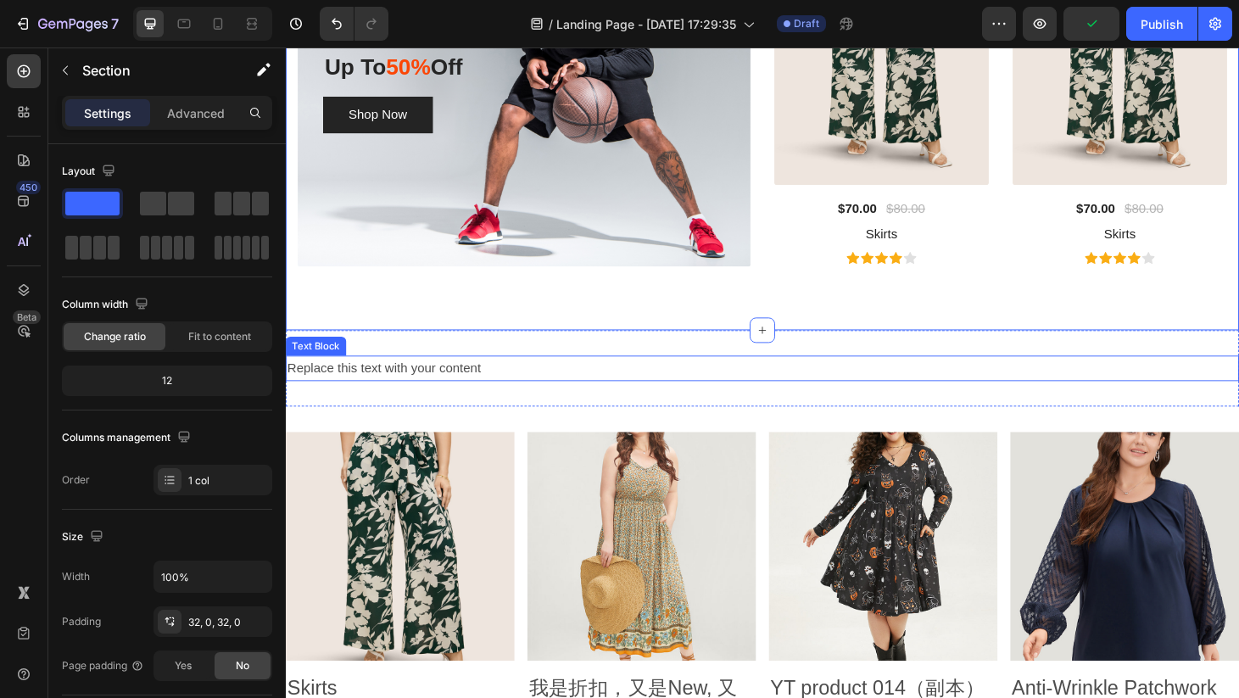
click at [627, 411] on div "Replace this text with your content Text Block Section 6" at bounding box center [795, 390] width 1018 height 82
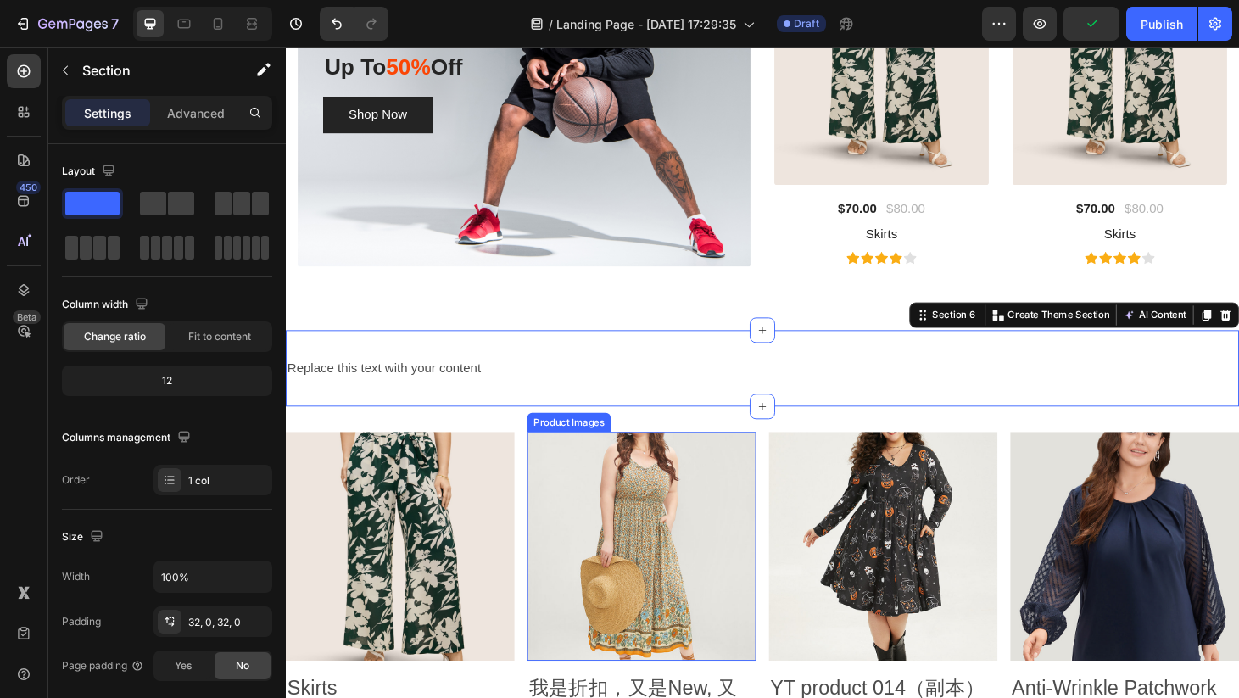
click at [617, 574] on img at bounding box center [666, 580] width 244 height 244
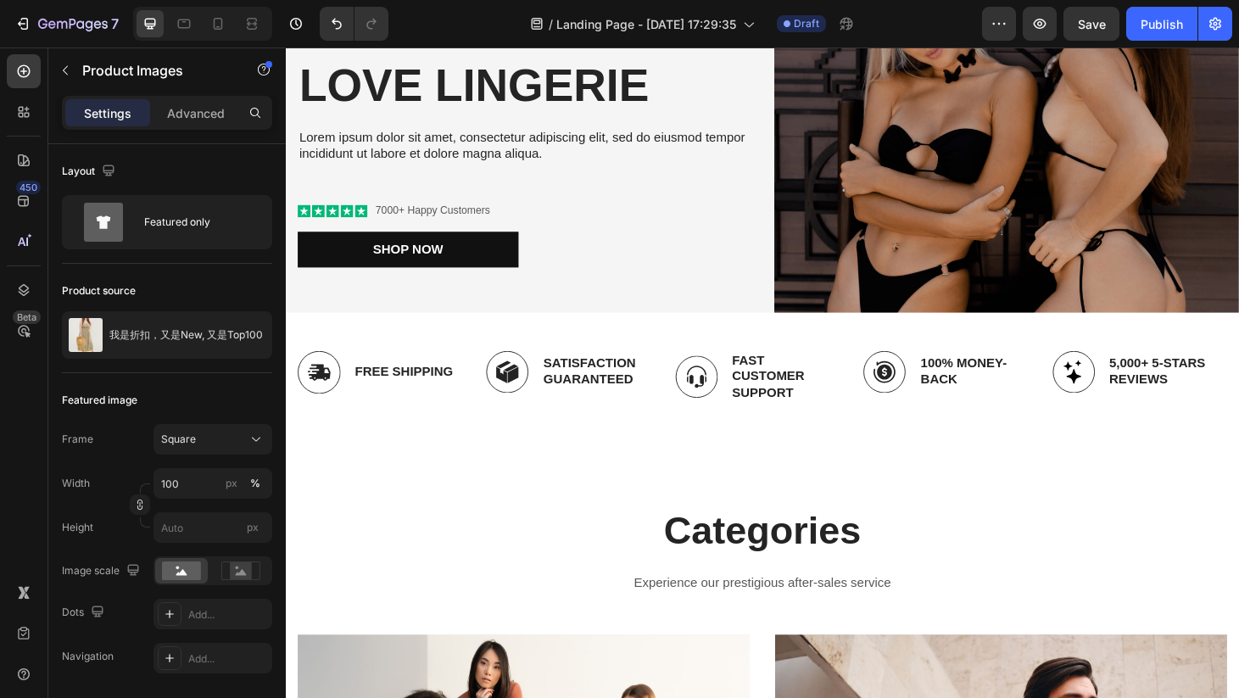
scroll to position [0, 0]
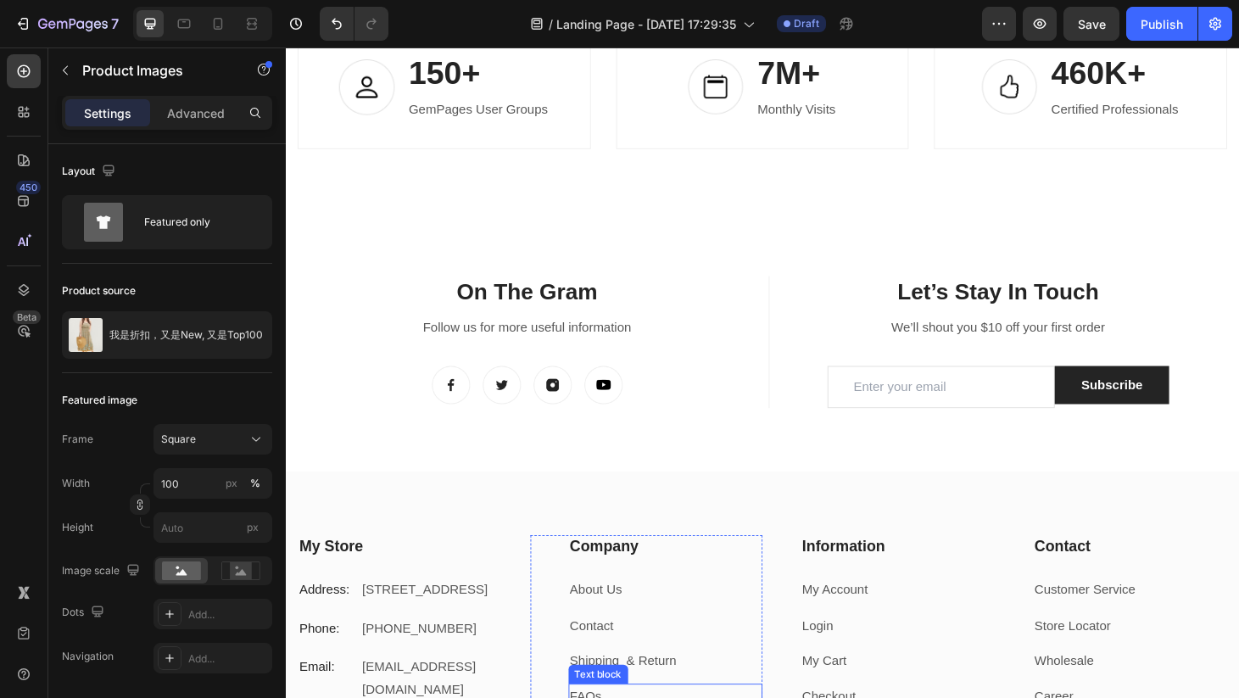
scroll to position [4586, 0]
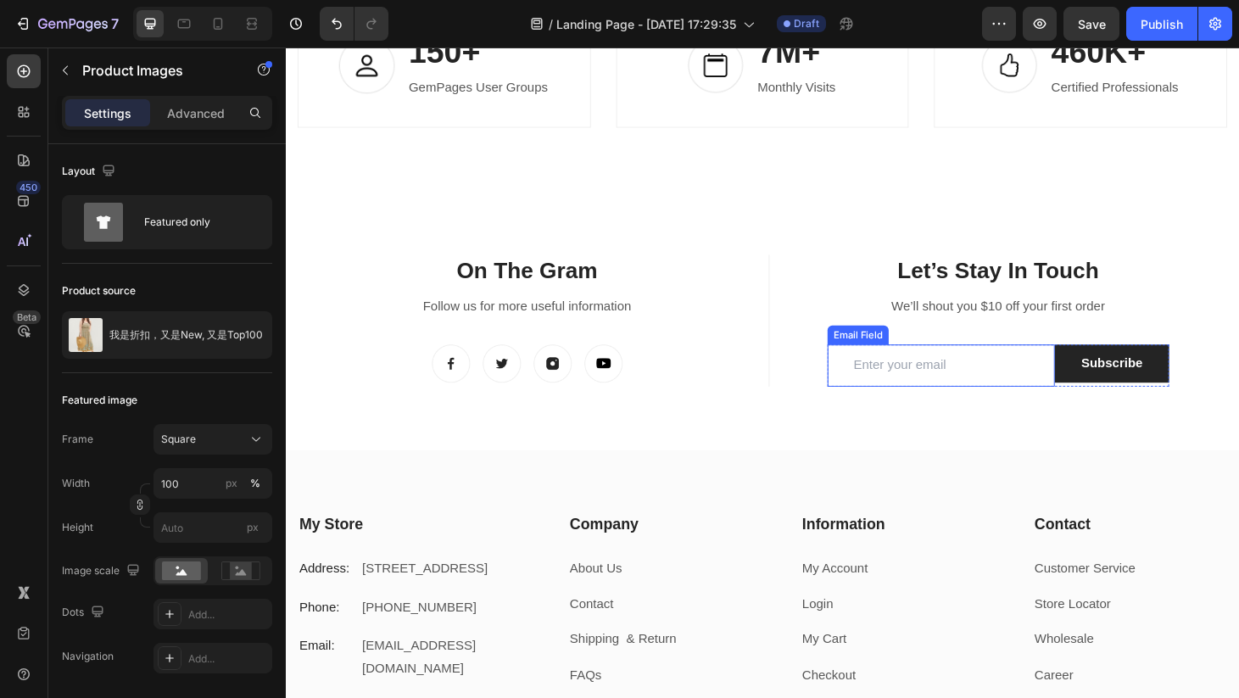
click at [895, 410] on input "email" at bounding box center [985, 387] width 243 height 45
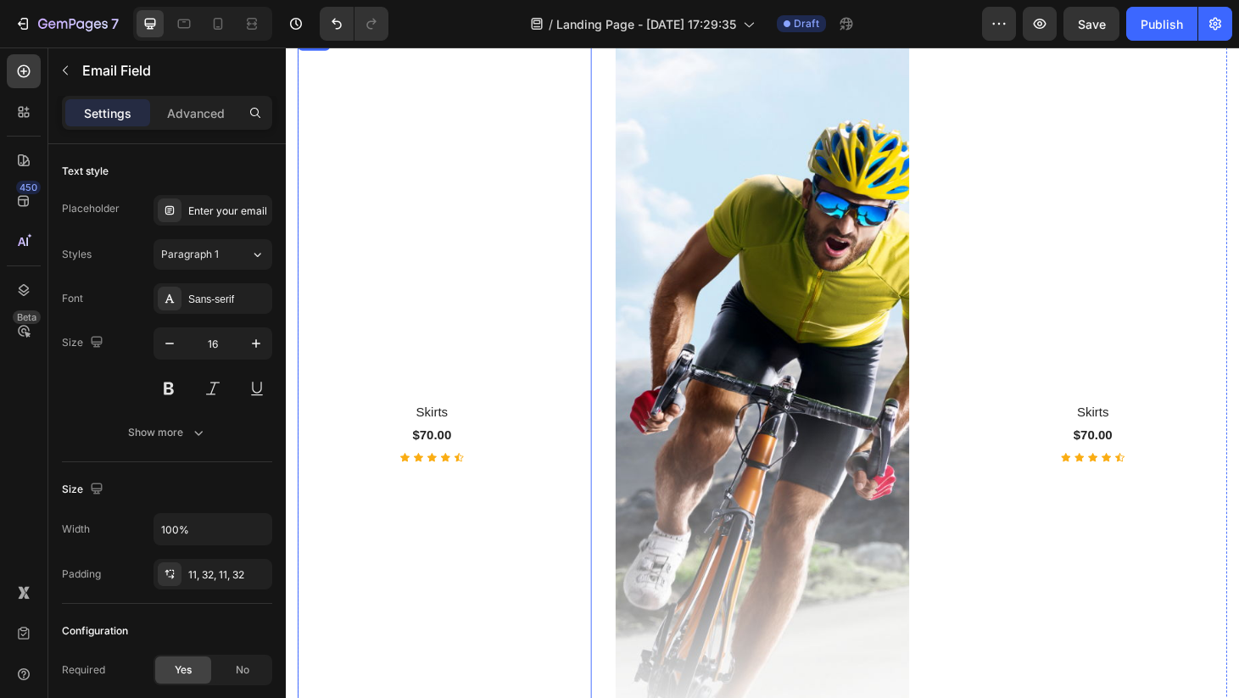
scroll to position [1449, 0]
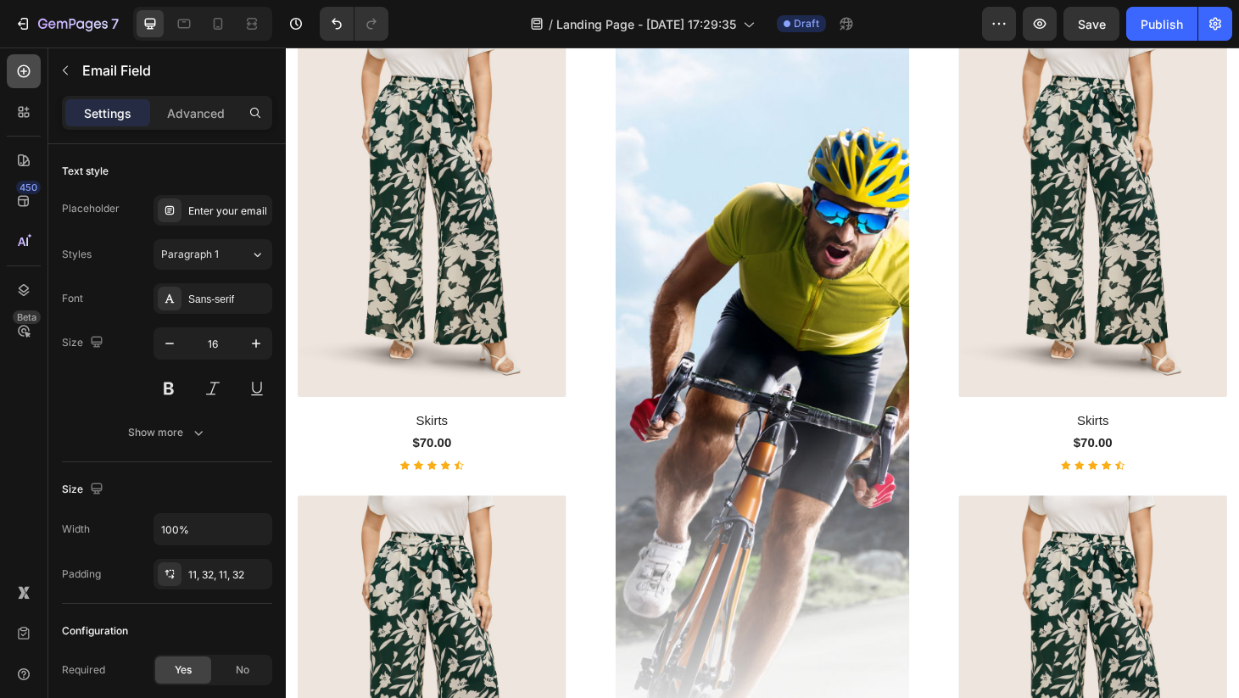
click at [24, 74] on icon at bounding box center [23, 71] width 17 height 17
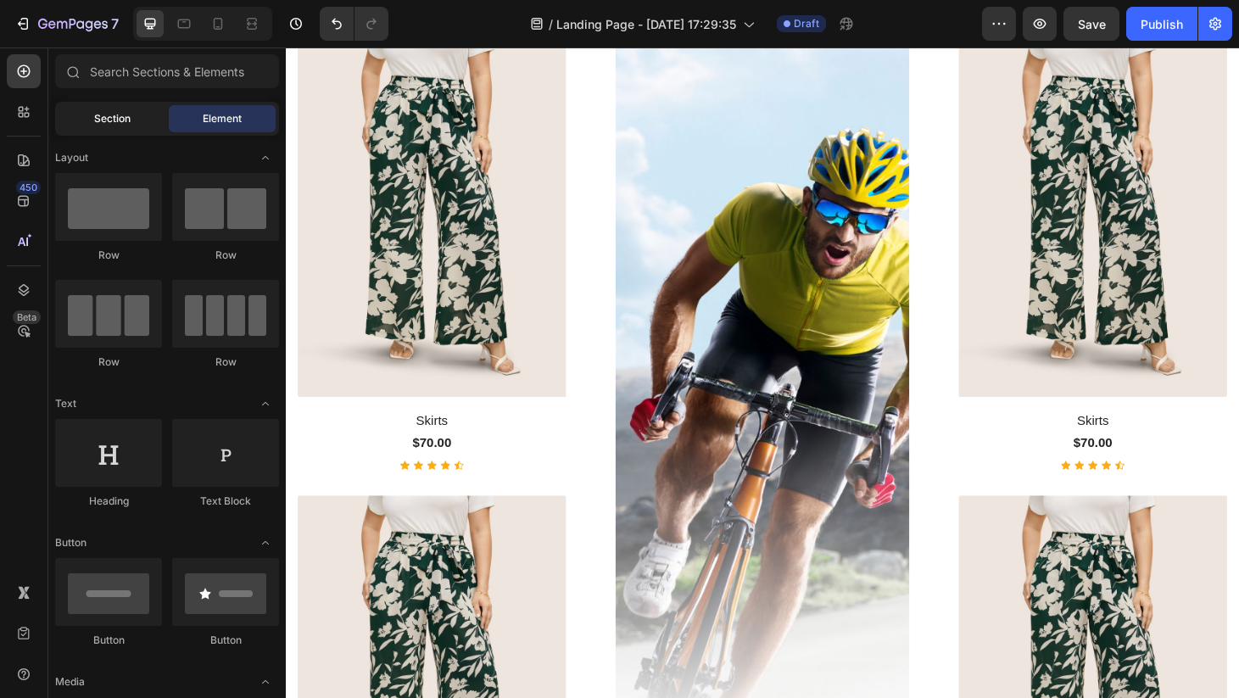
click at [131, 119] on div "Section" at bounding box center [112, 118] width 107 height 27
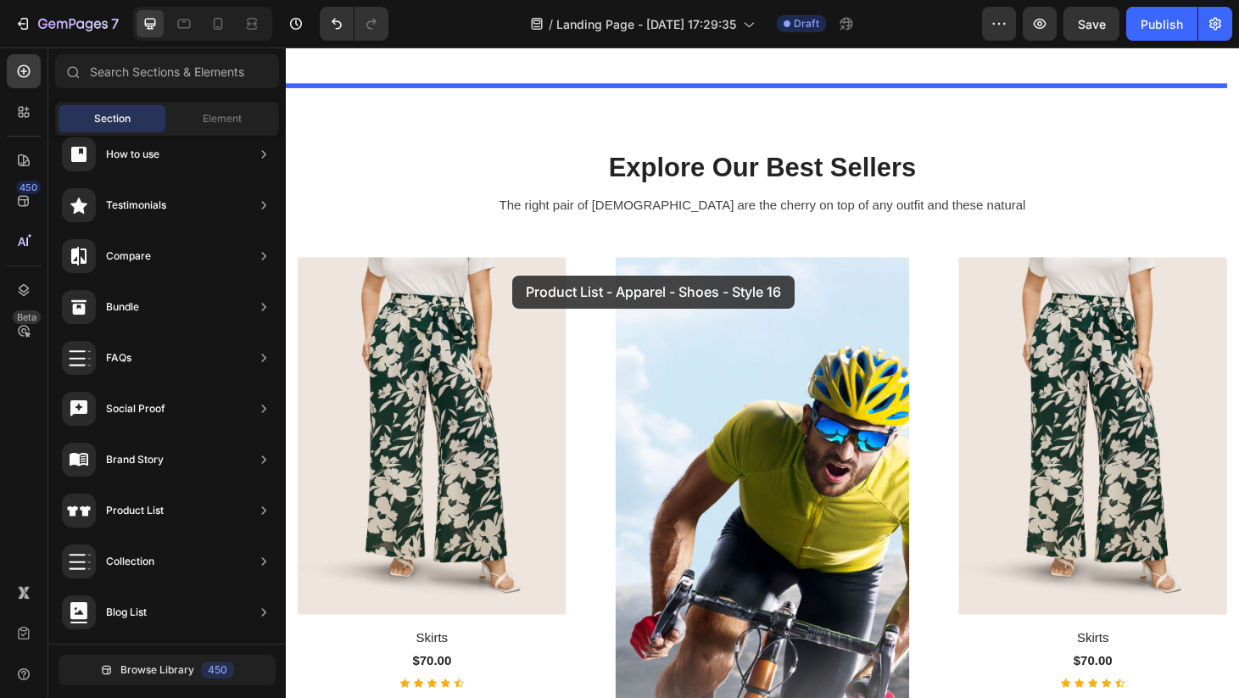
scroll to position [1202, 0]
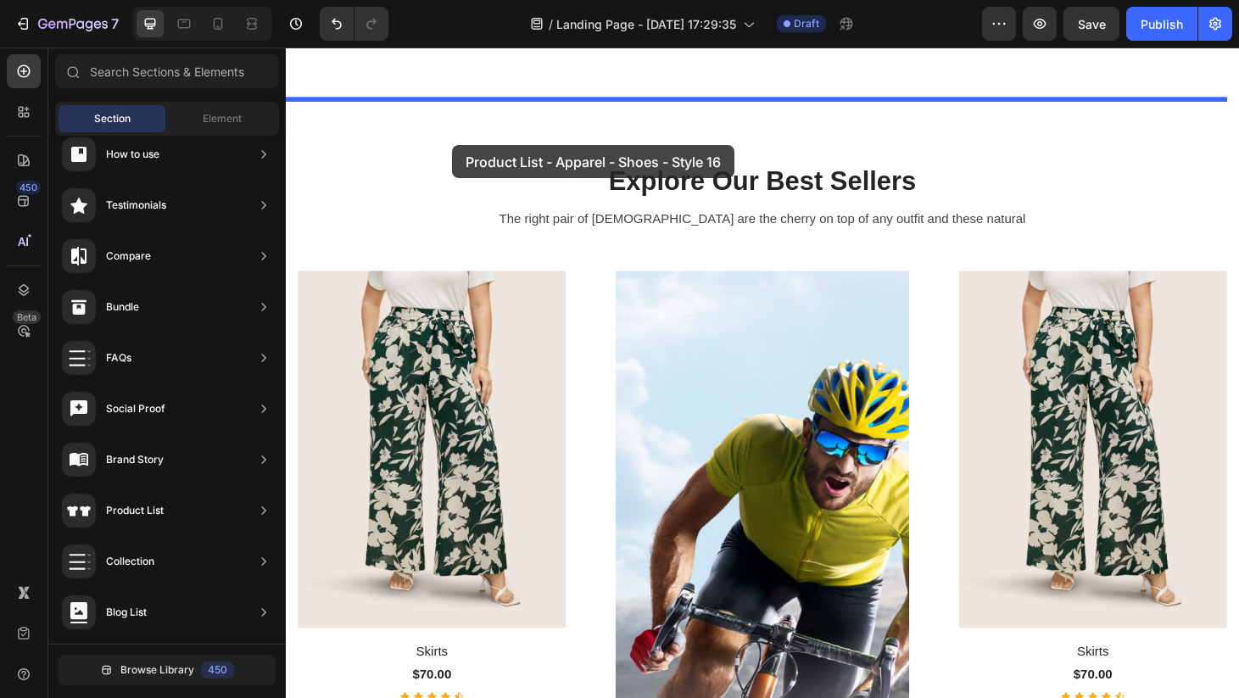
drag, startPoint x: 682, startPoint y: 348, endPoint x: 463, endPoint y: 152, distance: 293.7
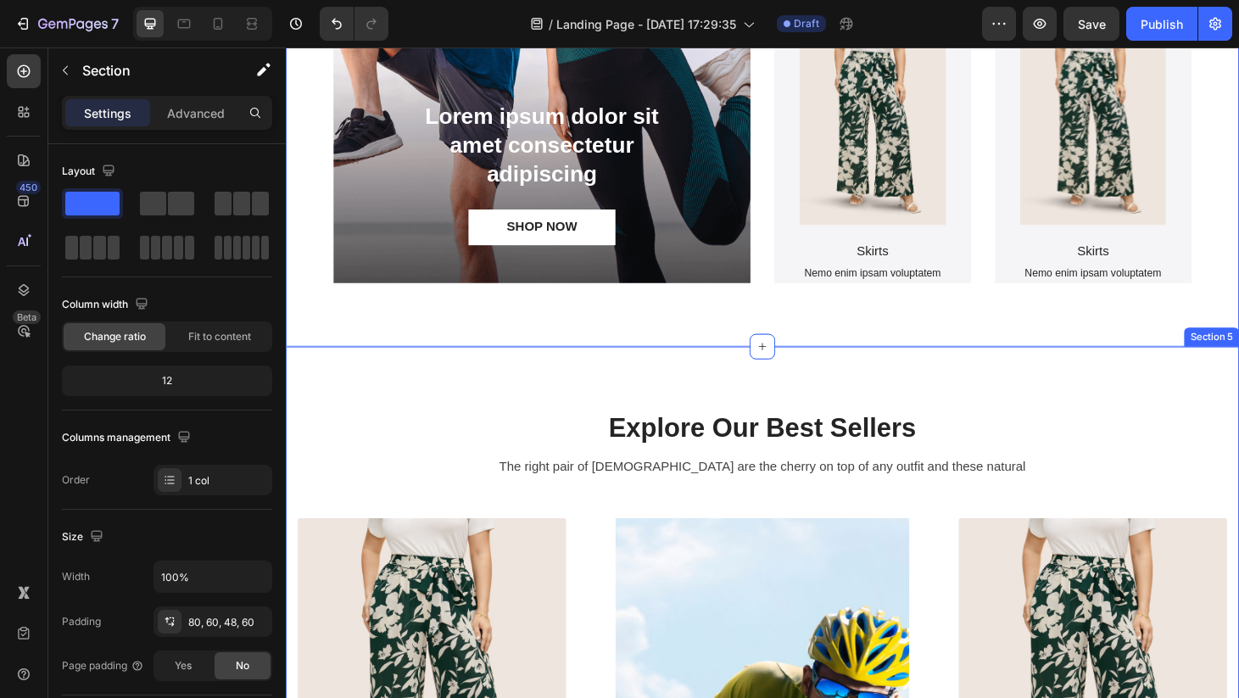
scroll to position [1739, 0]
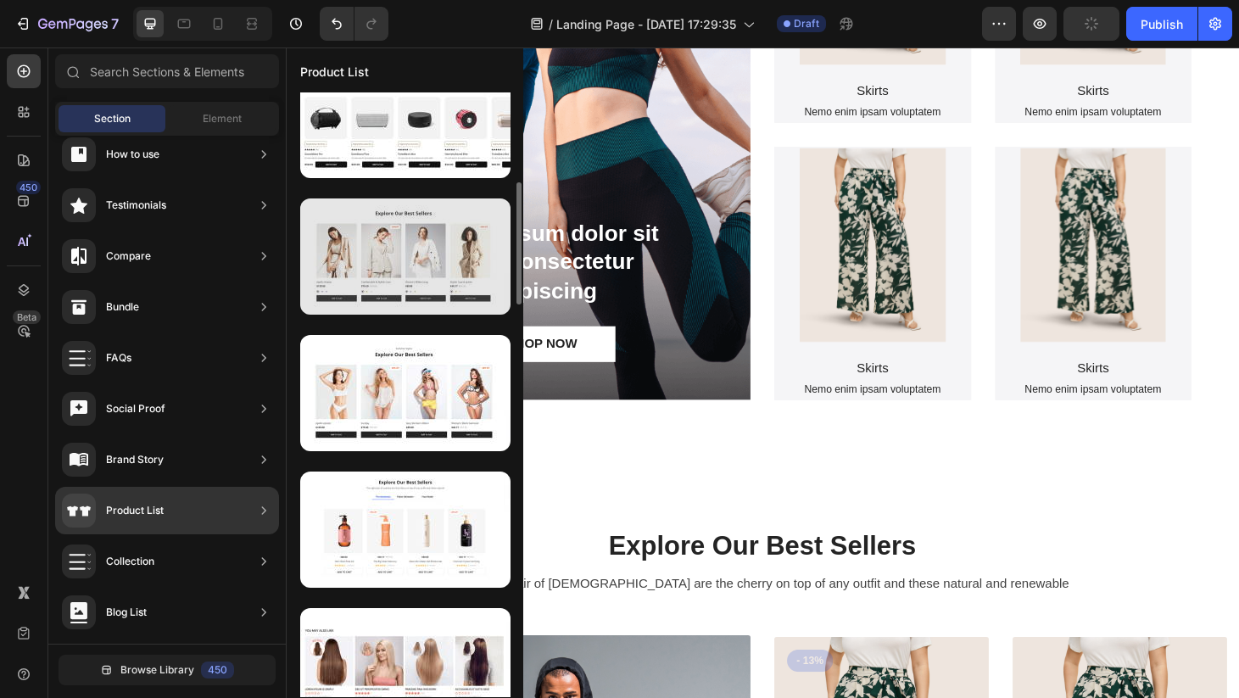
scroll to position [423, 0]
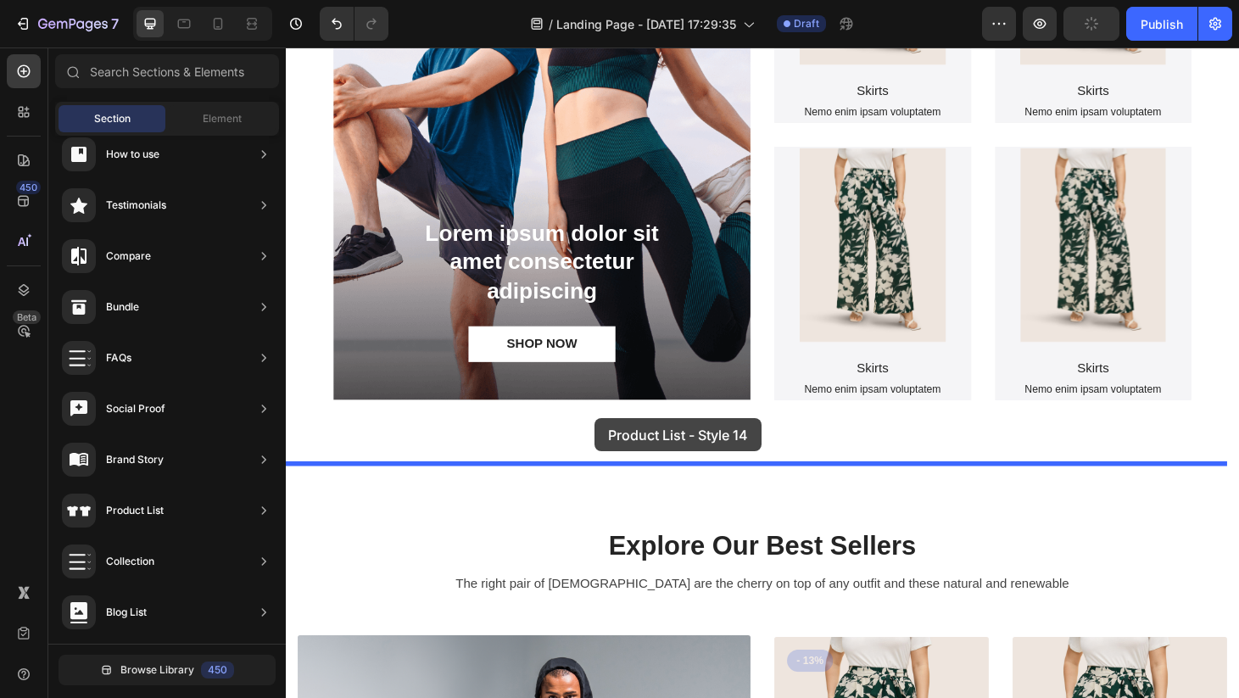
drag, startPoint x: 675, startPoint y: 329, endPoint x: 616, endPoint y: 444, distance: 129.0
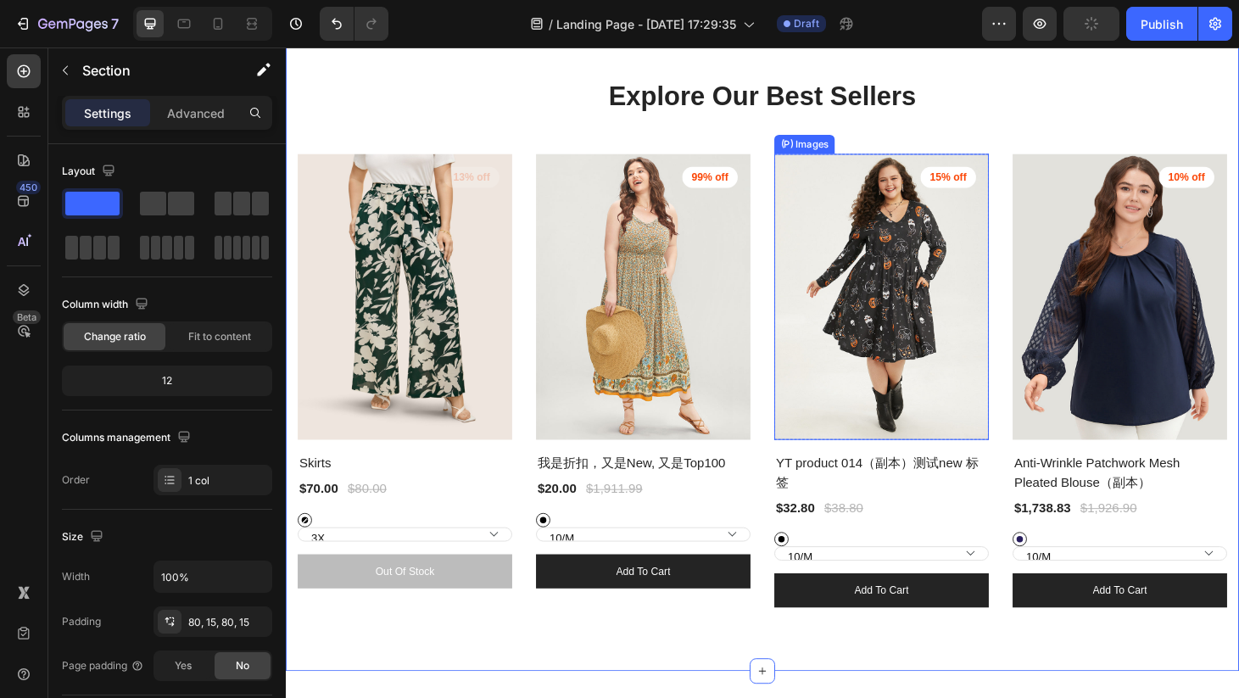
scroll to position [2088, 0]
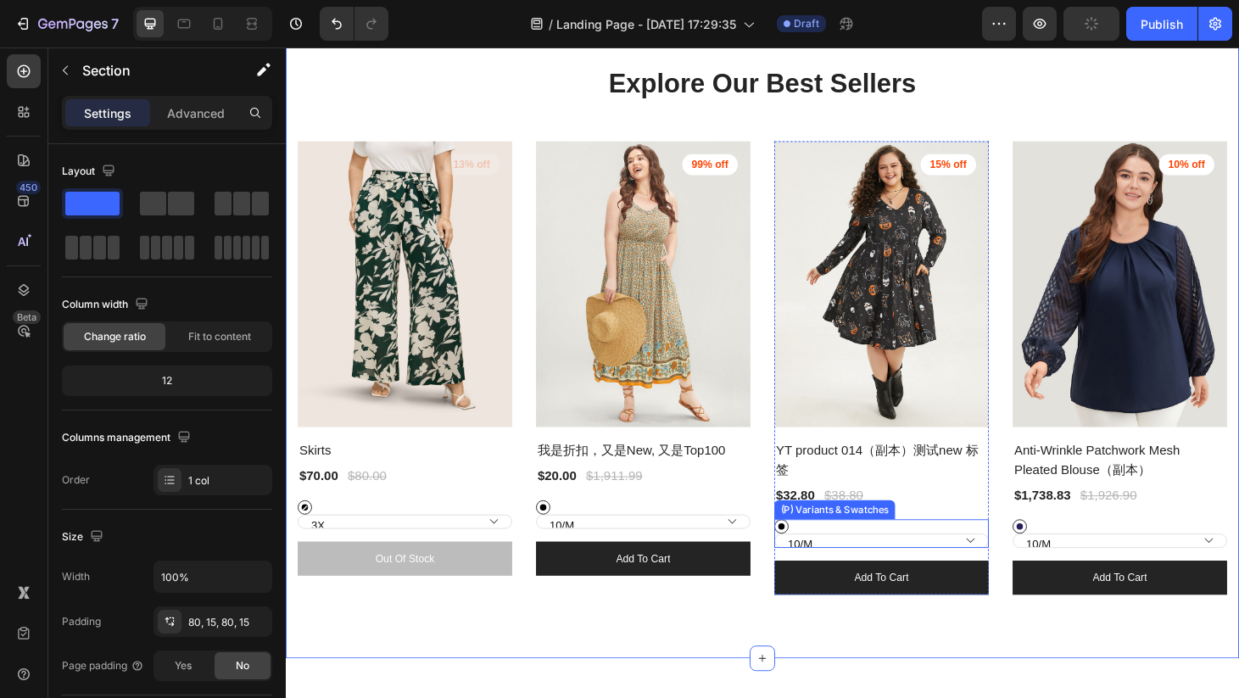
click at [528, 561] on select "10/M 12/L 14-16/1X 18-20/2X 22-24/3X 26/4X 28/5X 30/6X" at bounding box center [413, 553] width 229 height 15
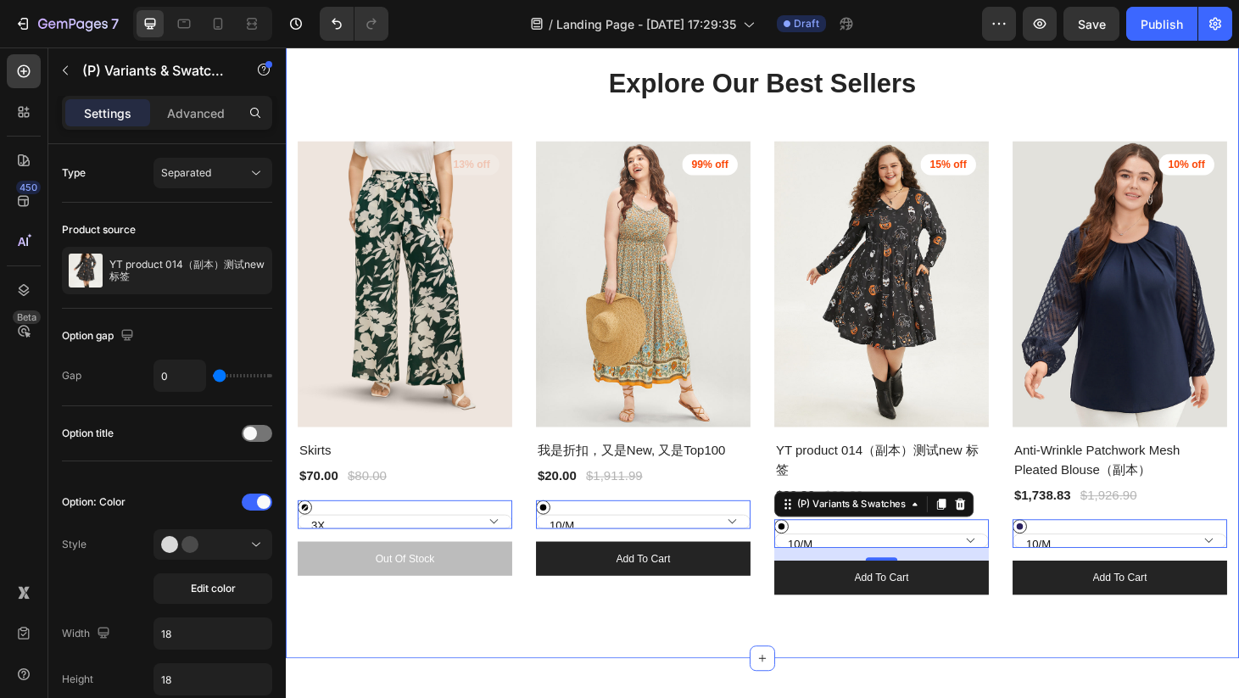
click at [568, 672] on div "Explore Our Best Sellers Heading Row (P) Images 13% off Product Badge Row Skirt…" at bounding box center [795, 349] width 1018 height 701
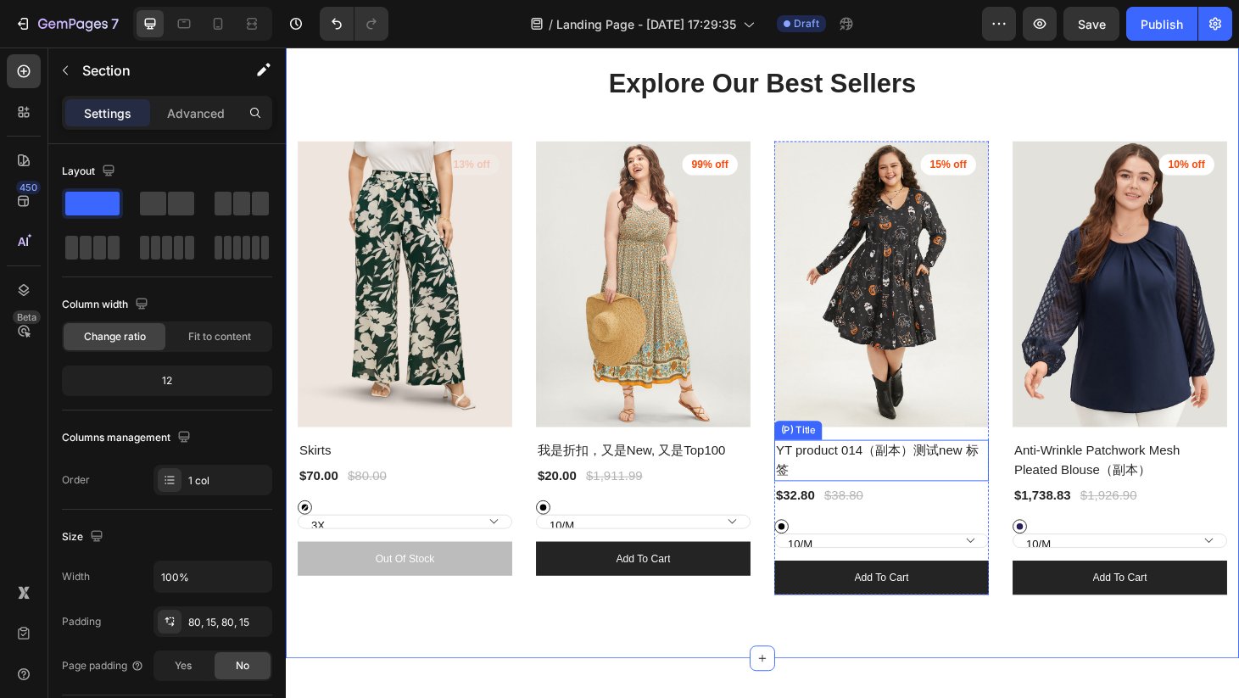
click at [946, 477] on h2 "YT product 014（副本）测试new 标签" at bounding box center [921, 488] width 229 height 44
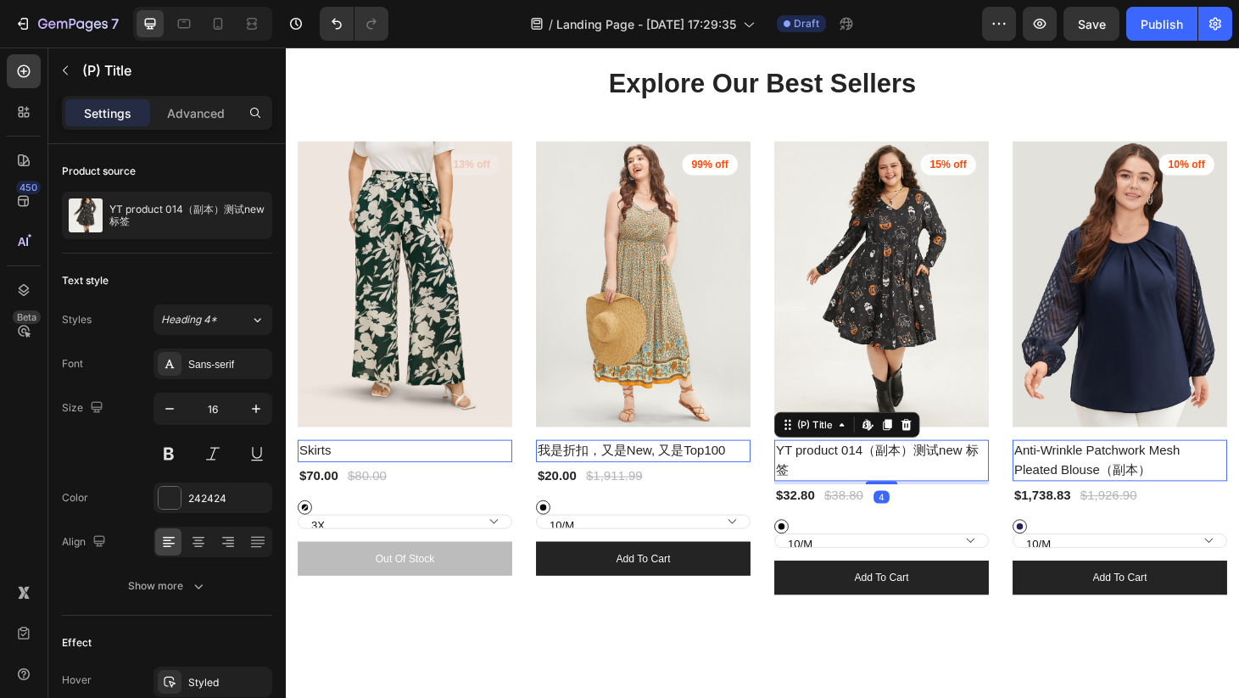
click at [946, 477] on h2 "YT product 014（副本）测试new 标签" at bounding box center [921, 488] width 229 height 44
click at [944, 474] on h2 "YT product 014（副本）测试new 标签" at bounding box center [921, 488] width 229 height 44
click at [286, 47] on icon at bounding box center [286, 47] width 0 height 0
click at [347, 449] on div "(P) Title" at bounding box center [325, 456] width 44 height 15
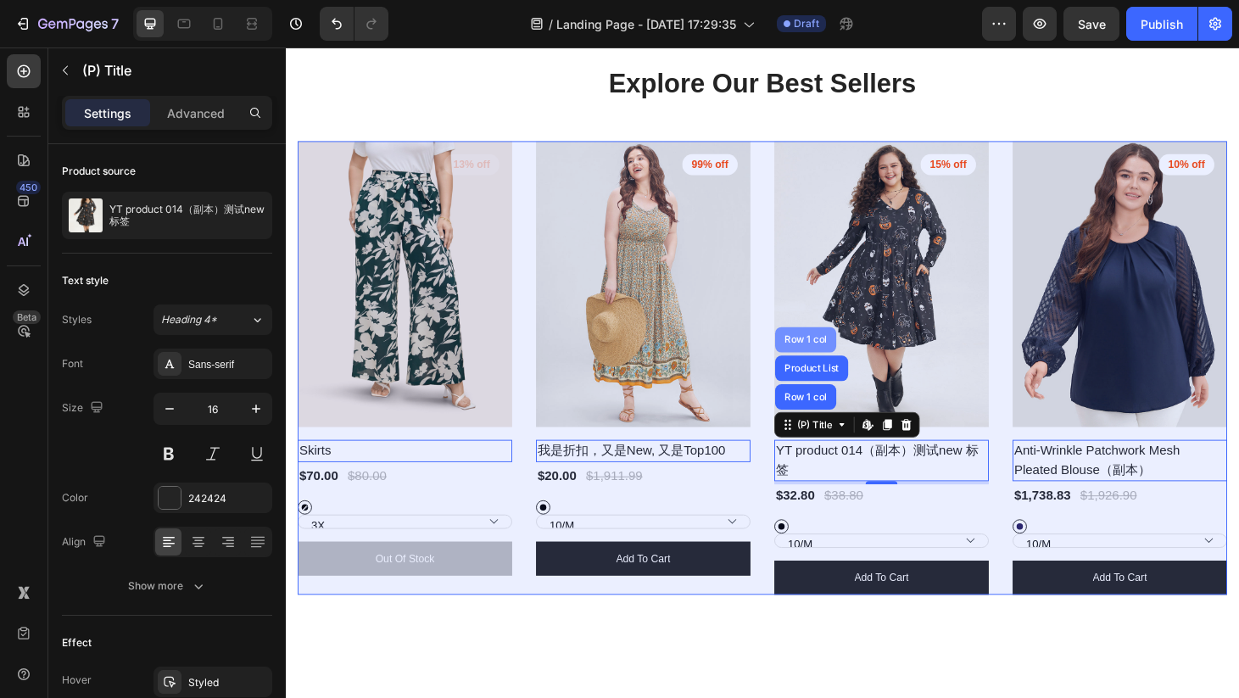
click at [847, 360] on div "Row 1 col" at bounding box center [841, 360] width 52 height 10
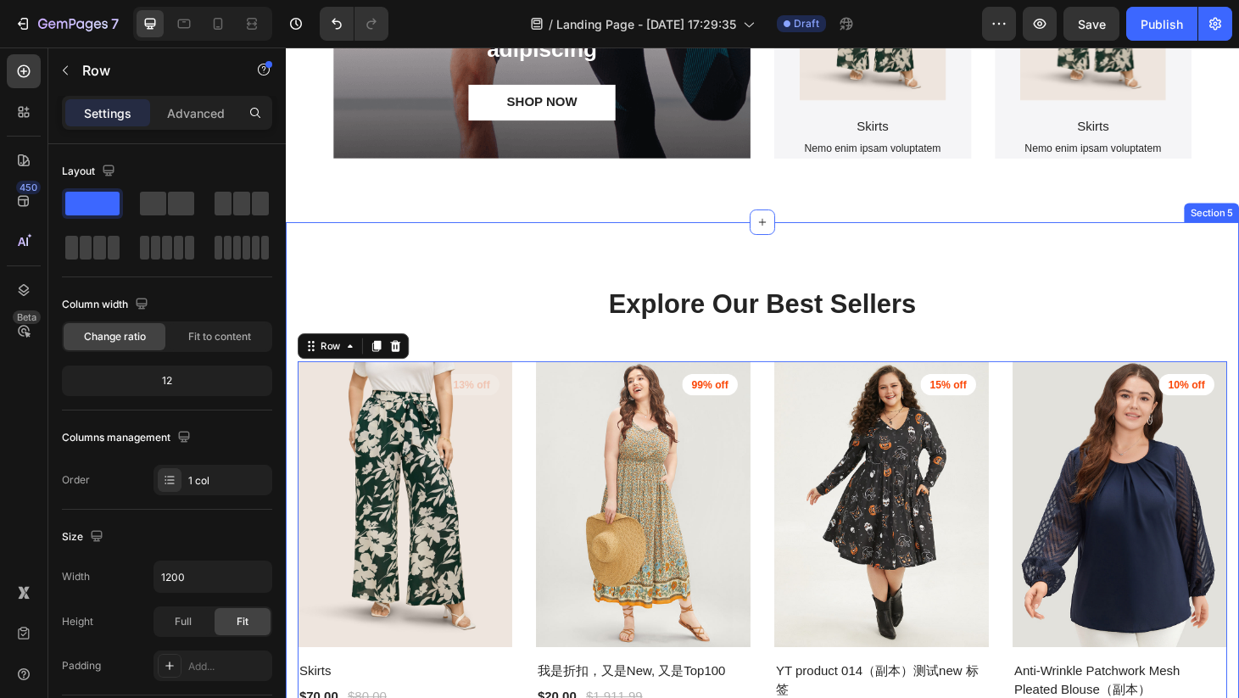
scroll to position [1822, 0]
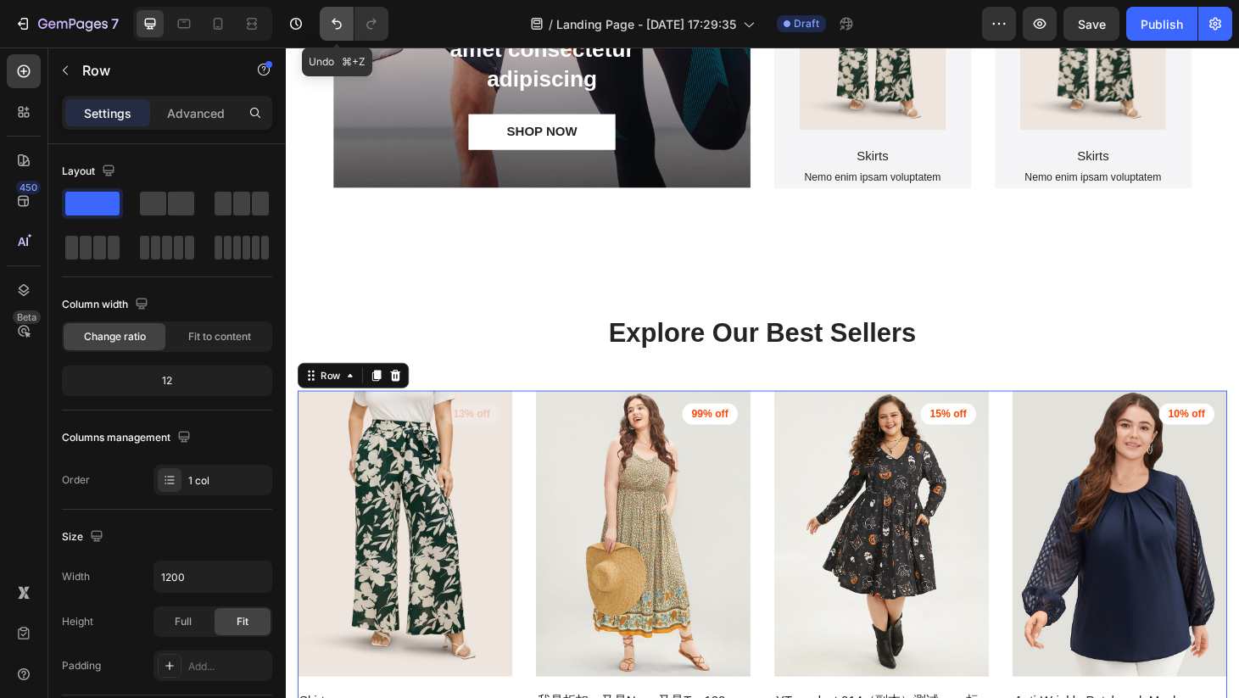
click at [334, 16] on icon "Undo/Redo" at bounding box center [336, 23] width 17 height 17
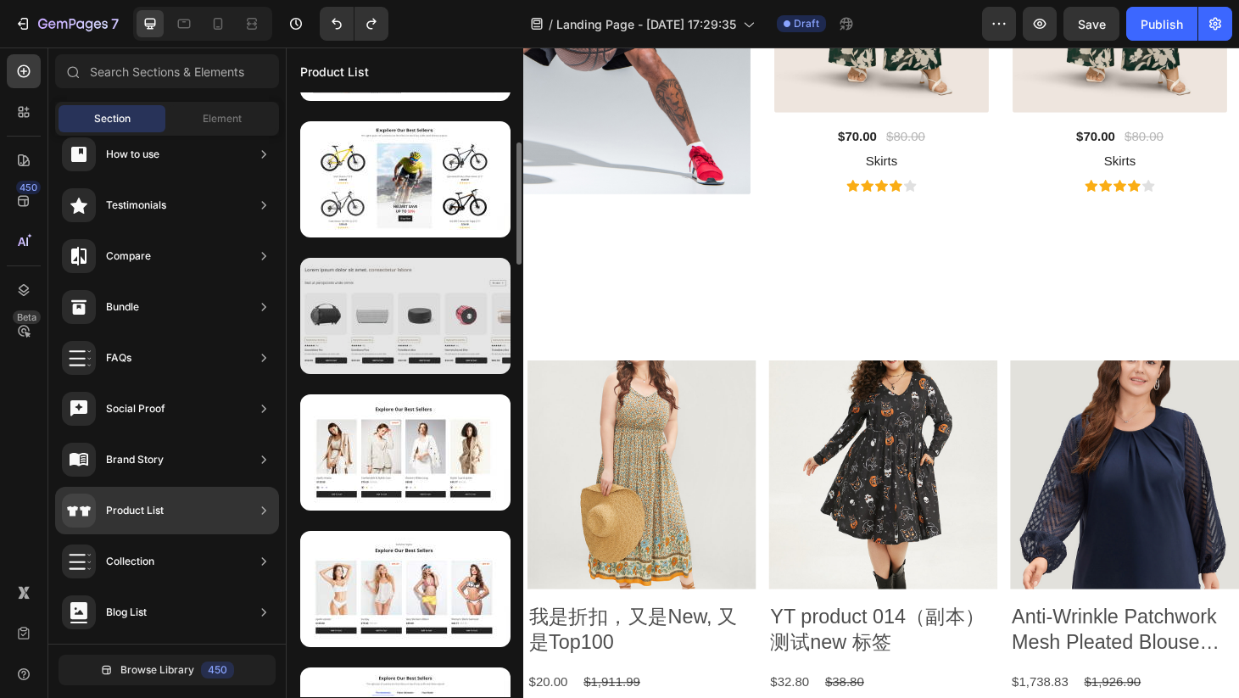
scroll to position [250, 0]
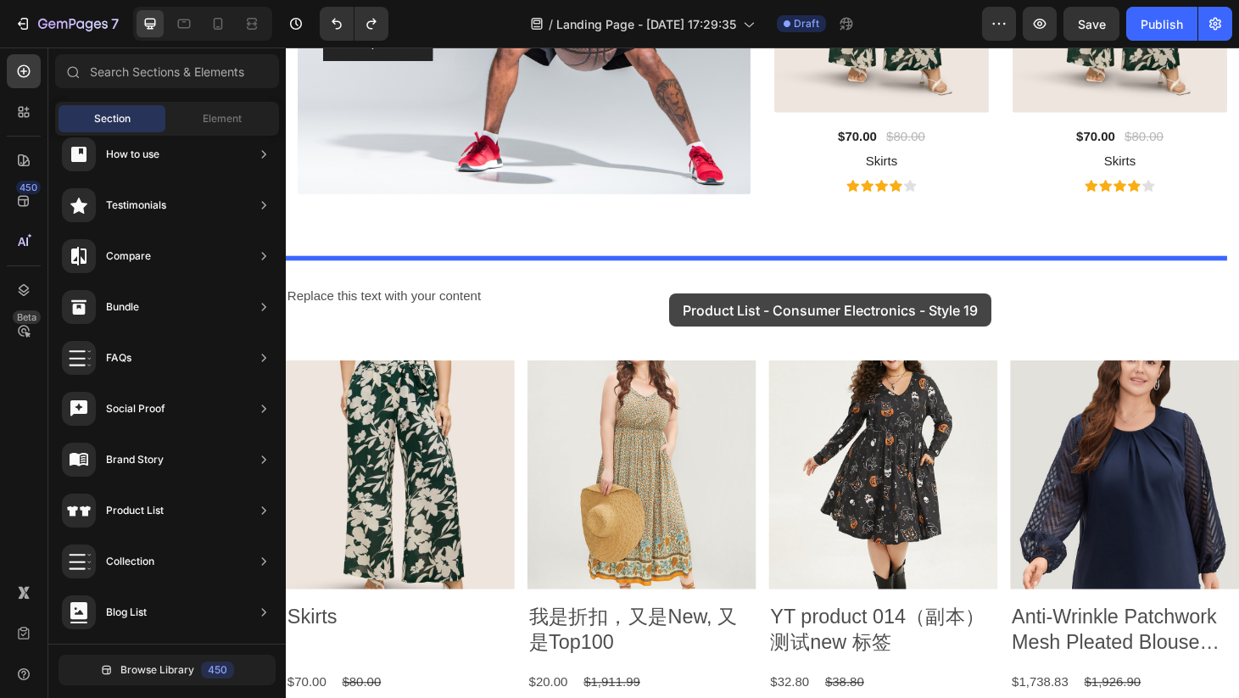
drag, startPoint x: 666, startPoint y: 374, endPoint x: 695, endPoint y: 310, distance: 70.2
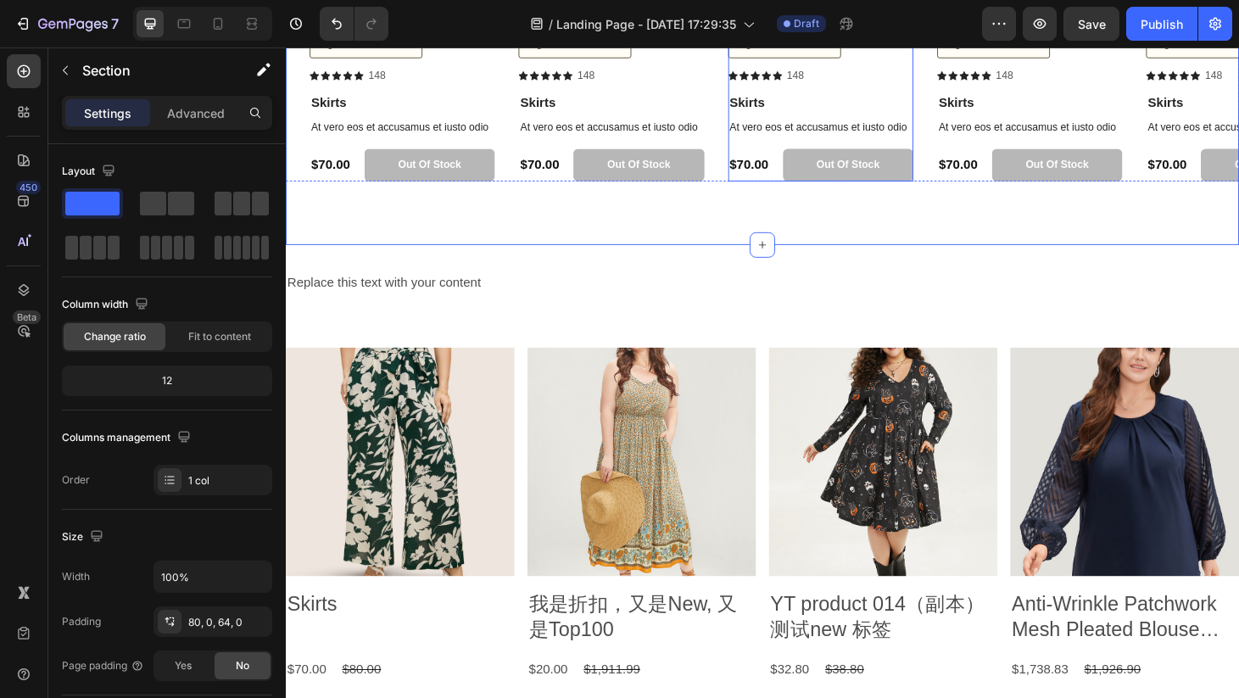
scroll to position [3214, 0]
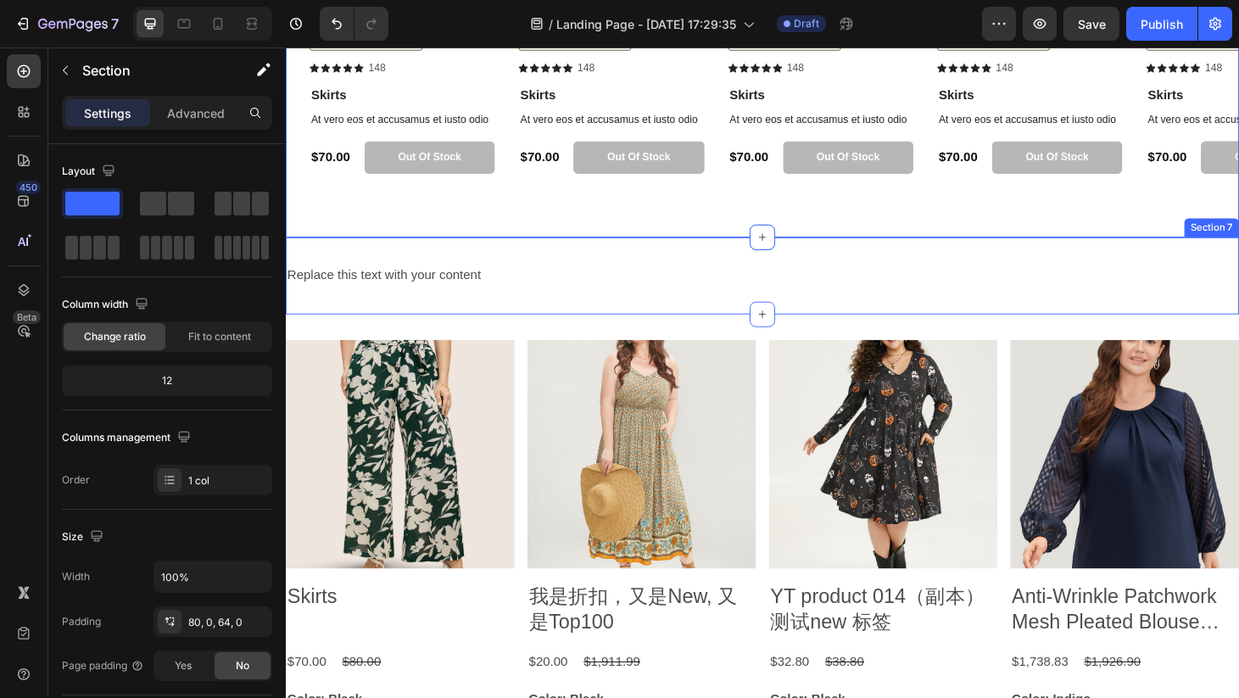
click at [930, 286] on div "Replace this text with your content Text Block Section 7" at bounding box center [795, 291] width 1018 height 82
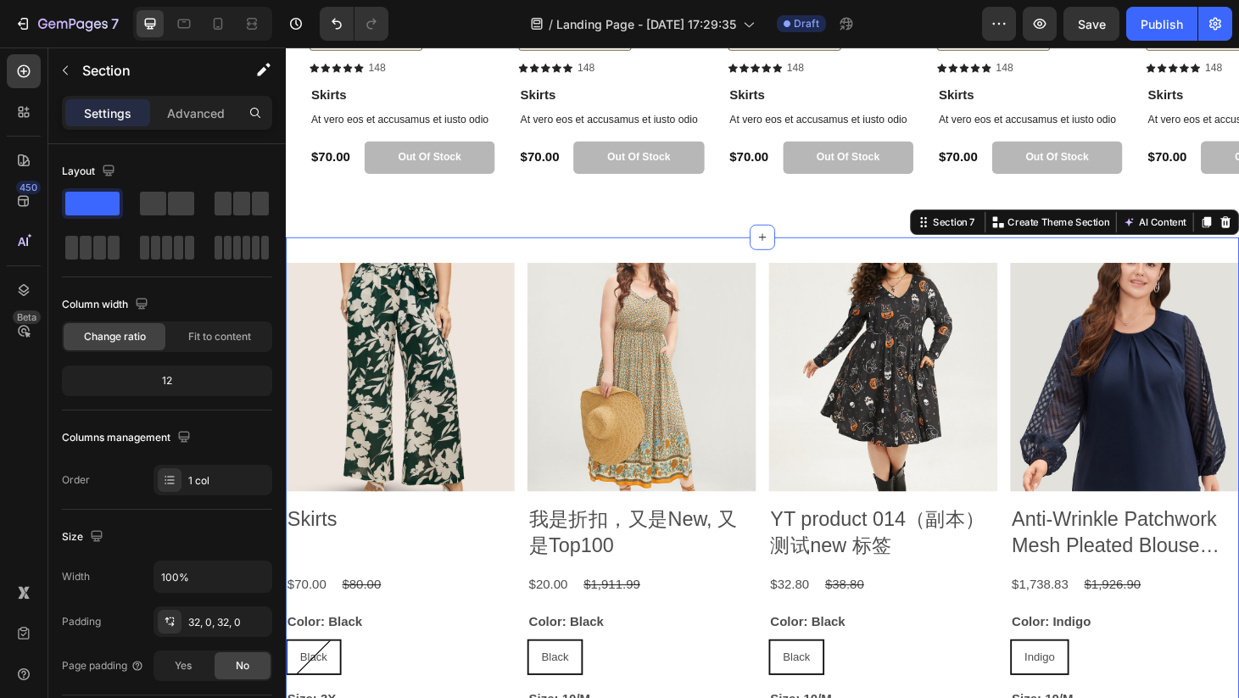
click at [998, 276] on div "Product Images Skirts Product Title $70.00 Product Price Product Price $80.00 P…" at bounding box center [795, 622] width 1018 height 745
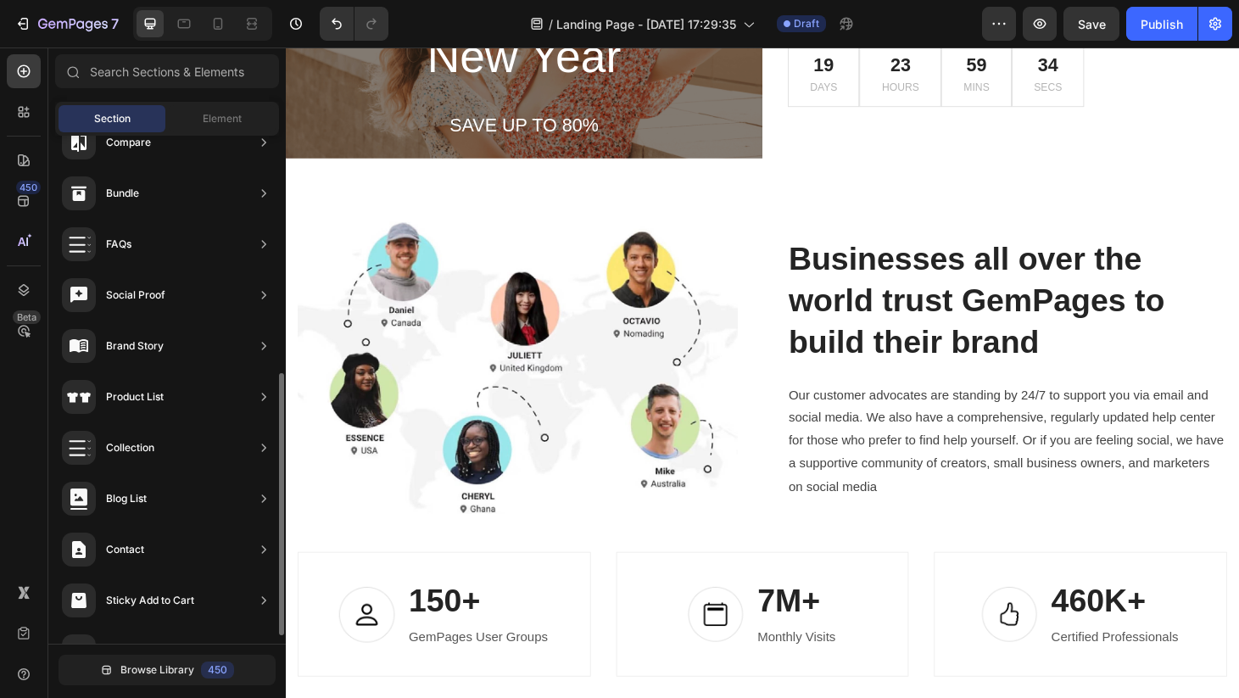
scroll to position [445, 0]
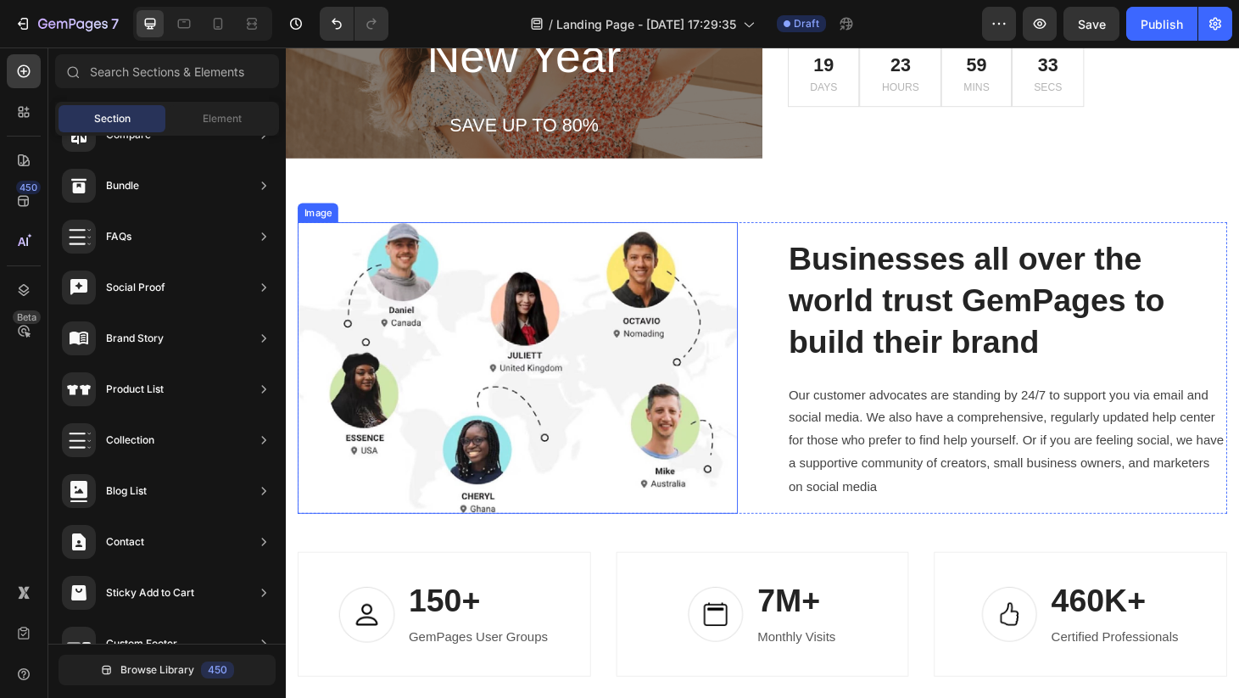
click at [748, 254] on img at bounding box center [534, 390] width 470 height 312
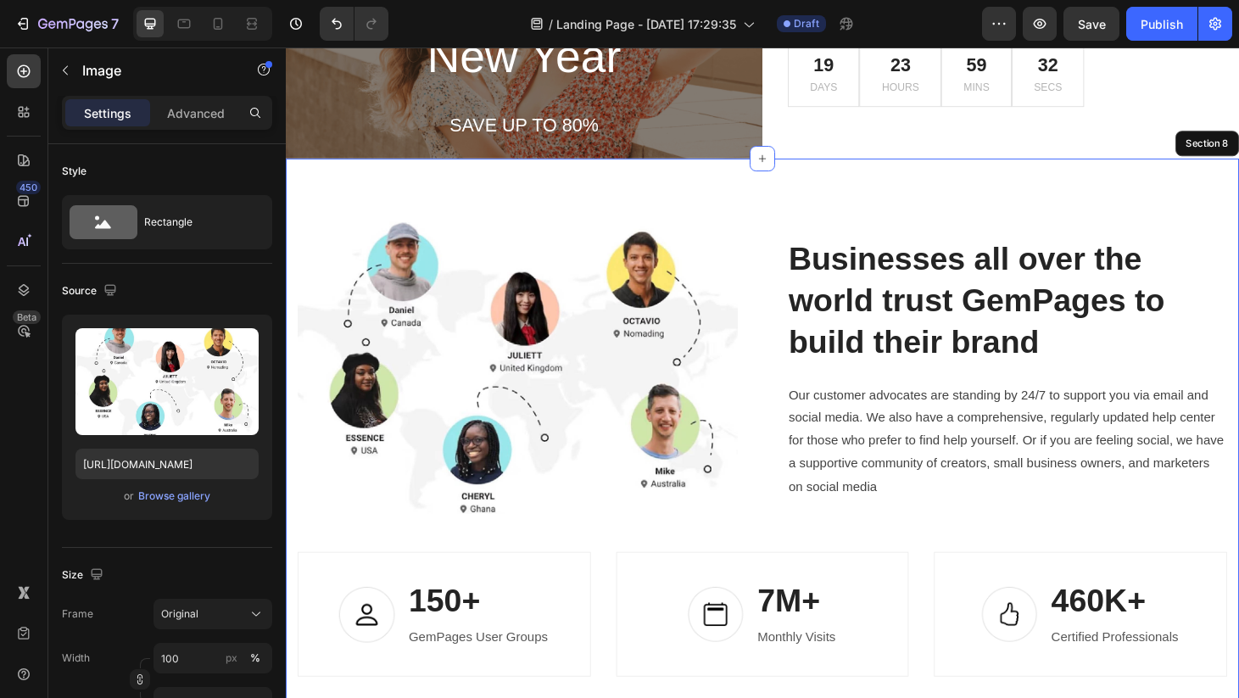
click at [861, 212] on div "Image 0 Businesses all over the world trust GemPages to build their brand Headi…" at bounding box center [795, 476] width 1018 height 621
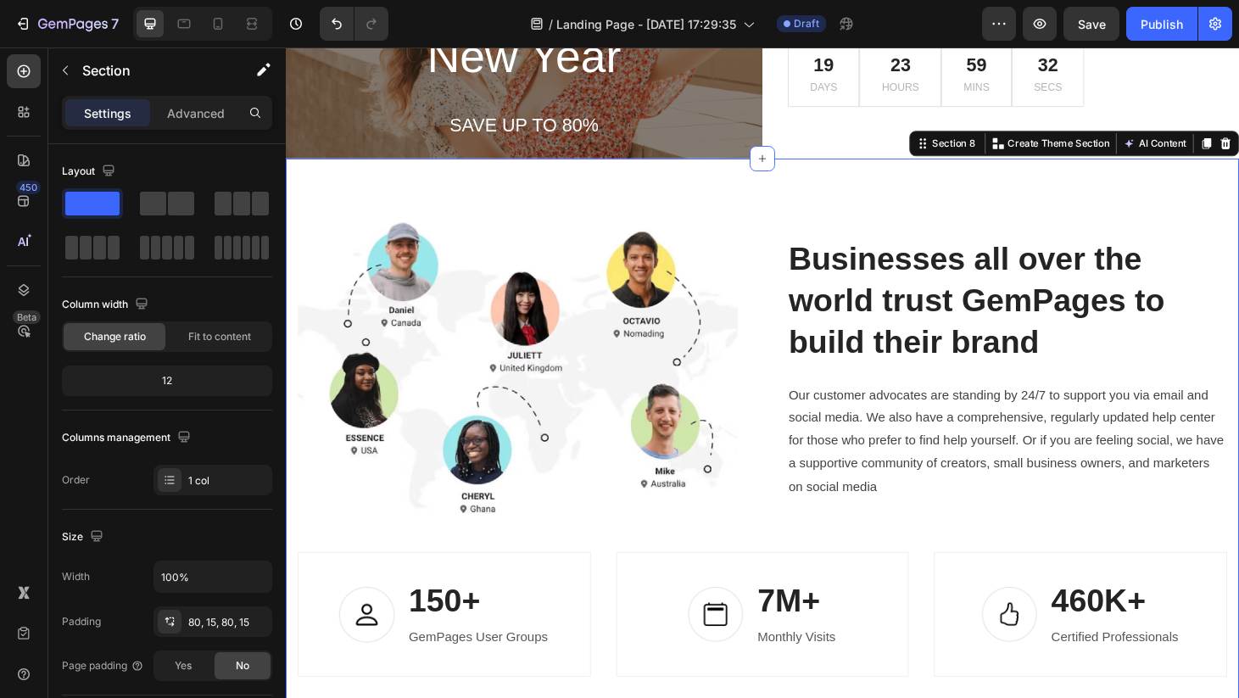
click at [776, 197] on div "Image Businesses all over the world trust GemPages to build their brand Heading…" at bounding box center [795, 476] width 1018 height 621
click at [659, 243] on img at bounding box center [534, 390] width 470 height 312
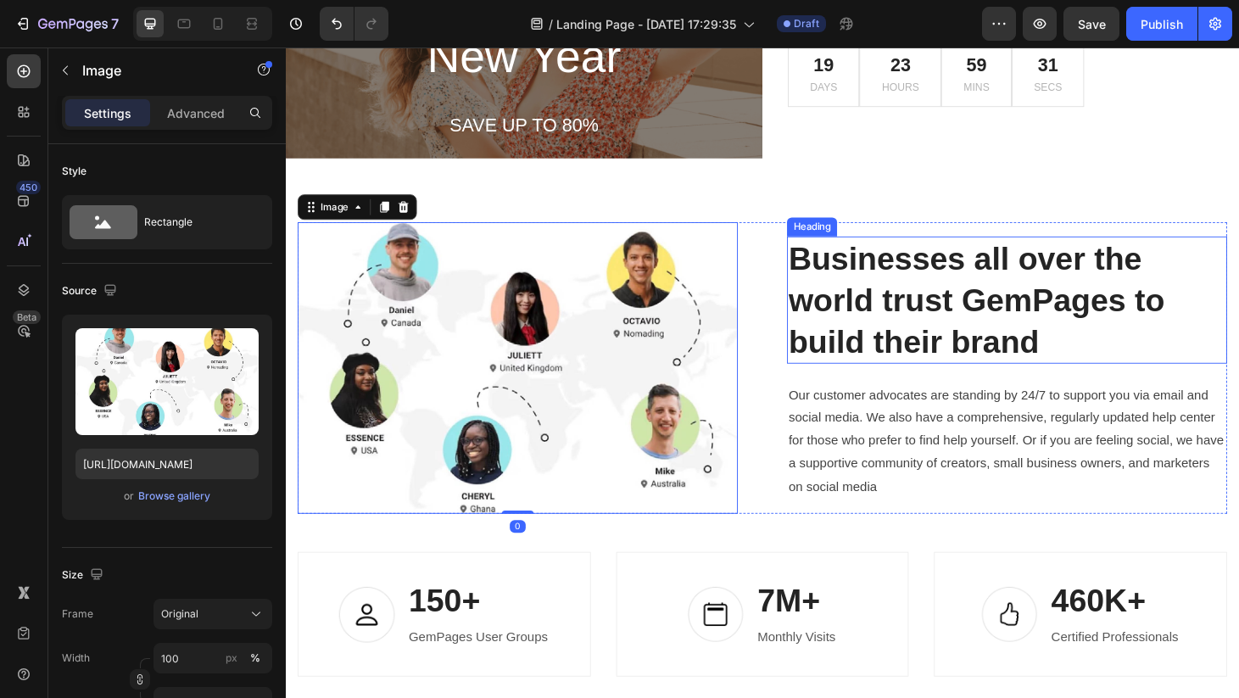
click at [918, 317] on h2 "Businesses all over the world trust GemPages to build their brand" at bounding box center [1056, 317] width 470 height 136
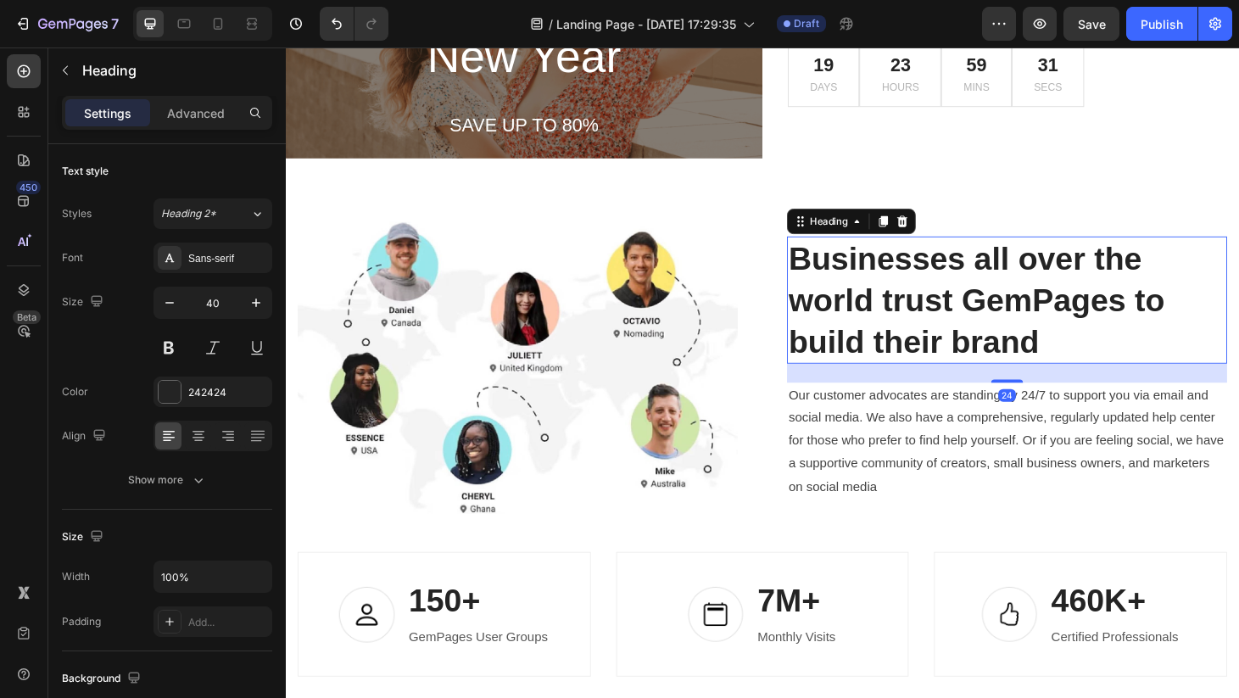
click at [879, 461] on p "Our customer advocates are standing by 24/7 to support you via email and social…" at bounding box center [1056, 468] width 466 height 122
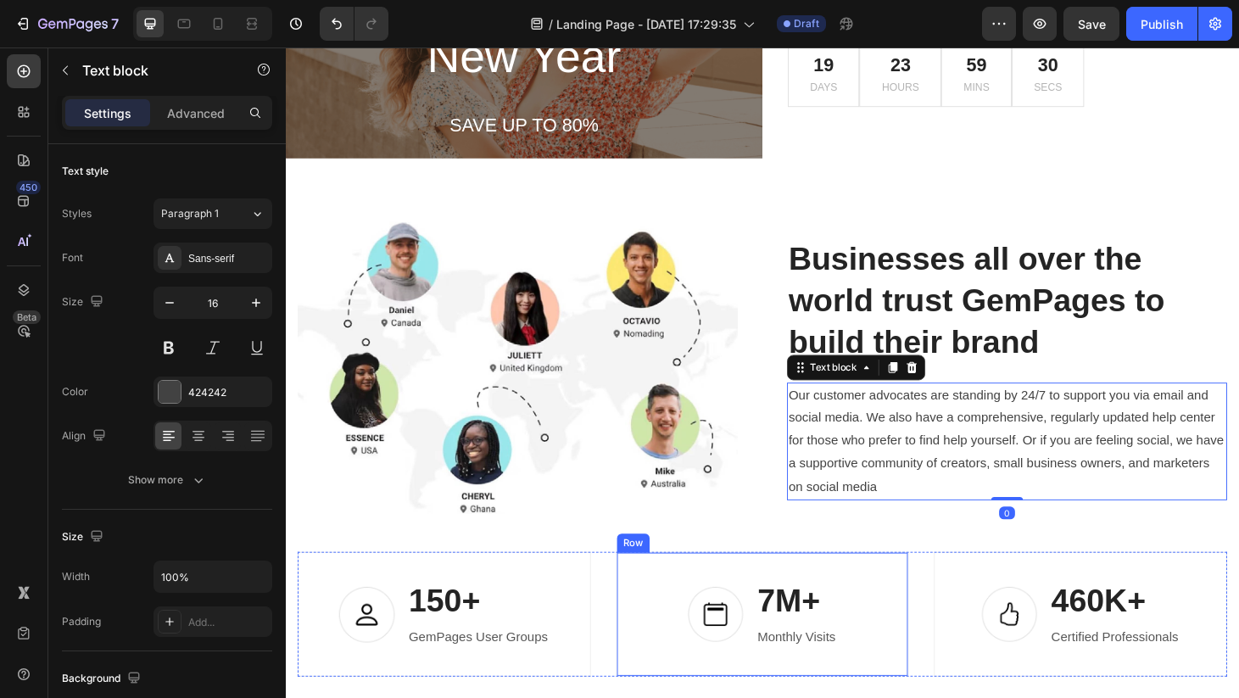
click at [851, 586] on div "Image 7M+ Heading Monthly Visits Text block Row Row" at bounding box center [795, 652] width 313 height 133
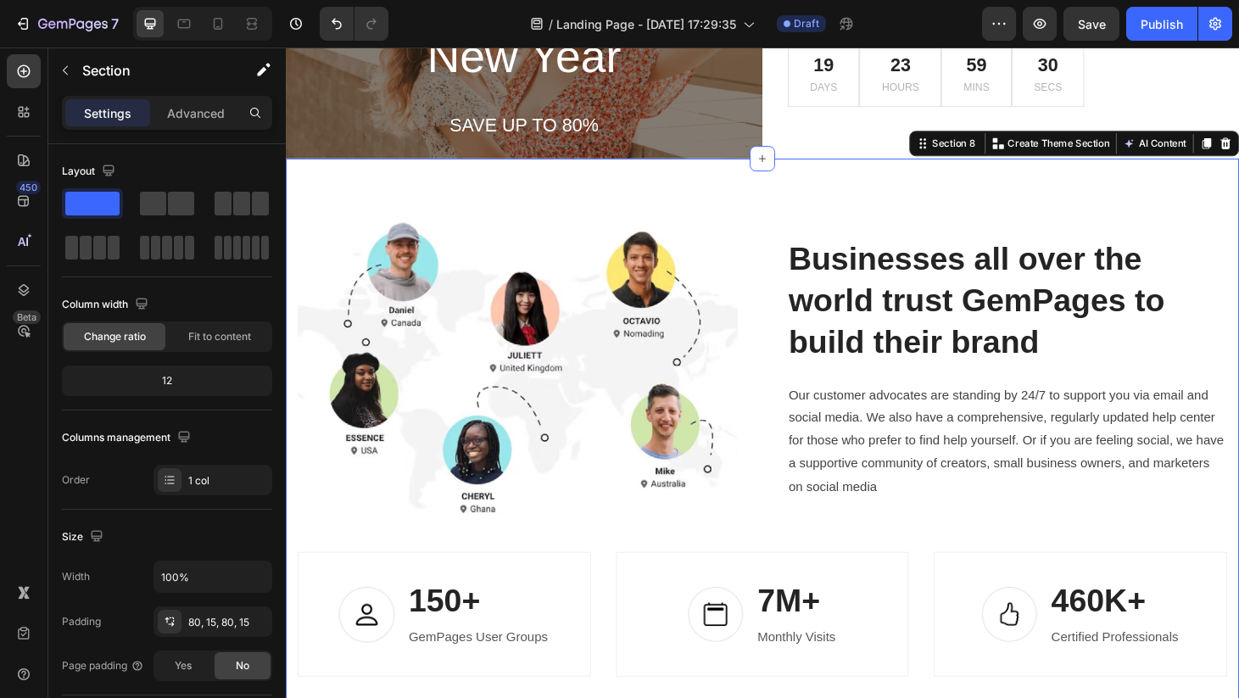
click at [1077, 197] on div "Image Businesses all over the world trust GemPages to build their brand Heading…" at bounding box center [795, 476] width 1018 height 621
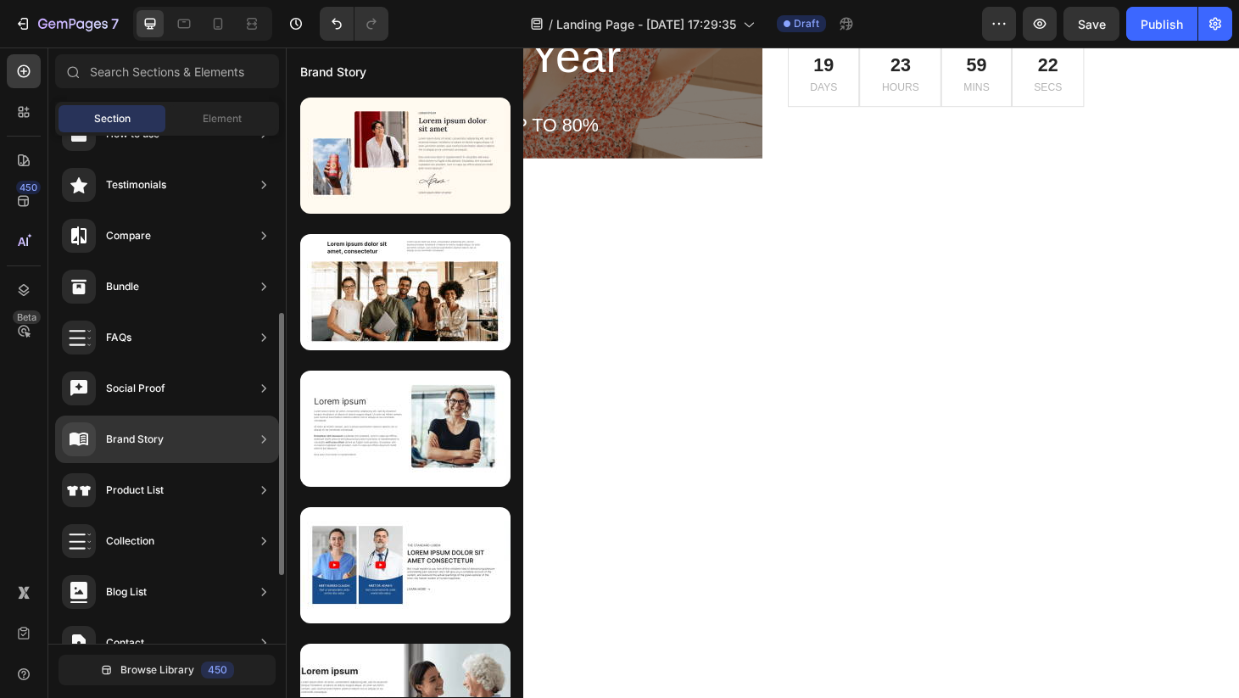
scroll to position [332, 0]
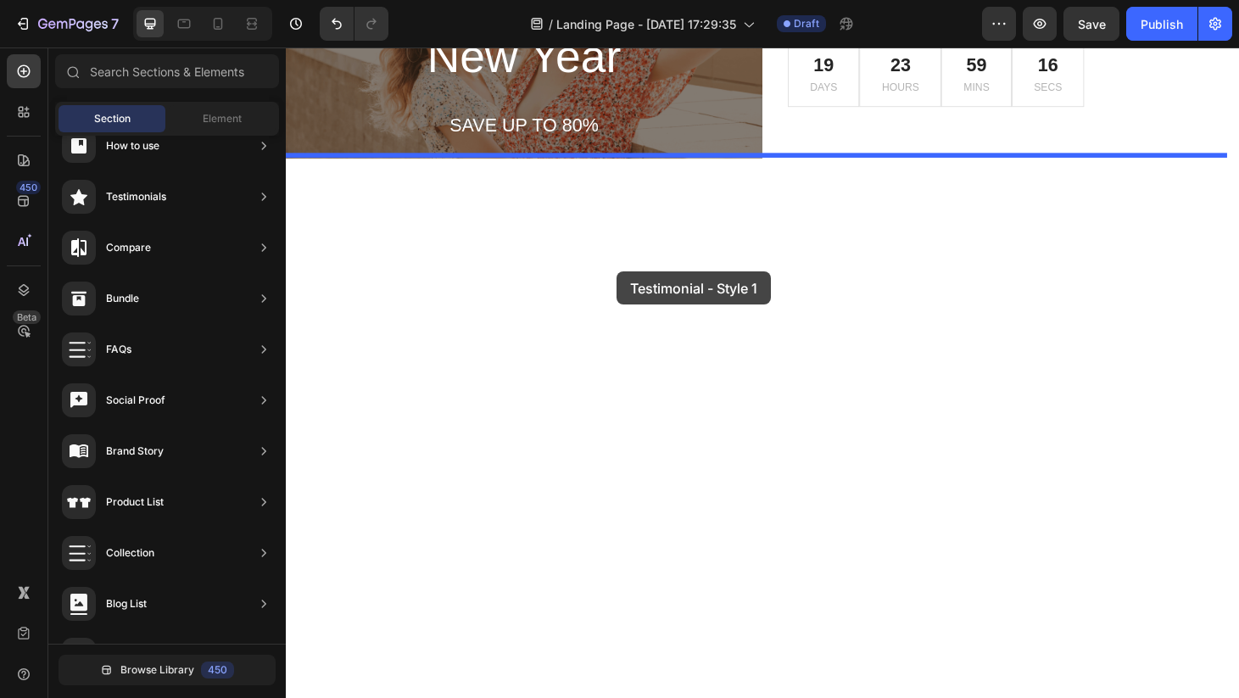
drag, startPoint x: 667, startPoint y: 201, endPoint x: 639, endPoint y: 287, distance: 90.4
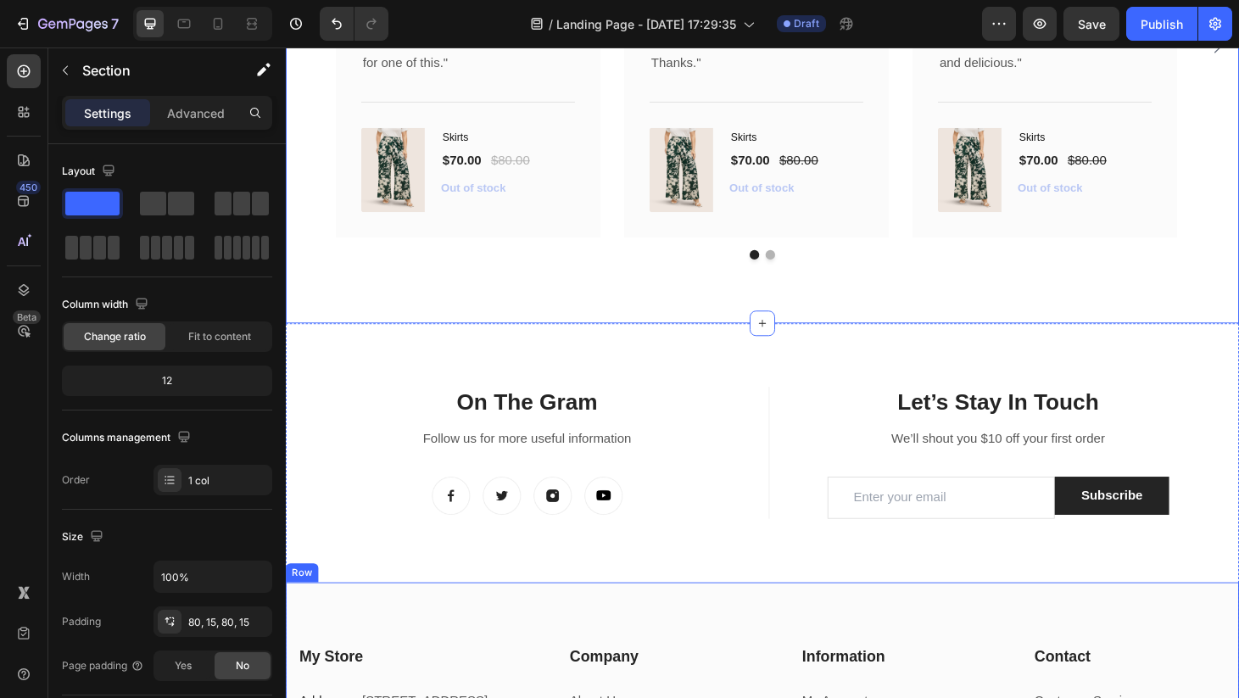
scroll to position [4103, 0]
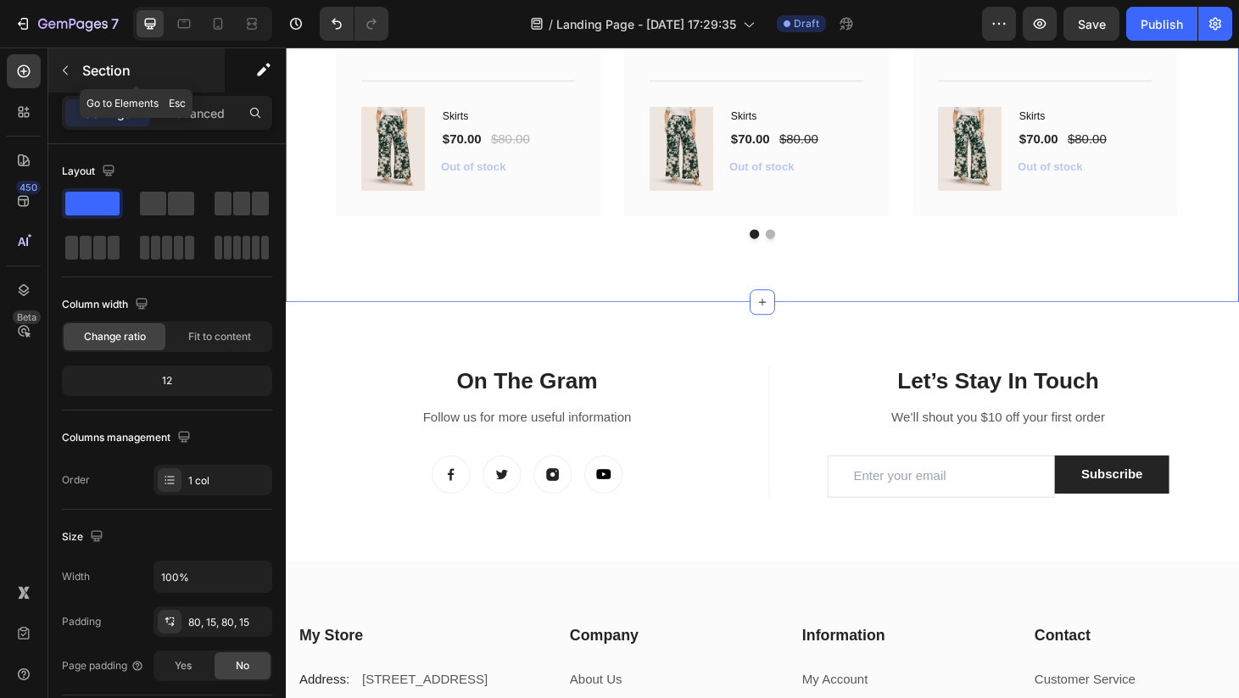
click at [66, 71] on icon "button" at bounding box center [66, 71] width 14 height 14
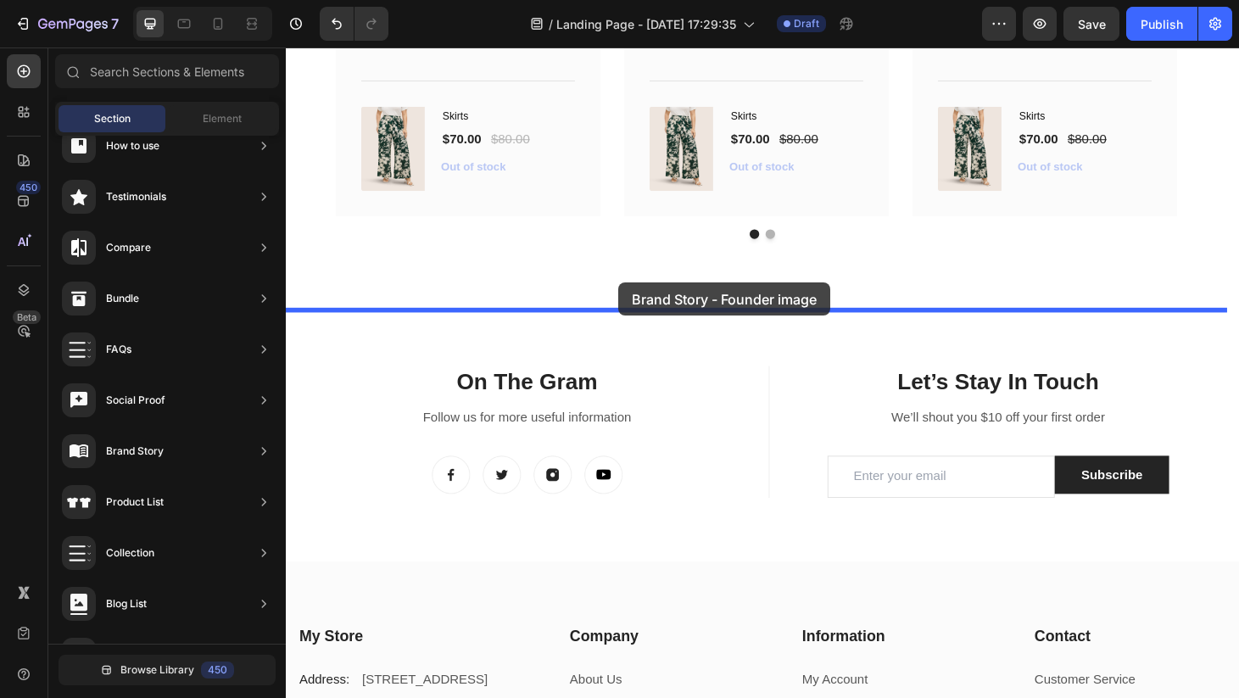
drag, startPoint x: 677, startPoint y: 480, endPoint x: 641, endPoint y: 299, distance: 185.0
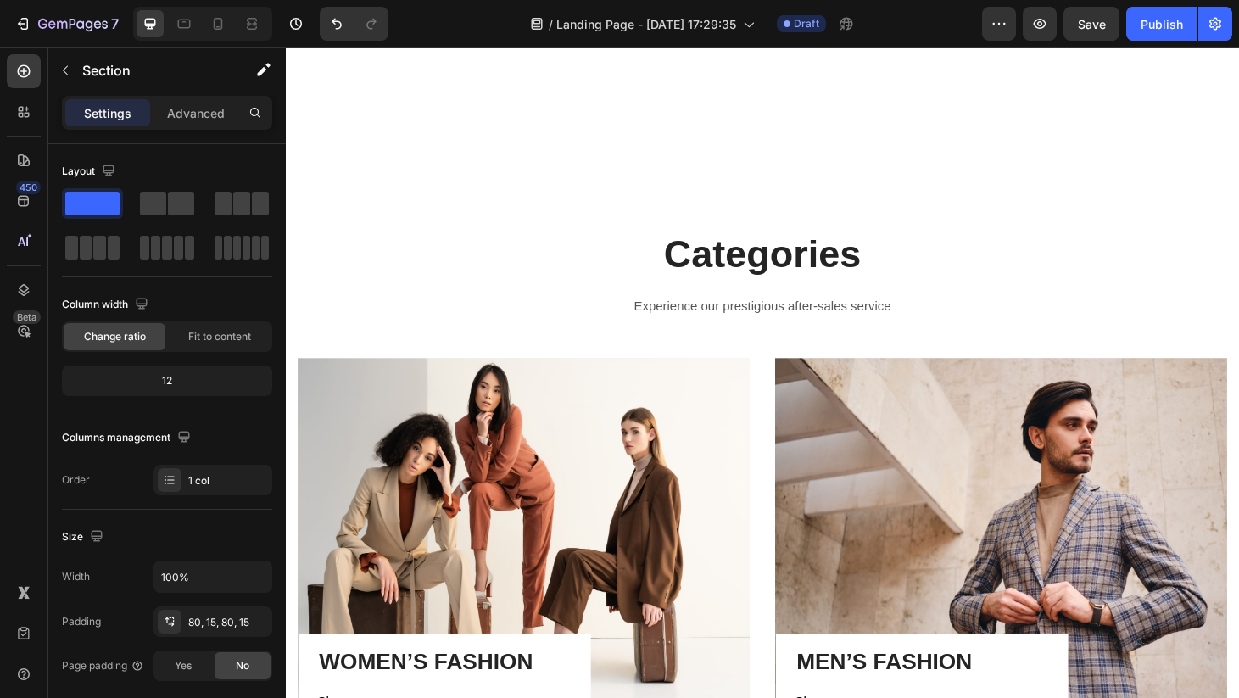
scroll to position [0, 0]
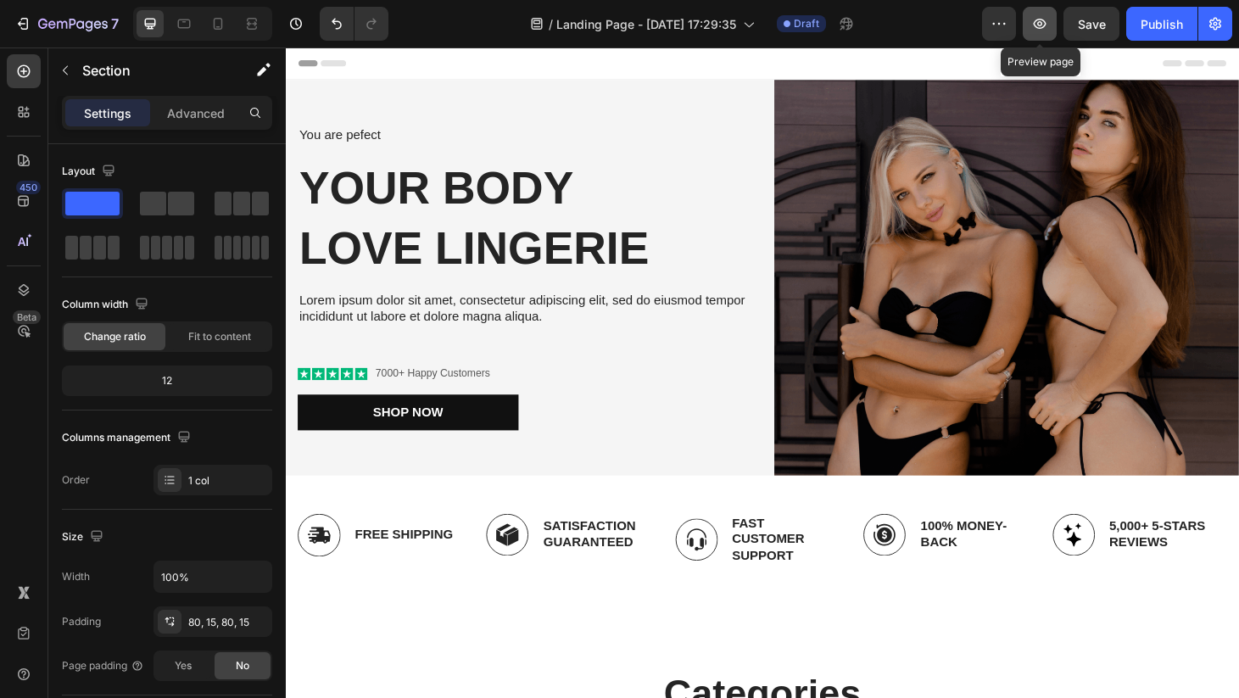
click at [1044, 29] on icon "button" at bounding box center [1039, 23] width 17 height 17
click at [218, 27] on icon at bounding box center [218, 24] width 9 height 12
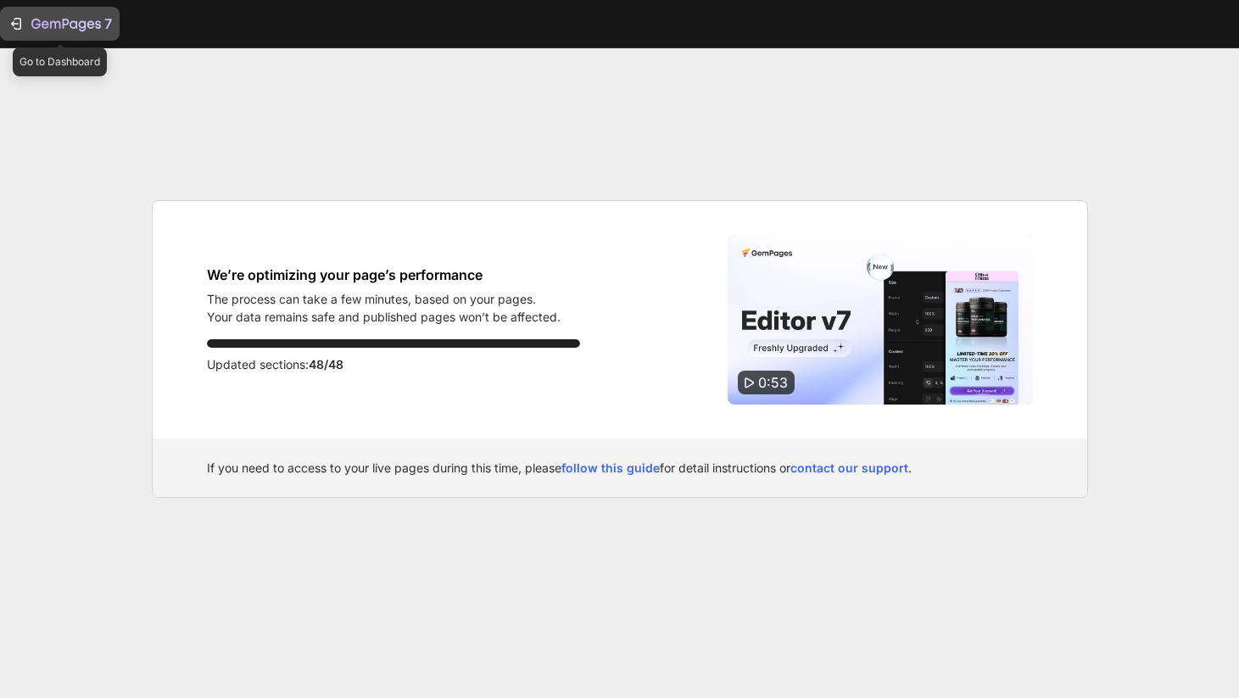
click at [19, 27] on icon "button" at bounding box center [16, 23] width 17 height 17
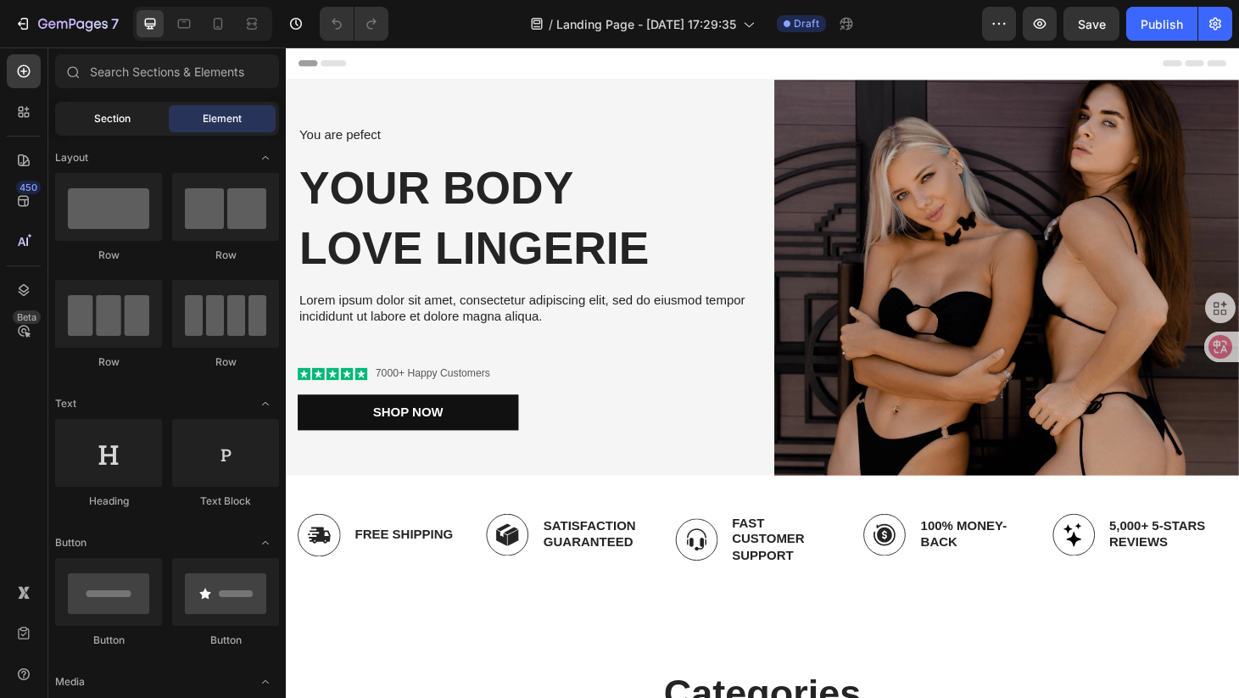
click at [106, 118] on span "Section" at bounding box center [112, 118] width 36 height 15
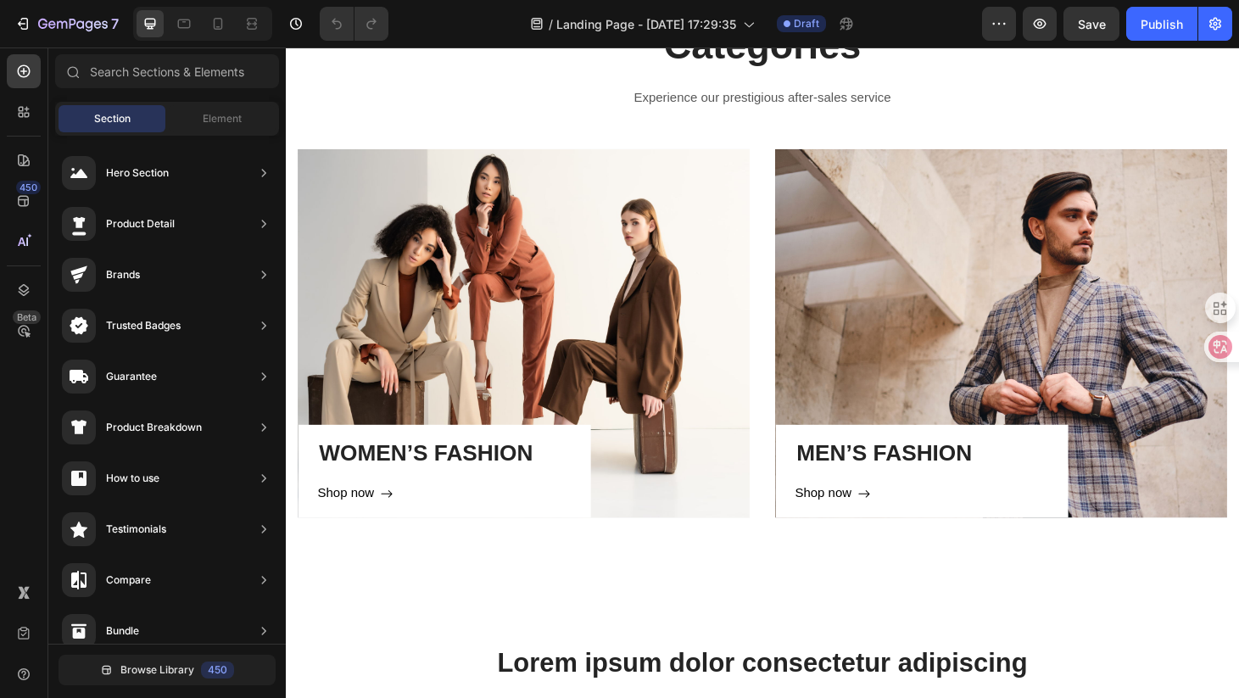
scroll to position [1194, 0]
